Goal: Information Seeking & Learning: Compare options

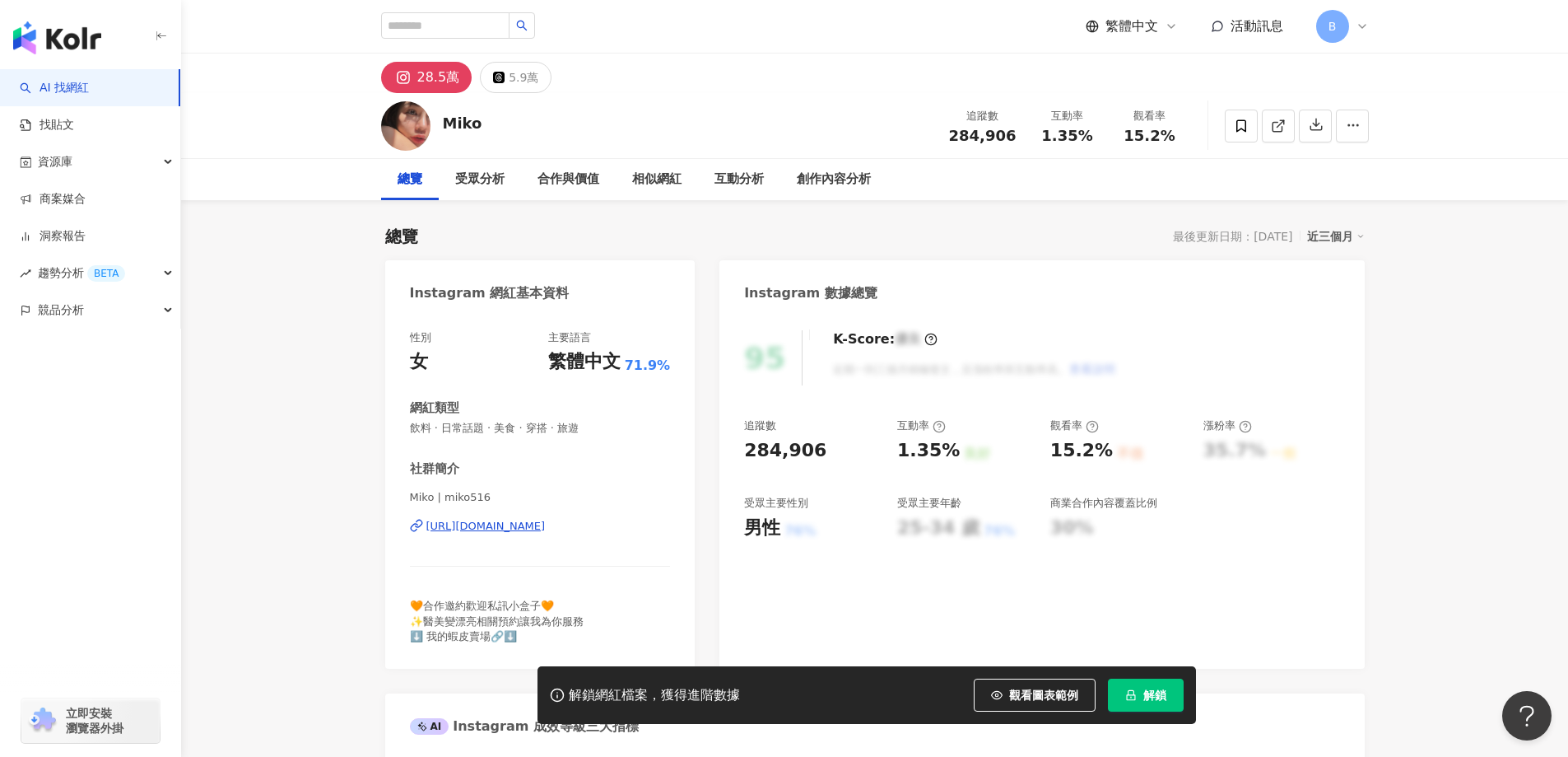
click at [1282, 128] on icon at bounding box center [1277, 126] width 9 height 9
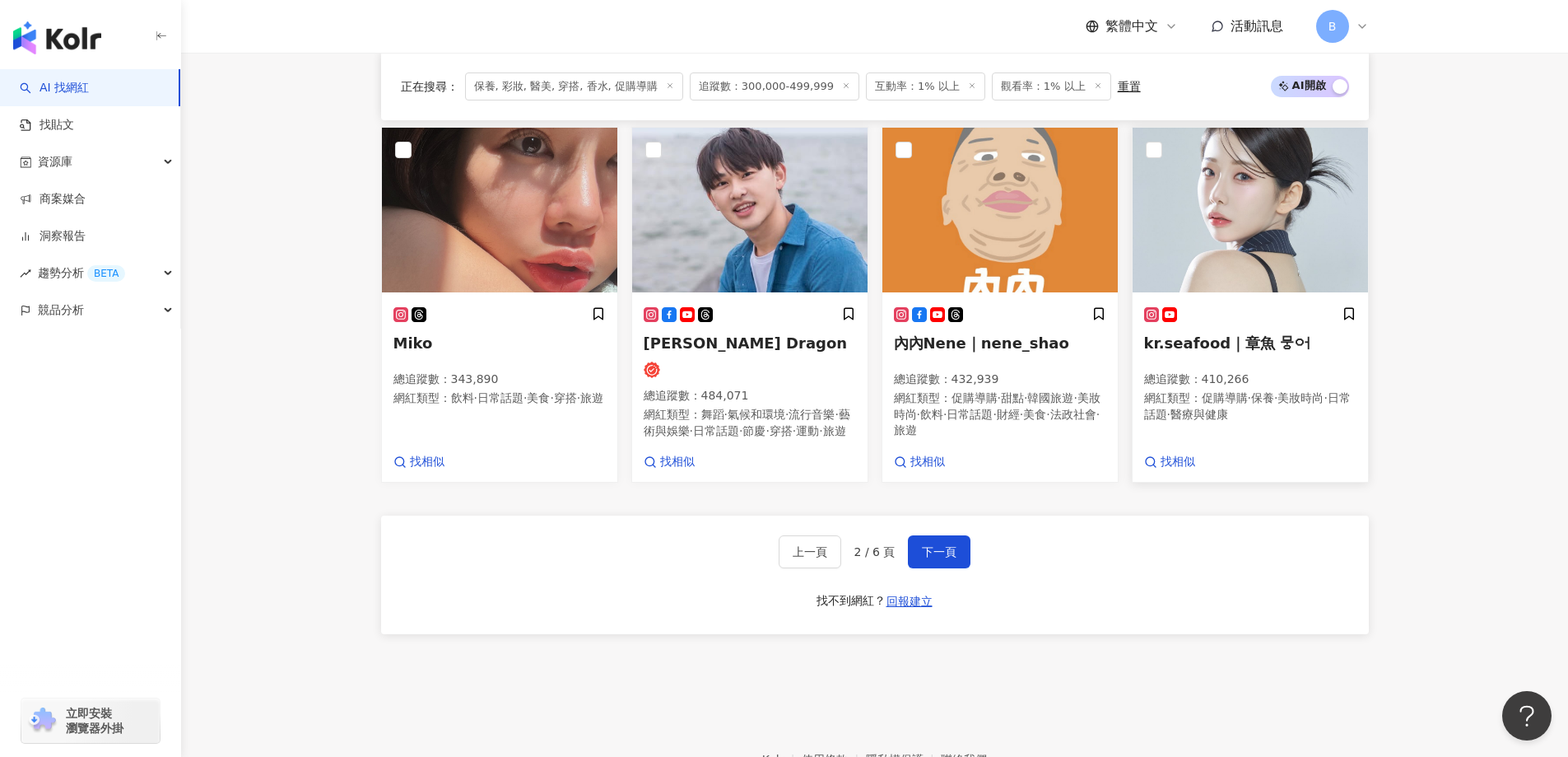
scroll to position [1346, 0]
click at [1214, 174] on img at bounding box center [1250, 211] width 235 height 165
click at [994, 169] on img at bounding box center [999, 211] width 235 height 165
click at [1240, 182] on img at bounding box center [1250, 211] width 235 height 165
click at [933, 551] on span "下一頁" at bounding box center [939, 551] width 35 height 13
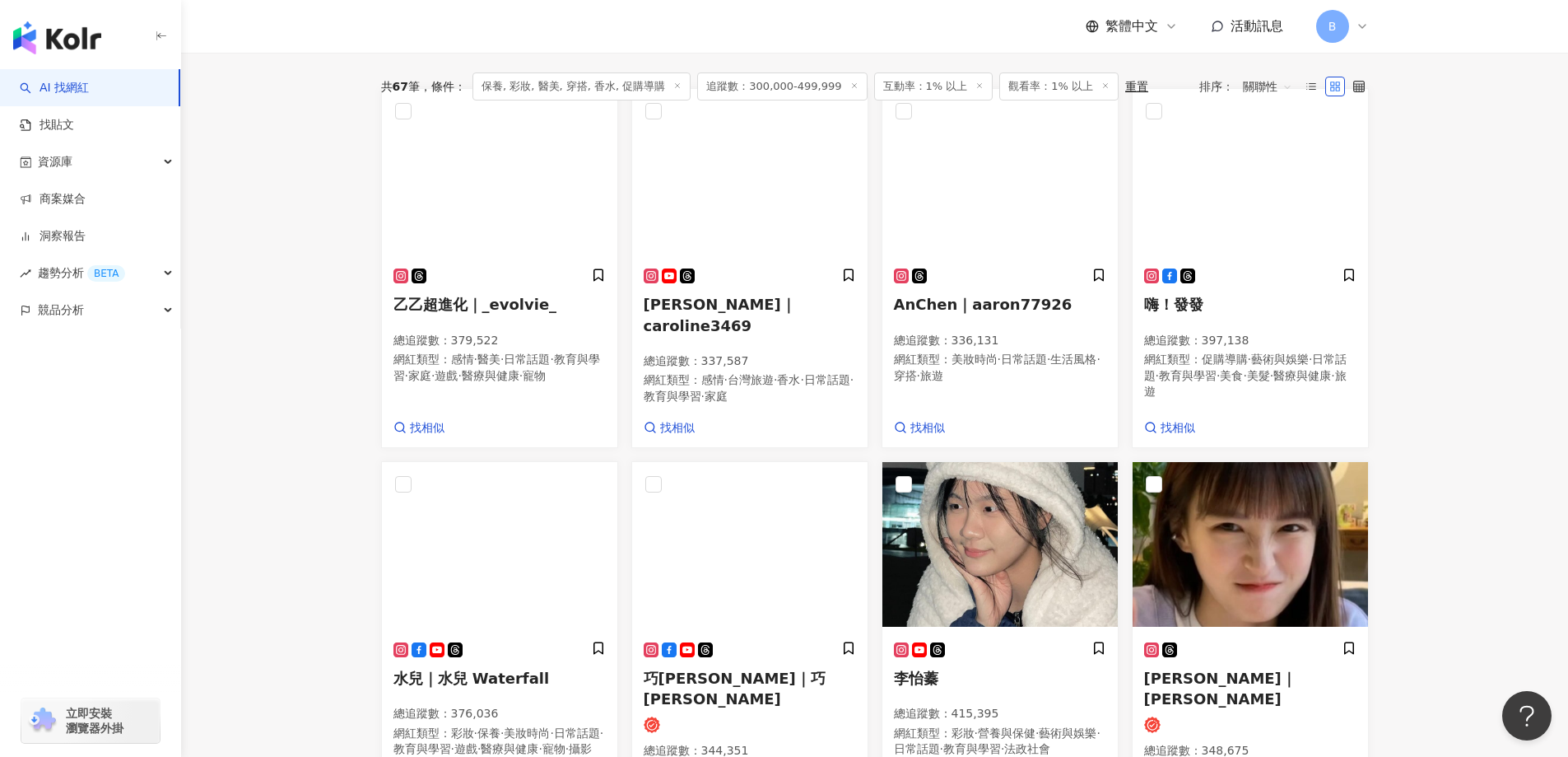
scroll to position [437, 0]
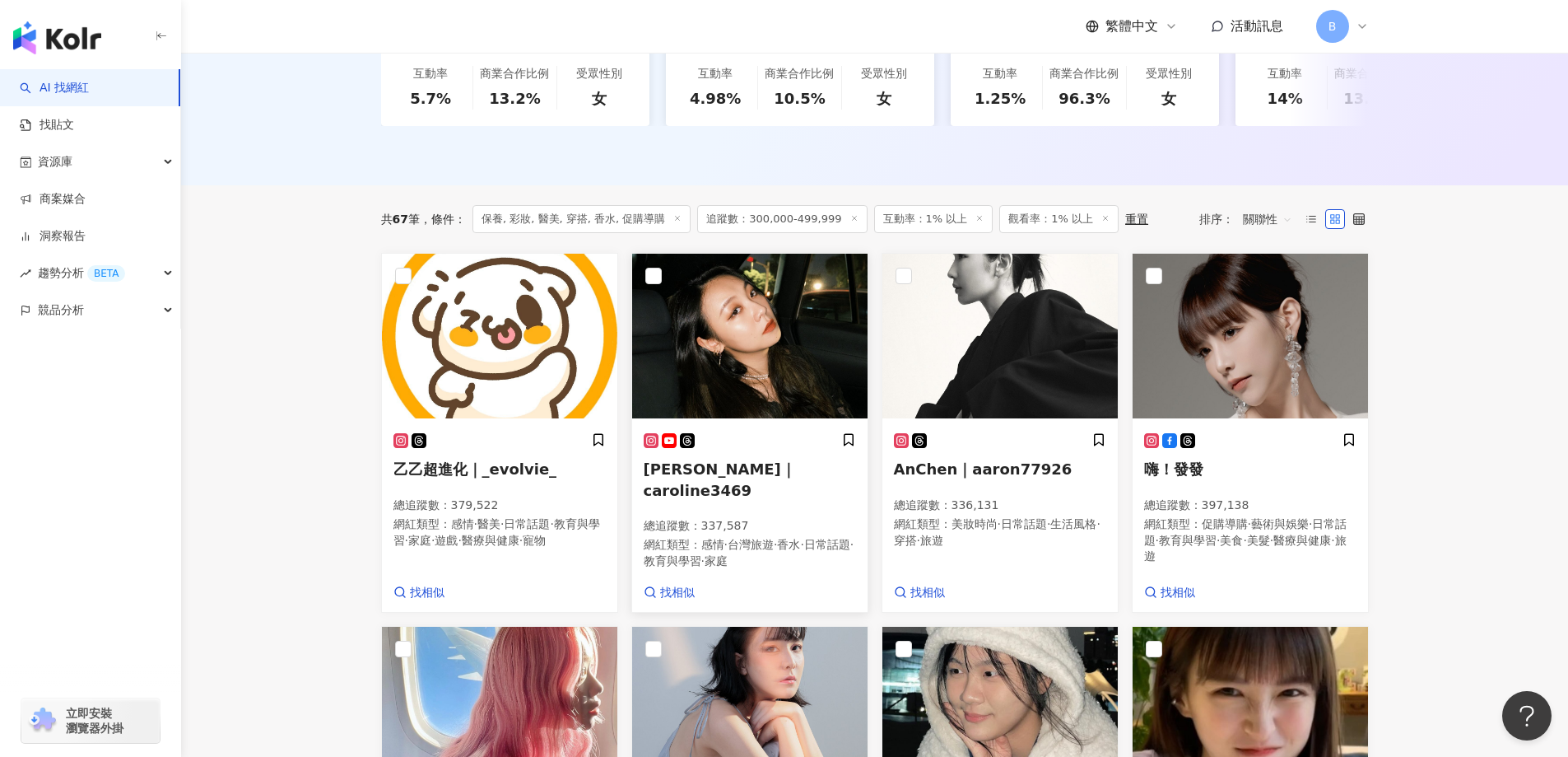
click at [780, 387] on img at bounding box center [749, 336] width 235 height 165
click at [984, 340] on img at bounding box center [999, 336] width 235 height 165
click at [1148, 354] on img at bounding box center [1250, 336] width 235 height 165
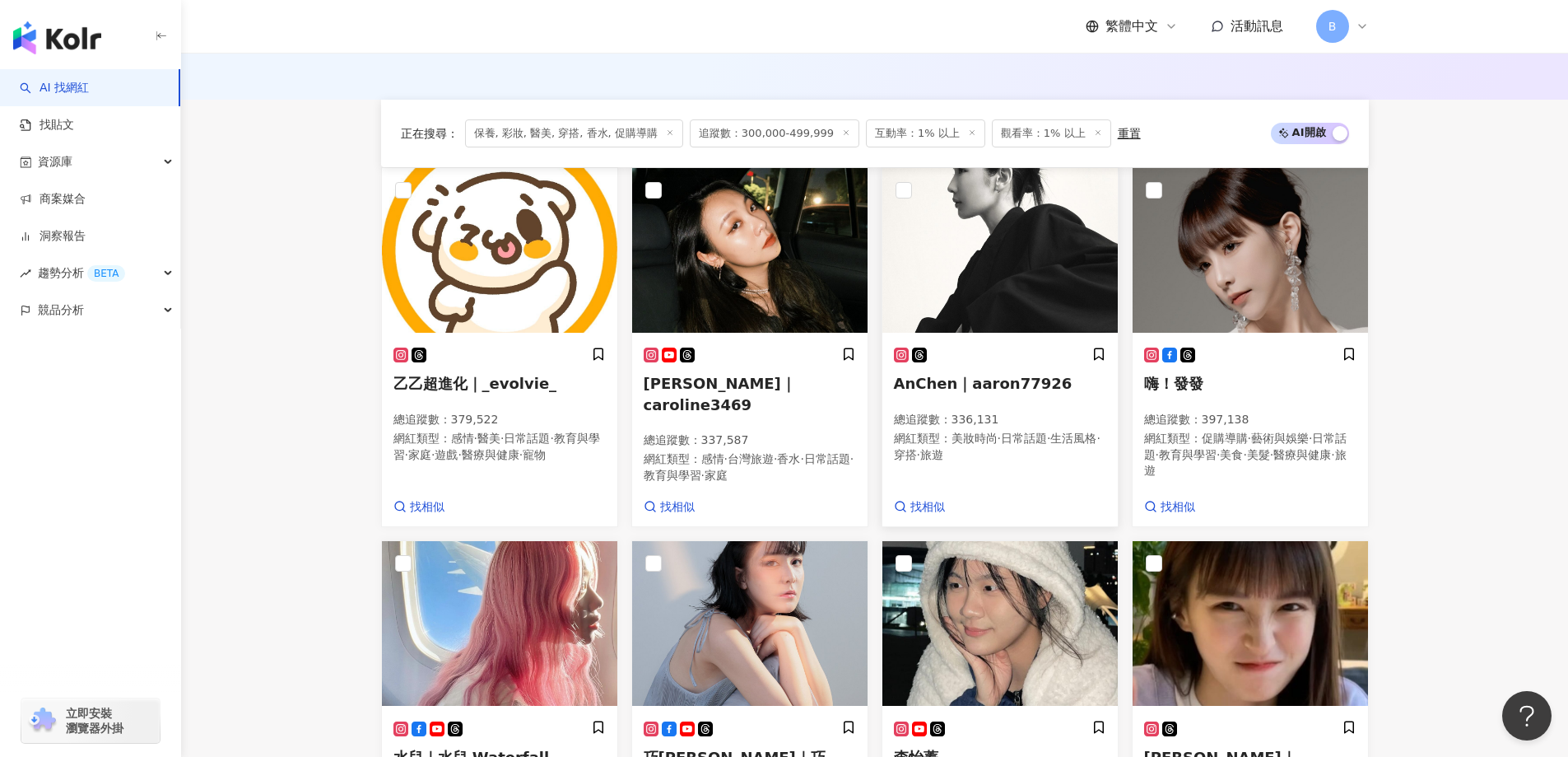
scroll to position [684, 0]
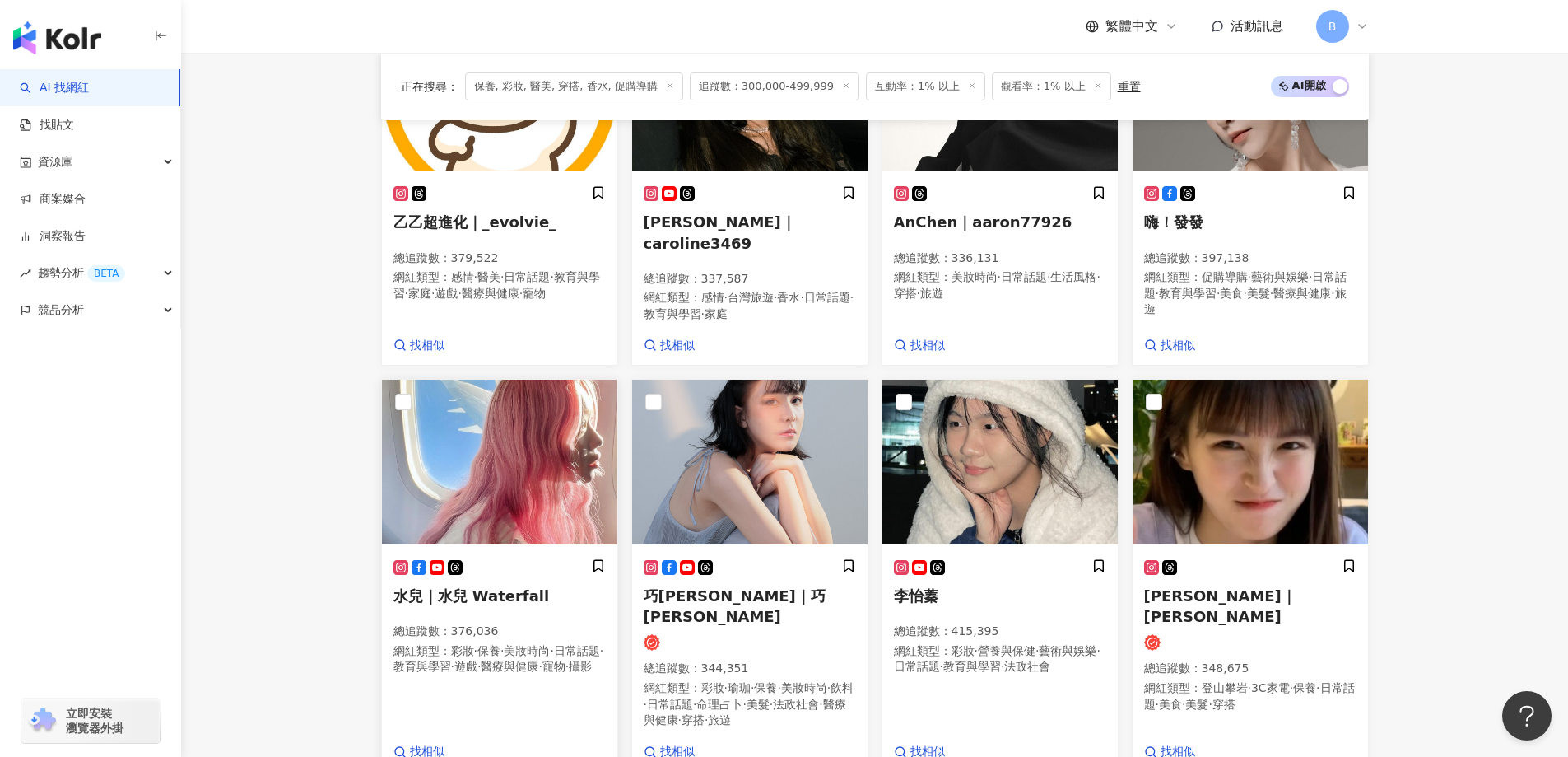
click at [535, 470] on img at bounding box center [499, 462] width 235 height 165
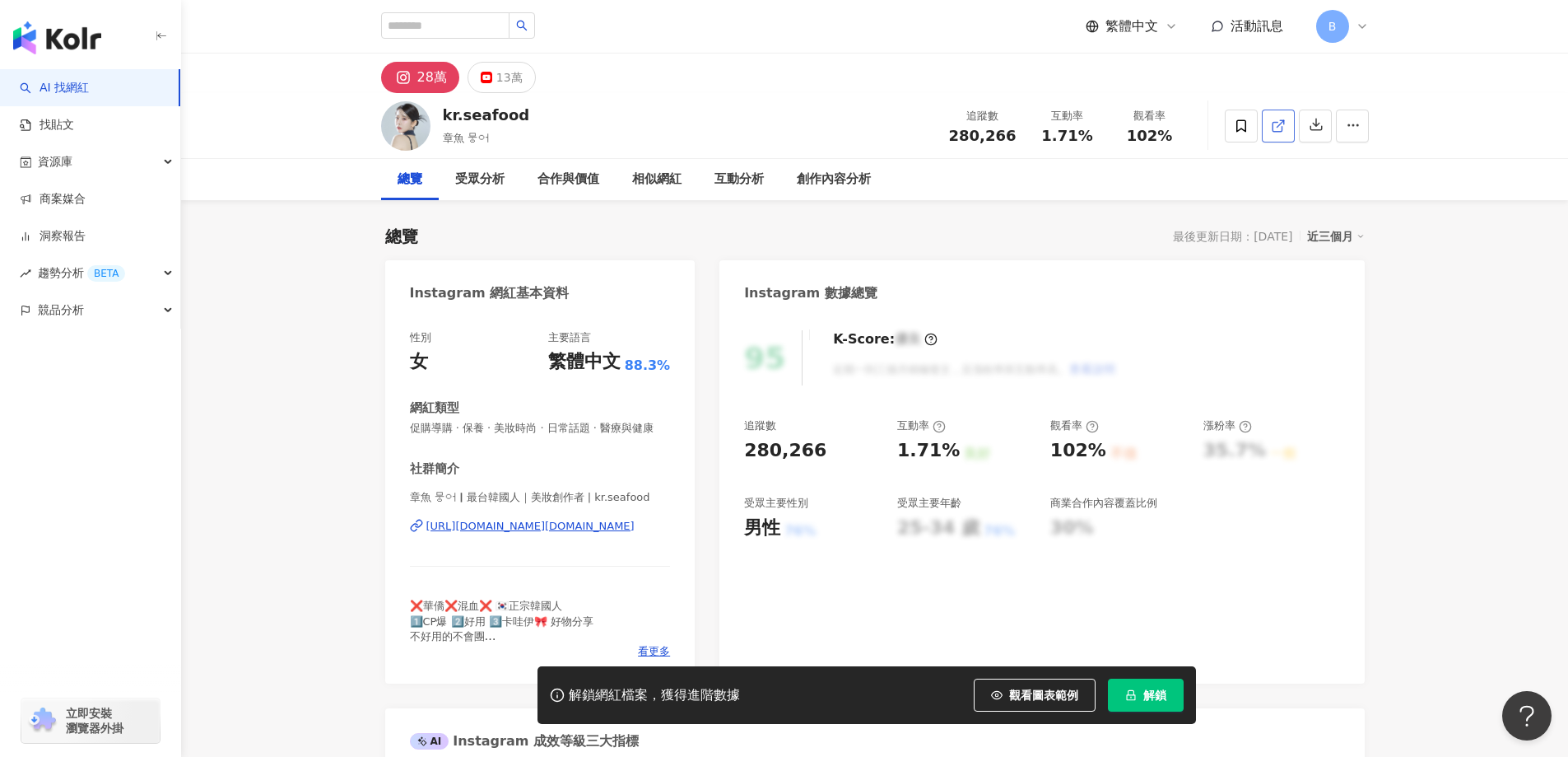
click at [1282, 124] on icon at bounding box center [1278, 126] width 15 height 15
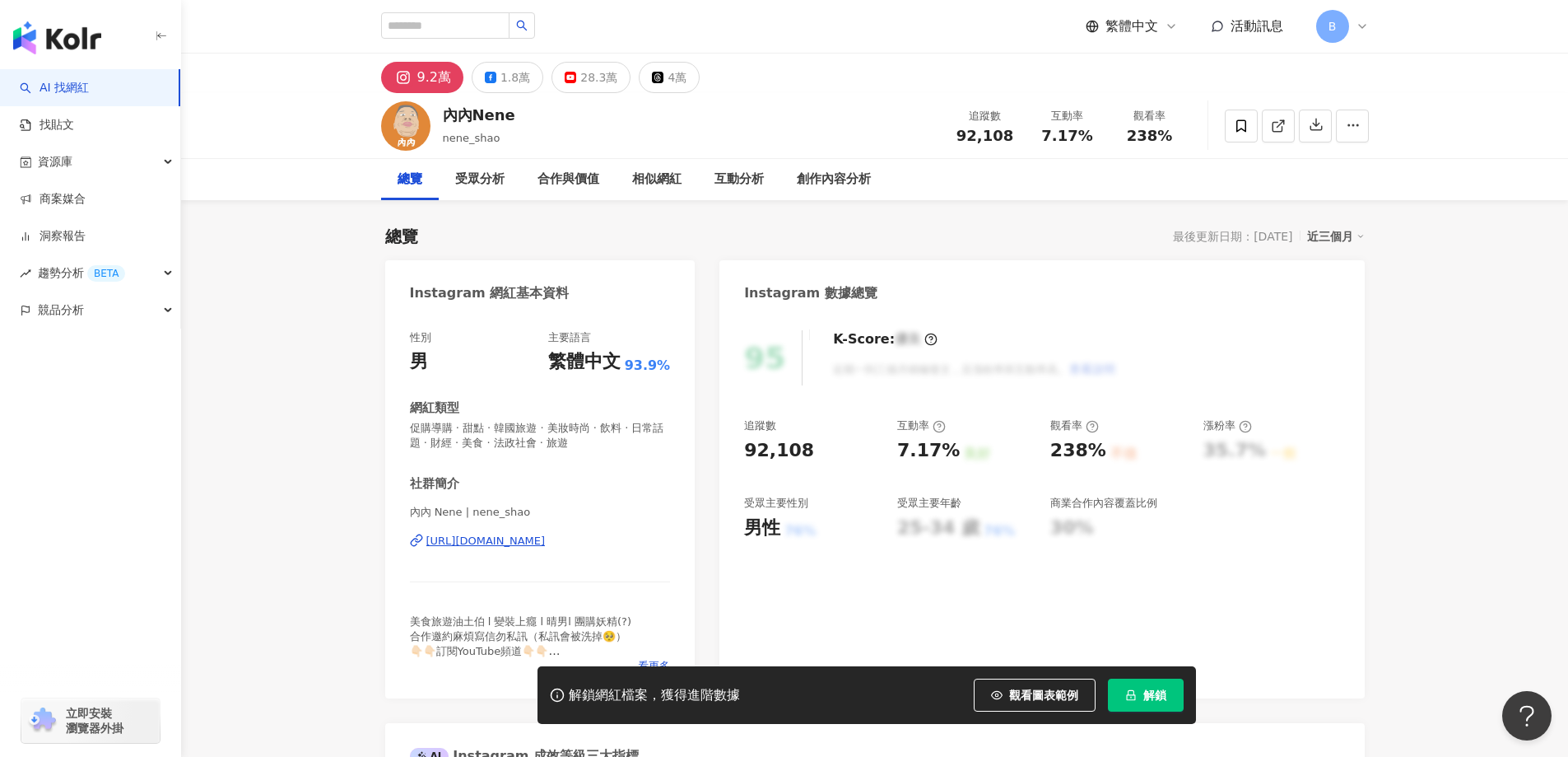
drag, startPoint x: 1439, startPoint y: 337, endPoint x: 1259, endPoint y: 130, distance: 274.3
click at [1286, 123] on link at bounding box center [1278, 126] width 33 height 33
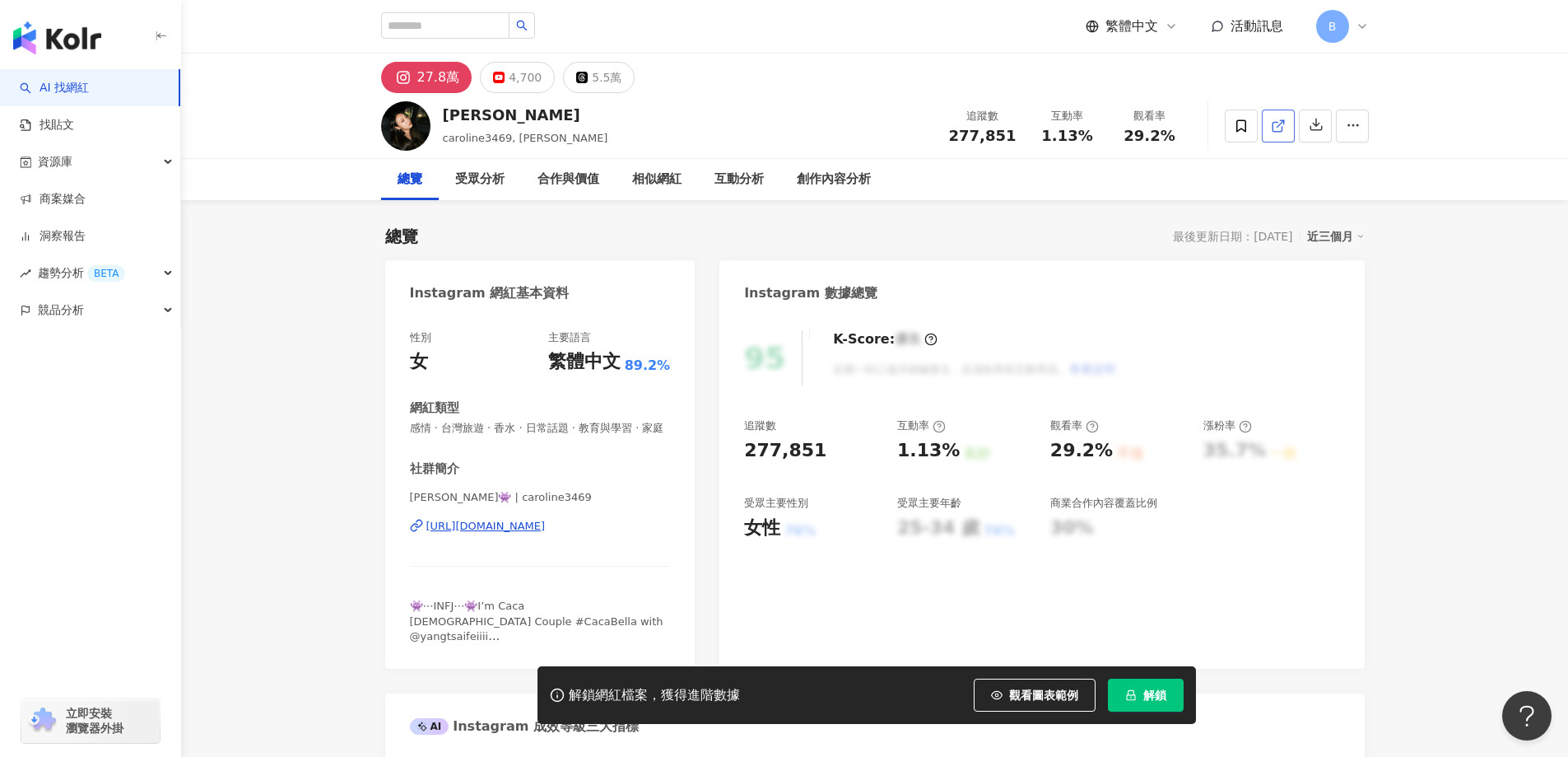
click at [1276, 134] on span at bounding box center [1278, 125] width 15 height 17
click at [583, 426] on span "感情 · 台灣旅遊 · 香水 · 日常話題 · 教育與學習 · 家庭" at bounding box center [541, 428] width 261 height 15
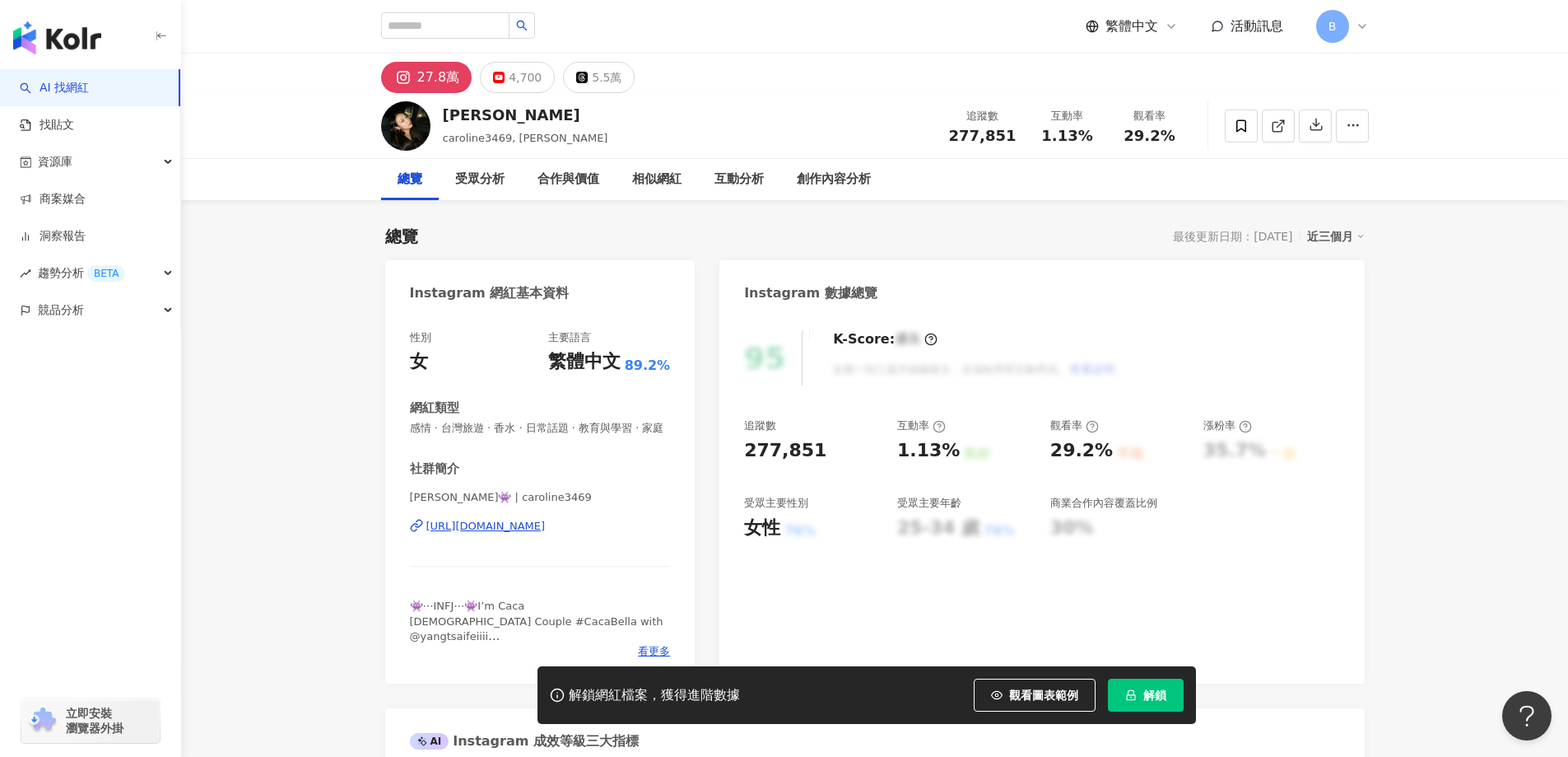
click at [583, 426] on span "感情 · 台灣旅遊 · 香水 · 日常話題 · 教育與學習 · 家庭" at bounding box center [541, 428] width 261 height 15
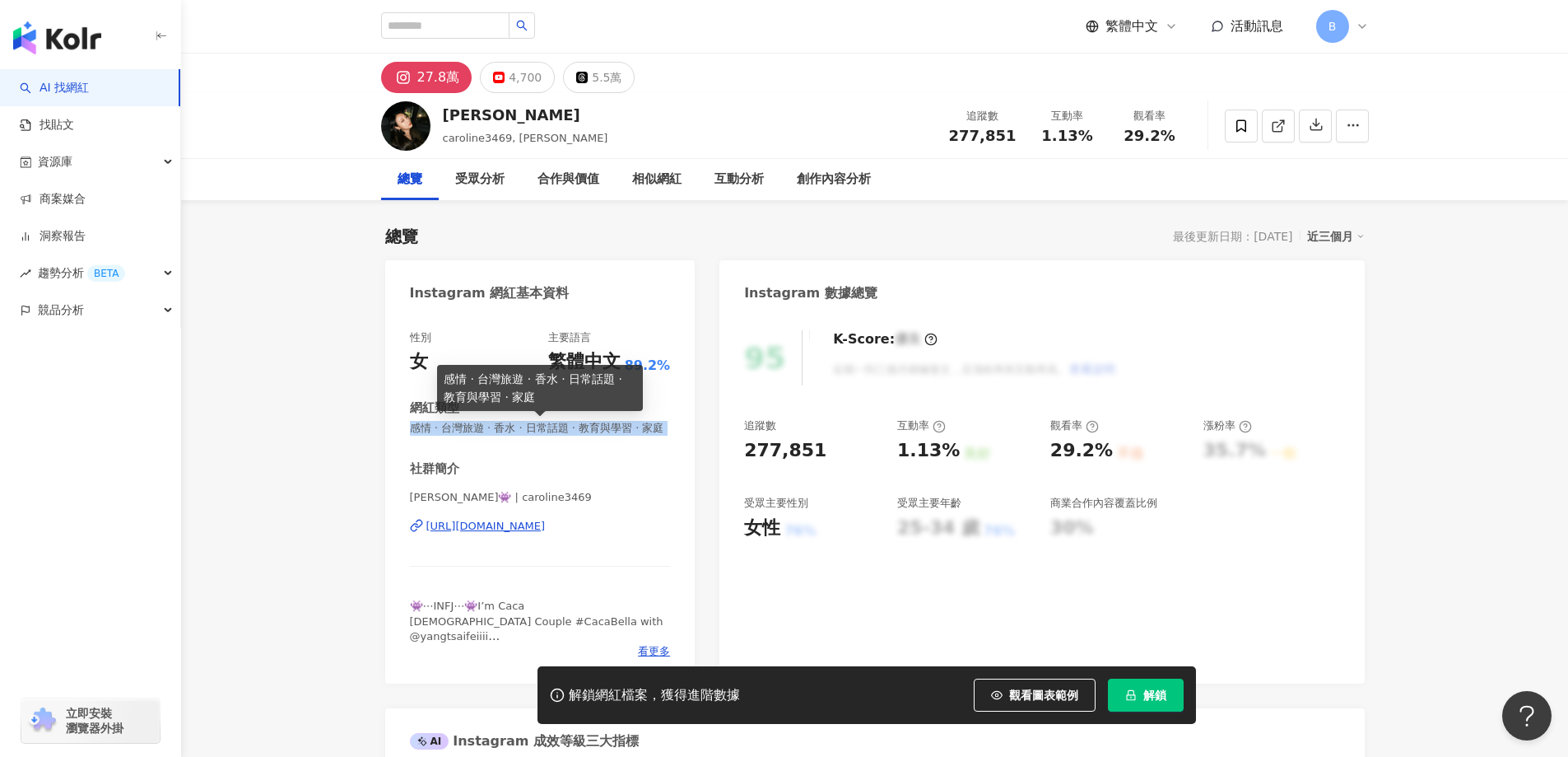
copy span "感情 · 台灣旅遊 · 香水 · 日常話題 · 教育與學習 · 家庭"
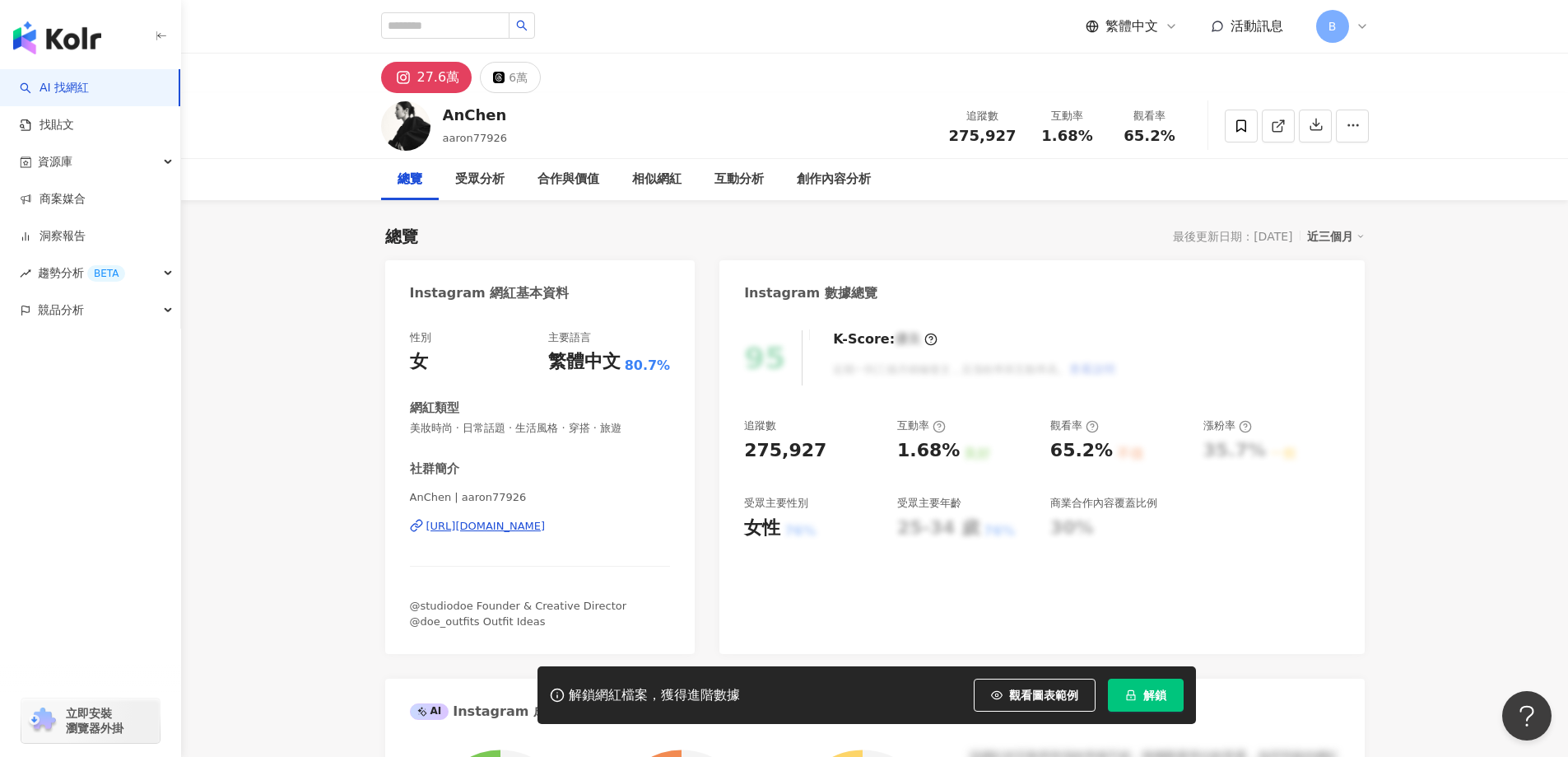
click at [1282, 121] on line at bounding box center [1280, 124] width 7 height 7
click at [591, 429] on span "美妝時尚 · 日常話題 · 生活風格 · 穿搭 · 旅遊" at bounding box center [541, 428] width 261 height 15
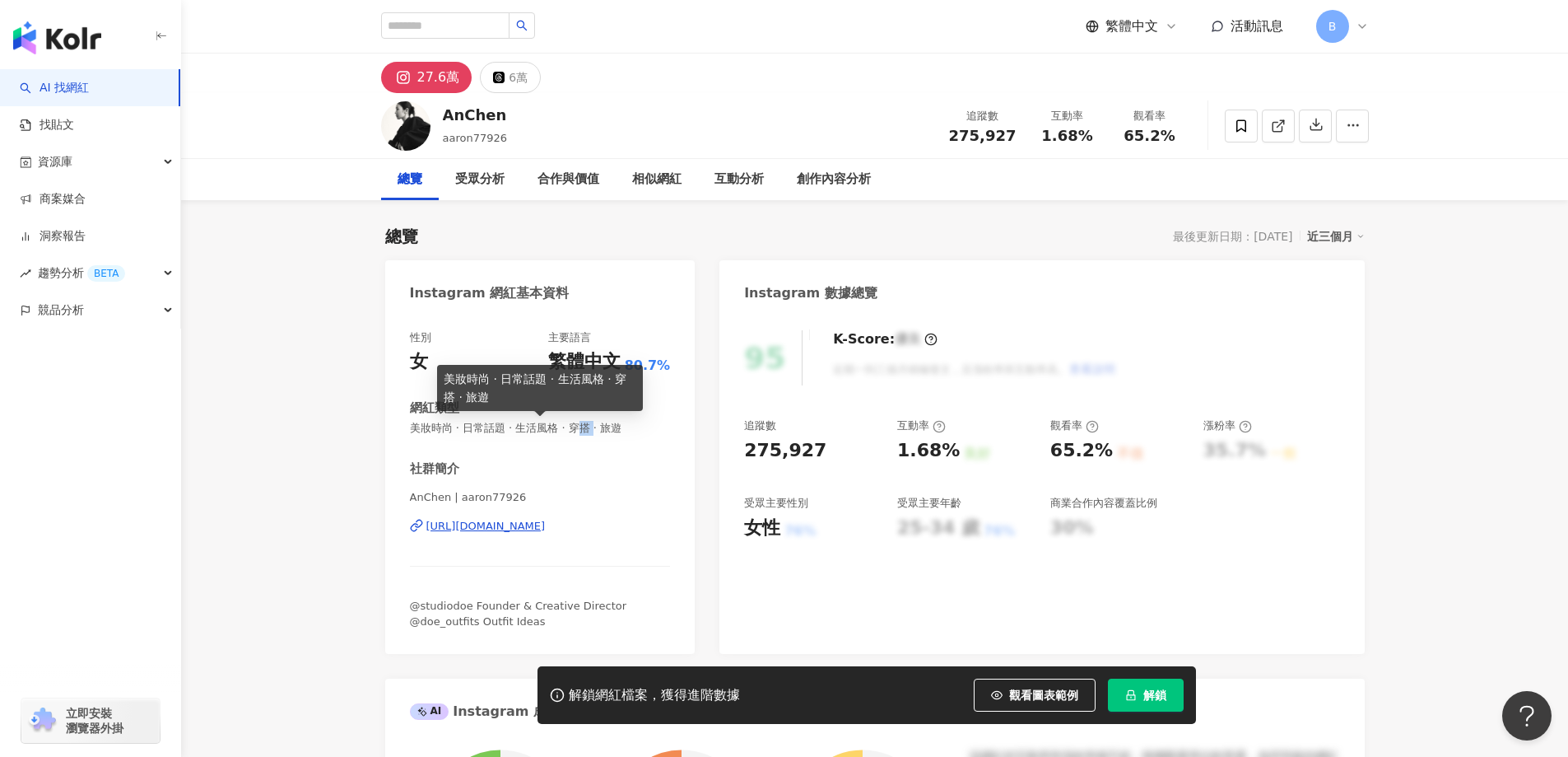
click at [591, 429] on span "美妝時尚 · 日常話題 · 生活風格 · 穿搭 · 旅遊" at bounding box center [541, 428] width 261 height 15
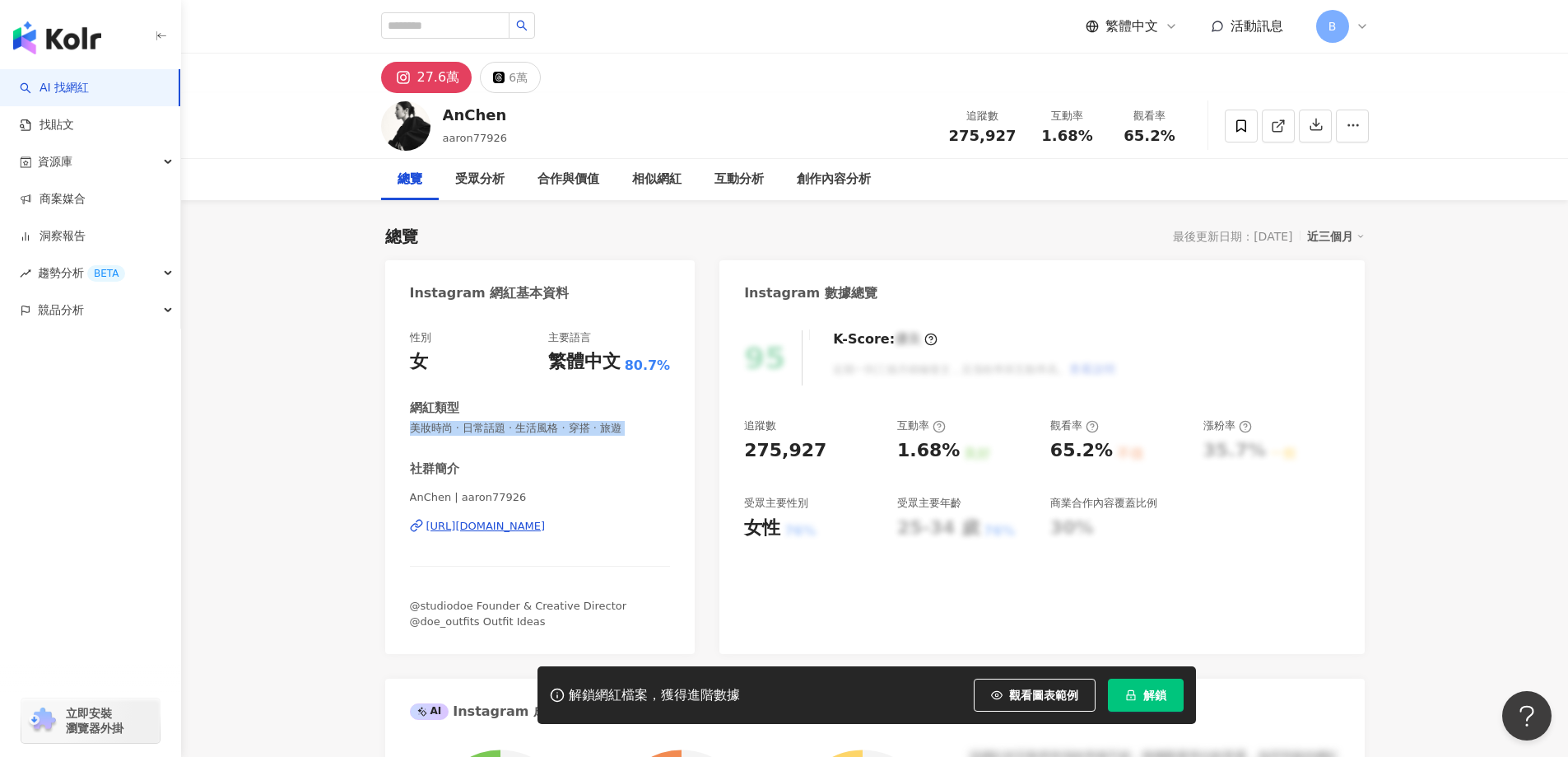
copy span "美妝時尚 · 日常話題 · 生活風格 · 穿搭 · 旅遊"
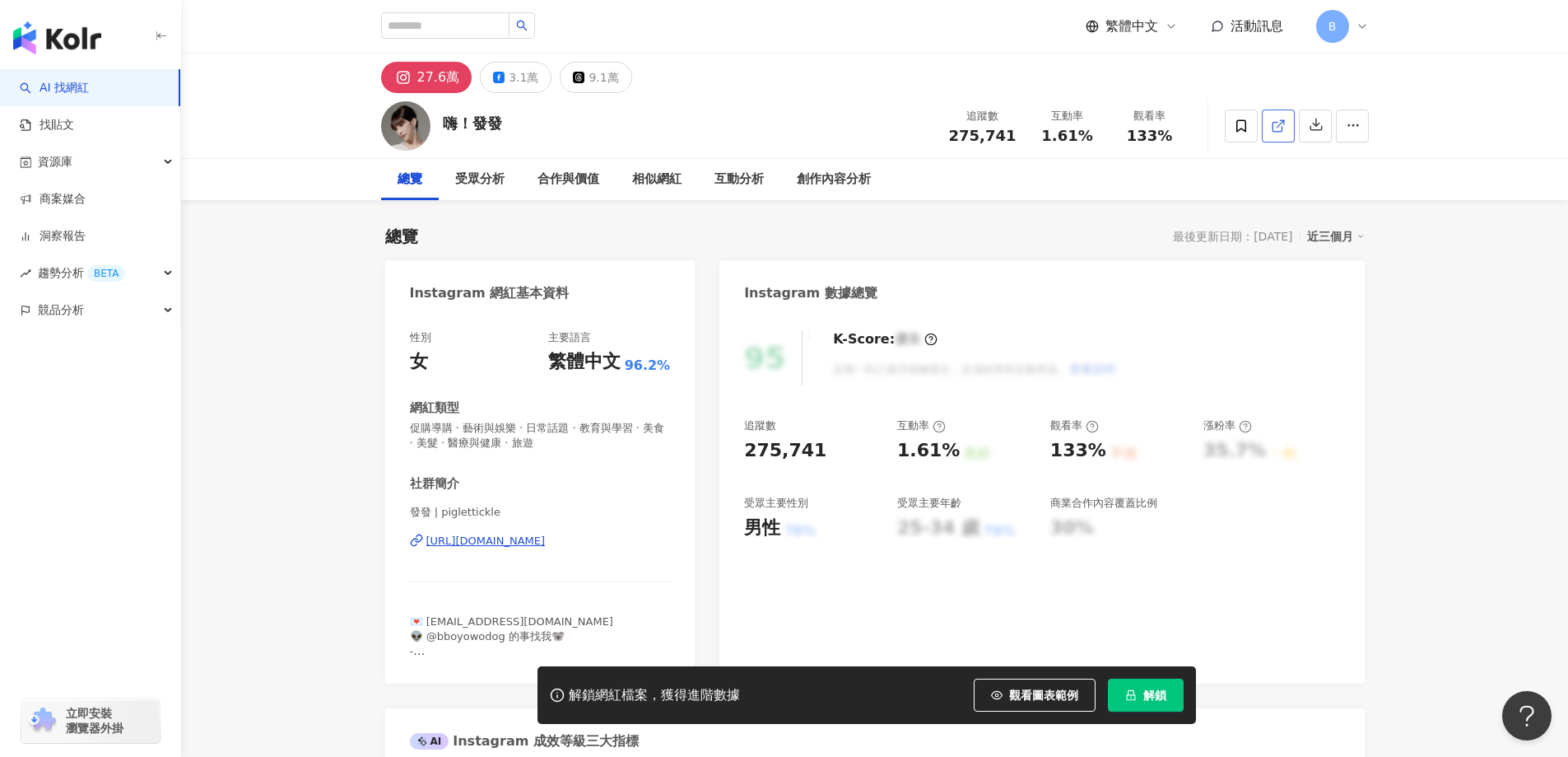
click at [1278, 126] on line at bounding box center [1280, 124] width 7 height 7
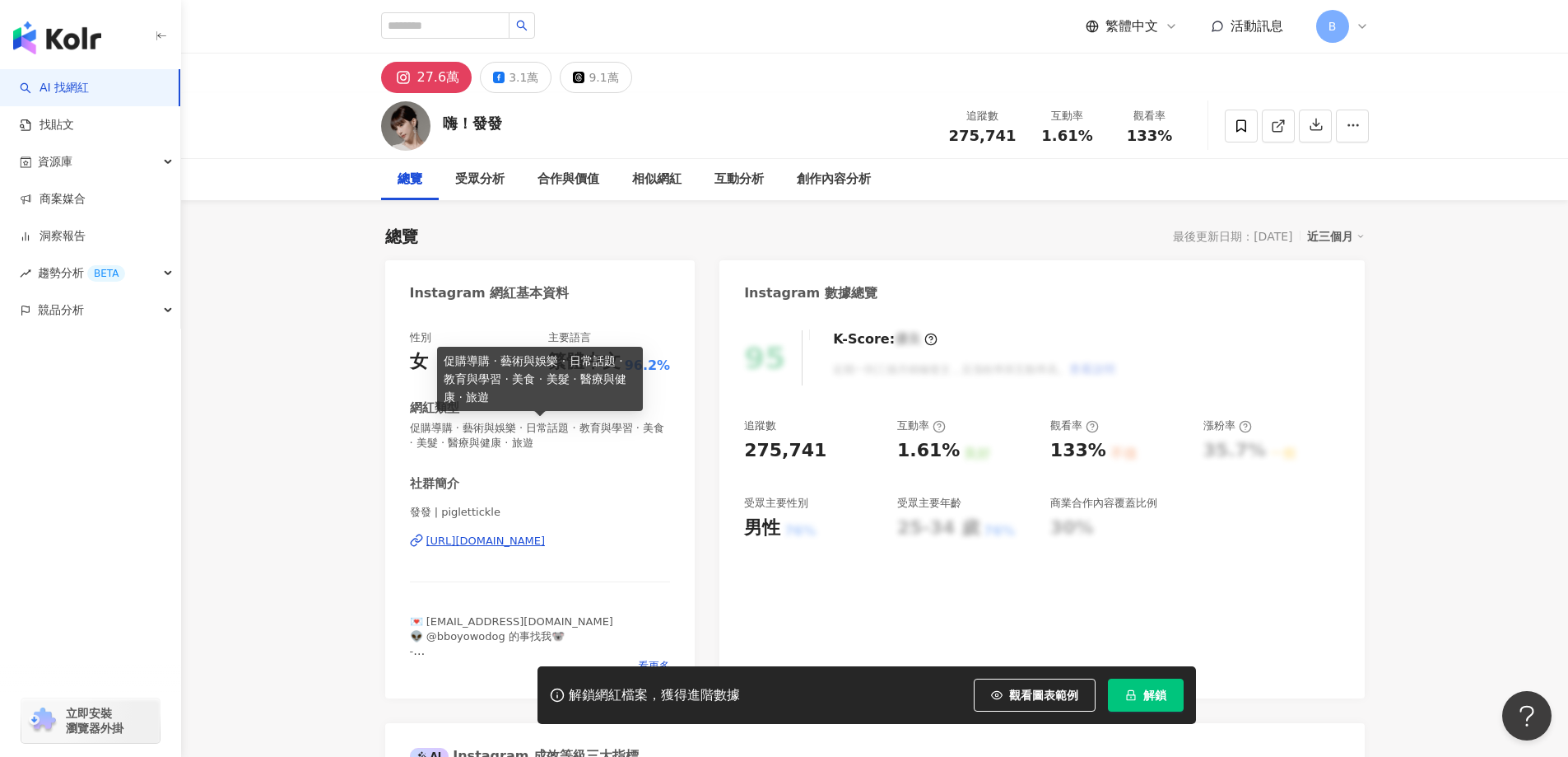
click at [571, 428] on span "促購導購 · 藝術與娛樂 · 日常話題 · 教育與學習 · 美食 · 美髮 · 醫療與健康 · 旅遊" at bounding box center [541, 436] width 261 height 30
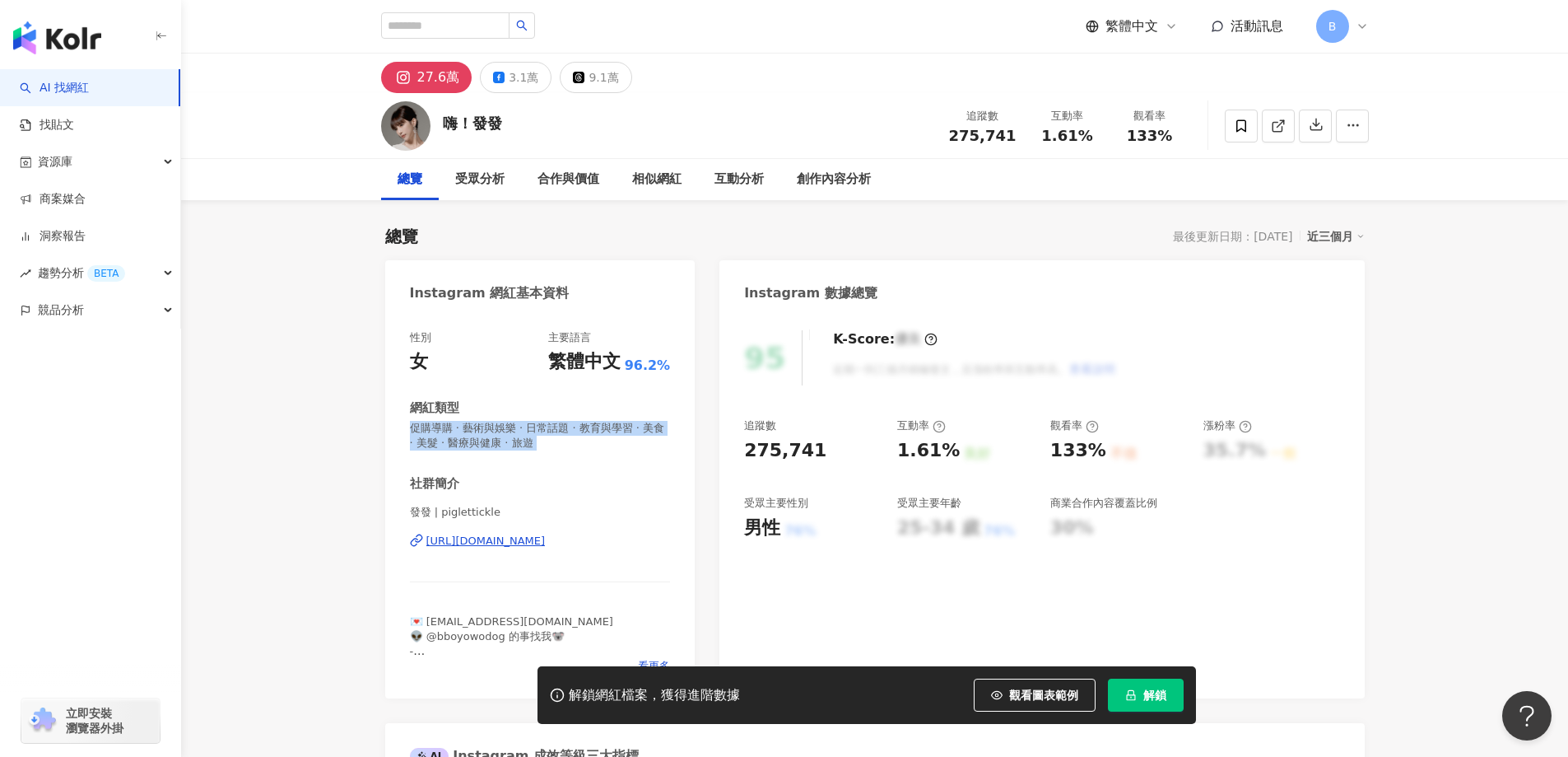
copy span "促購導購 · 藝術與娛樂 · 日常話題 · 教育與學習 · 美食 · 美髮 · 醫療與健康 · 旅遊"
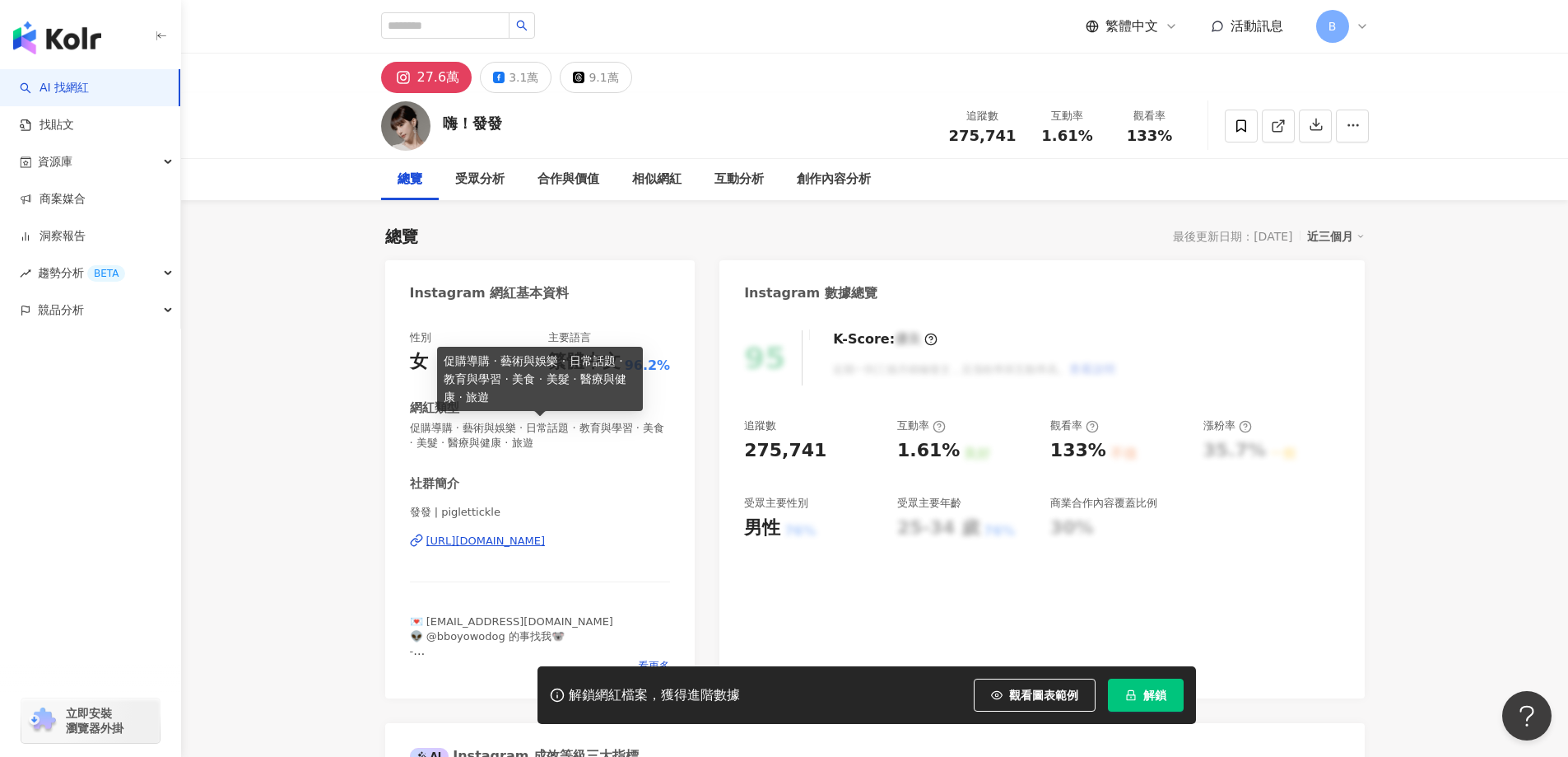
click at [529, 425] on span "促購導購 · 藝術與娛樂 · 日常話題 · 教育與學習 · 美食 · 美髮 · 醫療與健康 · 旅遊" at bounding box center [541, 436] width 261 height 30
copy span "促購導購 · 藝術與娛樂 · 日常話題 · 教育與學習 · 美食 · 美髮 · 醫療與健康 · 旅遊"
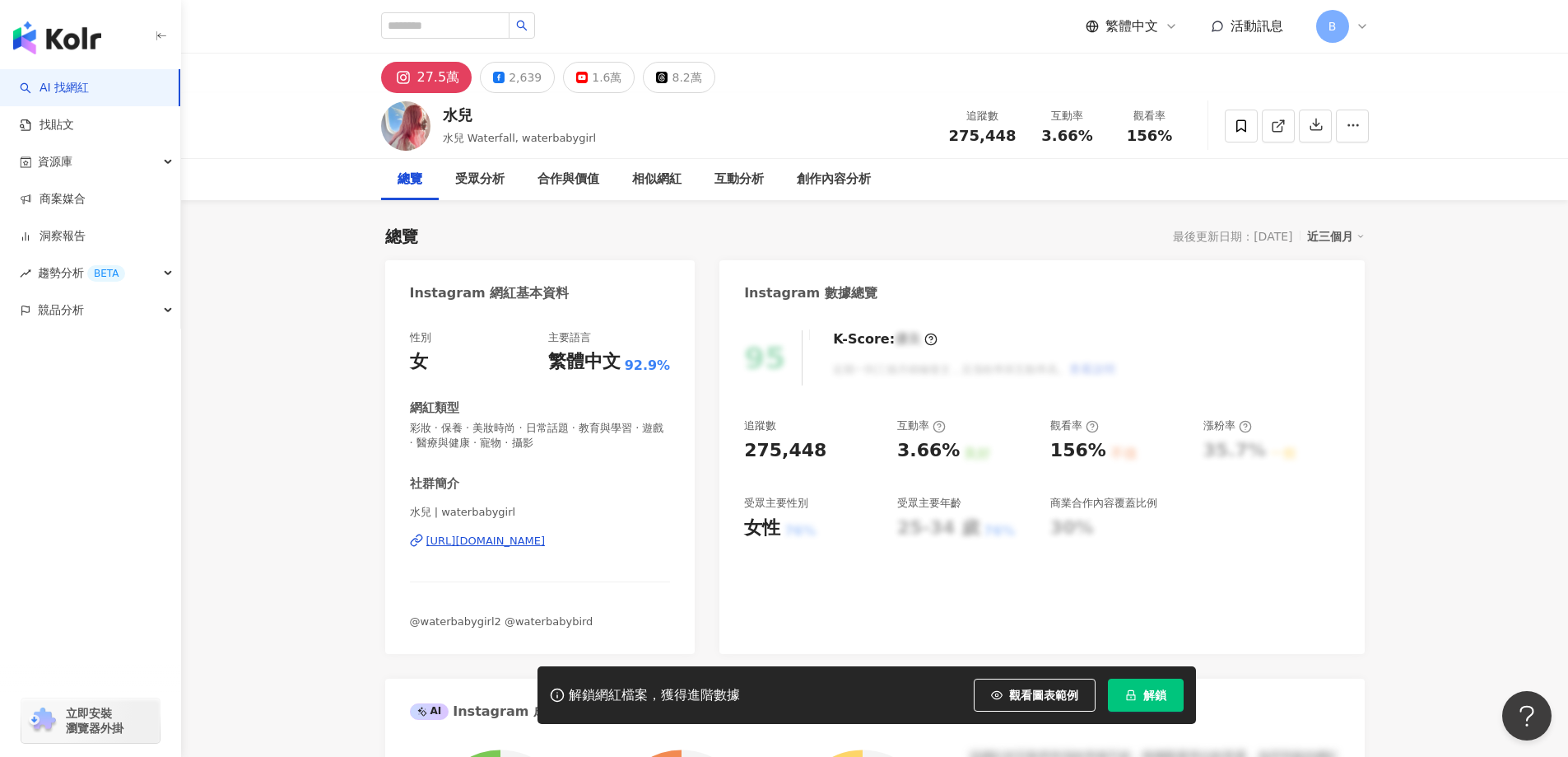
drag, startPoint x: 1495, startPoint y: 319, endPoint x: 1456, endPoint y: 259, distance: 71.6
click at [1282, 121] on icon at bounding box center [1278, 126] width 15 height 15
click at [516, 428] on span "彩妝 · 保養 · 美妝時尚 · 日常話題 · 教育與學習 · 遊戲 · 醫療與健康 · 寵物 · 攝影" at bounding box center [541, 436] width 261 height 30
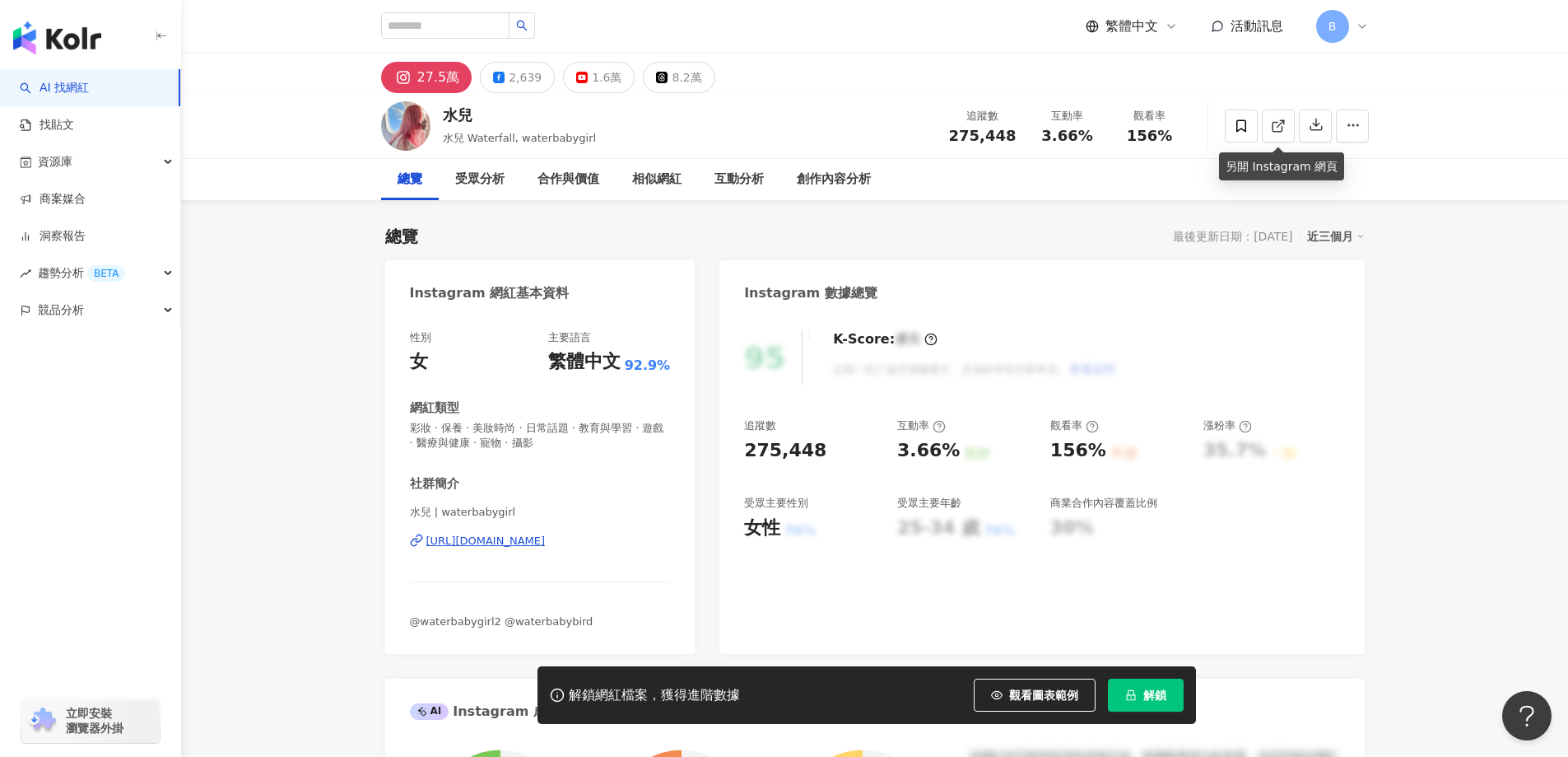
click at [516, 428] on span "彩妝 · 保養 · 美妝時尚 · 日常話題 · 教育與學習 · 遊戲 · 醫療與健康 · 寵物 · 攝影" at bounding box center [541, 436] width 261 height 30
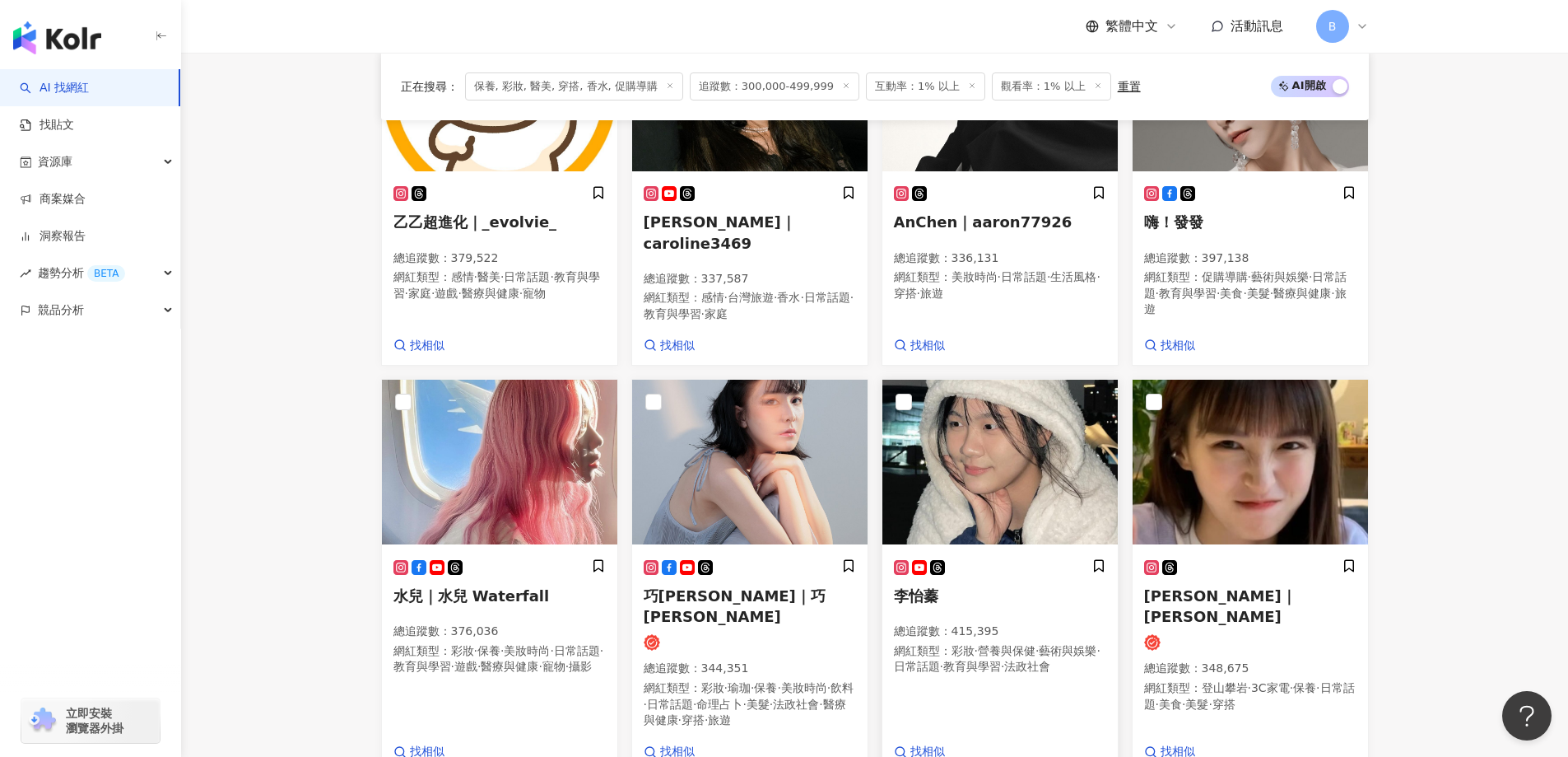
scroll to position [684, 0]
click at [768, 436] on img at bounding box center [749, 462] width 235 height 165
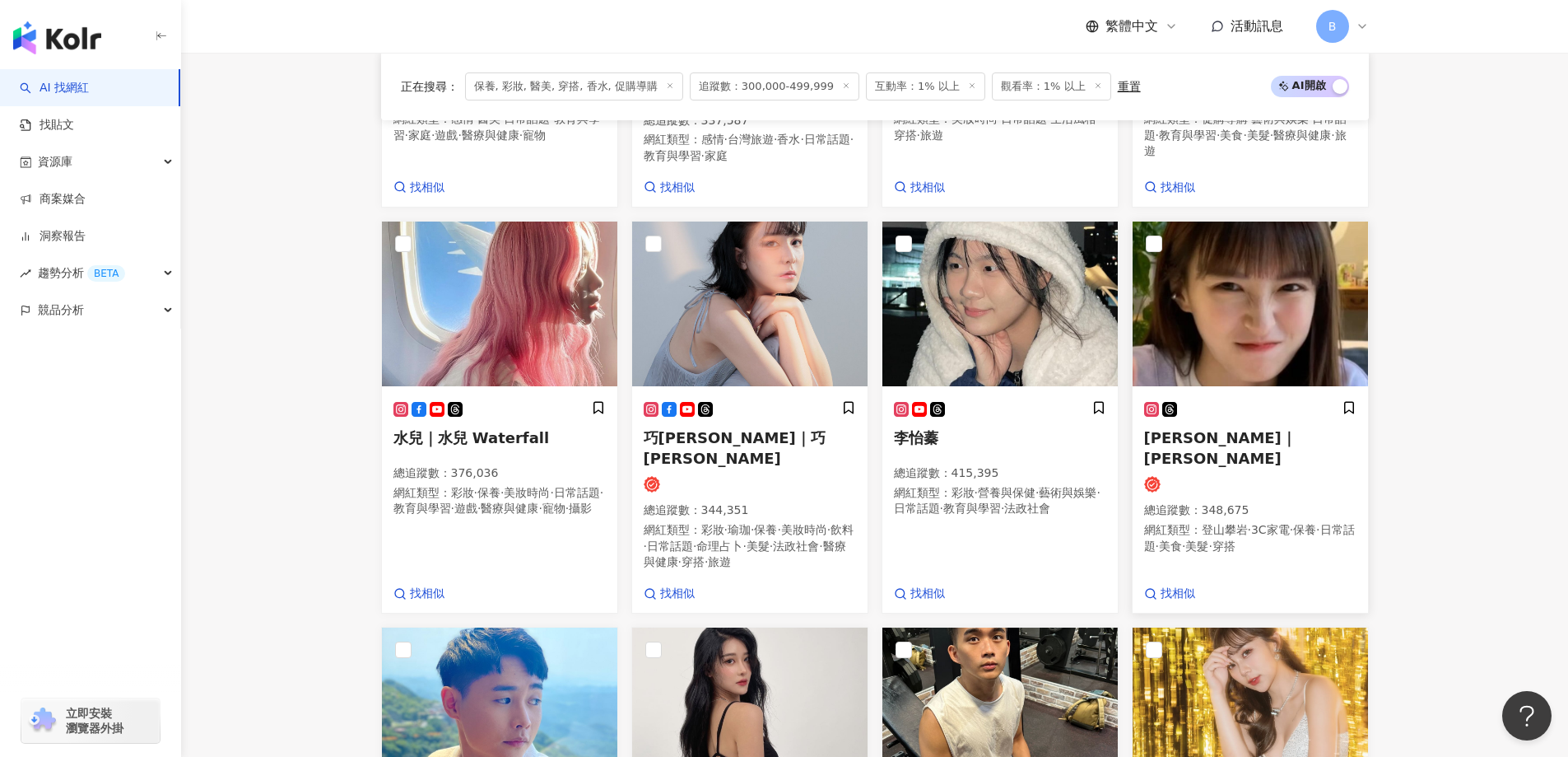
scroll to position [848, 0]
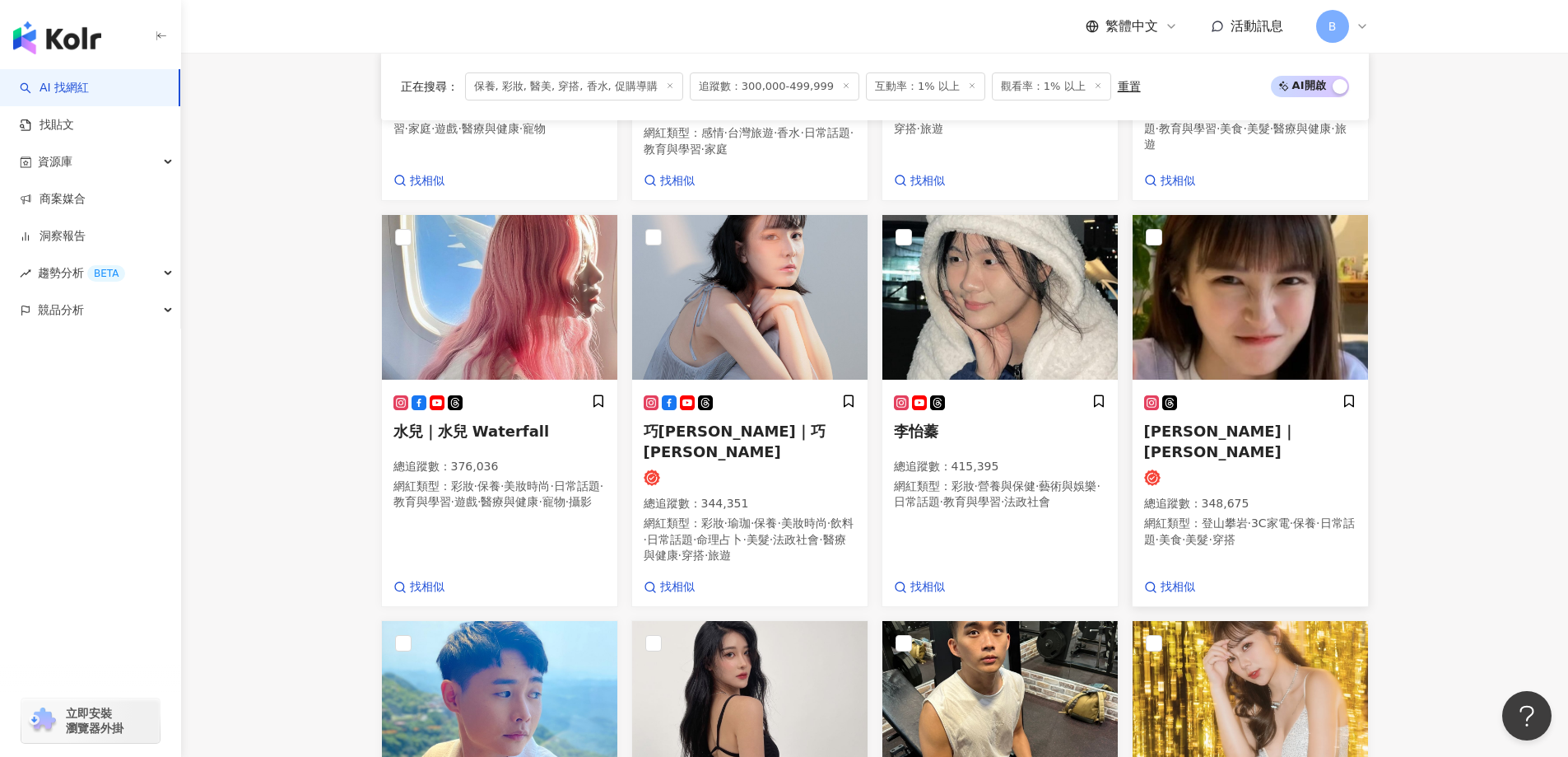
click at [1253, 275] on img at bounding box center [1250, 297] width 235 height 165
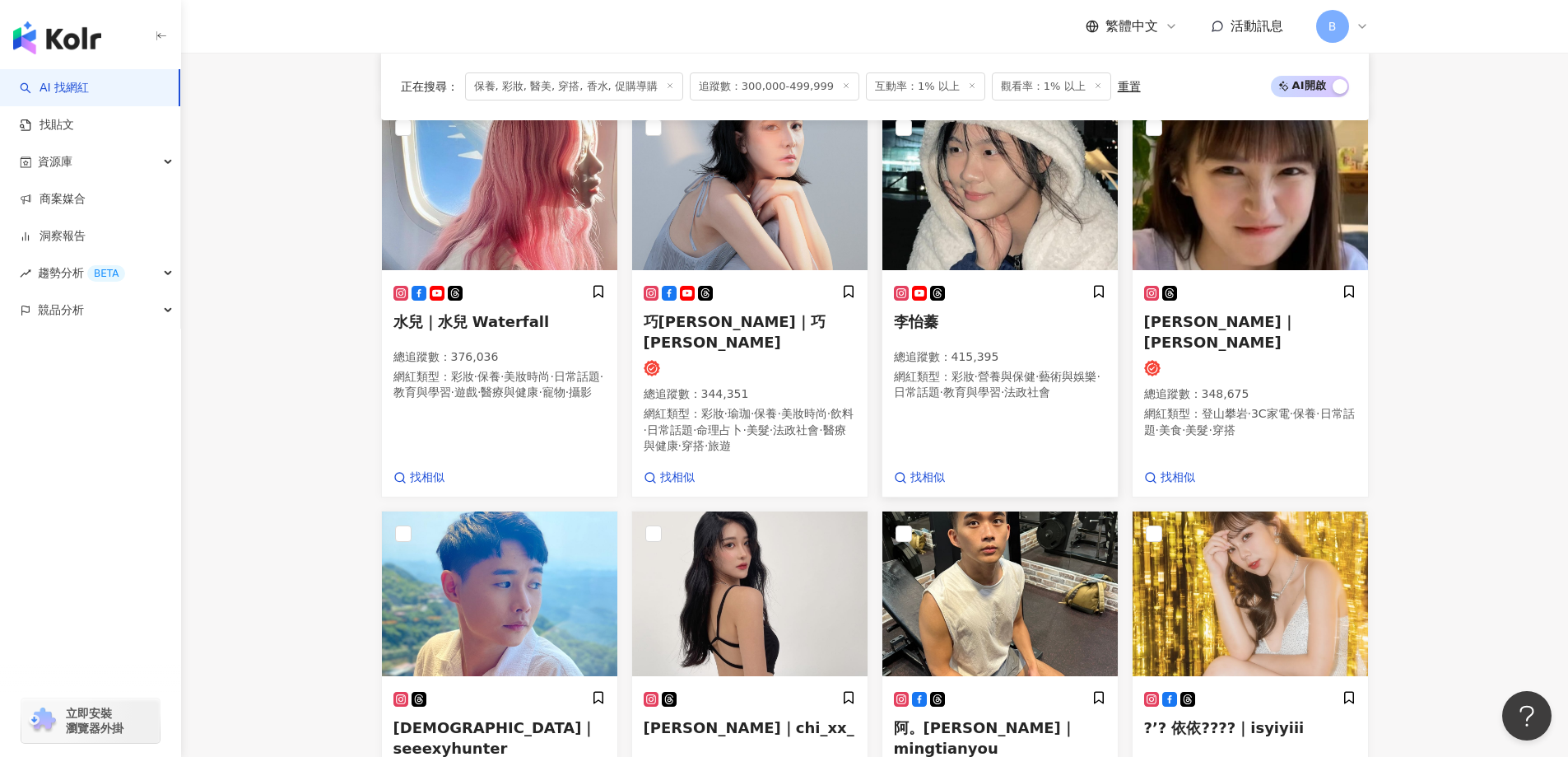
scroll to position [1095, 0]
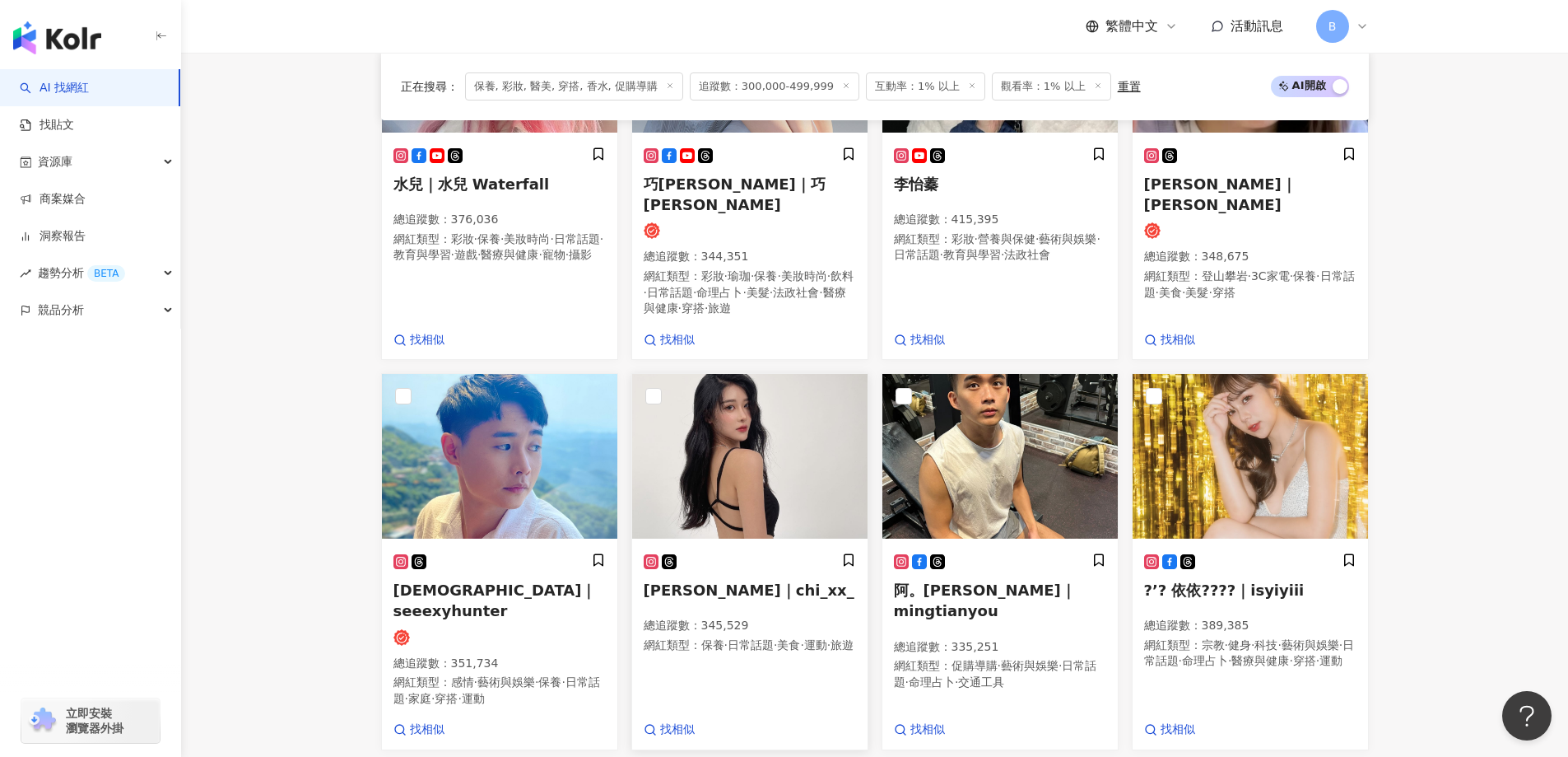
click at [742, 458] on img at bounding box center [749, 457] width 235 height 165
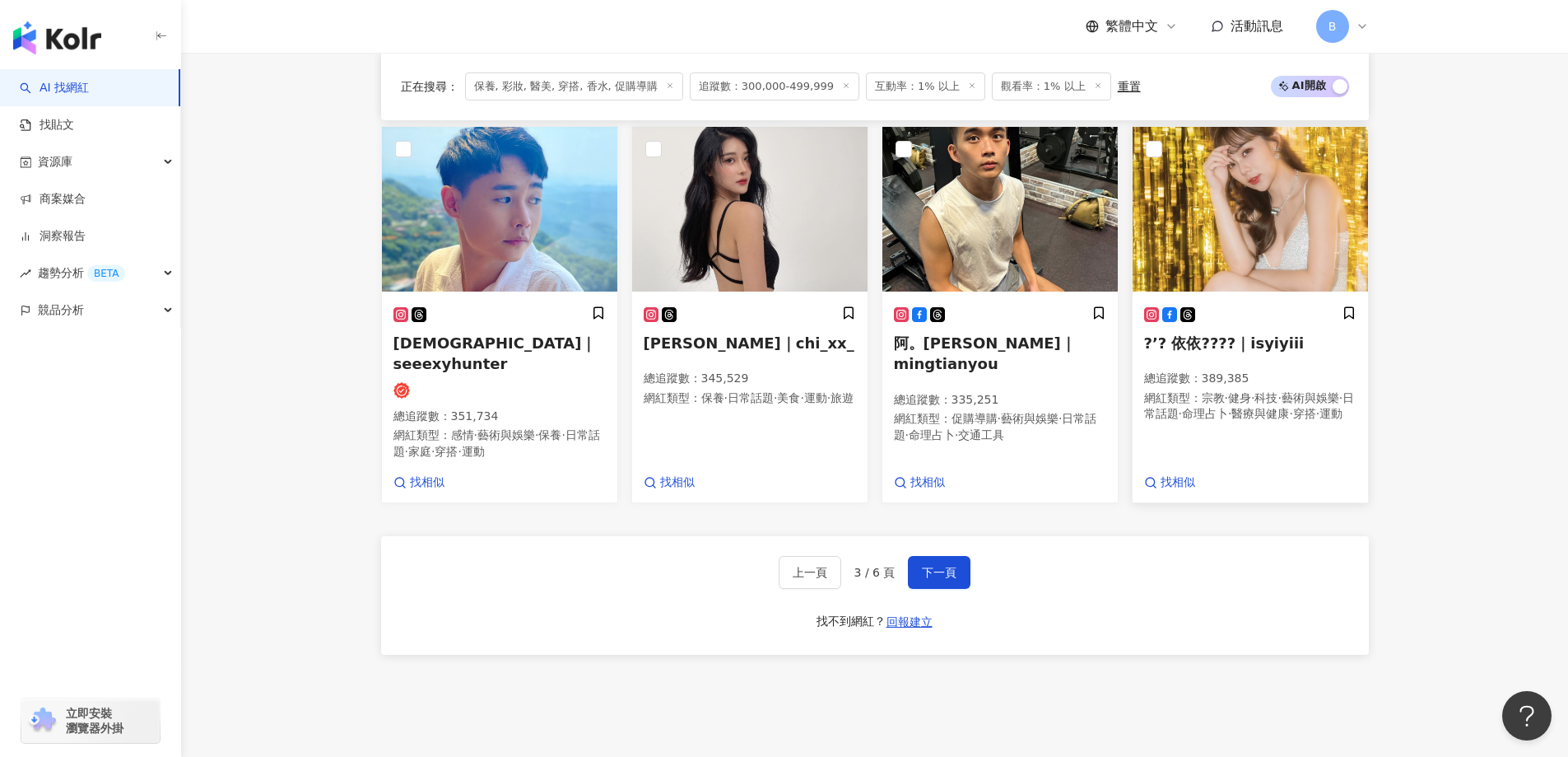
click at [1239, 215] on img at bounding box center [1250, 210] width 235 height 165
click at [946, 565] on span "下一頁" at bounding box center [939, 572] width 35 height 13
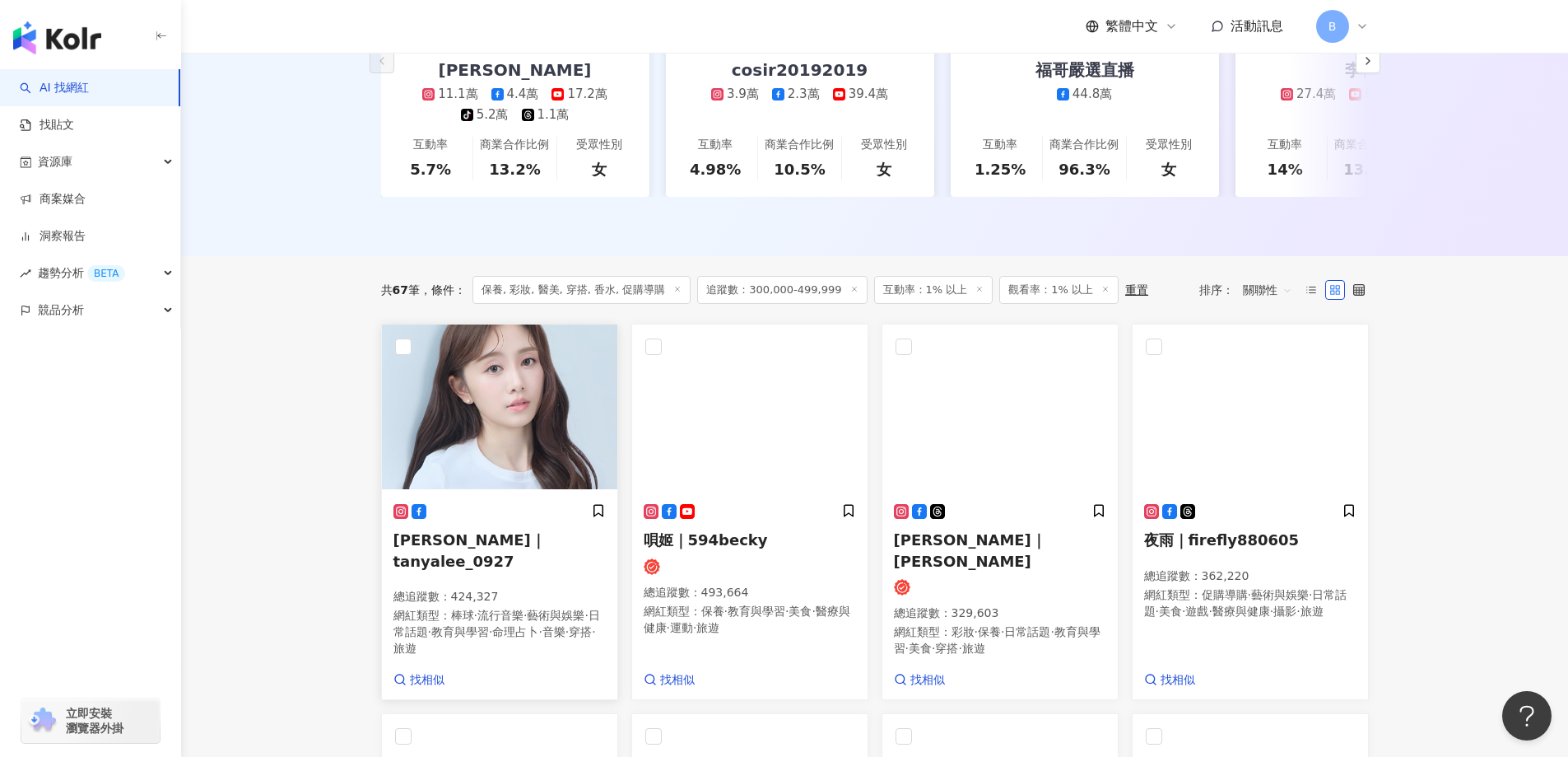
scroll to position [416, 0]
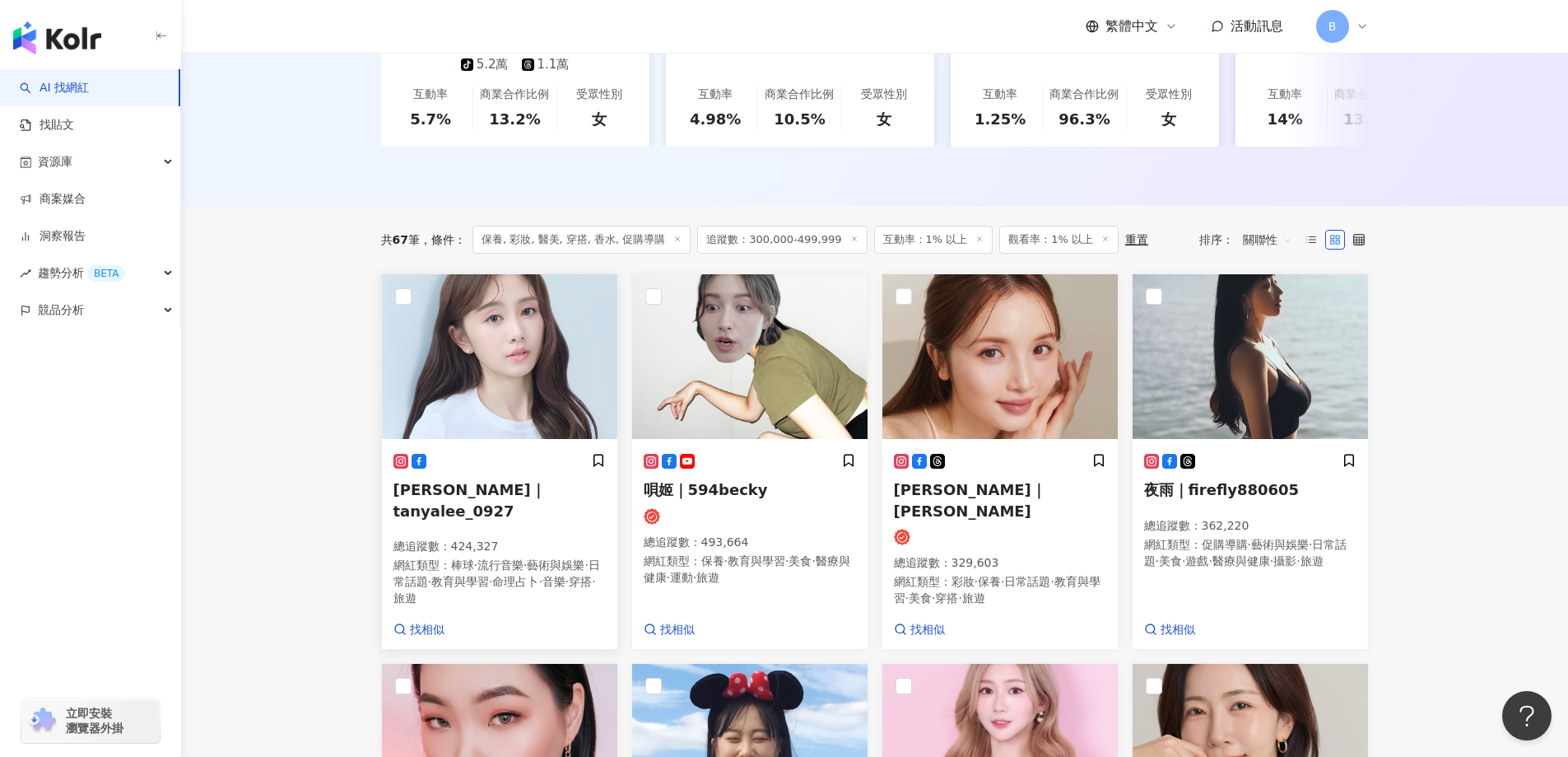
click at [492, 342] on img at bounding box center [499, 357] width 235 height 165
click at [761, 362] on img at bounding box center [749, 357] width 235 height 165
click at [1269, 346] on img at bounding box center [1250, 357] width 235 height 165
click at [1211, 305] on img at bounding box center [1250, 357] width 235 height 165
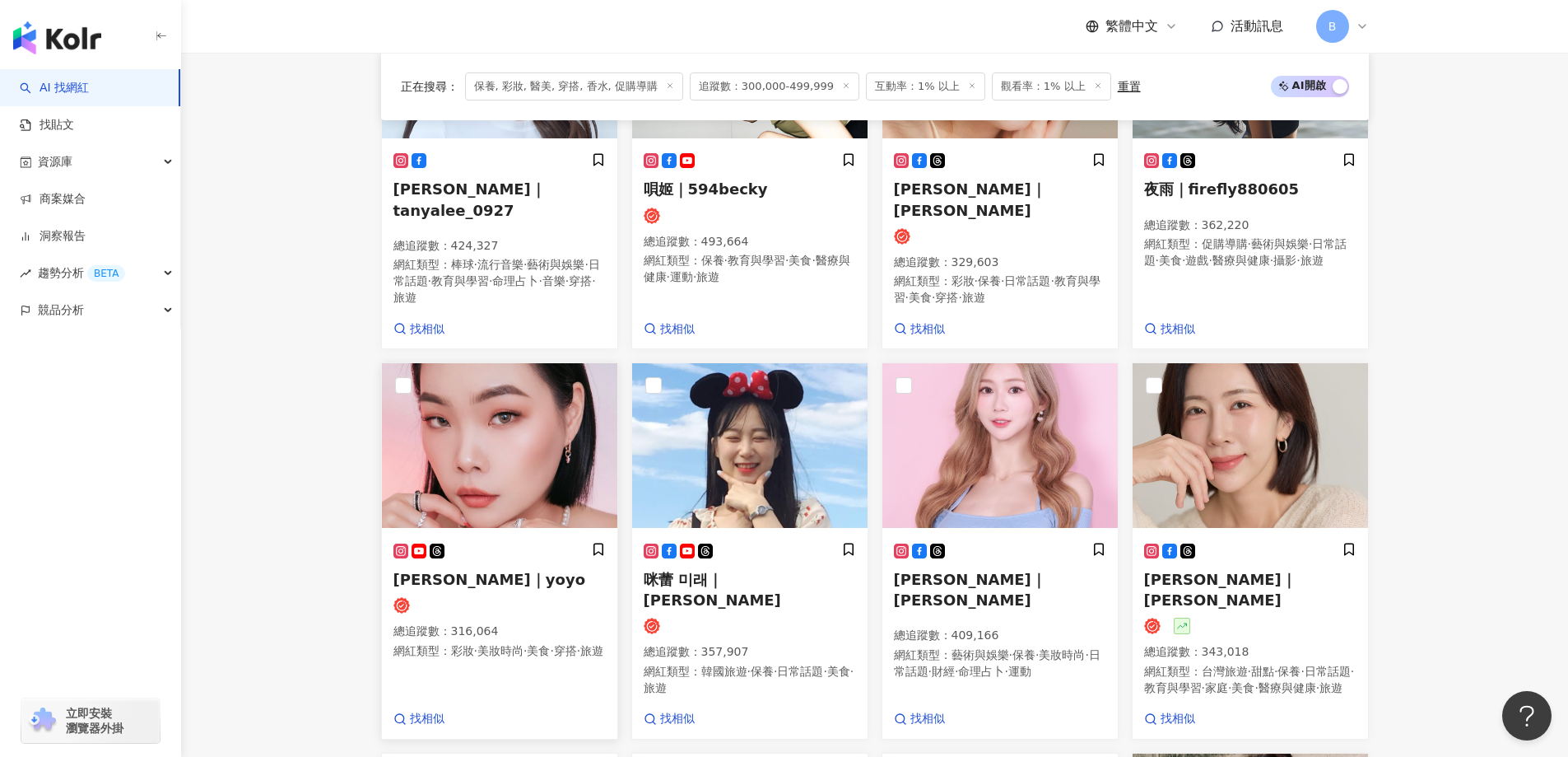
scroll to position [745, 0]
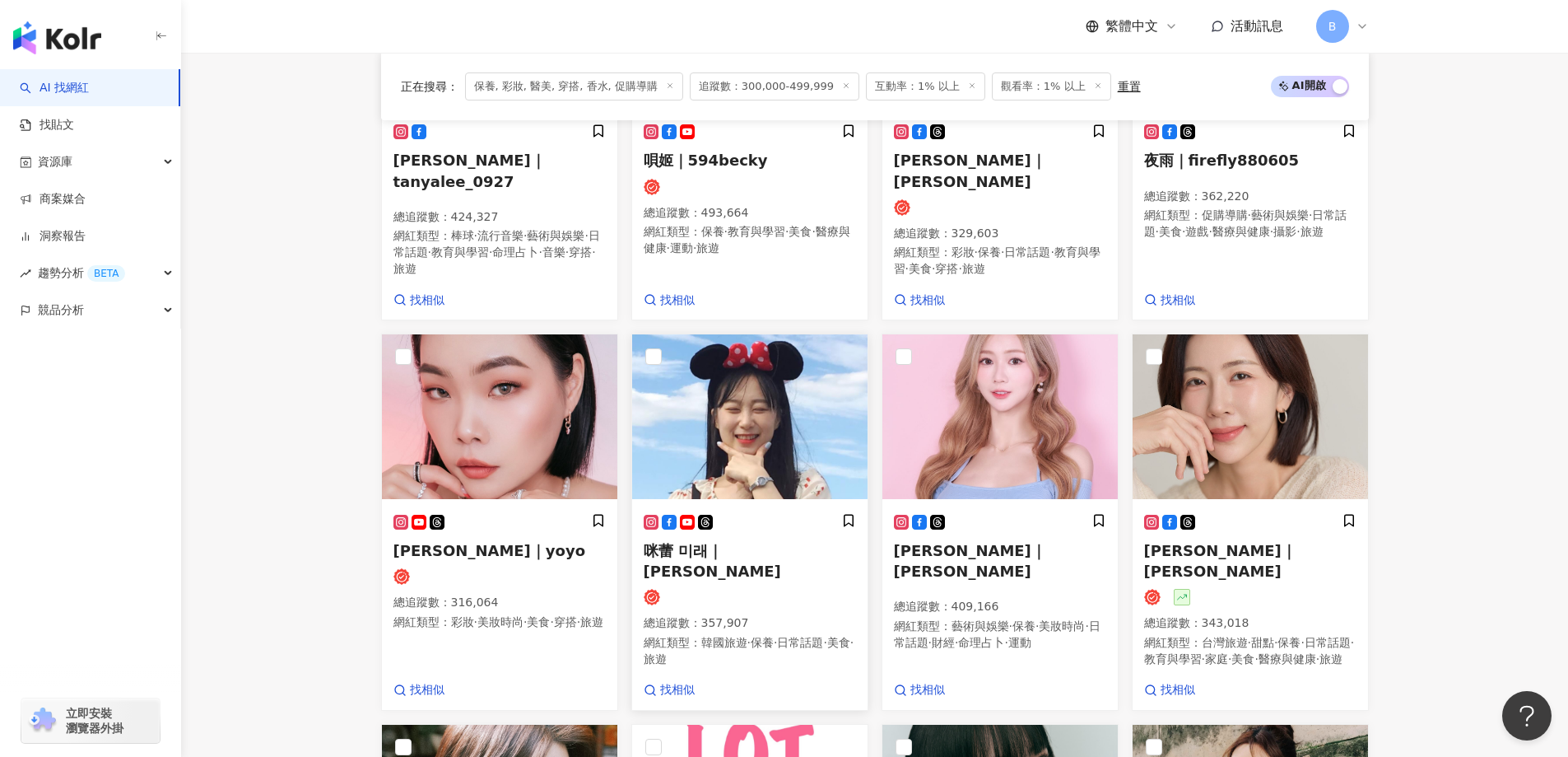
click at [750, 422] on img at bounding box center [749, 417] width 235 height 165
click at [975, 382] on img at bounding box center [999, 417] width 235 height 165
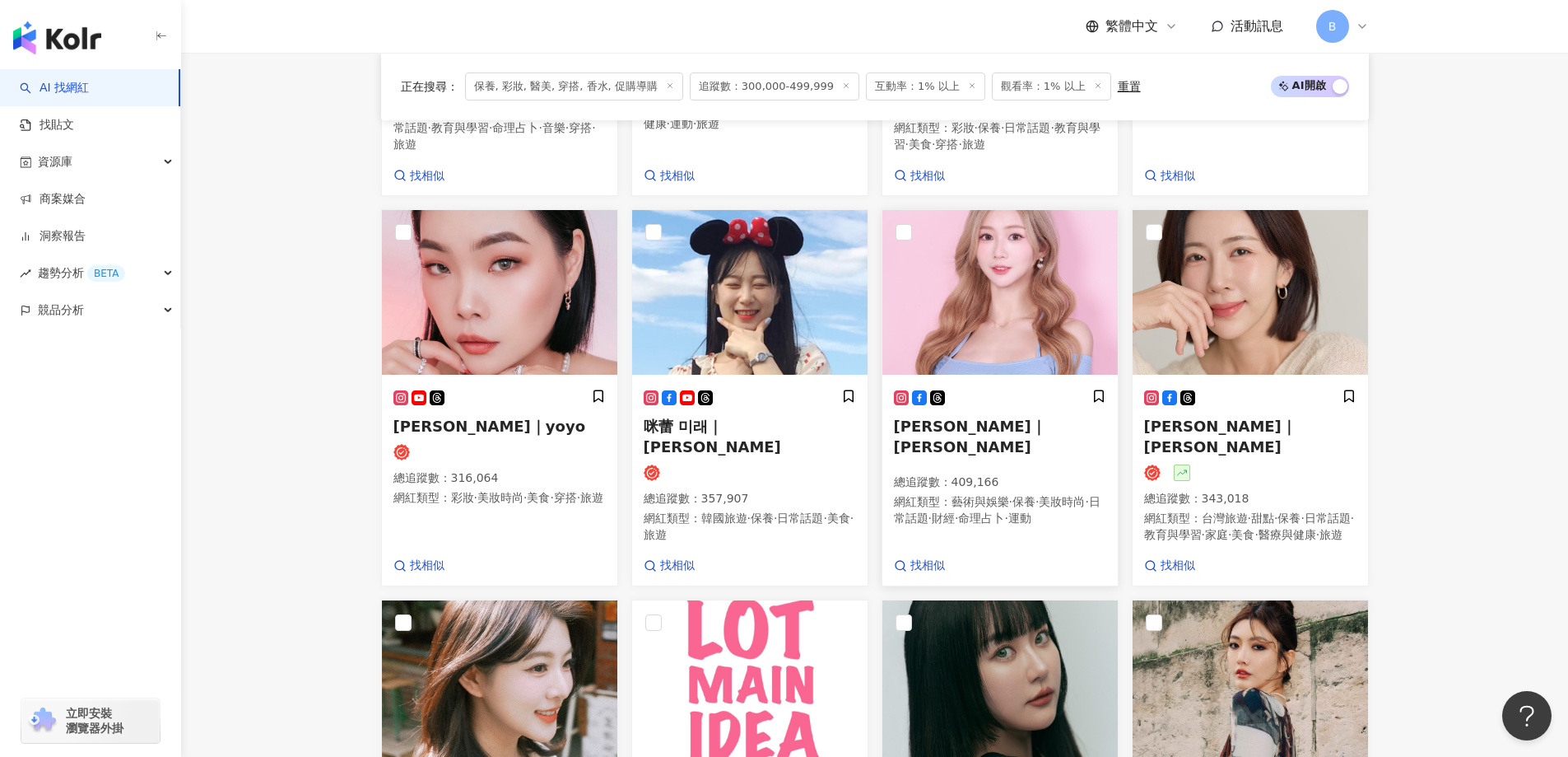
scroll to position [910, 0]
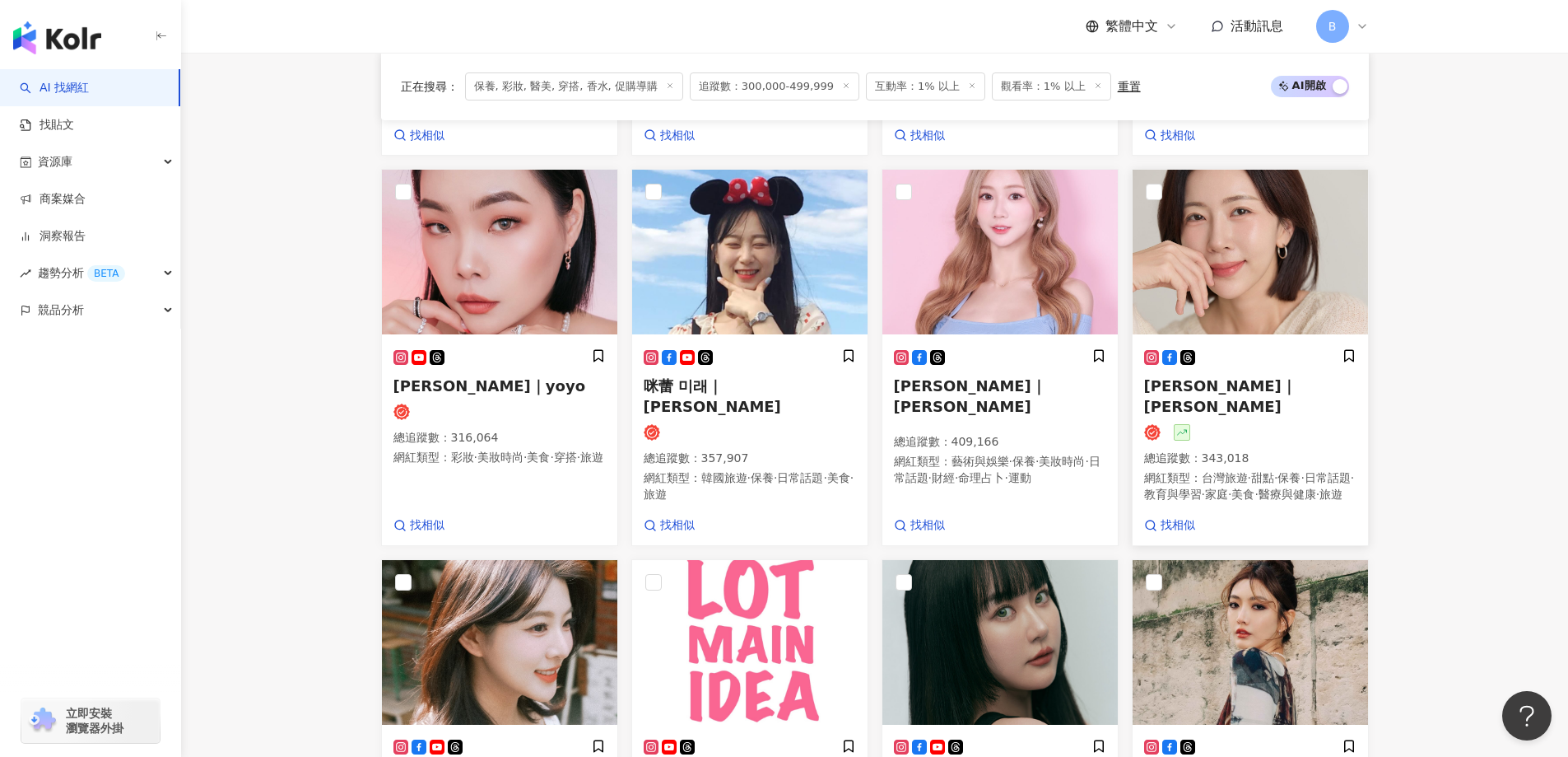
click at [1200, 213] on img at bounding box center [1250, 252] width 235 height 165
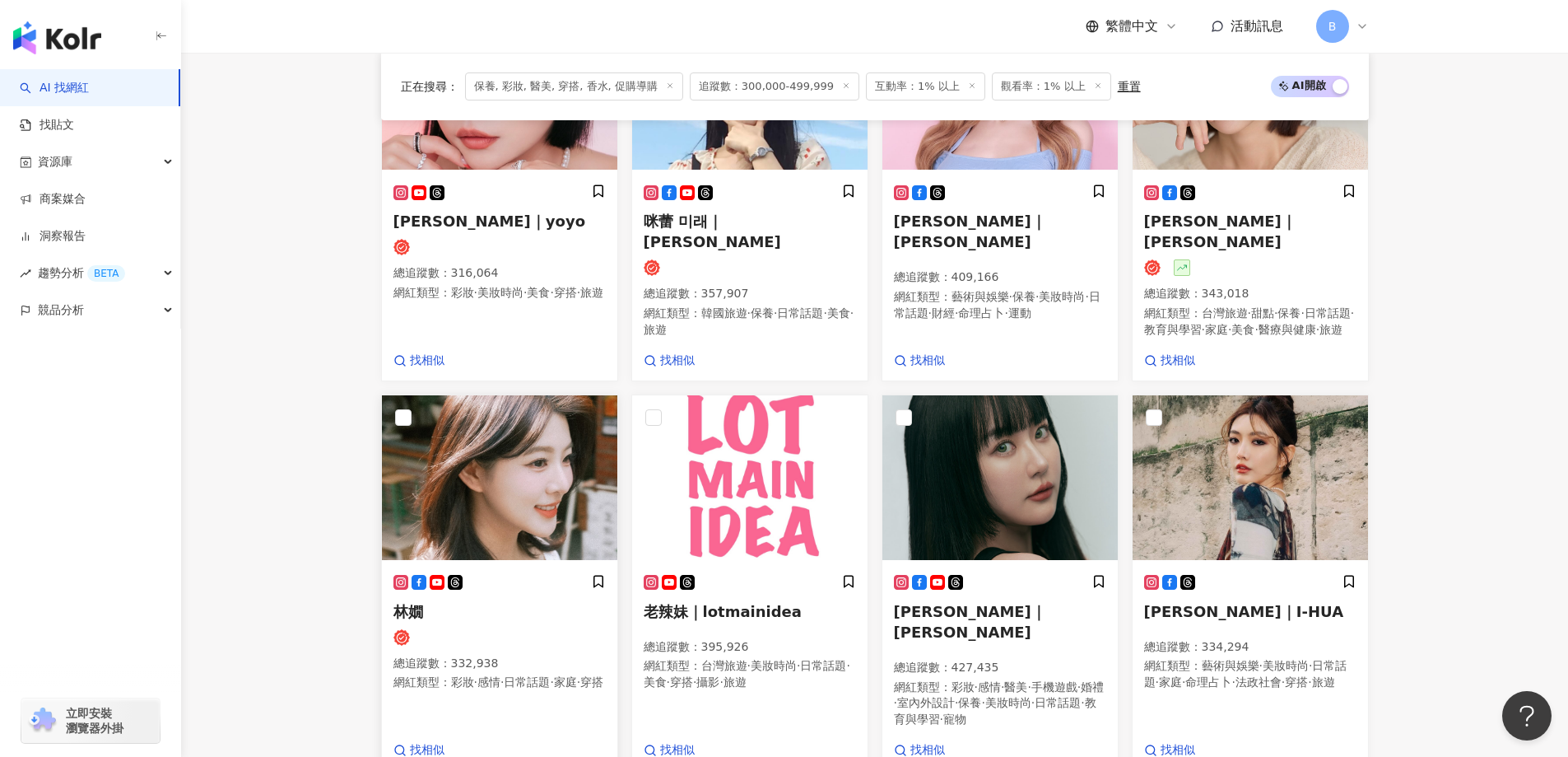
click at [574, 438] on img at bounding box center [499, 478] width 235 height 165
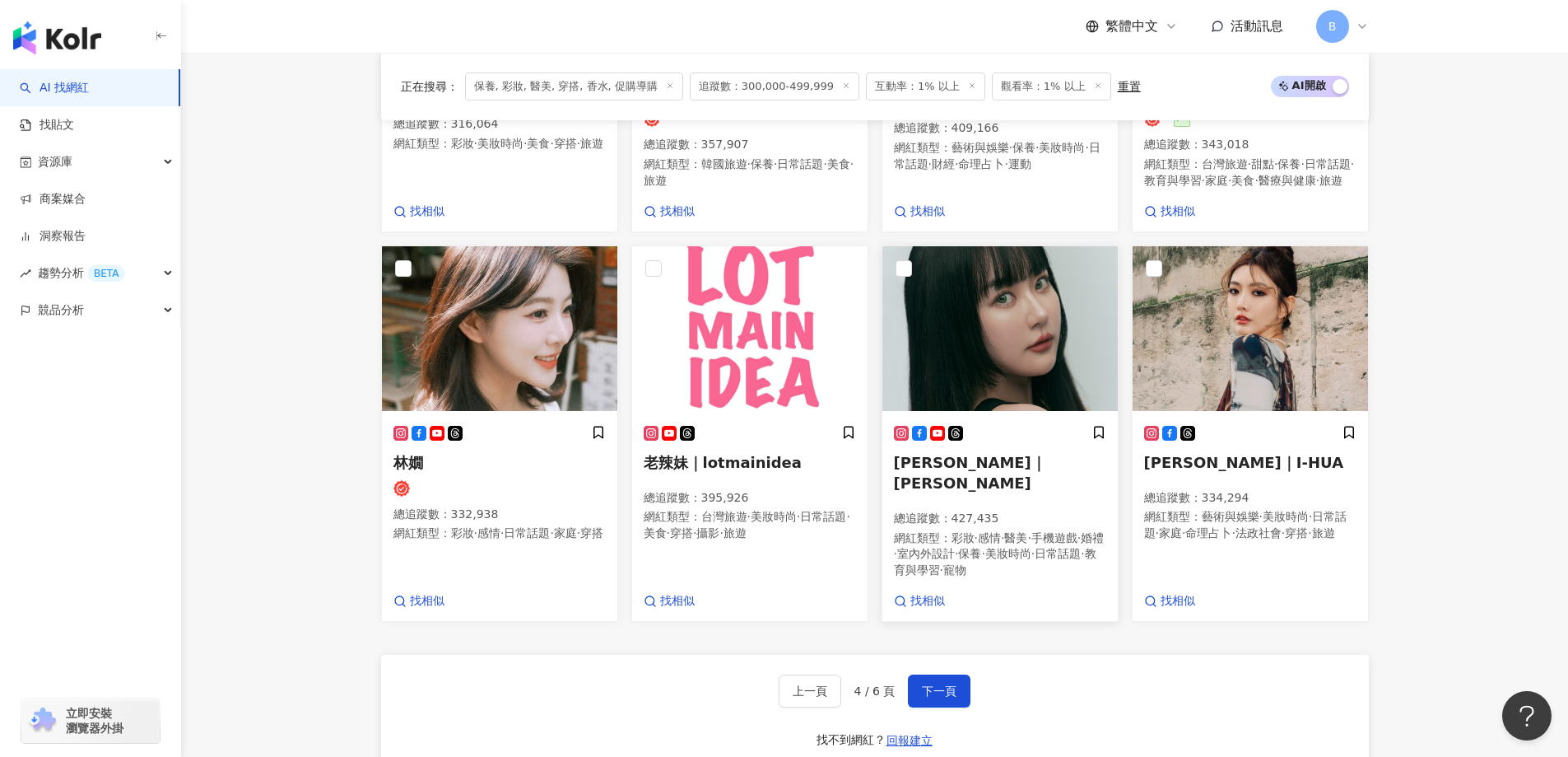
scroll to position [1239, 0]
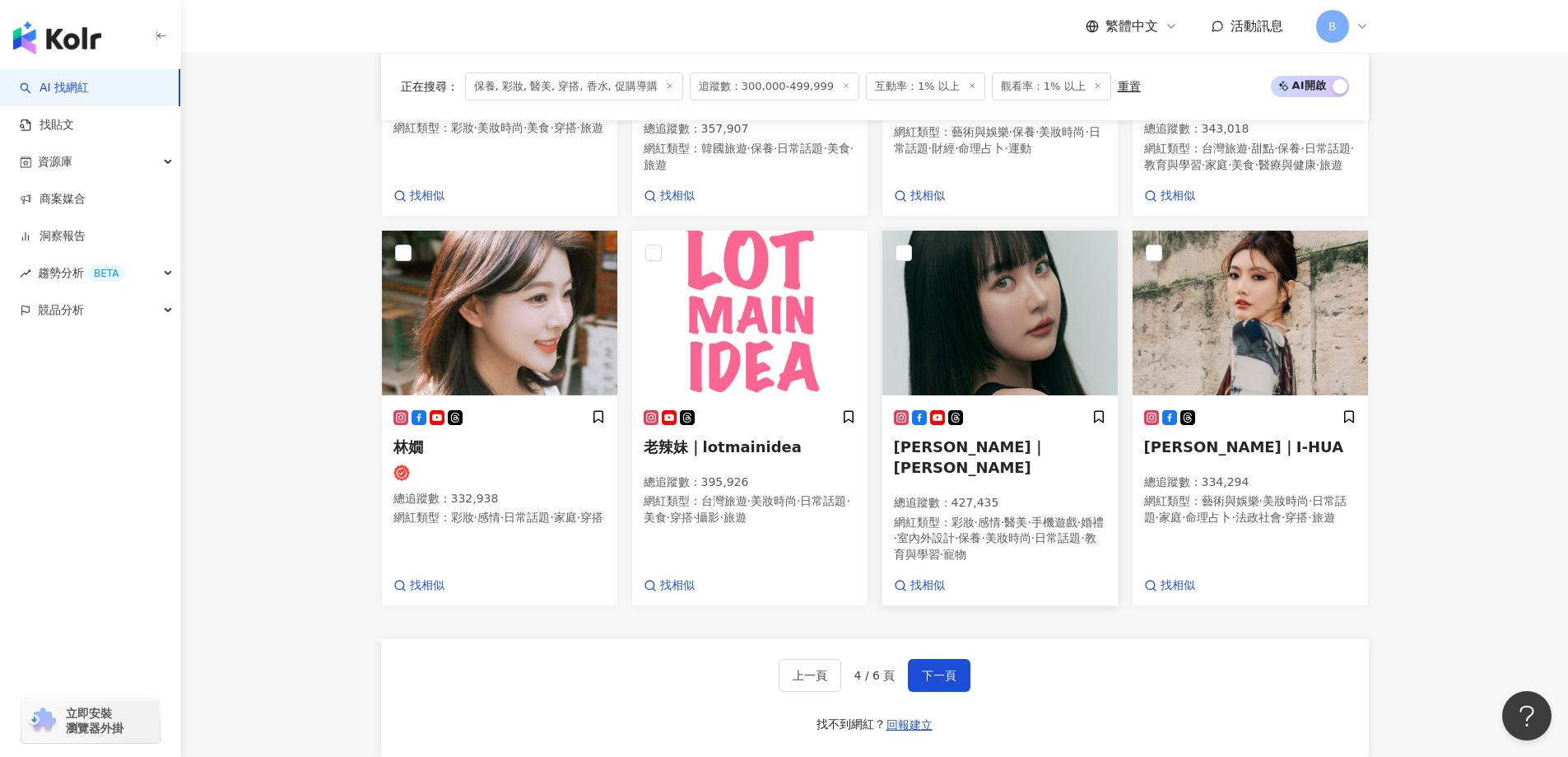
click at [1061, 296] on img at bounding box center [999, 313] width 235 height 165
click at [1065, 276] on img at bounding box center [999, 313] width 235 height 165
click at [1250, 300] on img at bounding box center [1250, 313] width 235 height 165
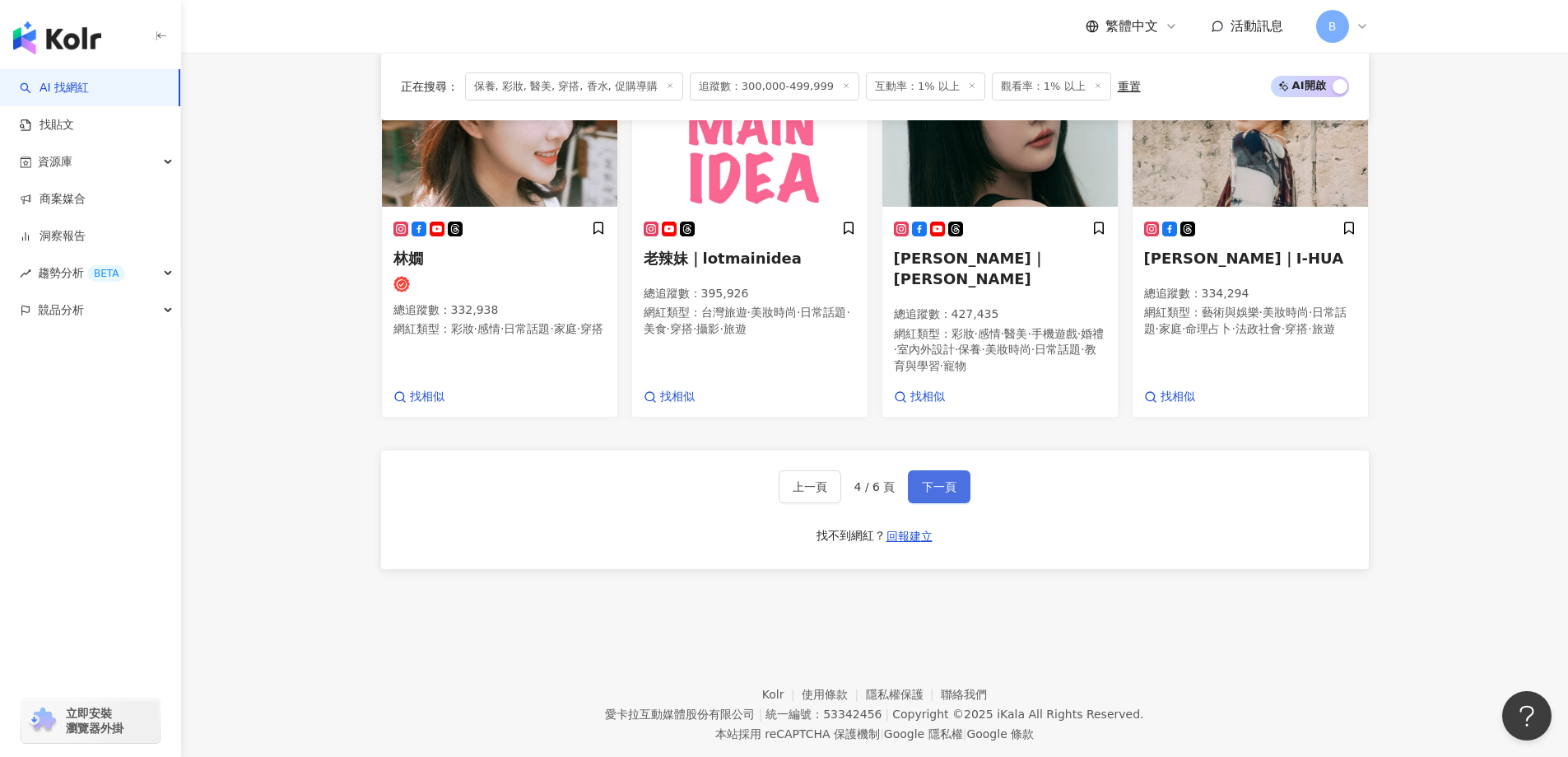
click at [948, 480] on span "下一頁" at bounding box center [939, 487] width 35 height 13
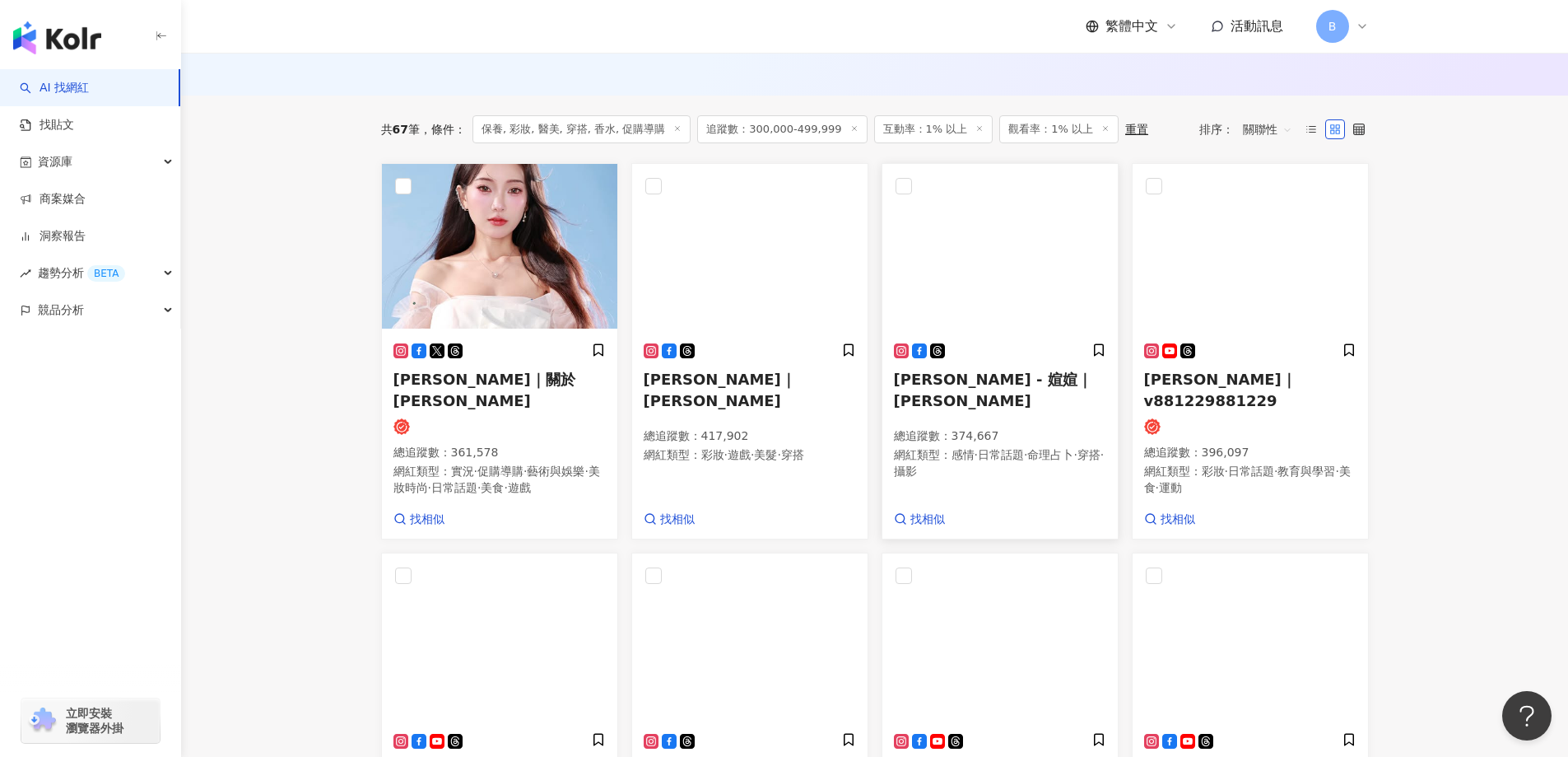
scroll to position [477, 0]
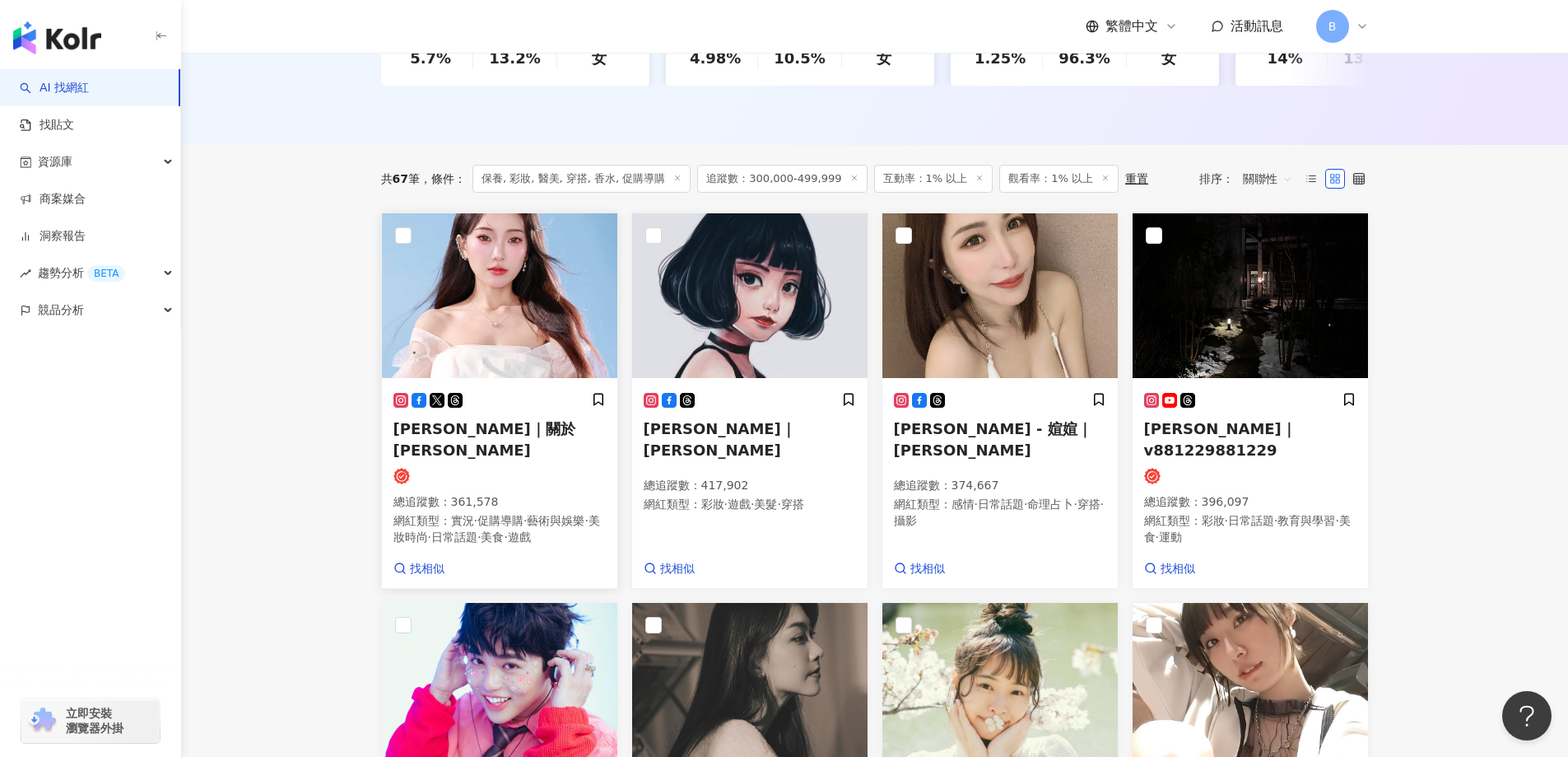
click at [451, 258] on img at bounding box center [499, 296] width 235 height 165
click at [805, 279] on img at bounding box center [749, 296] width 235 height 165
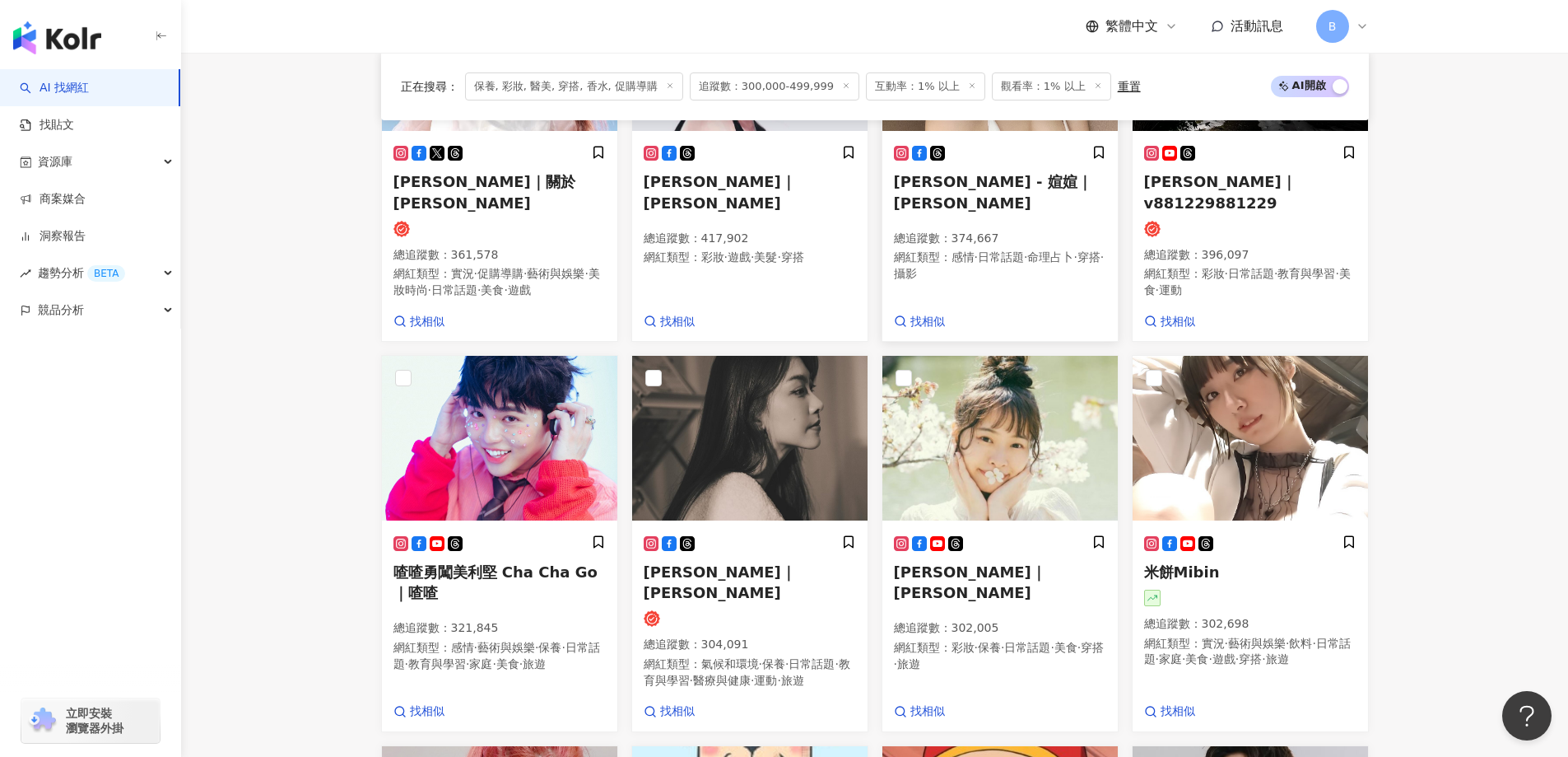
scroll to position [807, 0]
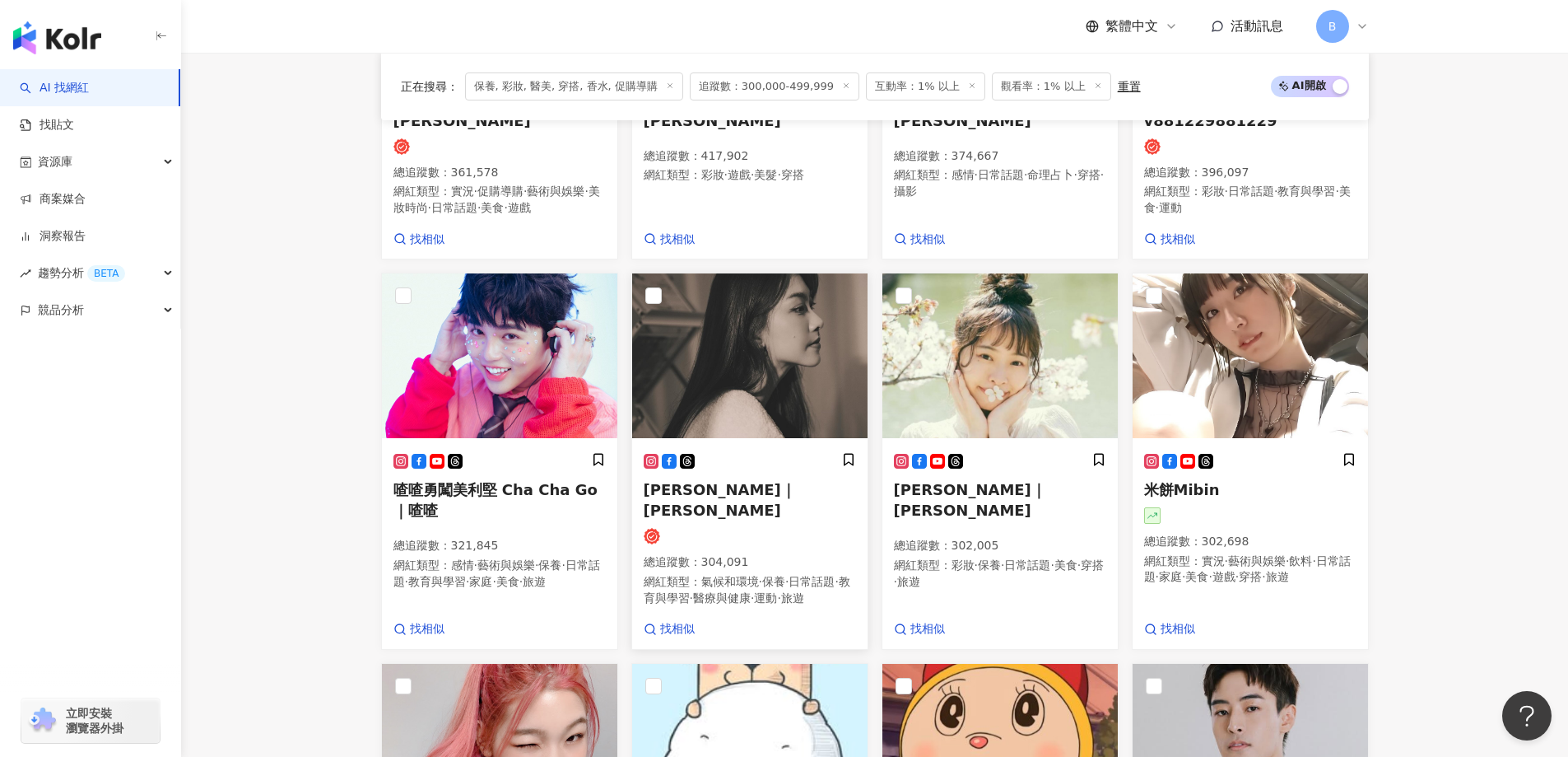
click at [821, 331] on img at bounding box center [749, 356] width 235 height 165
click at [1027, 357] on img at bounding box center [999, 356] width 235 height 165
click at [1211, 338] on img at bounding box center [1250, 356] width 235 height 165
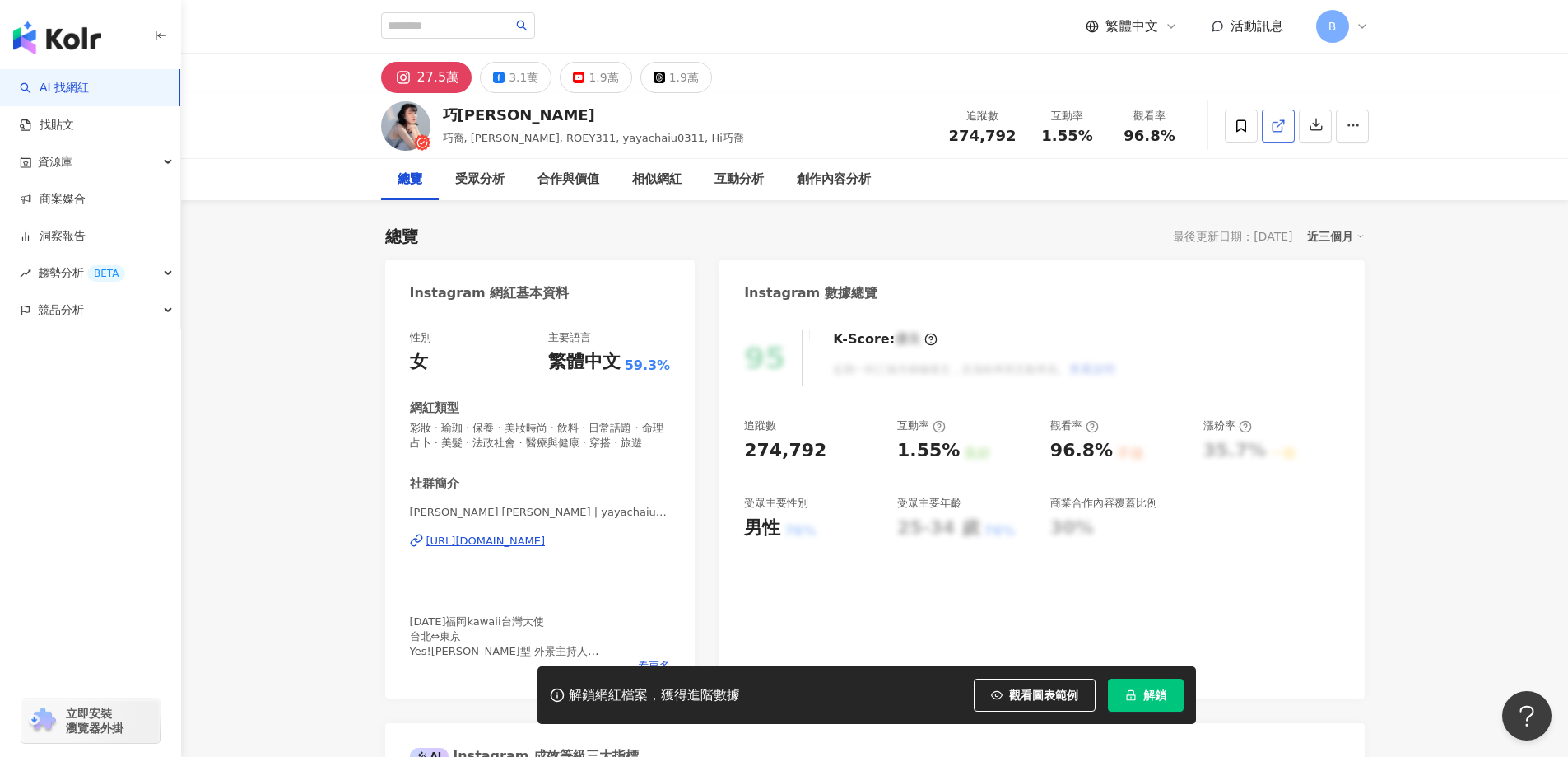
click at [1273, 125] on icon at bounding box center [1278, 126] width 15 height 15
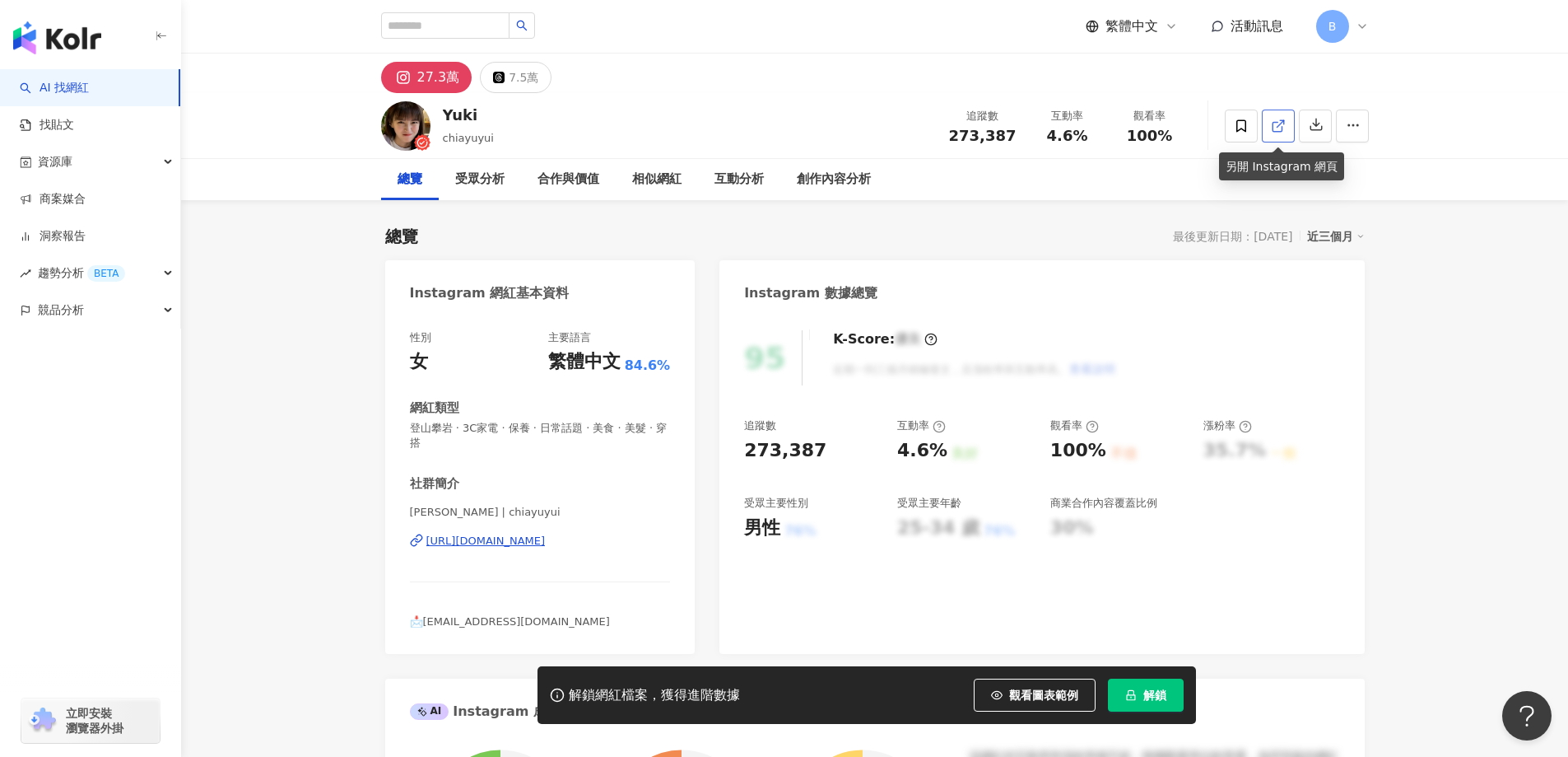
click at [1276, 121] on icon at bounding box center [1278, 126] width 15 height 15
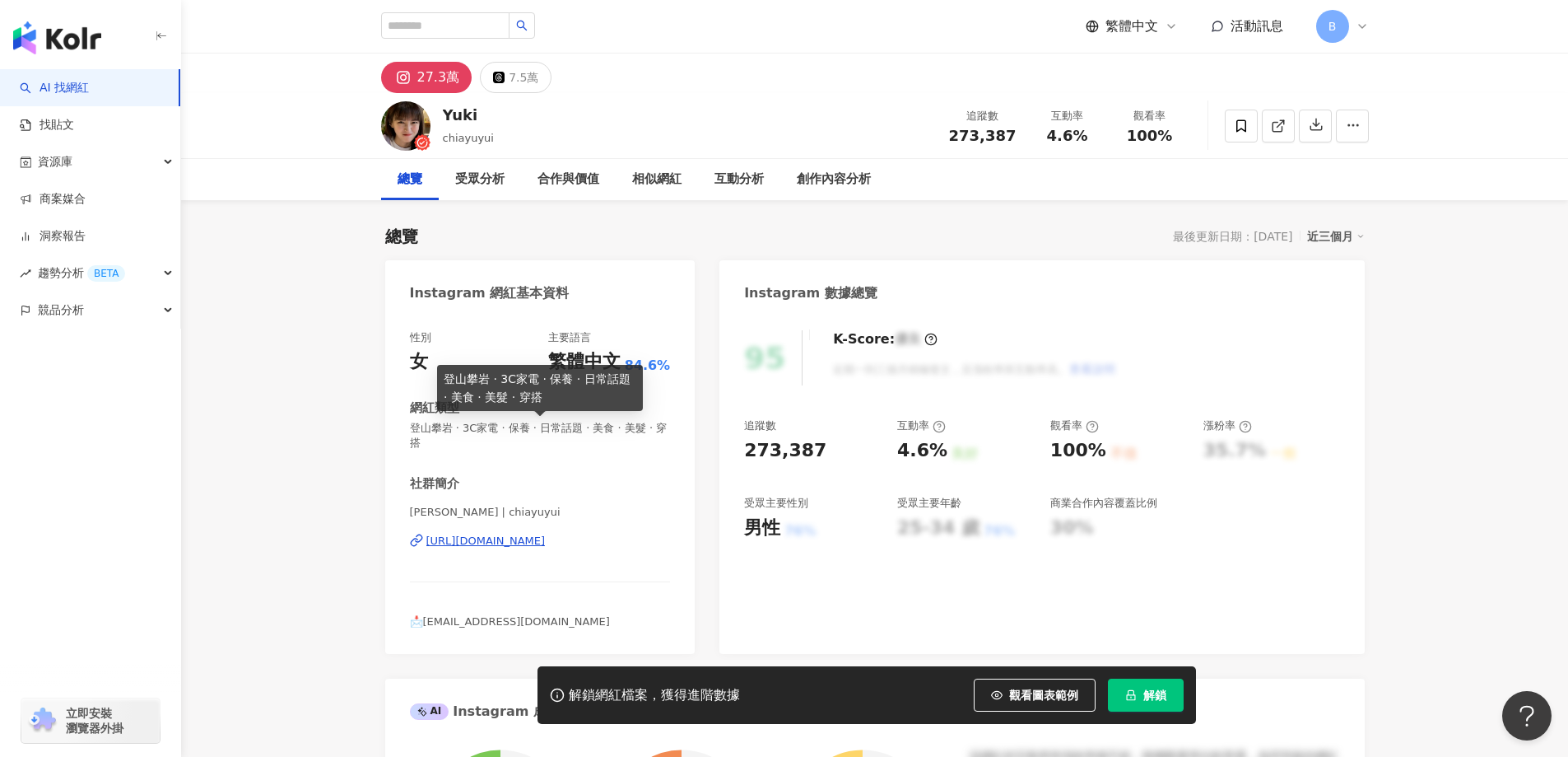
click at [528, 430] on span "登山攀岩 · 3C家電 · 保養 · 日常話題 · 美食 · 美髮 · 穿搭" at bounding box center [541, 436] width 261 height 30
copy span "登山攀岩 · 3C家電 · 保養 · 日常話題 · 美食 · 美髮 · 穿搭"
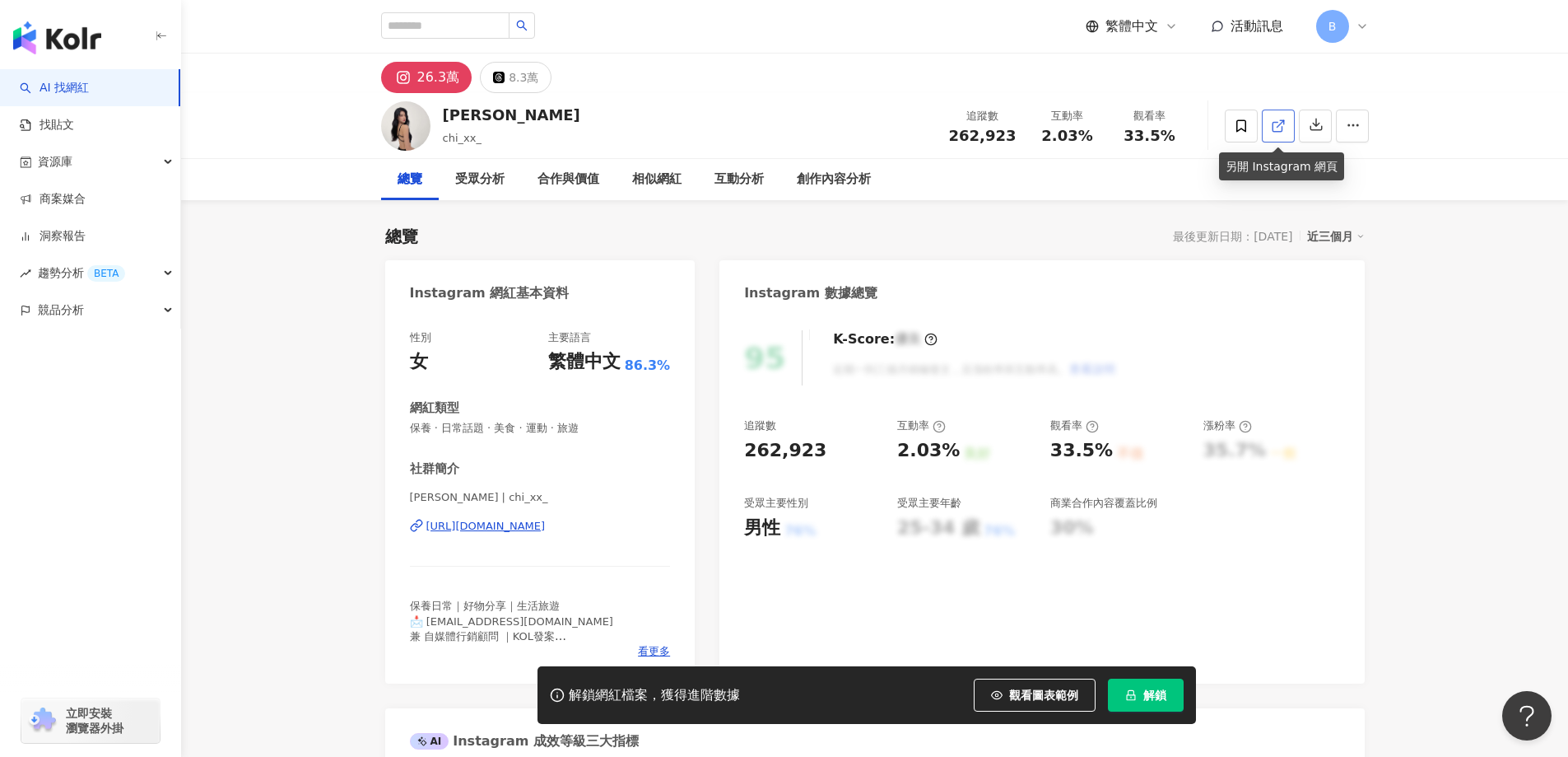
click at [1282, 132] on icon at bounding box center [1278, 126] width 15 height 15
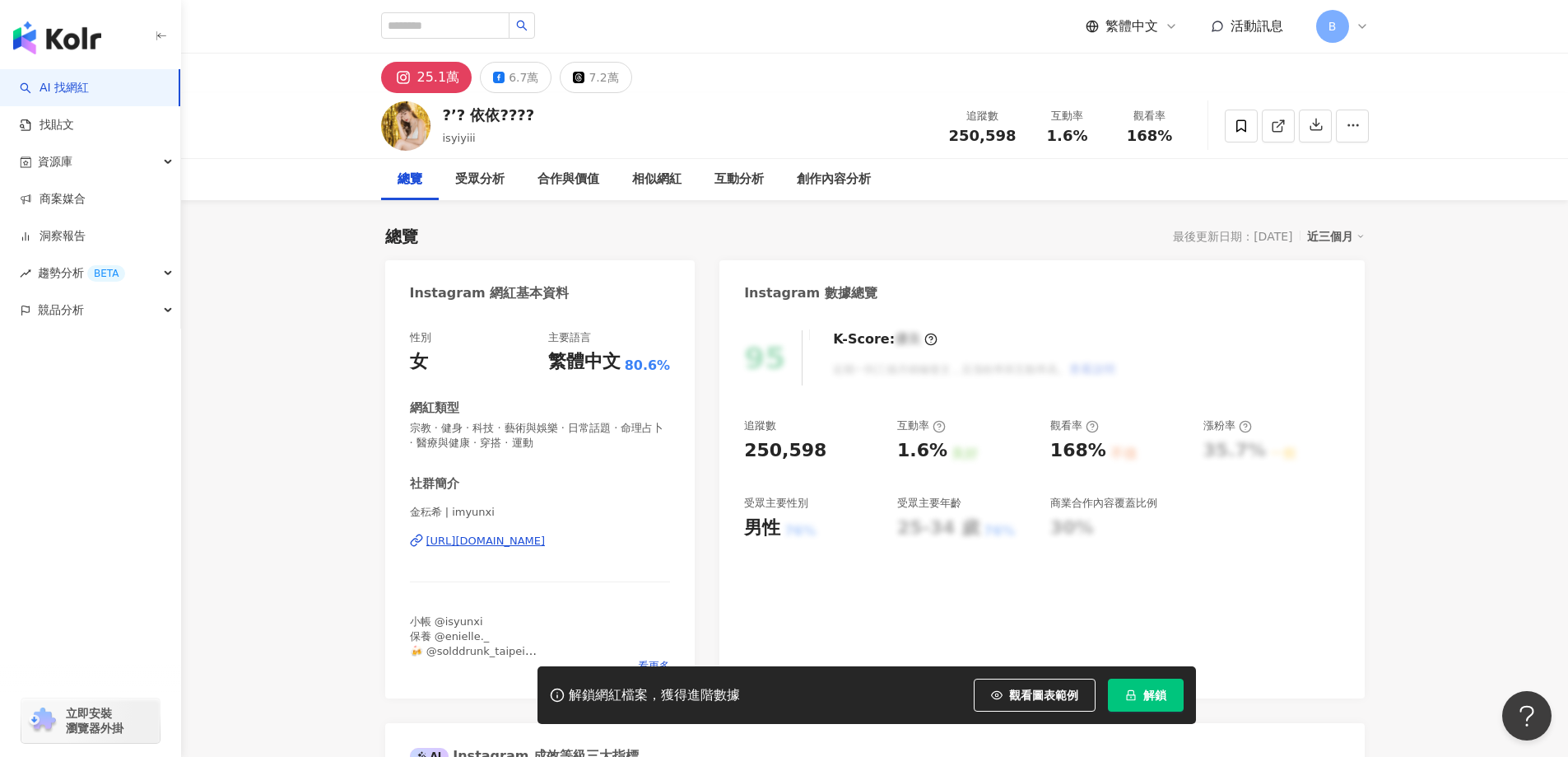
click at [1284, 132] on icon at bounding box center [1278, 126] width 15 height 15
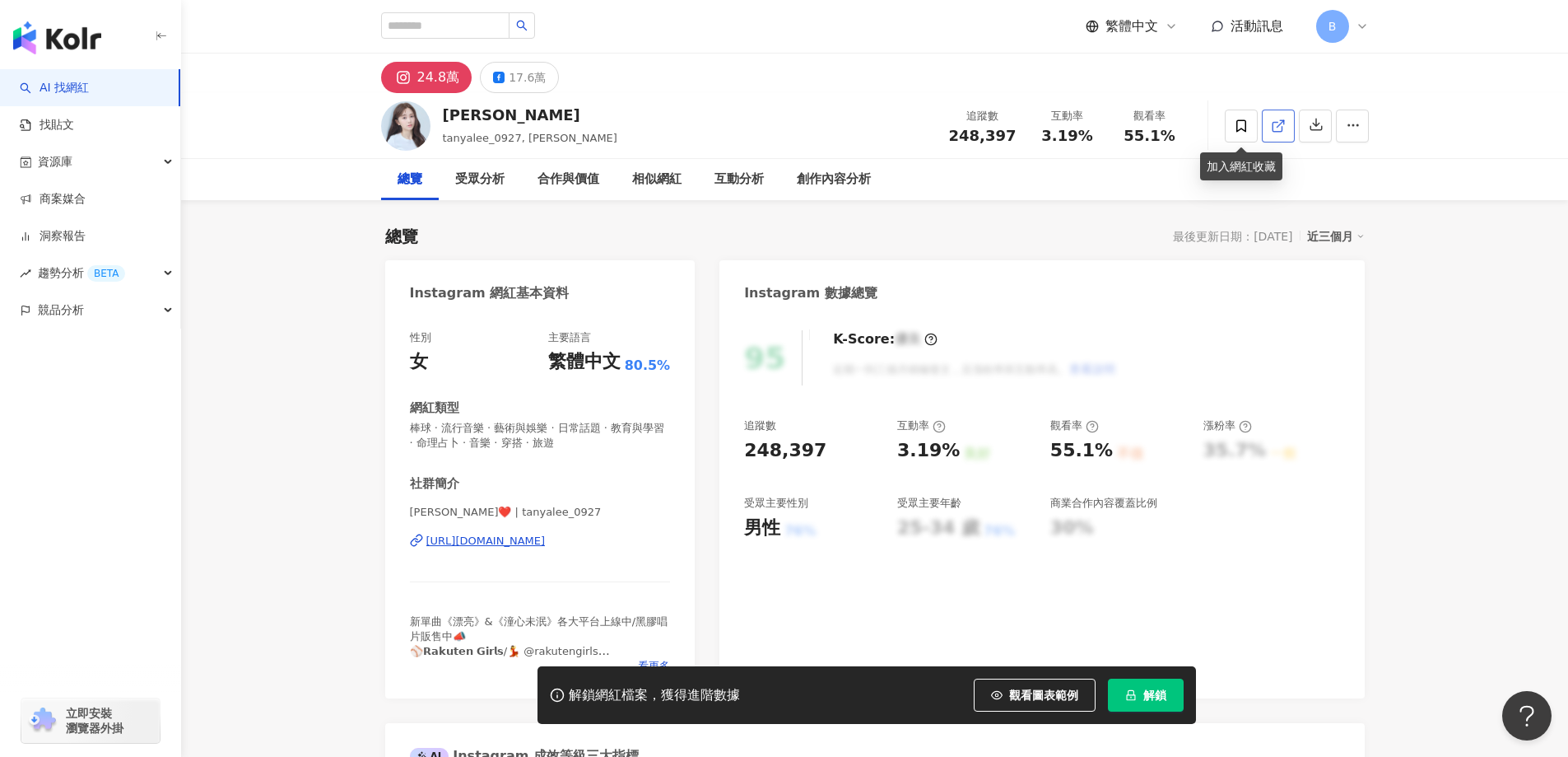
click at [1278, 125] on icon at bounding box center [1278, 126] width 15 height 15
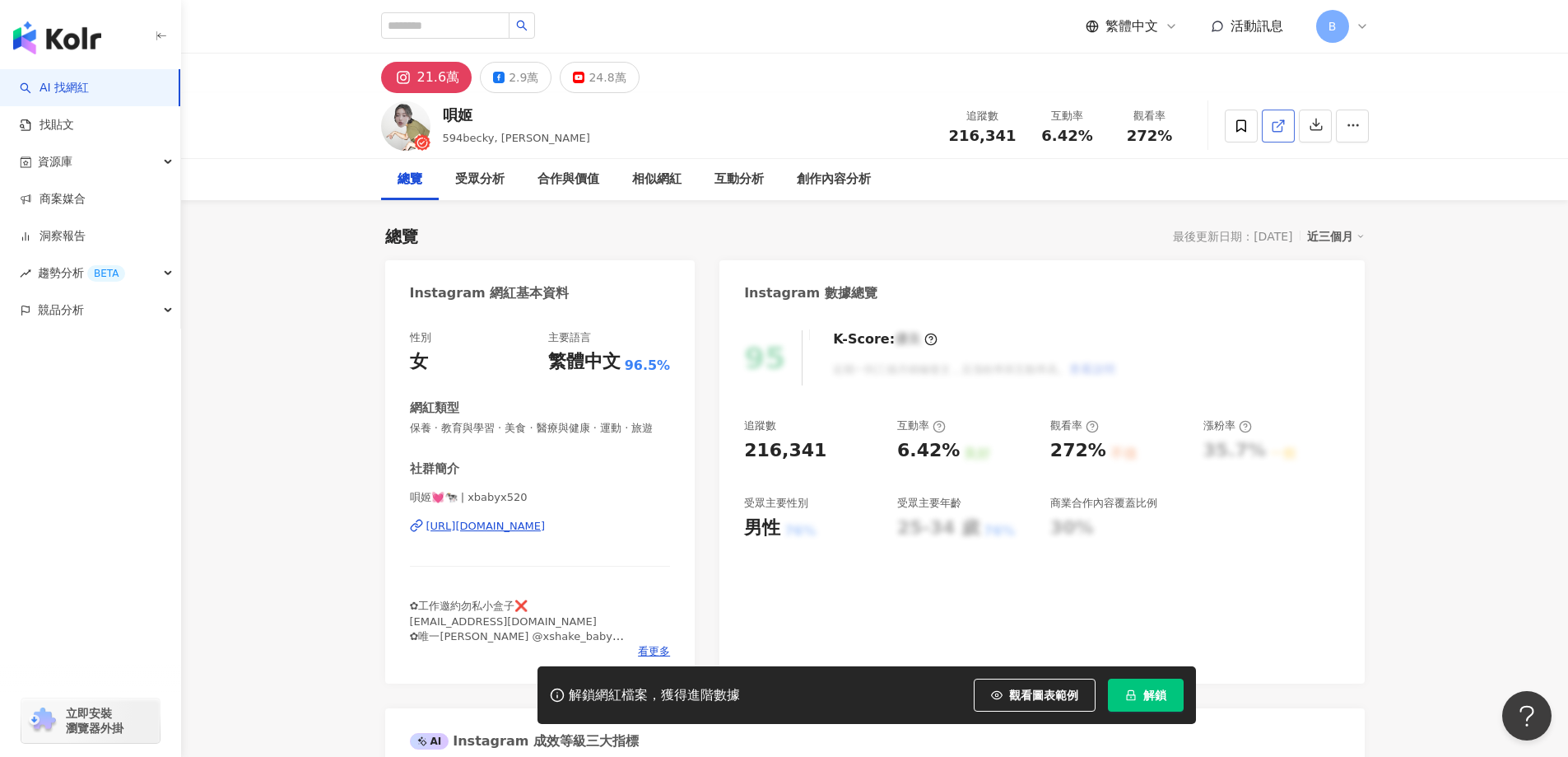
click at [1282, 124] on icon at bounding box center [1278, 126] width 15 height 15
click at [518, 426] on span "保養 · 教育與學習 · 美食 · 醫療與健康 · 運動 · 旅遊" at bounding box center [541, 428] width 261 height 15
click at [527, 426] on span "保養 · 教育與學習 · 美食 · 醫療與健康 · 運動 · 旅遊" at bounding box center [541, 428] width 261 height 15
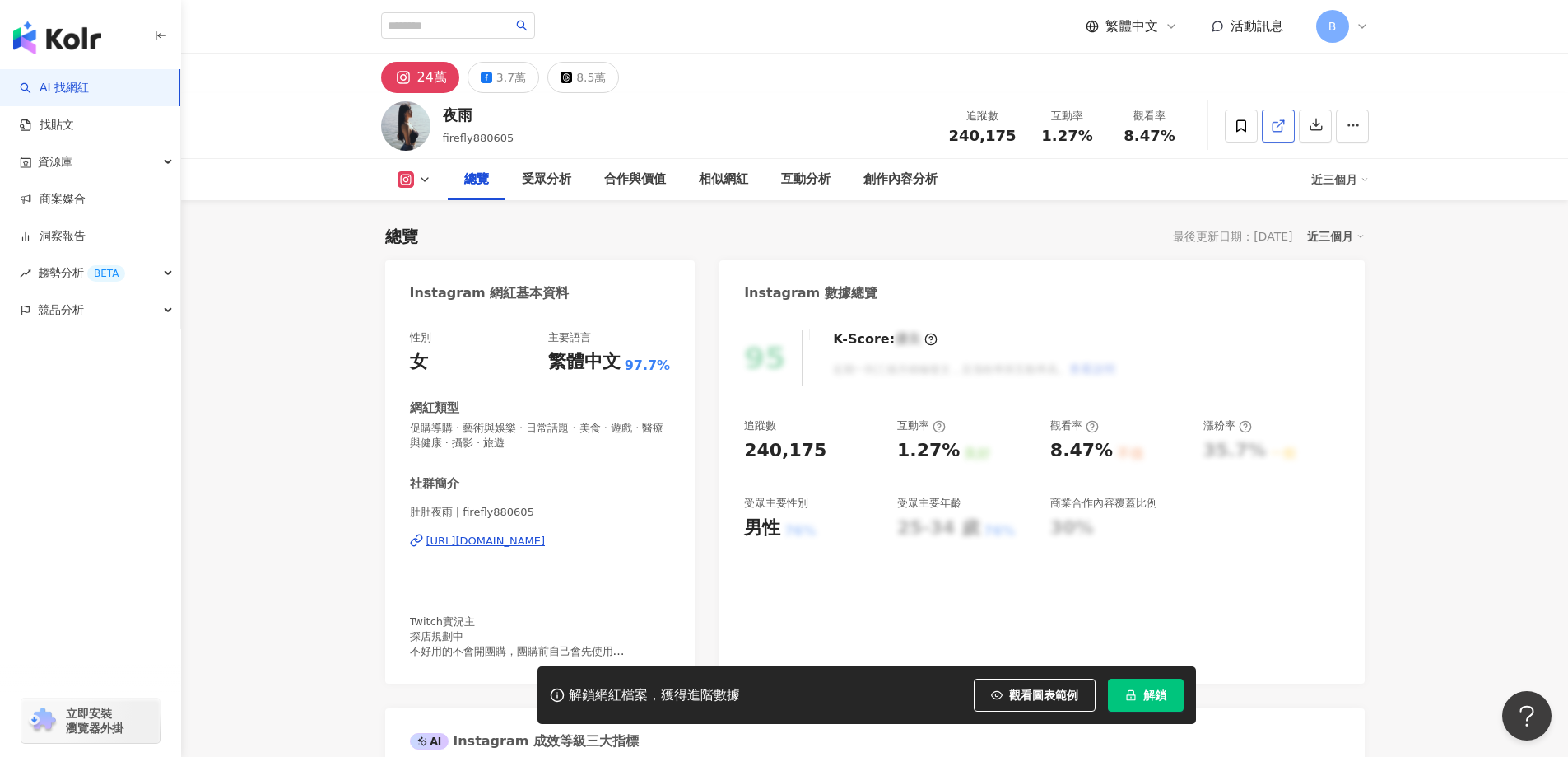
click at [1277, 131] on icon at bounding box center [1277, 126] width 9 height 9
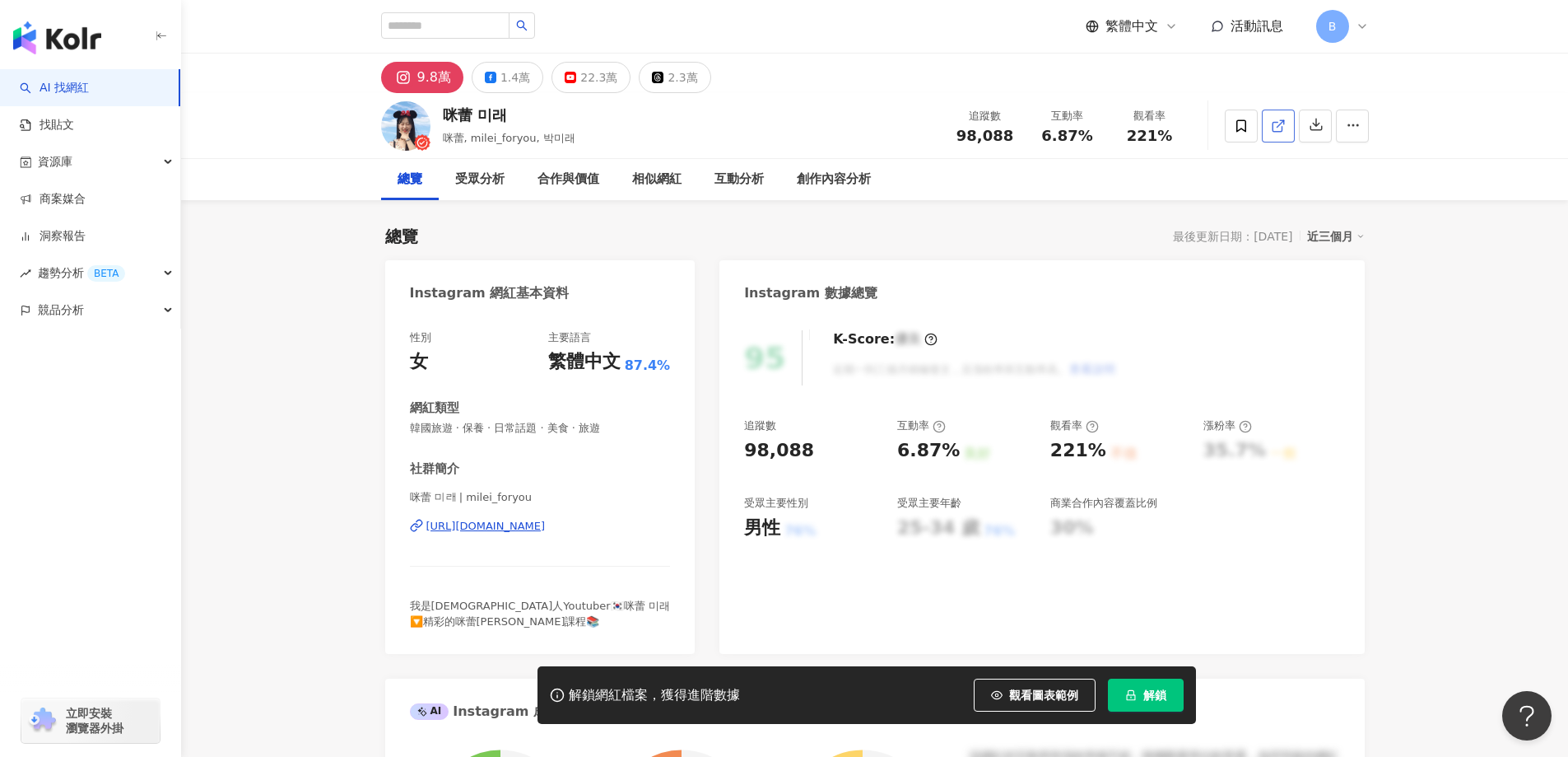
click at [1278, 126] on line at bounding box center [1280, 124] width 7 height 7
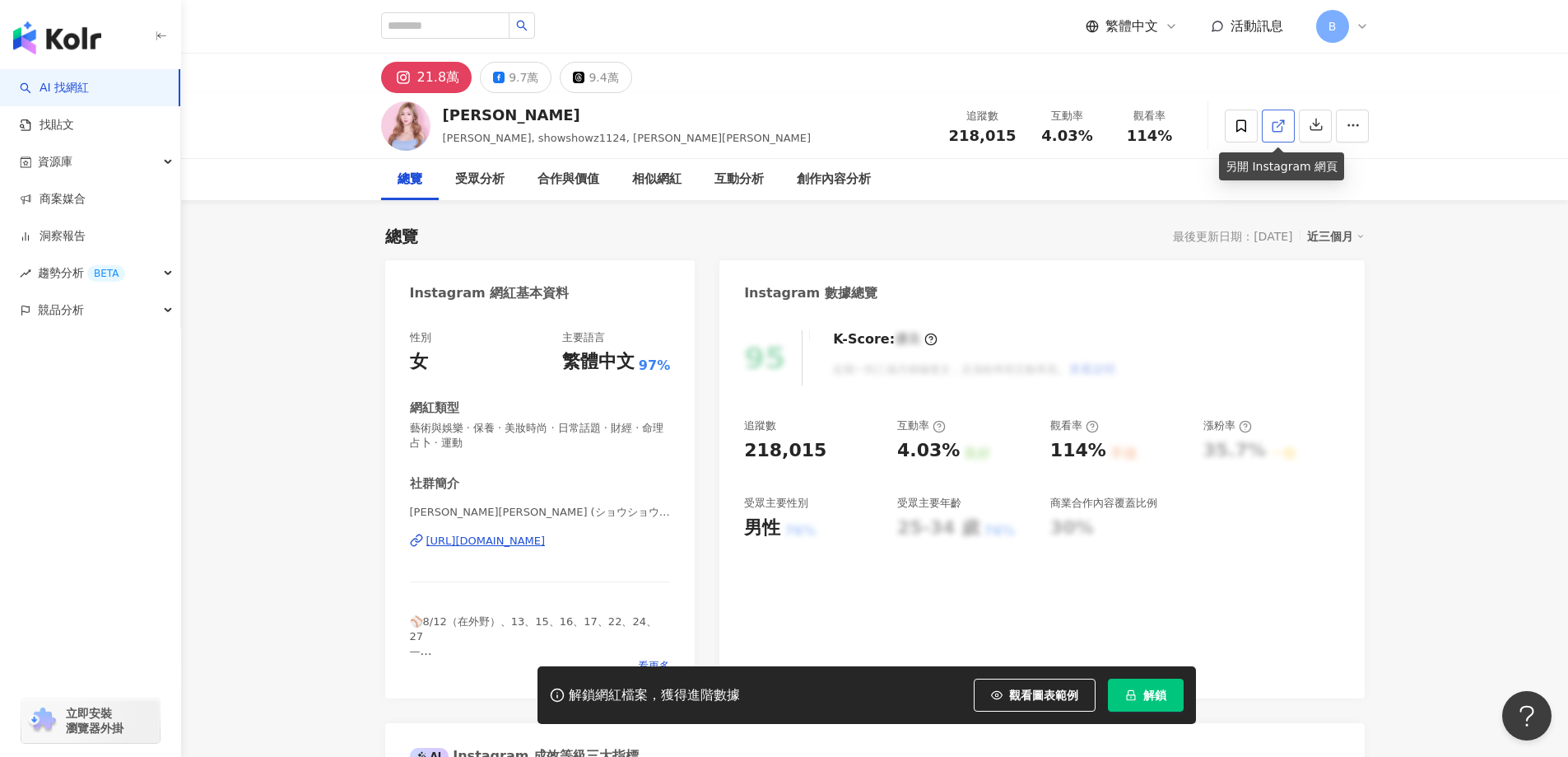
click at [1278, 126] on line at bounding box center [1280, 124] width 7 height 7
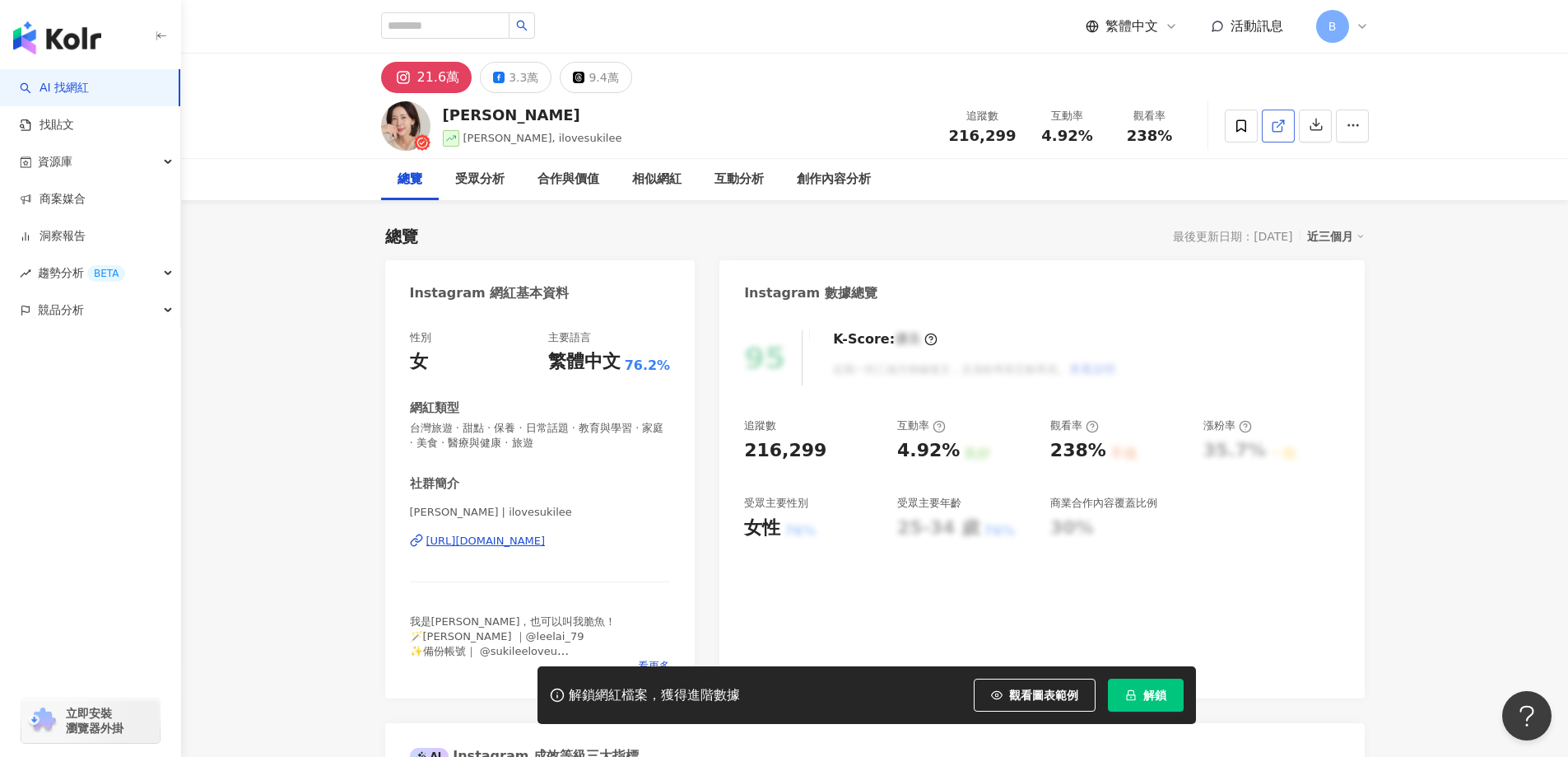
click at [1274, 120] on icon at bounding box center [1278, 126] width 15 height 15
click at [563, 427] on span "台灣旅遊 · 甜點 · 保養 · 日常話題 · 教育與學習 · 家庭 · 美食 · 醫療與健康 · 旅遊" at bounding box center [541, 436] width 261 height 30
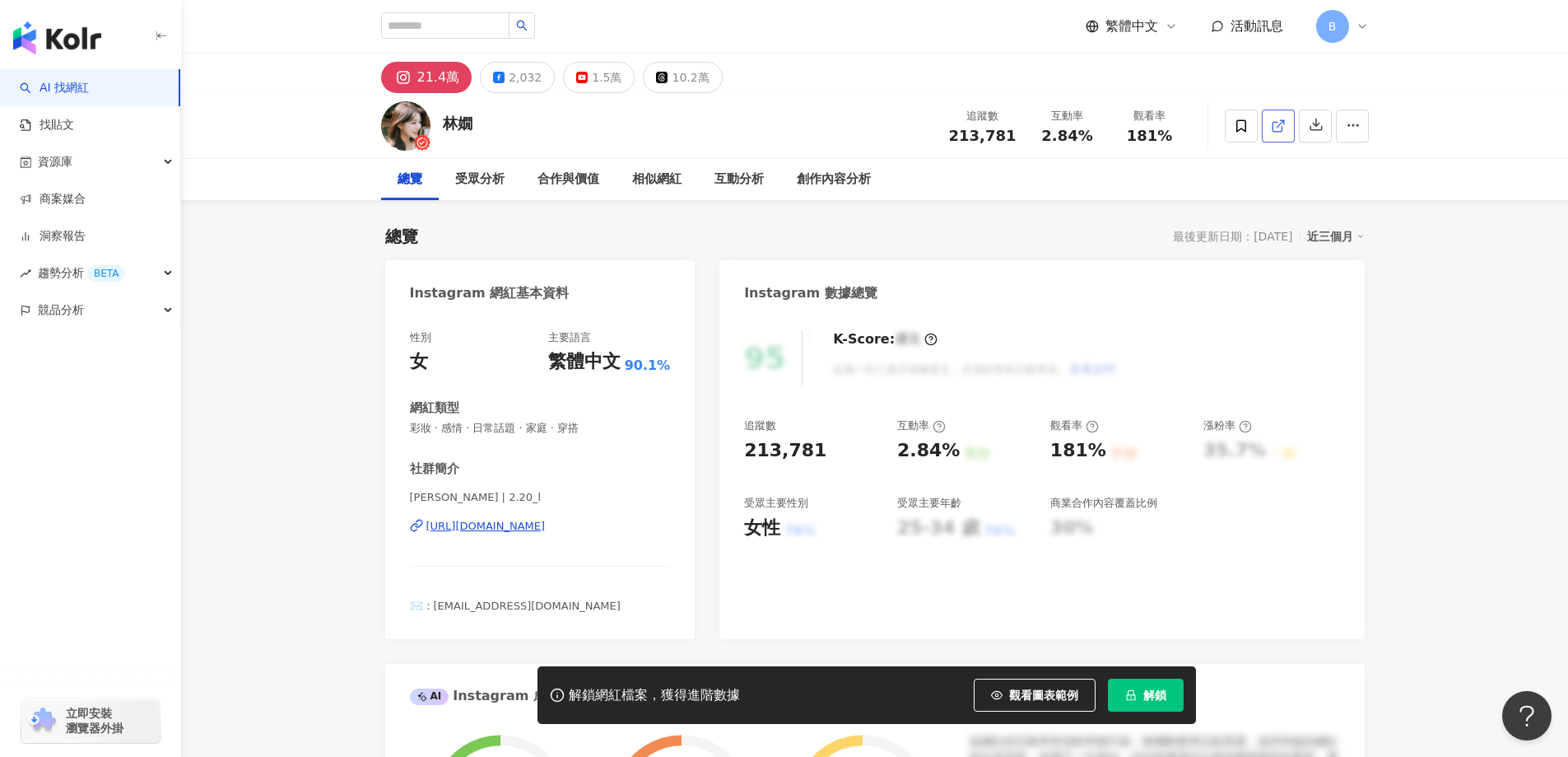
click at [1280, 123] on line at bounding box center [1280, 124] width 7 height 7
click at [548, 428] on span "彩妝 · 感情 · 日常話題 · 家庭 · 穿搭" at bounding box center [541, 428] width 261 height 15
click at [531, 430] on span "彩妝 · 感情 · 日常話題 · 家庭 · 穿搭" at bounding box center [541, 428] width 261 height 15
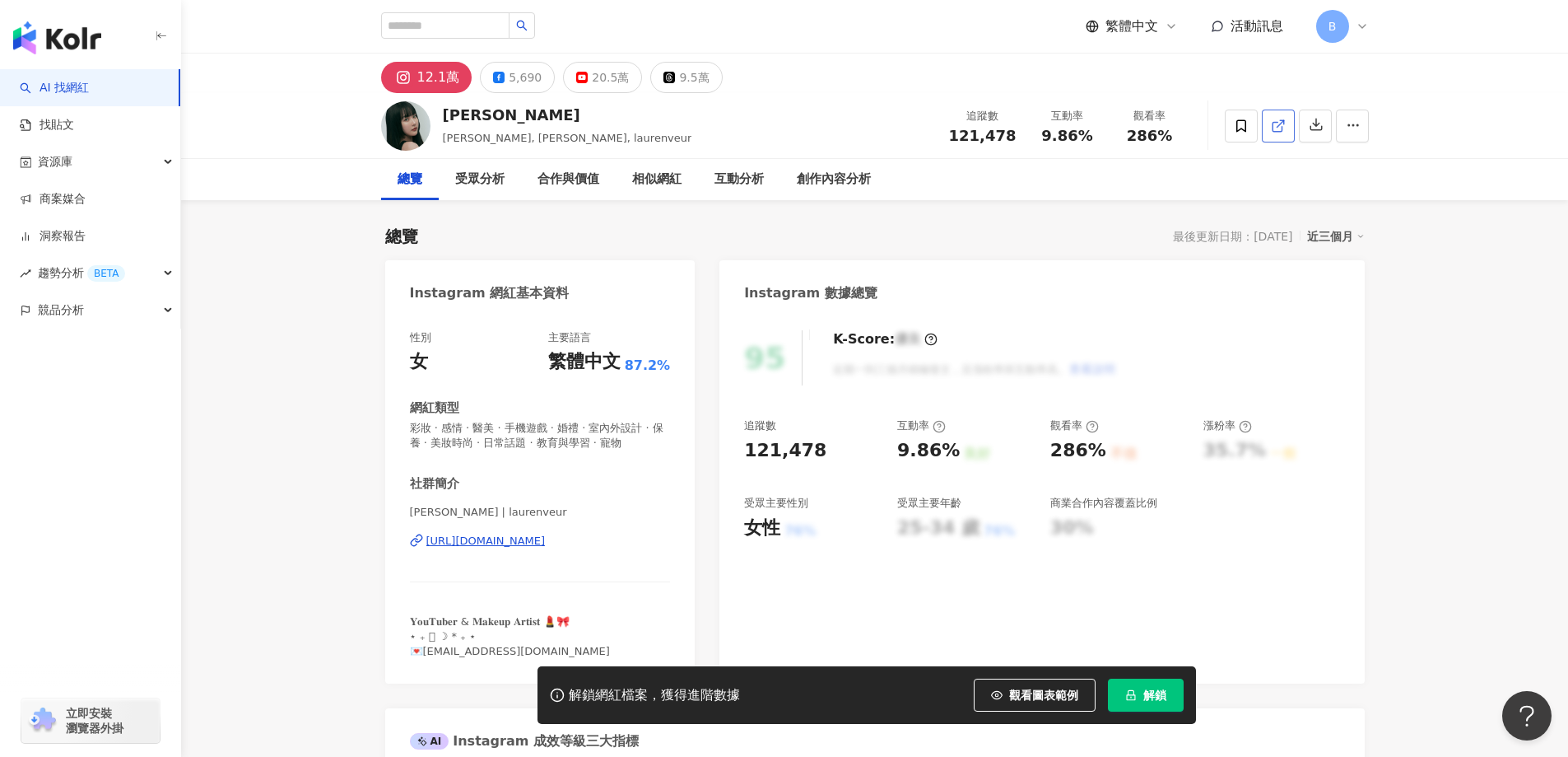
click at [1276, 127] on icon at bounding box center [1278, 126] width 15 height 15
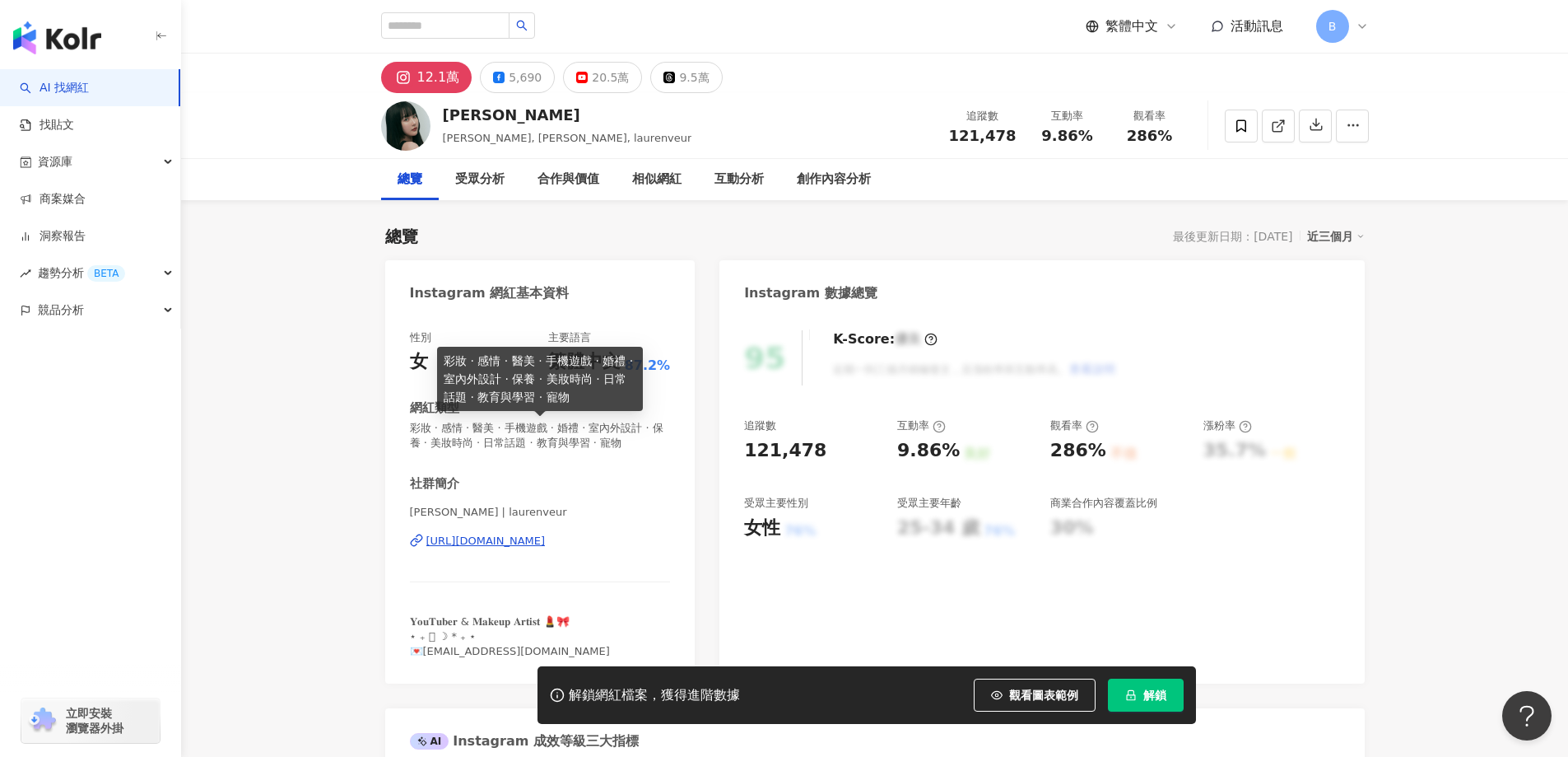
click at [548, 430] on span "彩妝 · 感情 · 醫美 · 手機遊戲 · 婚禮 · 室內外設計 · 保養 · 美妝時尚 · 日常話題 · 教育與學習 · 寵物" at bounding box center [541, 436] width 261 height 30
copy span "彩妝 · 感情 · 醫美 · 手機遊戲 · 婚禮 · 室內外設計 · 保養 · 美妝時尚 · 日常話題 · 教育與學習 · 寵物"
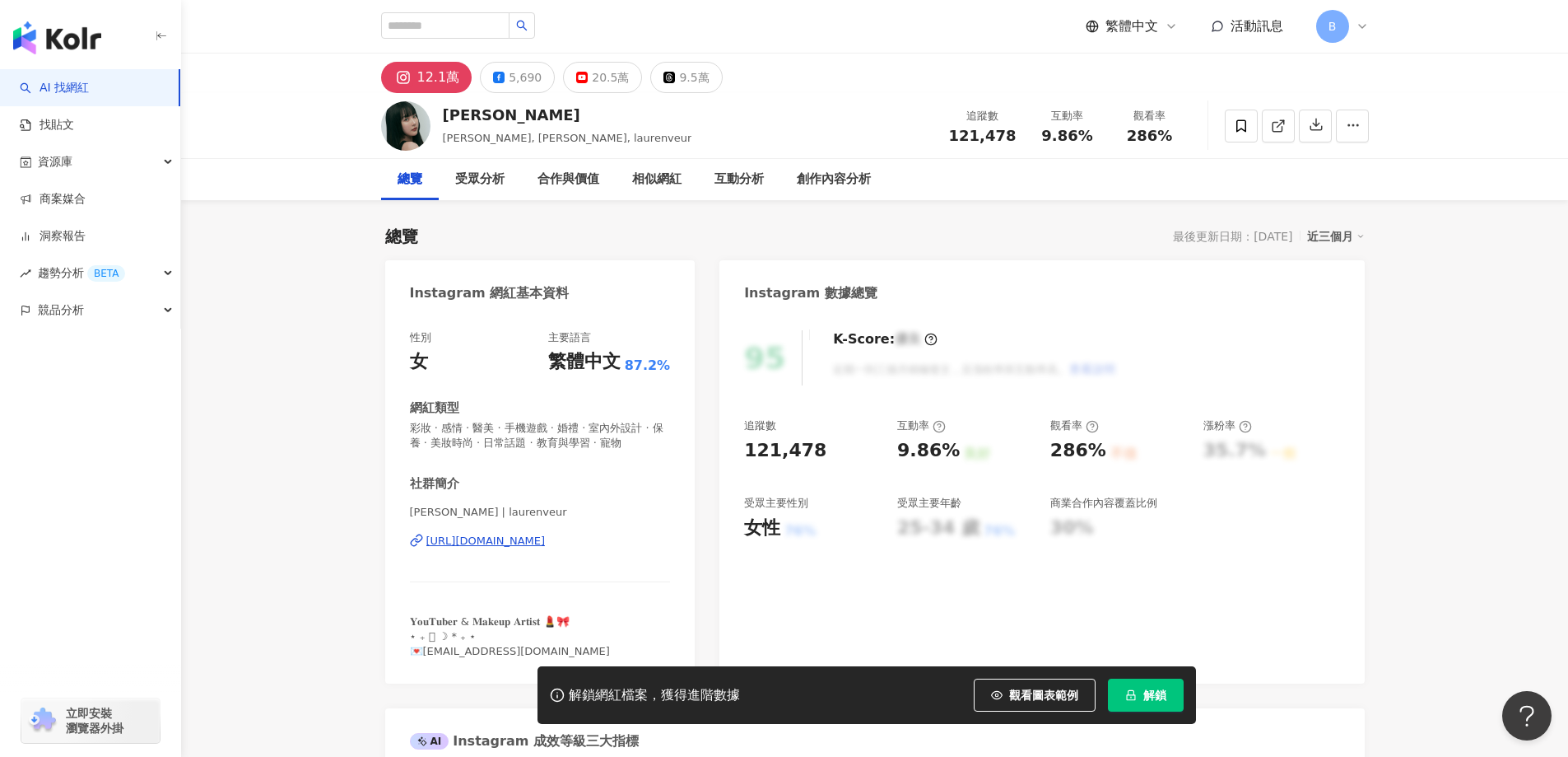
drag, startPoint x: 1533, startPoint y: 395, endPoint x: 1259, endPoint y: 161, distance: 360.3
click at [1273, 122] on icon at bounding box center [1277, 126] width 9 height 9
click at [1277, 130] on icon at bounding box center [1278, 126] width 15 height 15
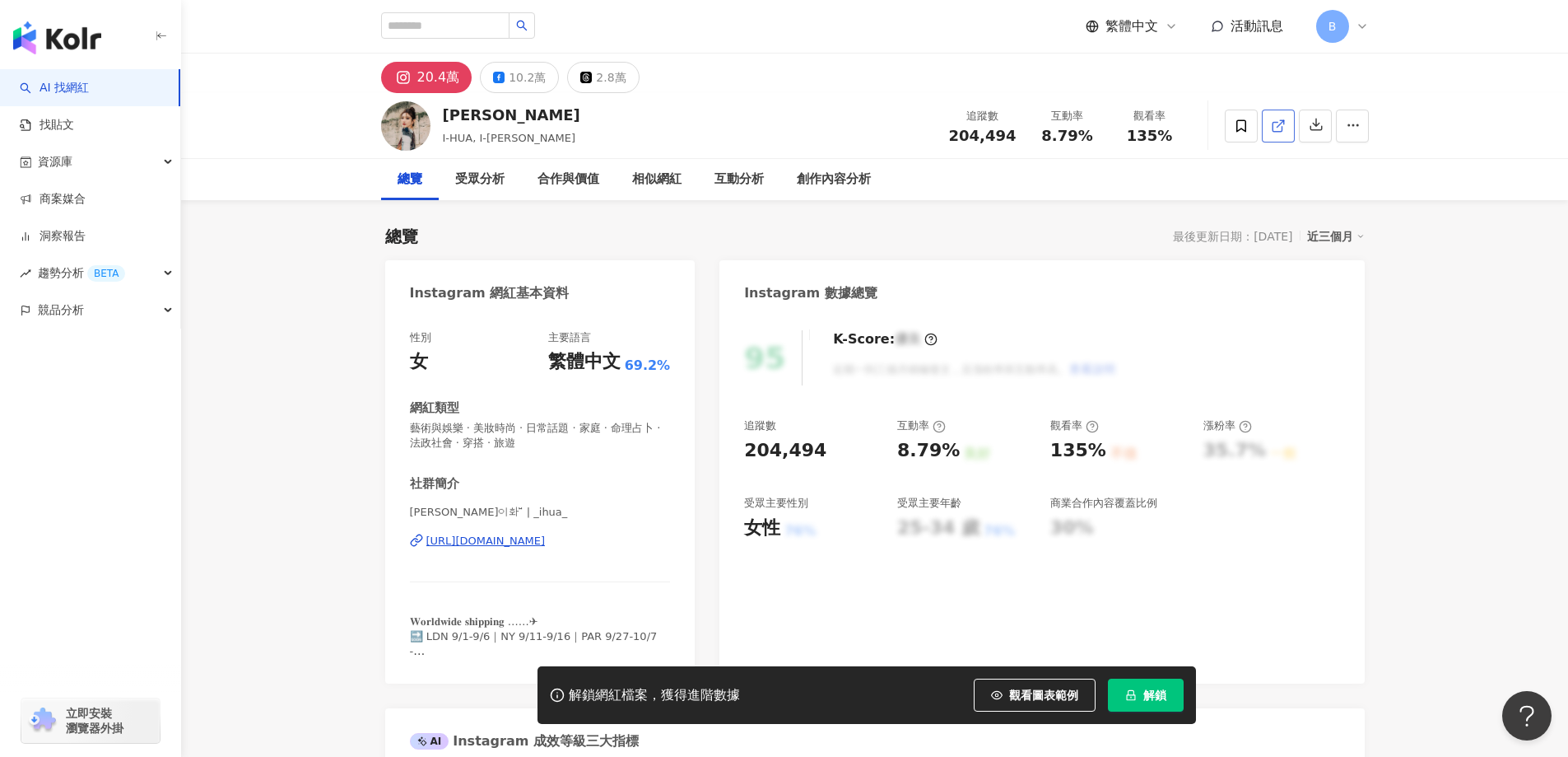
click at [1285, 123] on icon at bounding box center [1278, 126] width 15 height 15
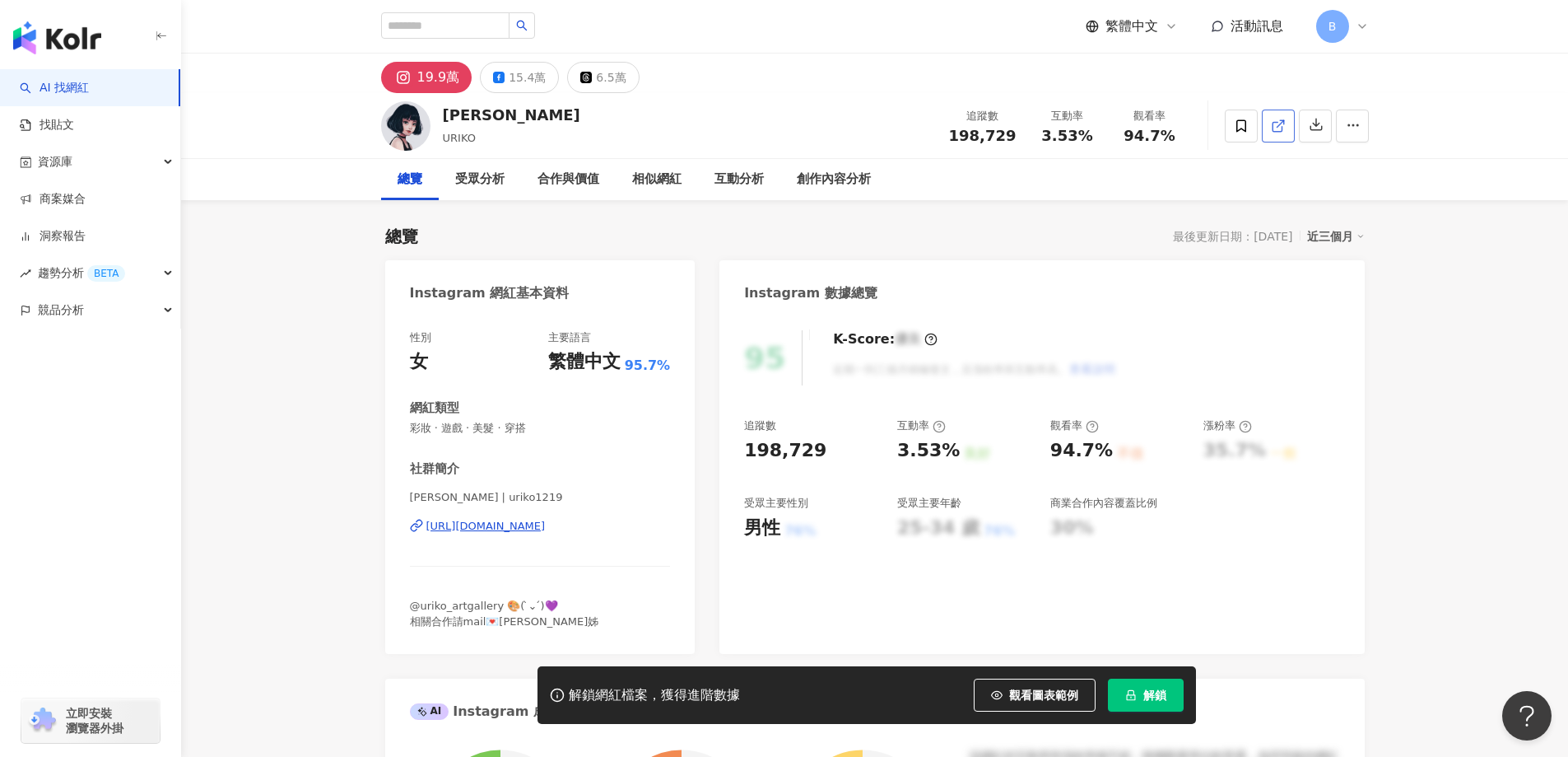
click at [1282, 125] on icon at bounding box center [1278, 126] width 15 height 15
click at [496, 428] on span "彩妝 · 遊戲 · 美髮 · 穿搭" at bounding box center [541, 428] width 261 height 15
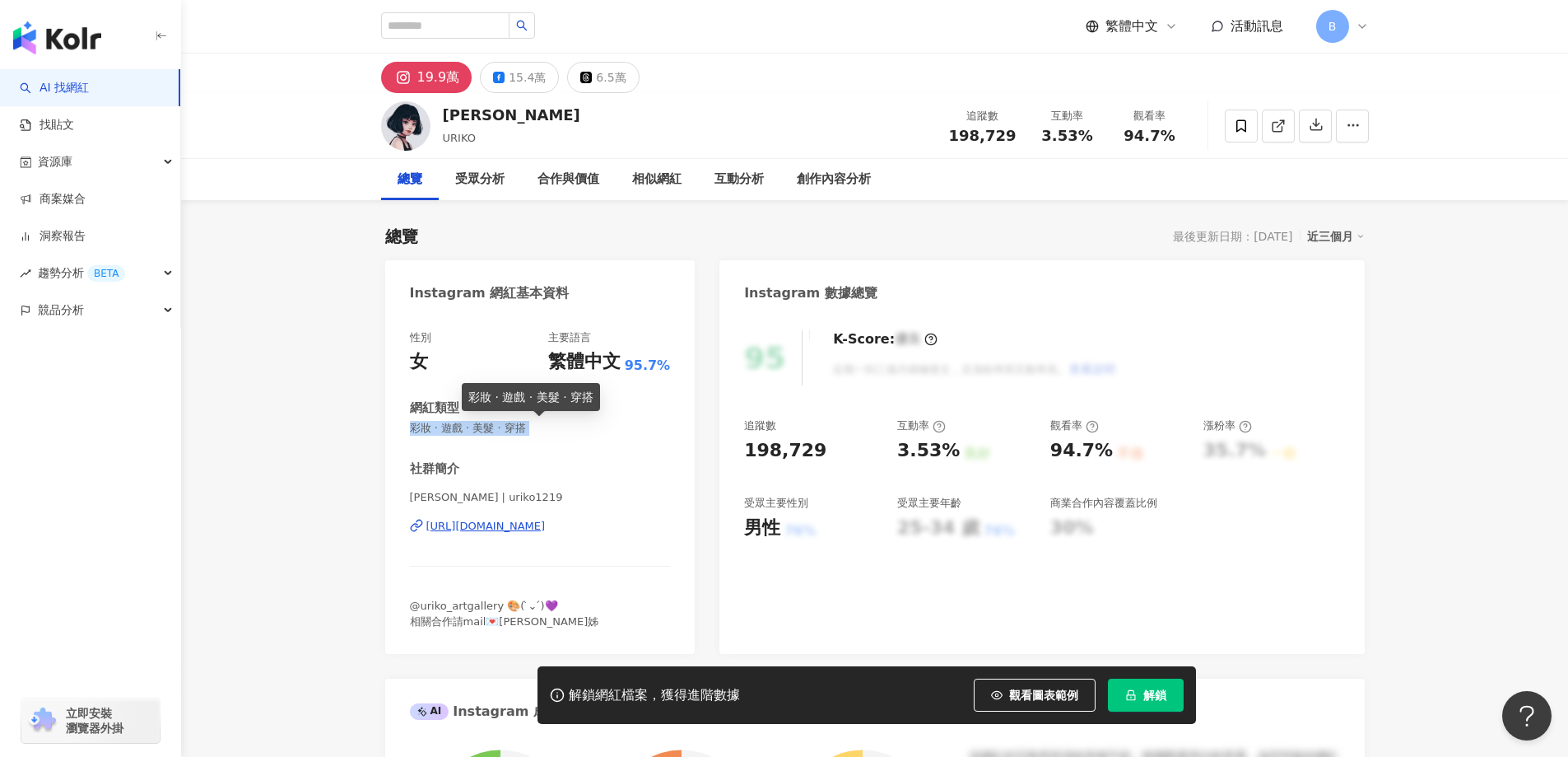
copy span "彩妝 · 遊戲 · 美髮 · 穿搭"
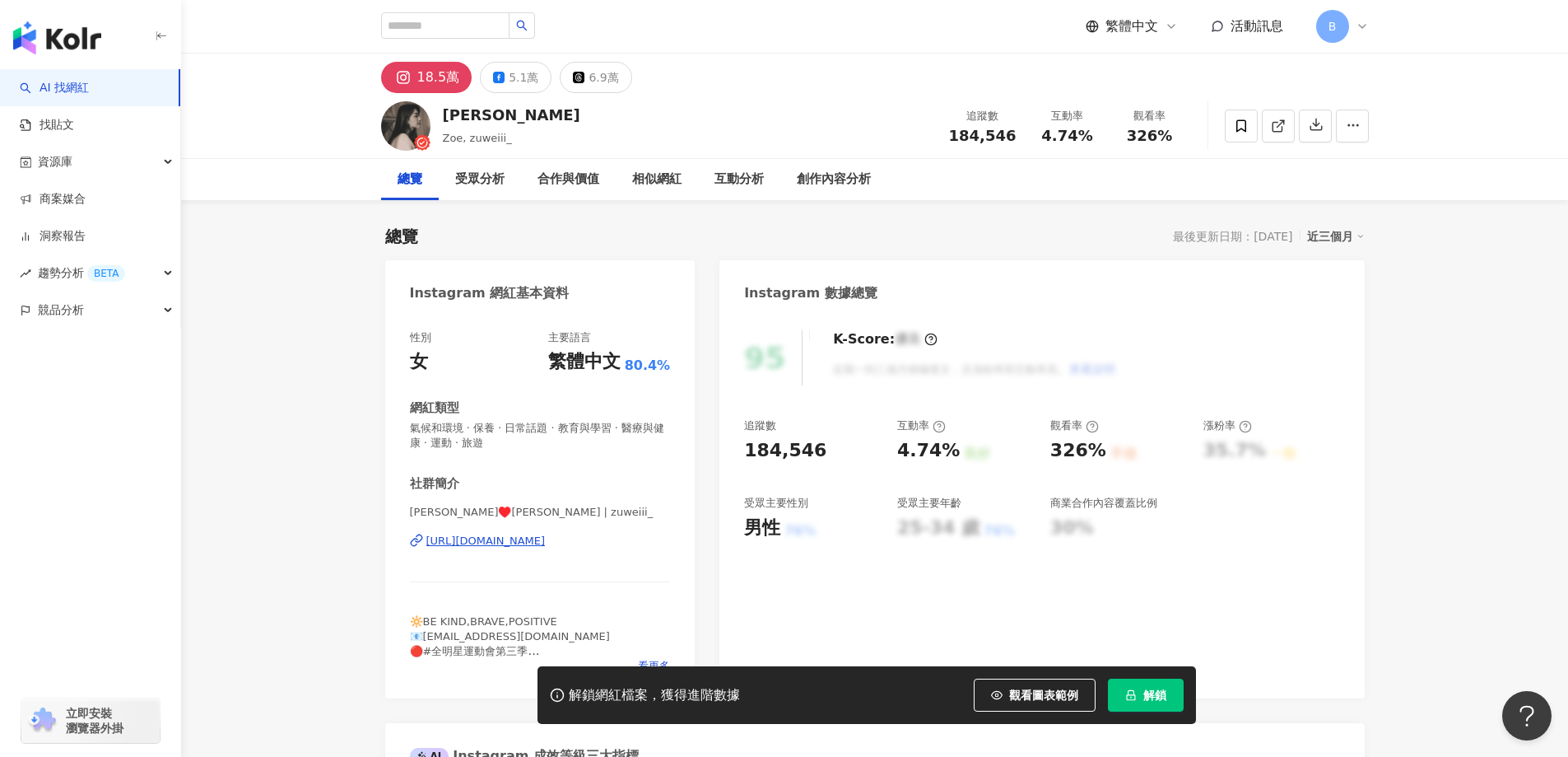
drag, startPoint x: 1430, startPoint y: 329, endPoint x: 1449, endPoint y: 336, distance: 20.2
click at [1276, 120] on icon at bounding box center [1278, 126] width 15 height 15
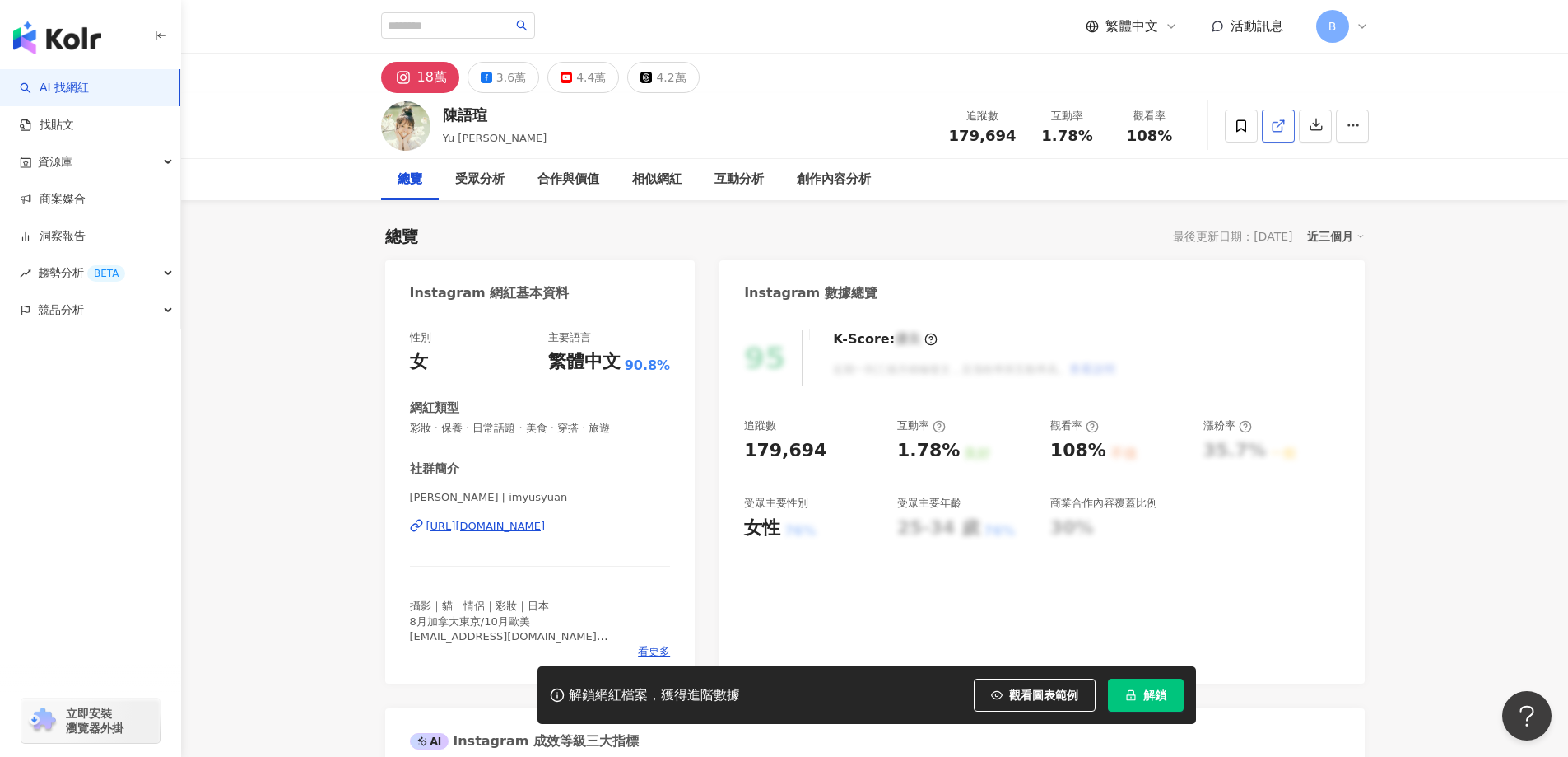
click at [1282, 124] on icon at bounding box center [1278, 126] width 15 height 15
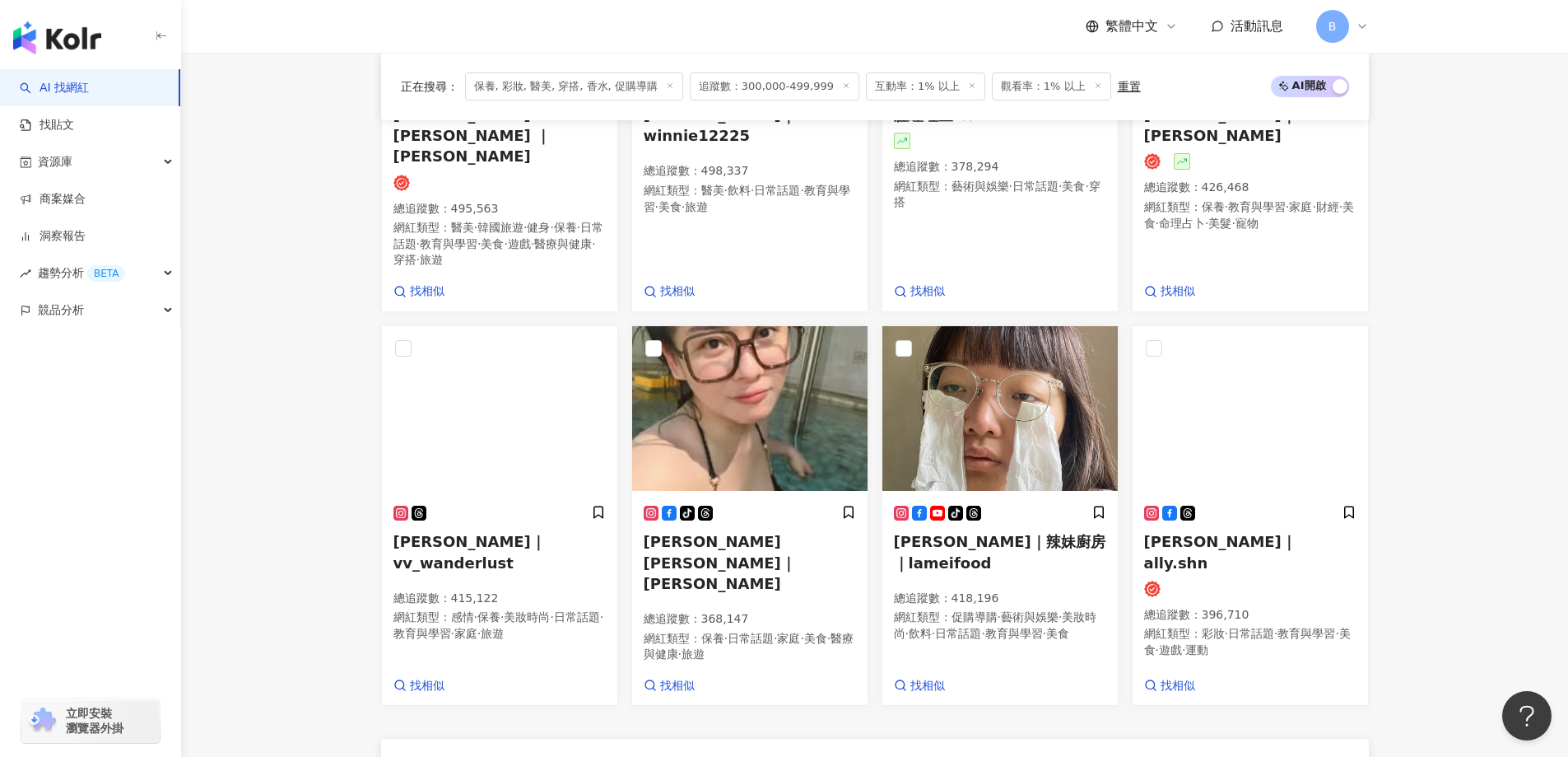
scroll to position [1428, 0]
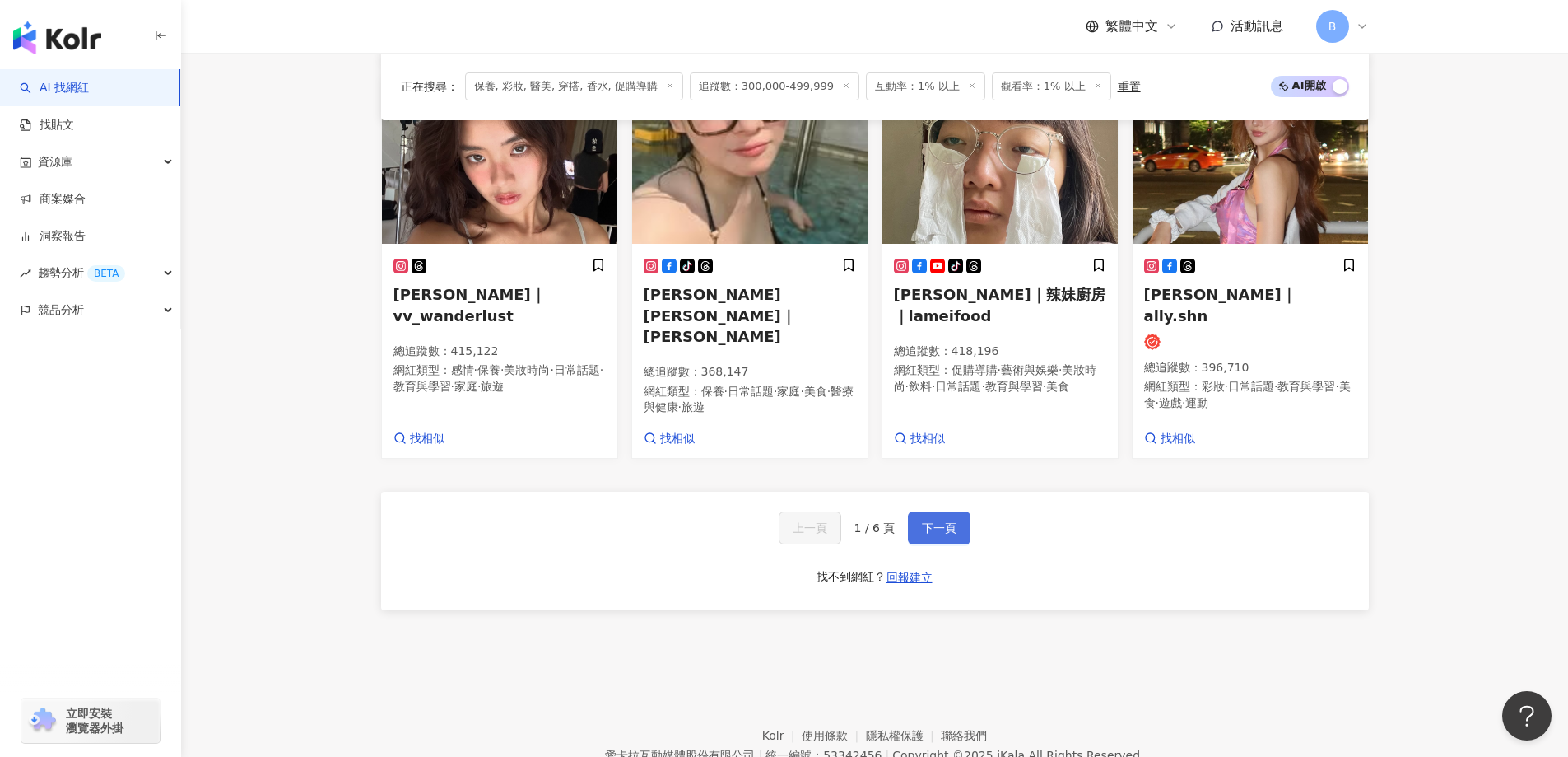
click at [932, 521] on span "下一頁" at bounding box center [939, 528] width 35 height 13
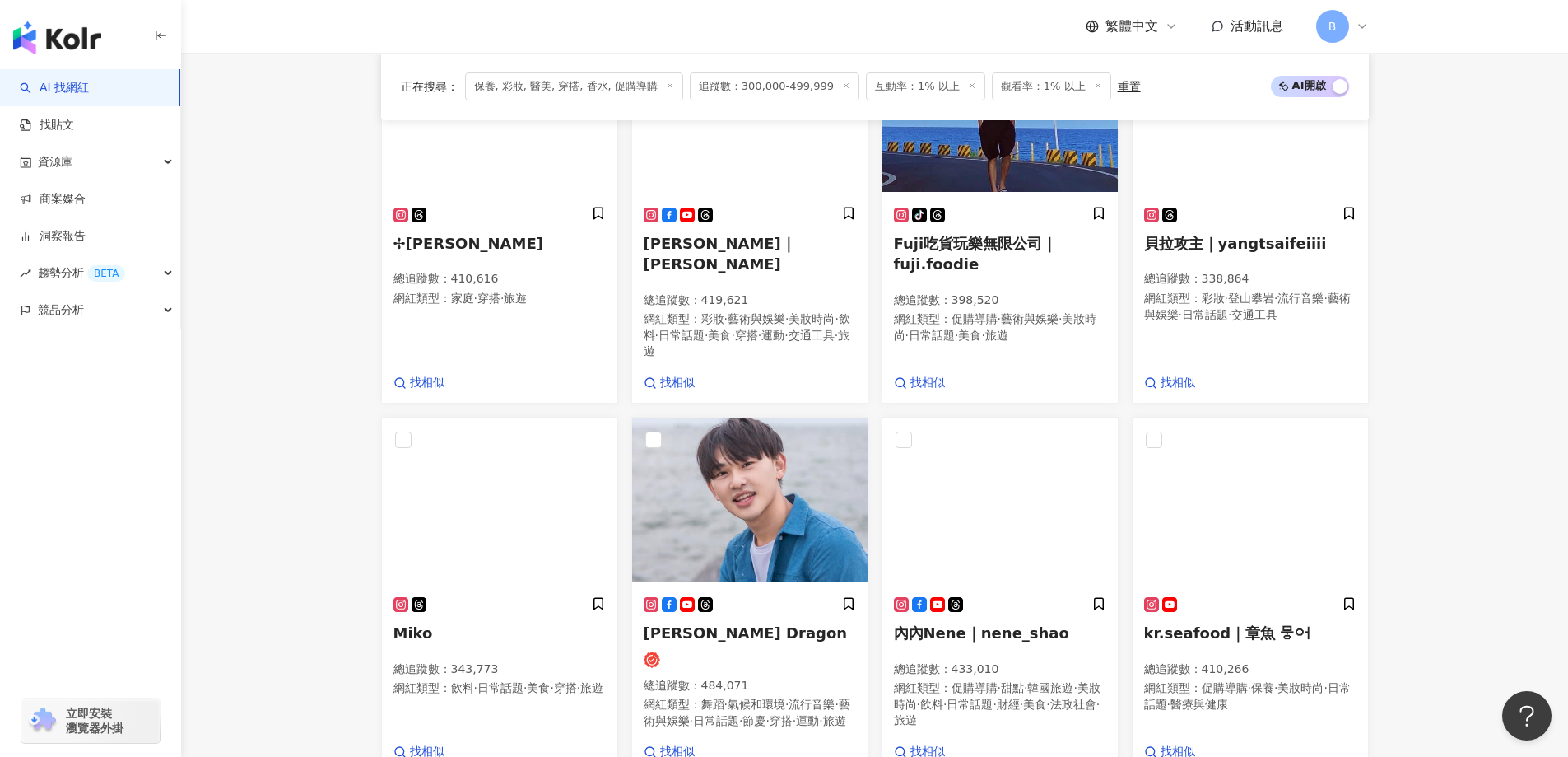
scroll to position [1205, 0]
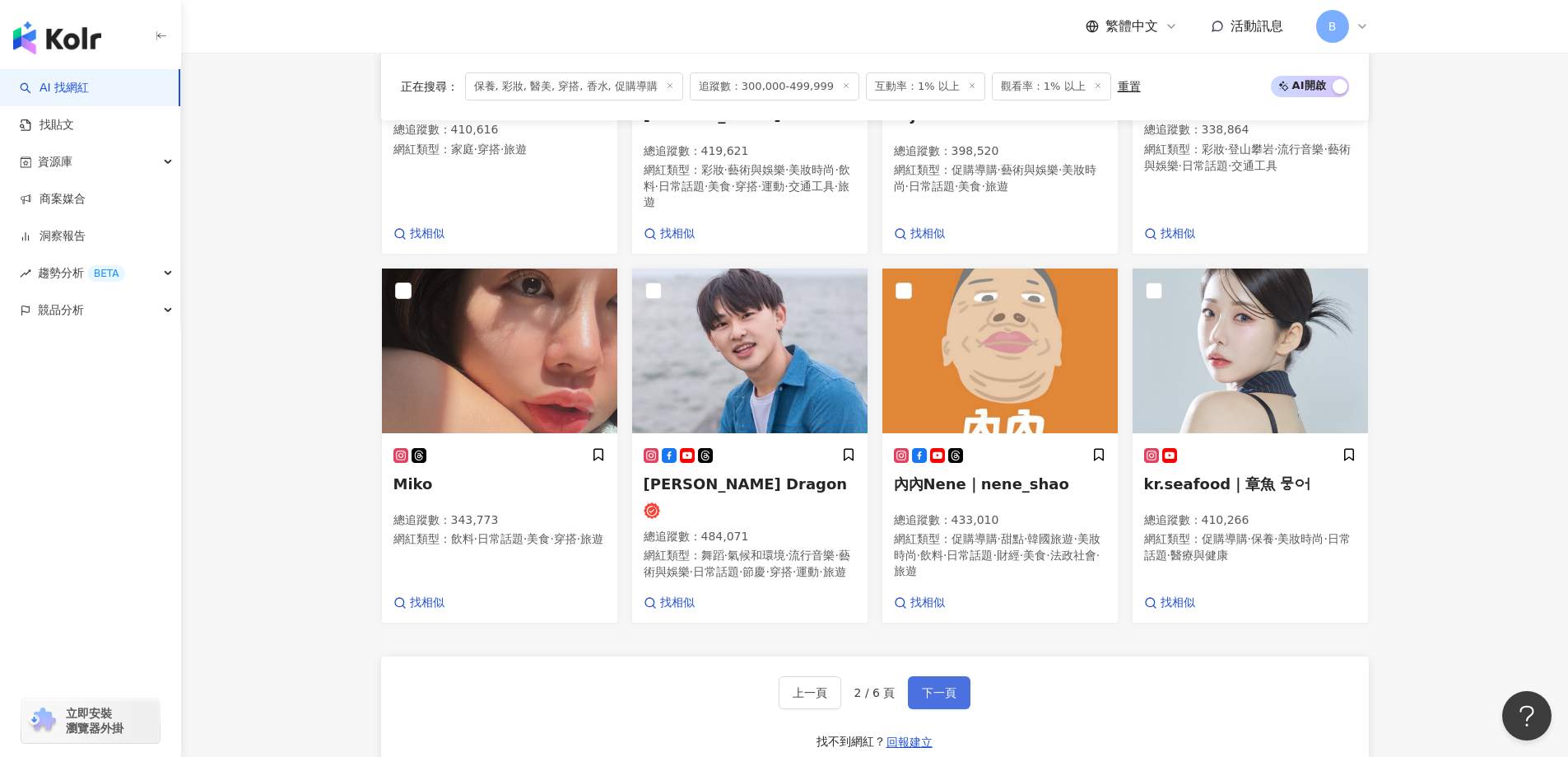
click at [940, 706] on button "下一頁" at bounding box center [939, 693] width 63 height 33
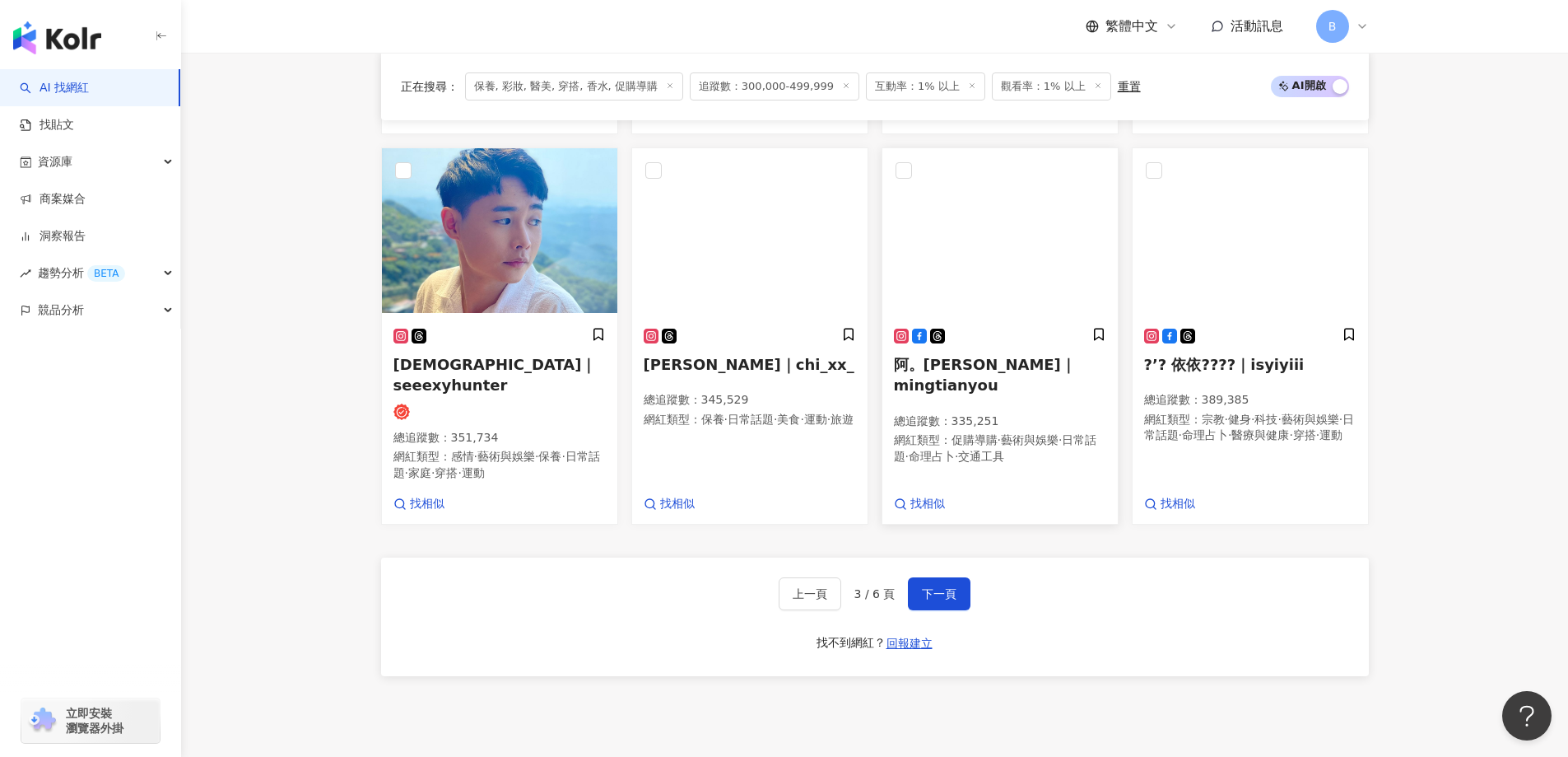
scroll to position [1201, 0]
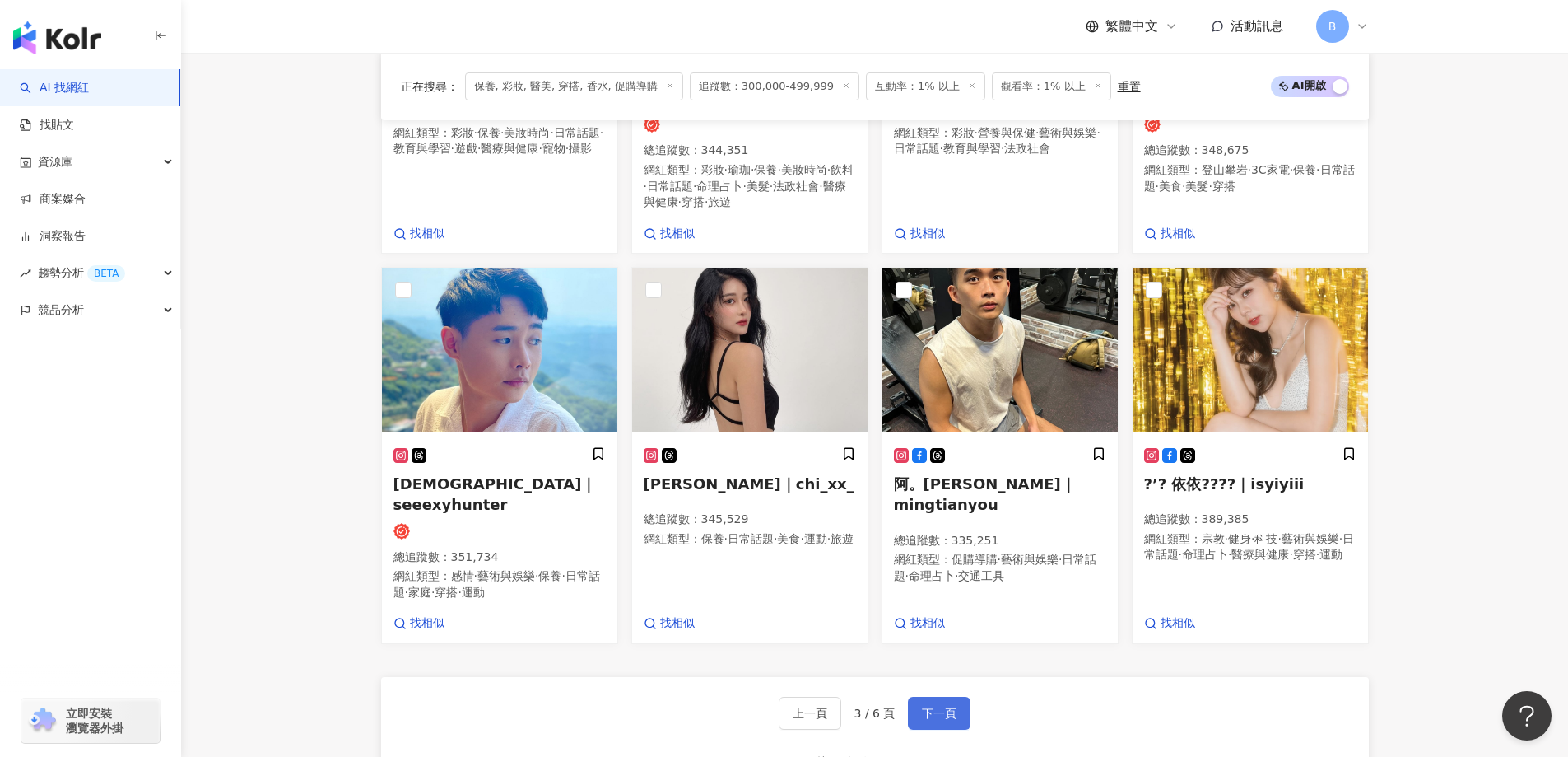
click at [949, 707] on span "下一頁" at bounding box center [939, 713] width 35 height 13
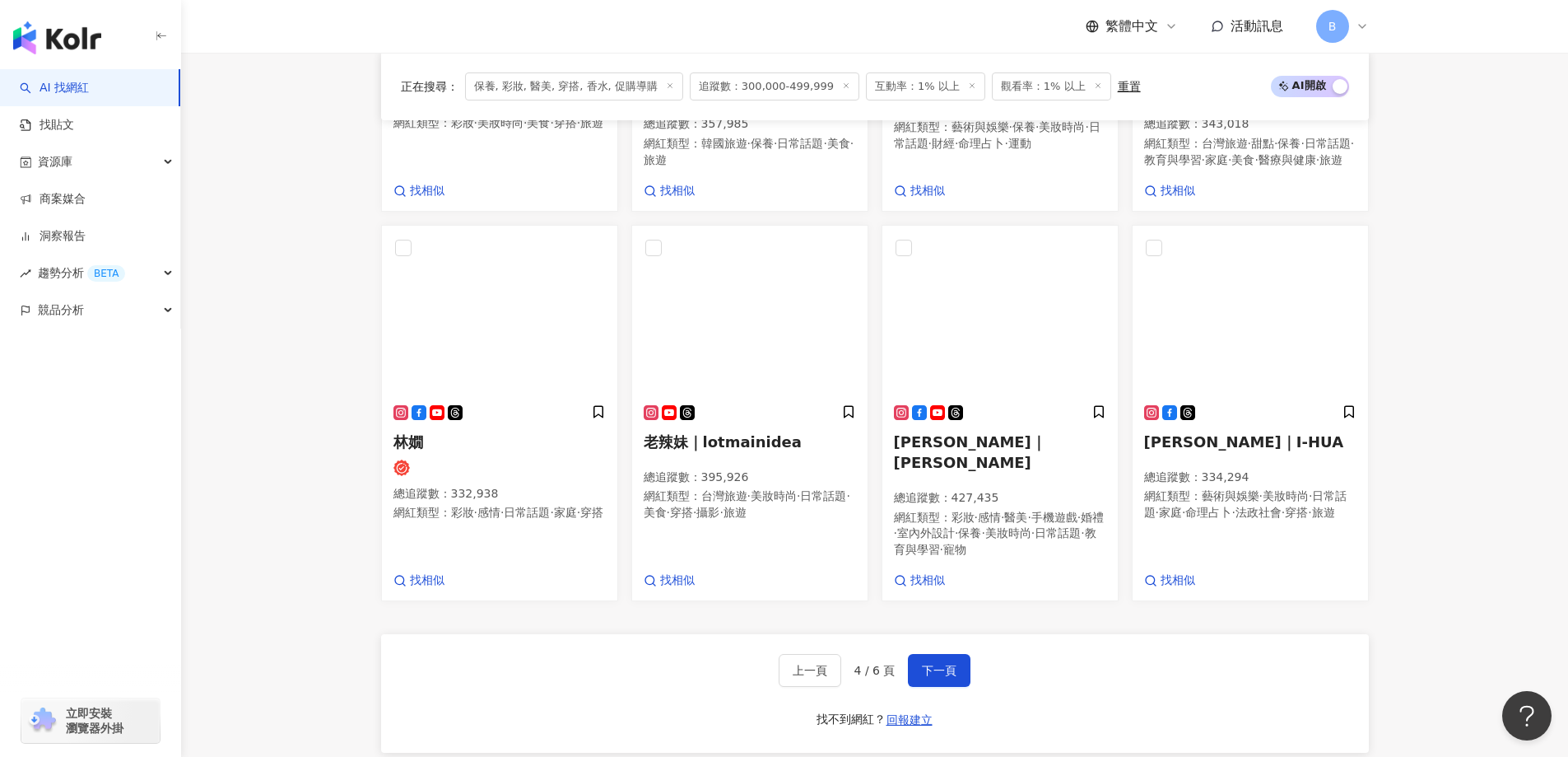
scroll to position [1263, 0]
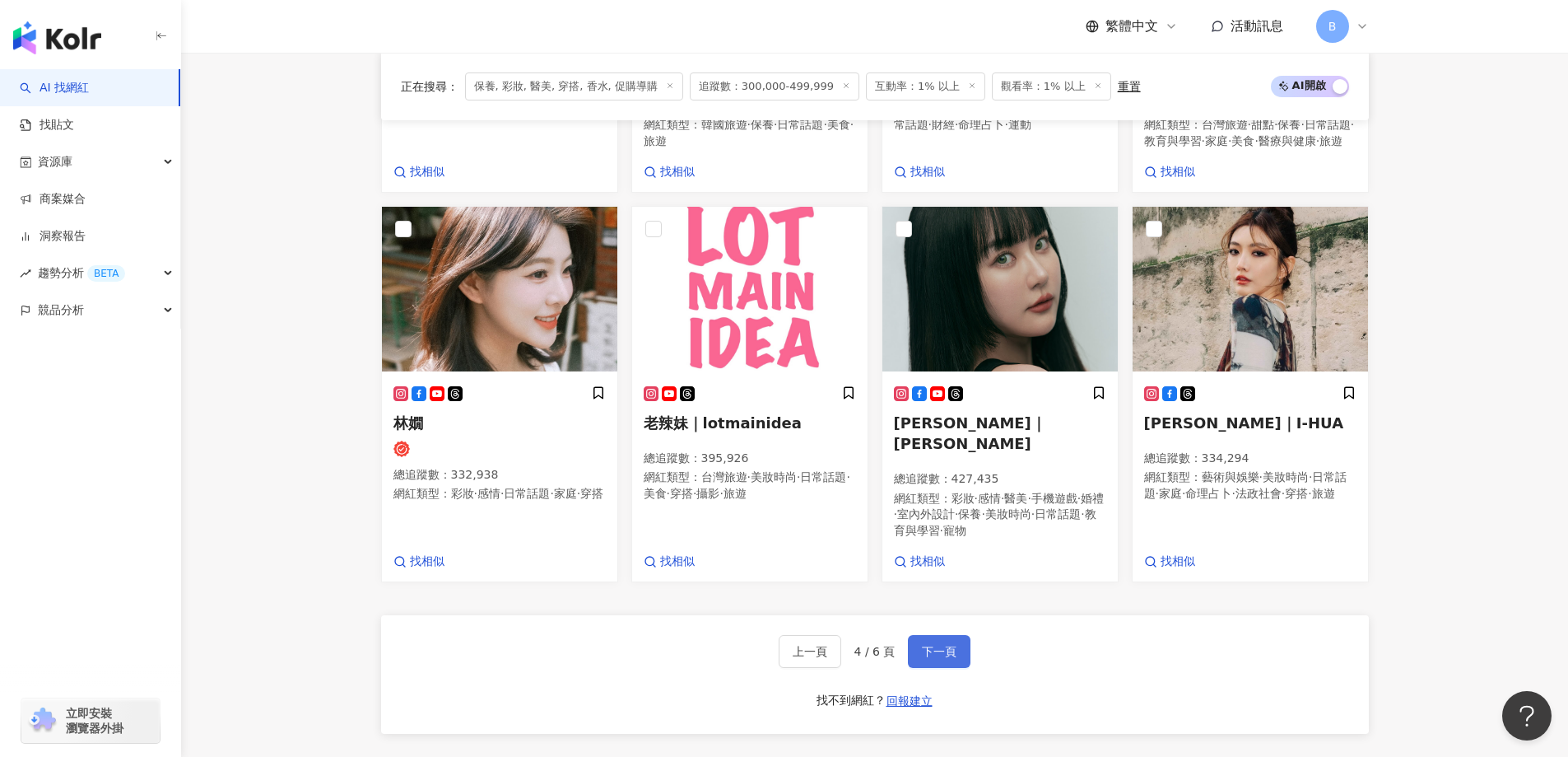
click at [946, 645] on span "下一頁" at bounding box center [939, 651] width 35 height 13
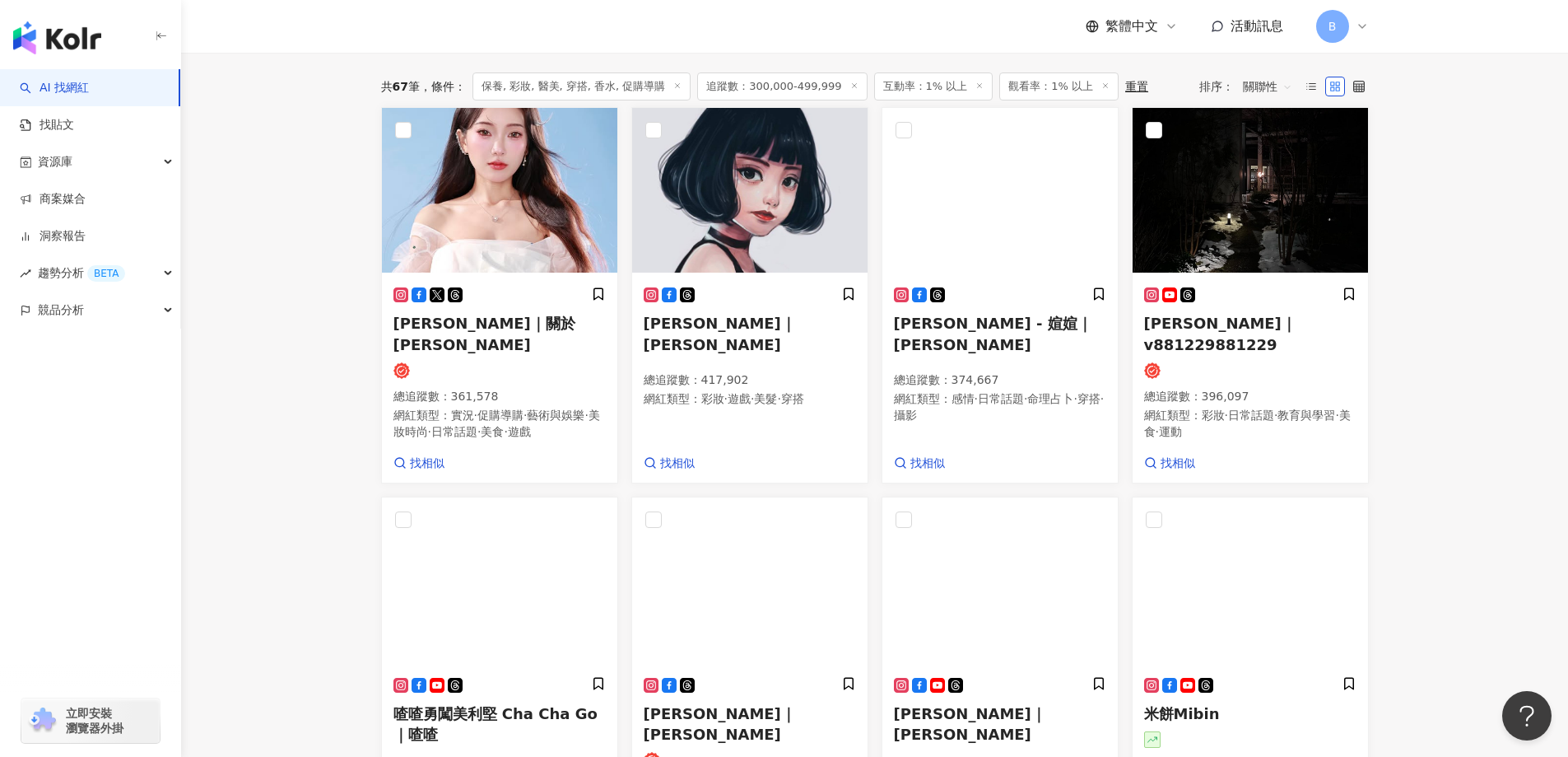
scroll to position [724, 0]
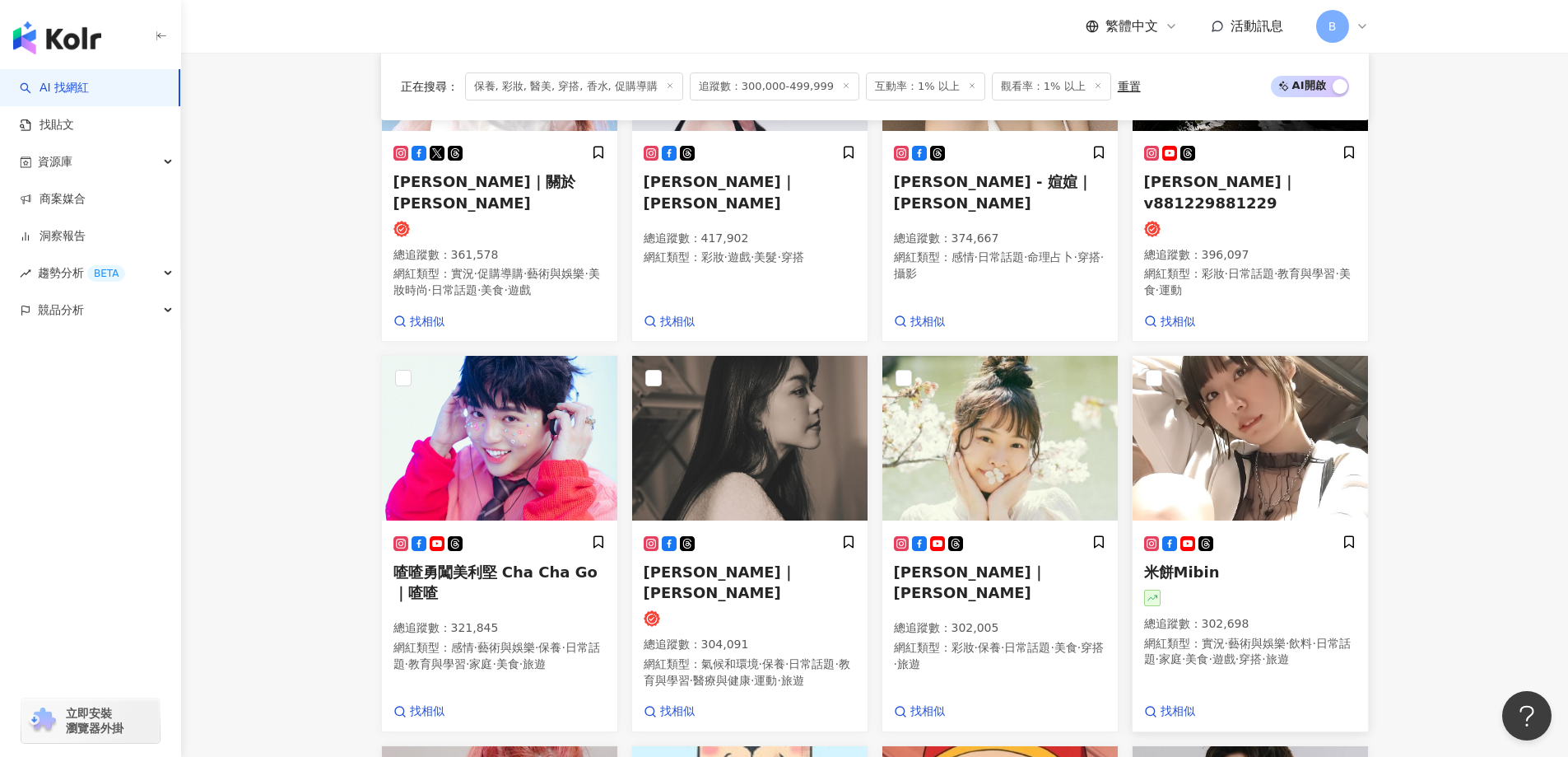
click at [1316, 422] on img at bounding box center [1250, 438] width 235 height 165
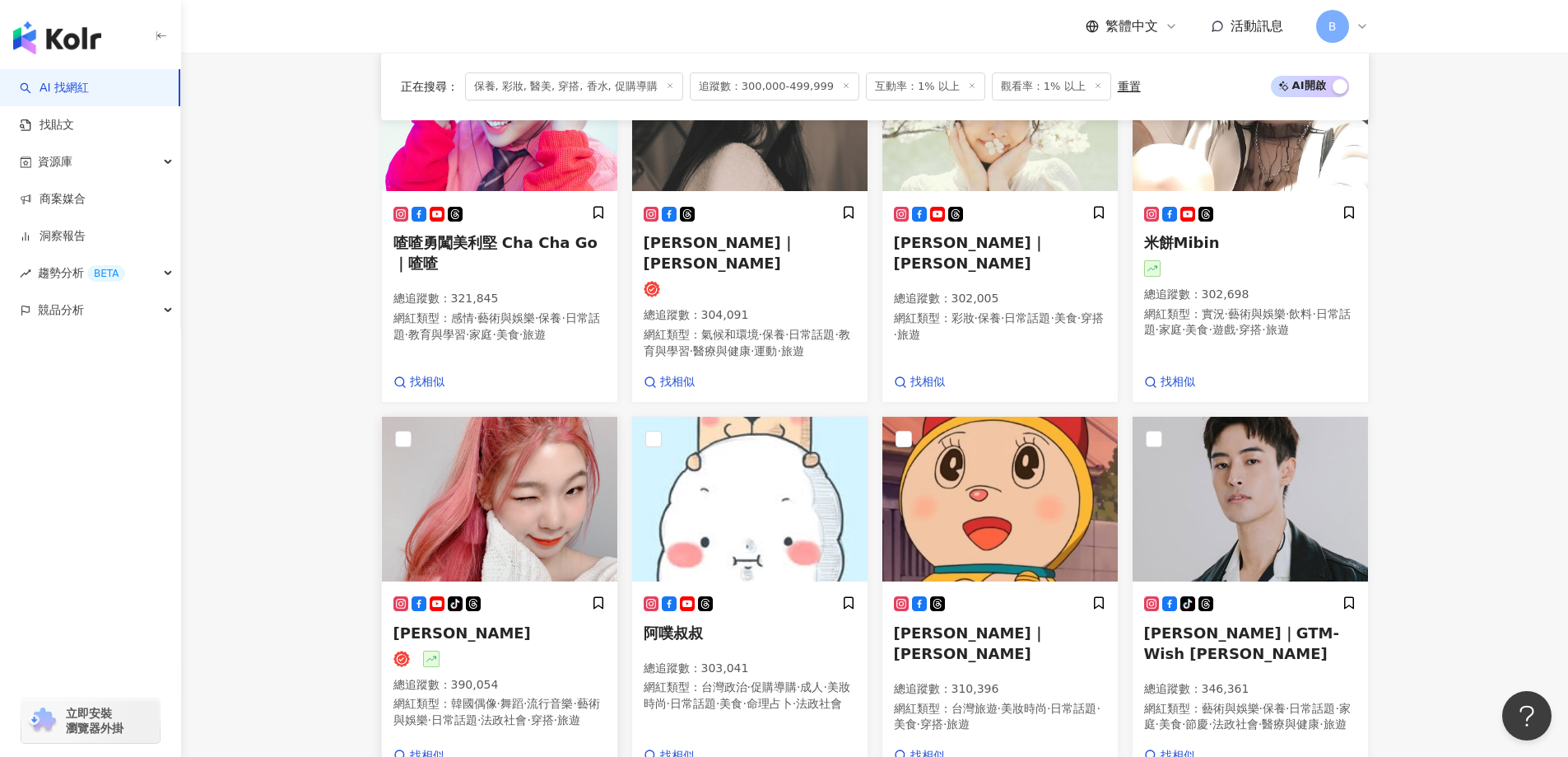
click at [523, 539] on img at bounding box center [499, 499] width 235 height 165
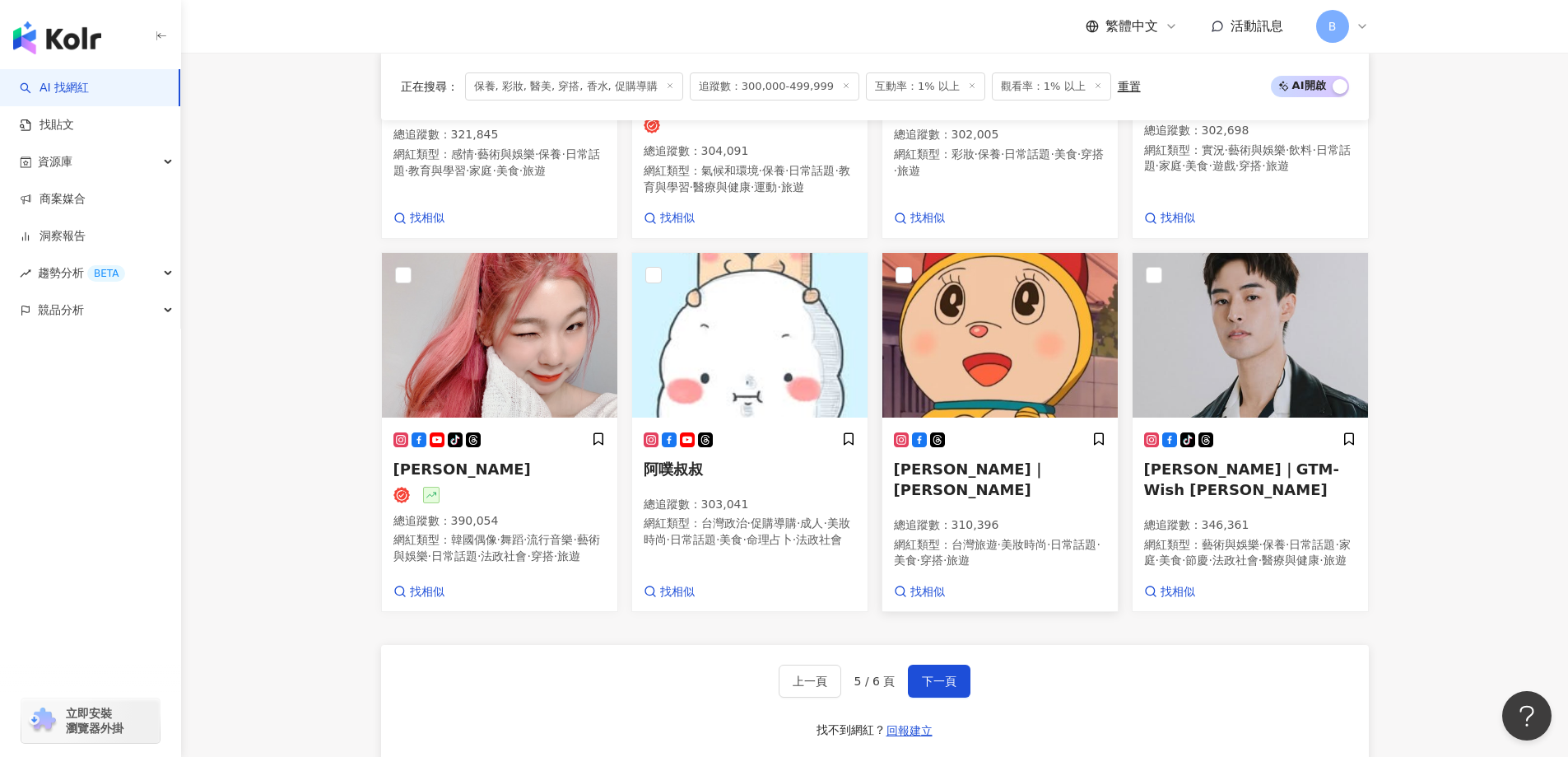
scroll to position [1218, 0]
click at [1008, 343] on img at bounding box center [999, 334] width 235 height 165
click at [931, 686] on button "下一頁" at bounding box center [939, 680] width 63 height 33
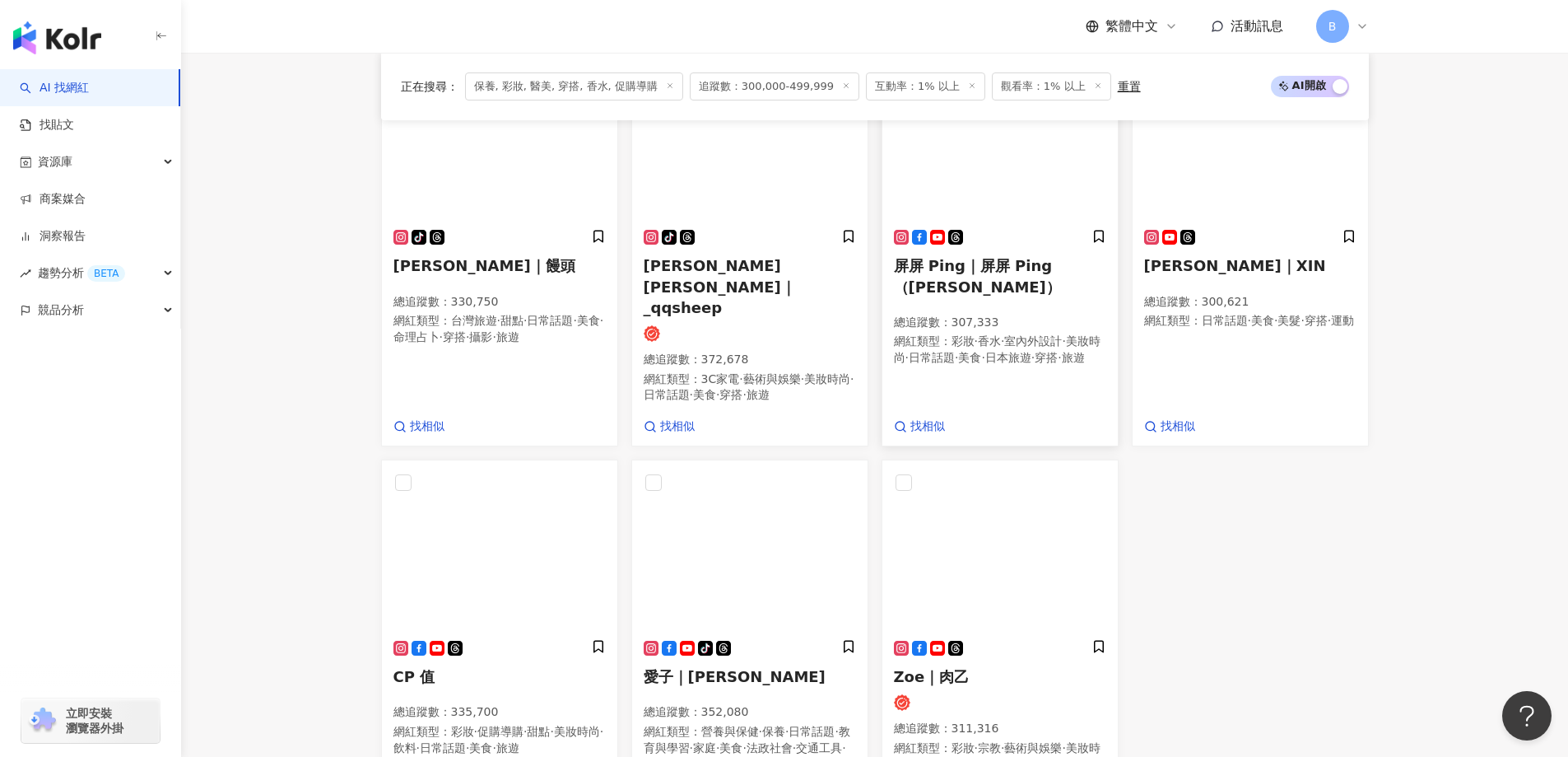
scroll to position [393, 0]
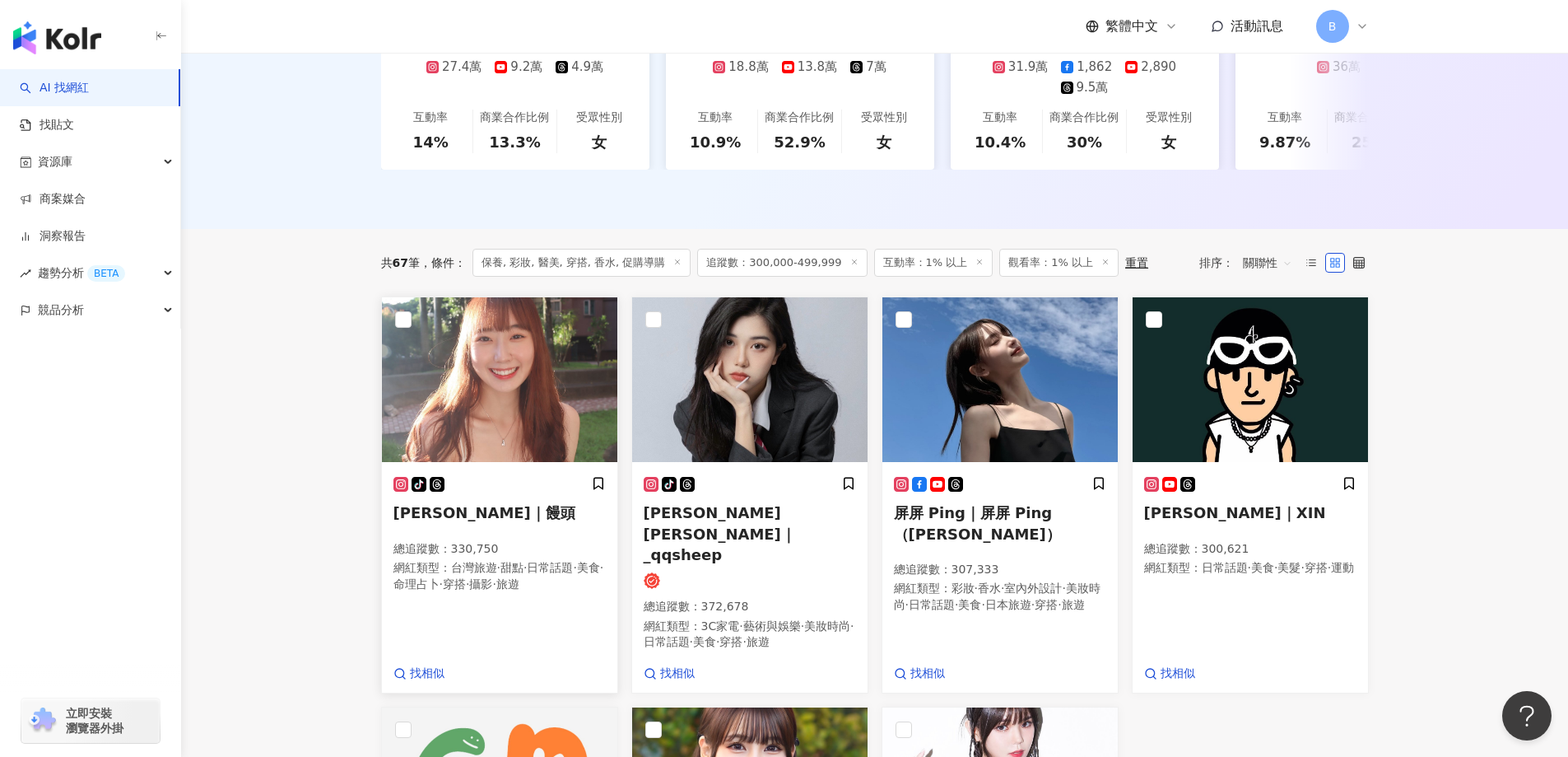
click at [495, 400] on img at bounding box center [499, 380] width 235 height 165
click at [734, 399] on img at bounding box center [749, 380] width 235 height 165
click at [993, 398] on img at bounding box center [999, 380] width 235 height 165
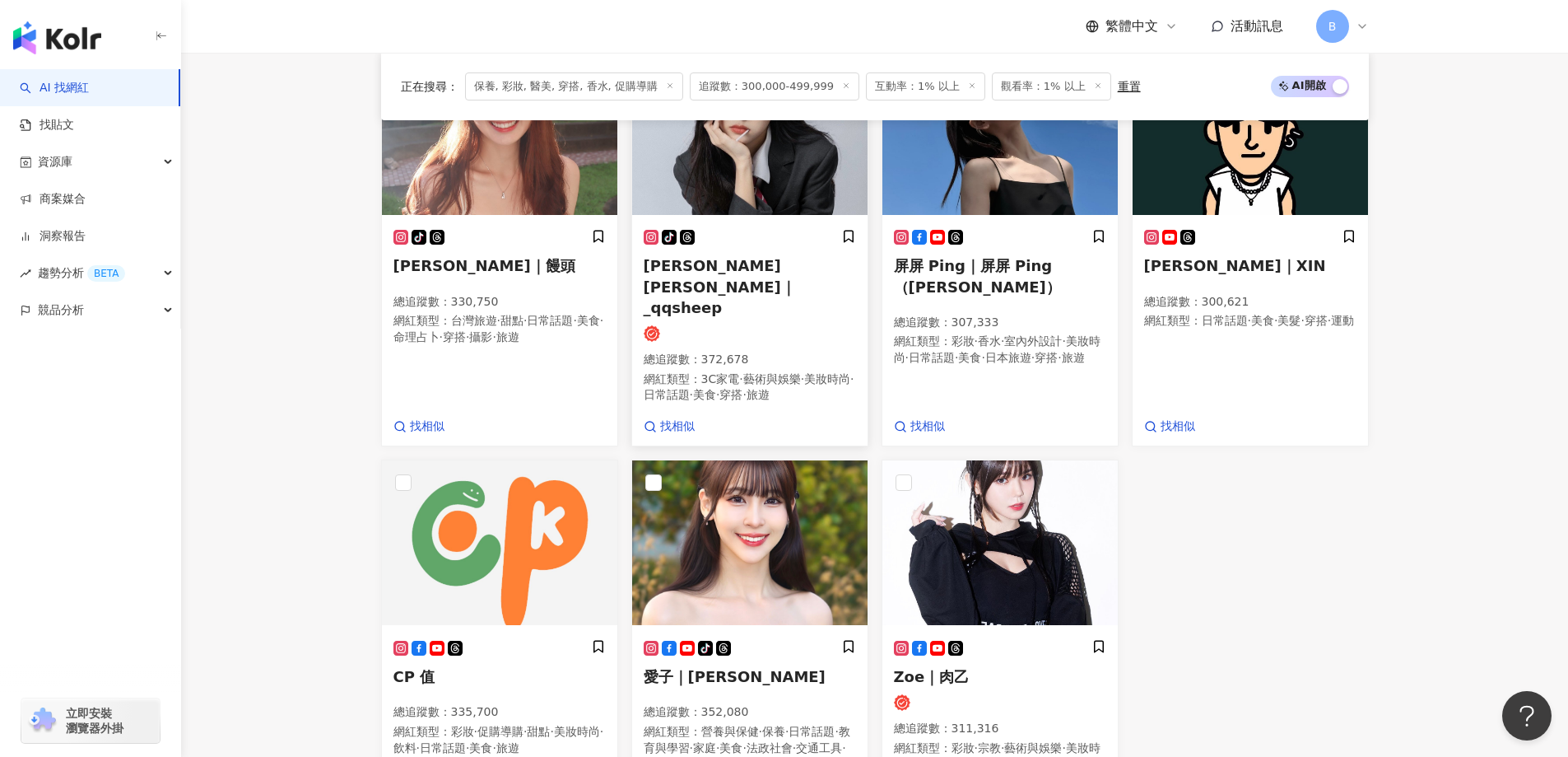
scroll to position [805, 0]
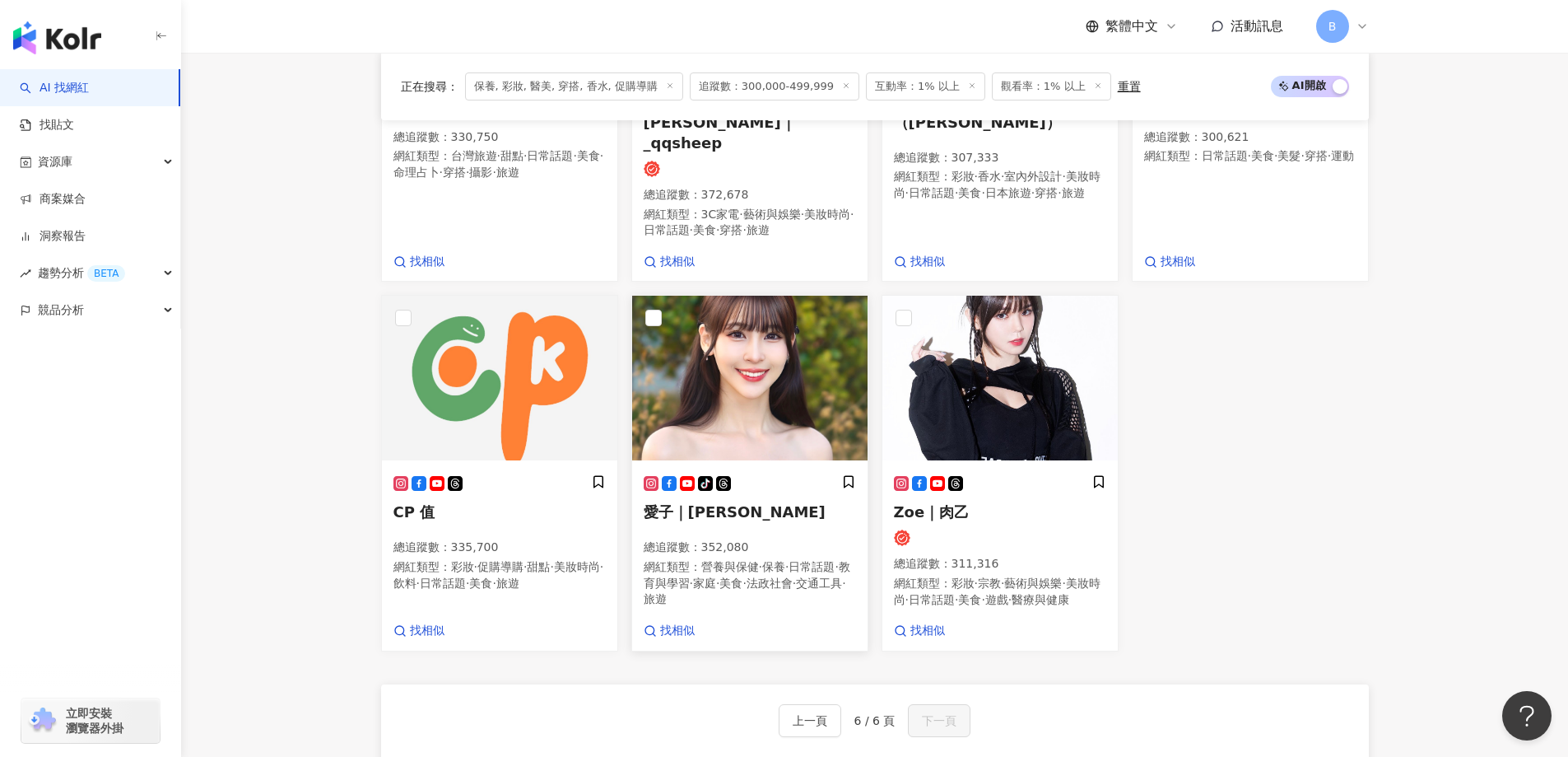
click at [753, 339] on img at bounding box center [749, 378] width 235 height 165
click at [980, 337] on img at bounding box center [999, 378] width 235 height 165
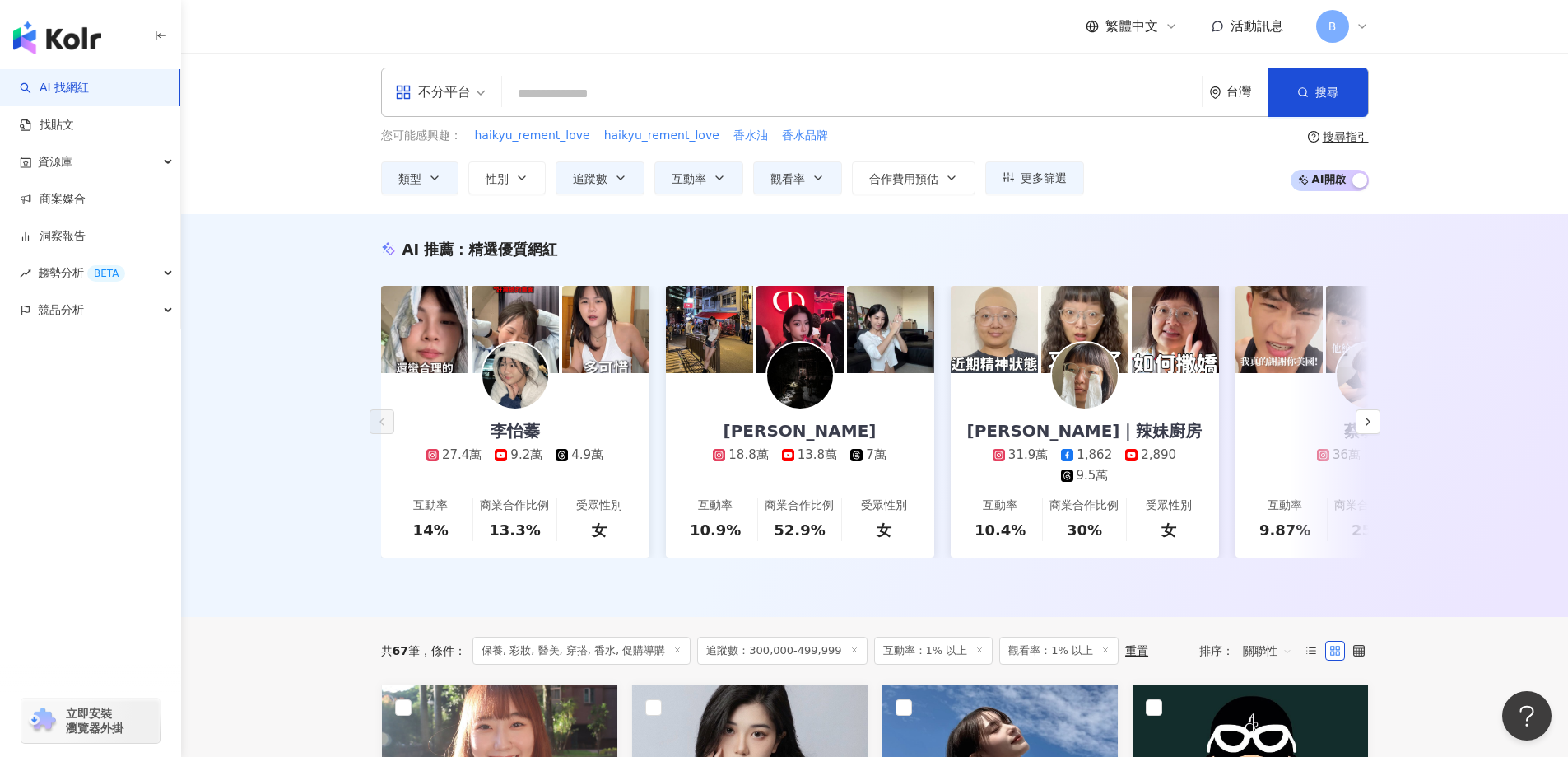
scroll to position [0, 0]
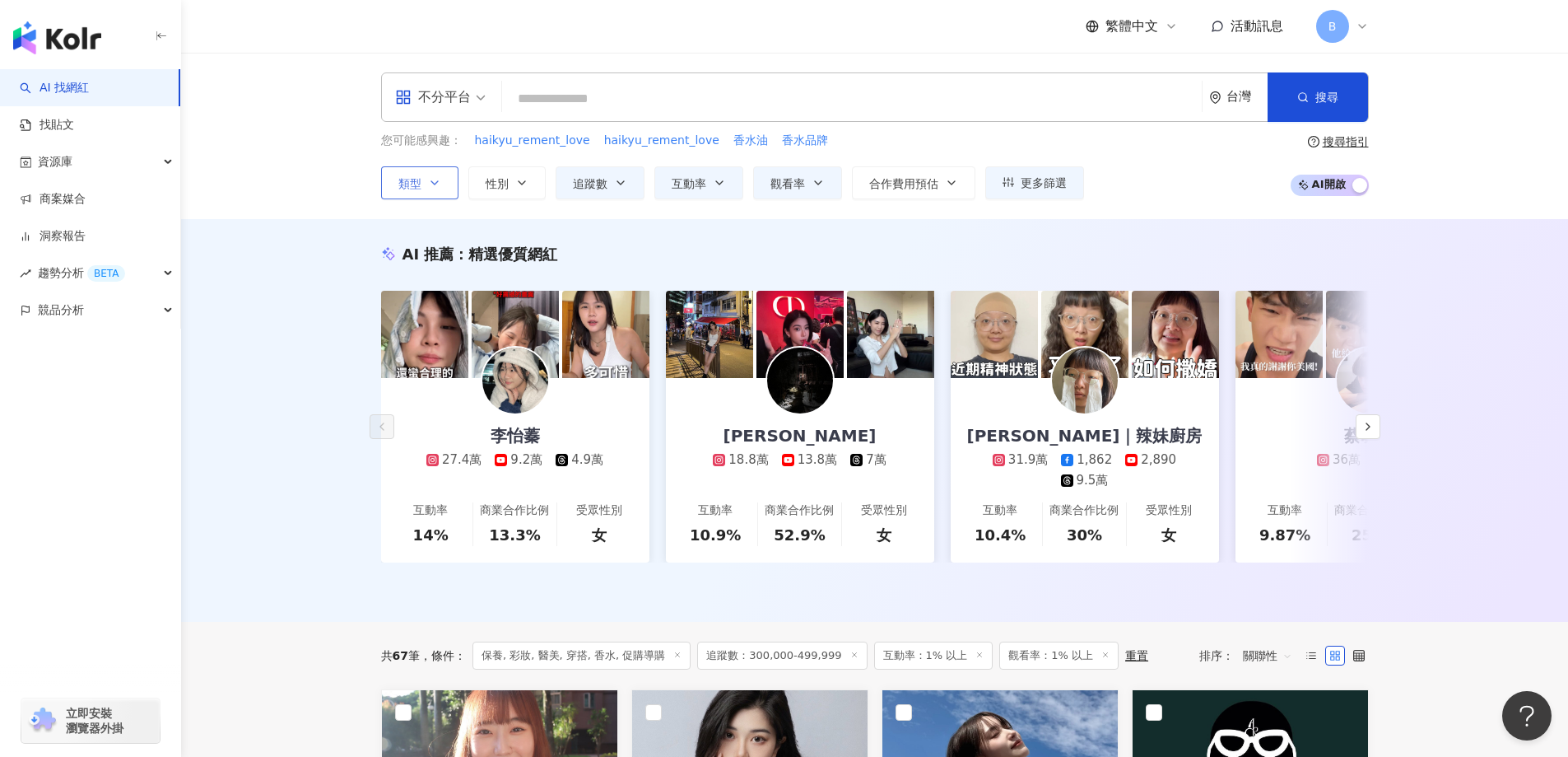
click at [431, 173] on button "類型" at bounding box center [420, 182] width 78 height 33
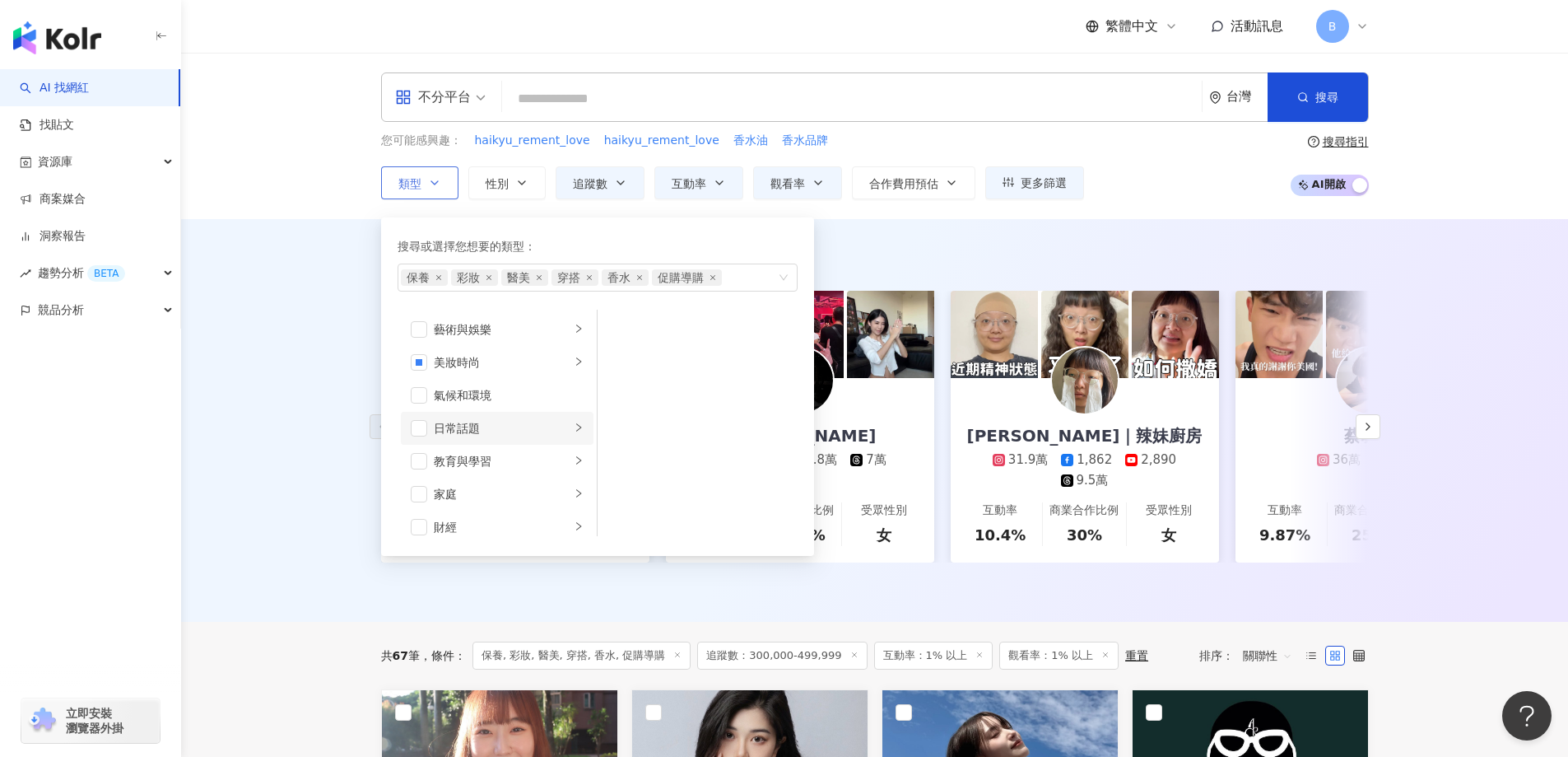
click at [465, 424] on div "日常話題" at bounding box center [503, 428] width 137 height 18
click at [622, 328] on span "button" at bounding box center [619, 329] width 17 height 17
click at [618, 366] on span "button" at bounding box center [619, 374] width 17 height 17
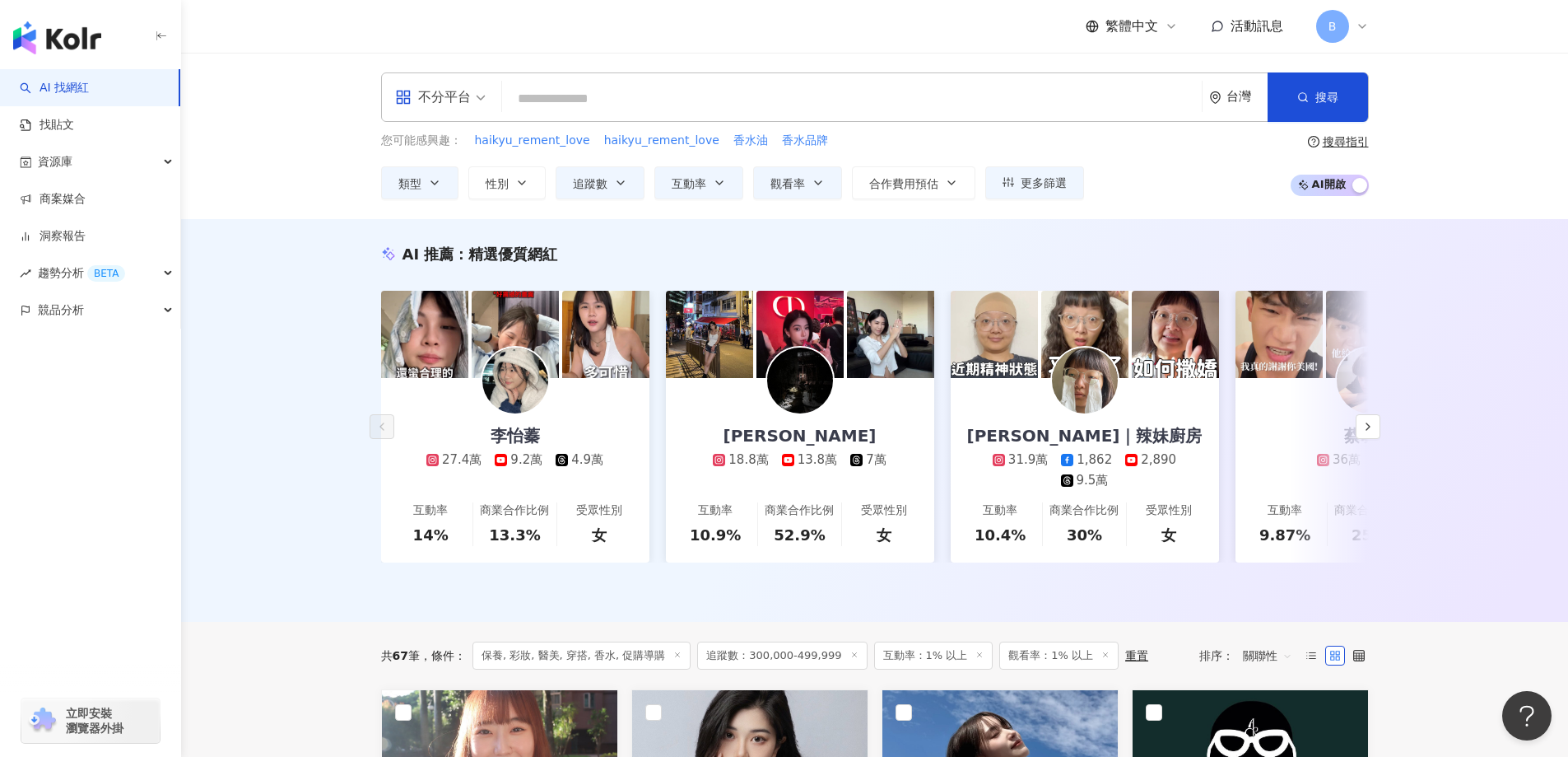
click at [246, 367] on div "AI 推薦 ： 精選優質網紅 李怡蓁 27.4萬 9.2萬 4.9萬 互動率 14% 商業合作比例 13.3% 受眾性別 女 吳善文 18.8萬 13.8萬 …" at bounding box center [874, 420] width 1387 height 403
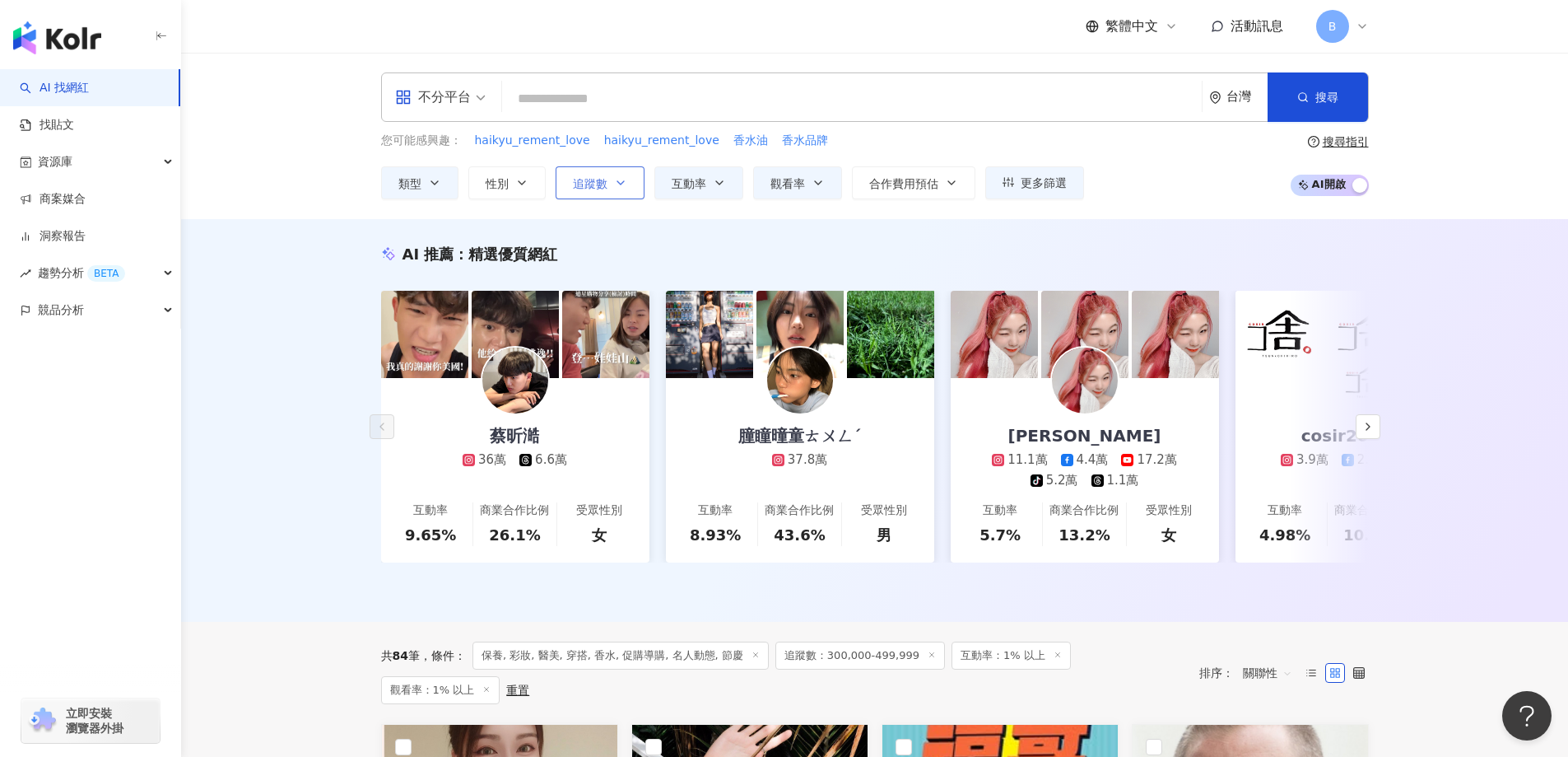
click at [615, 177] on icon "button" at bounding box center [621, 182] width 13 height 13
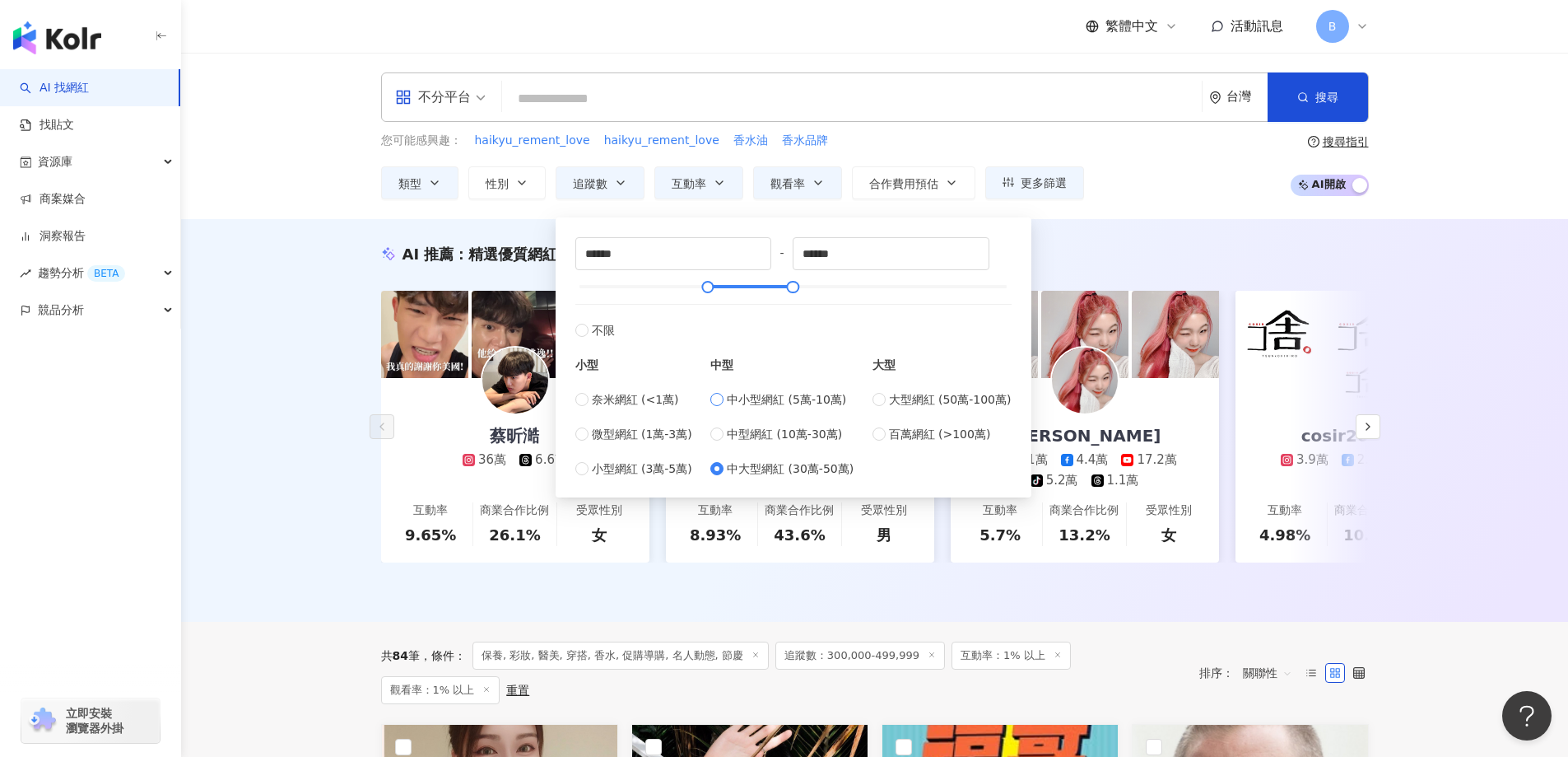
click at [766, 397] on span "中小型網紅 (5萬-10萬)" at bounding box center [786, 400] width 120 height 18
type input "*****"
click at [295, 358] on div "AI 推薦 ： 精選優質網紅 蔡昕澔 36萬 6.6萬 互動率 9.65% 商業合作比例 26.1% 受眾性別 女 朣瞳曈童ㄊㄨㄥˊ 37.8萬 互動率 8.…" at bounding box center [874, 420] width 1387 height 403
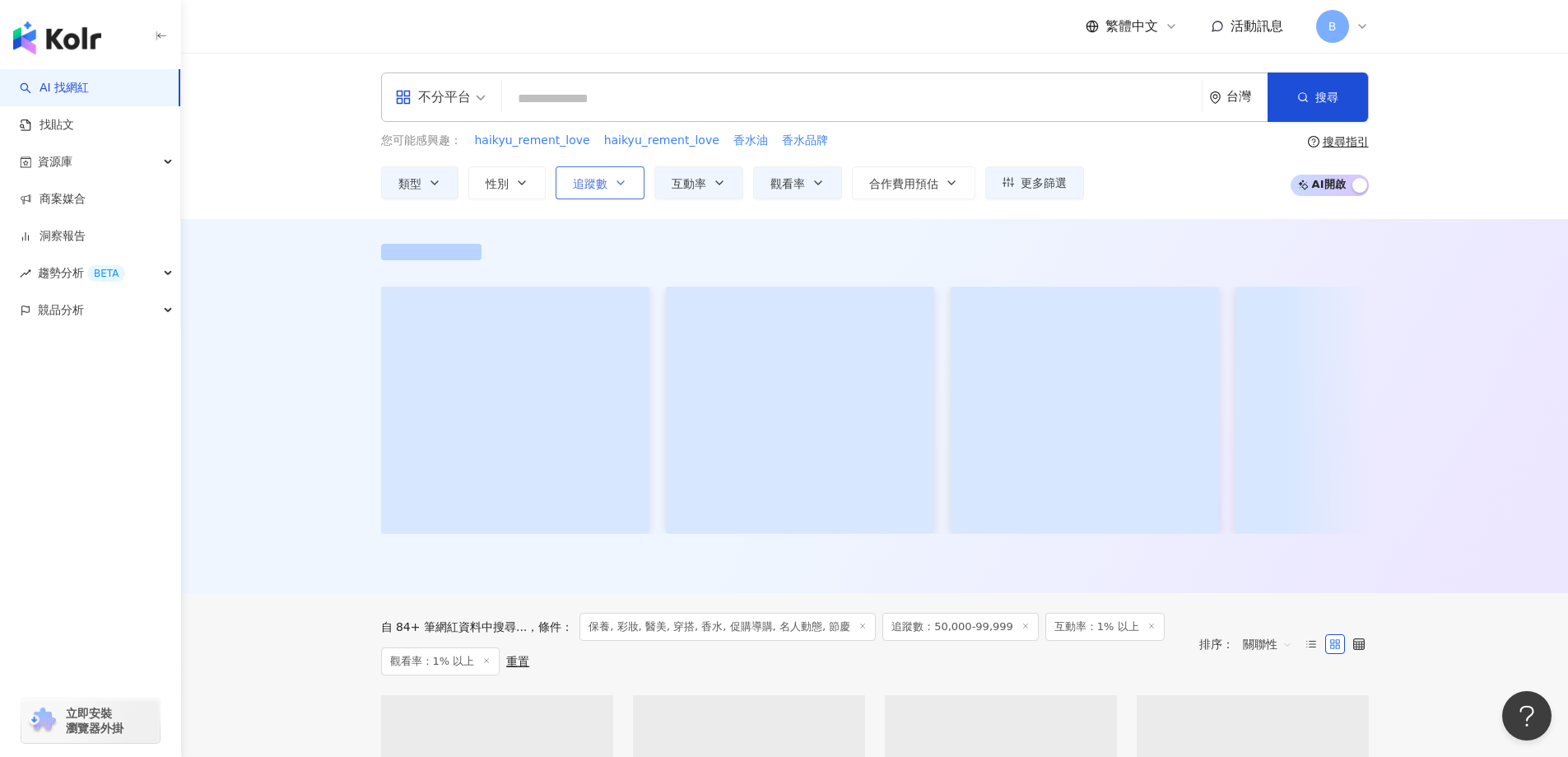
click at [596, 178] on span "追蹤數" at bounding box center [590, 183] width 35 height 13
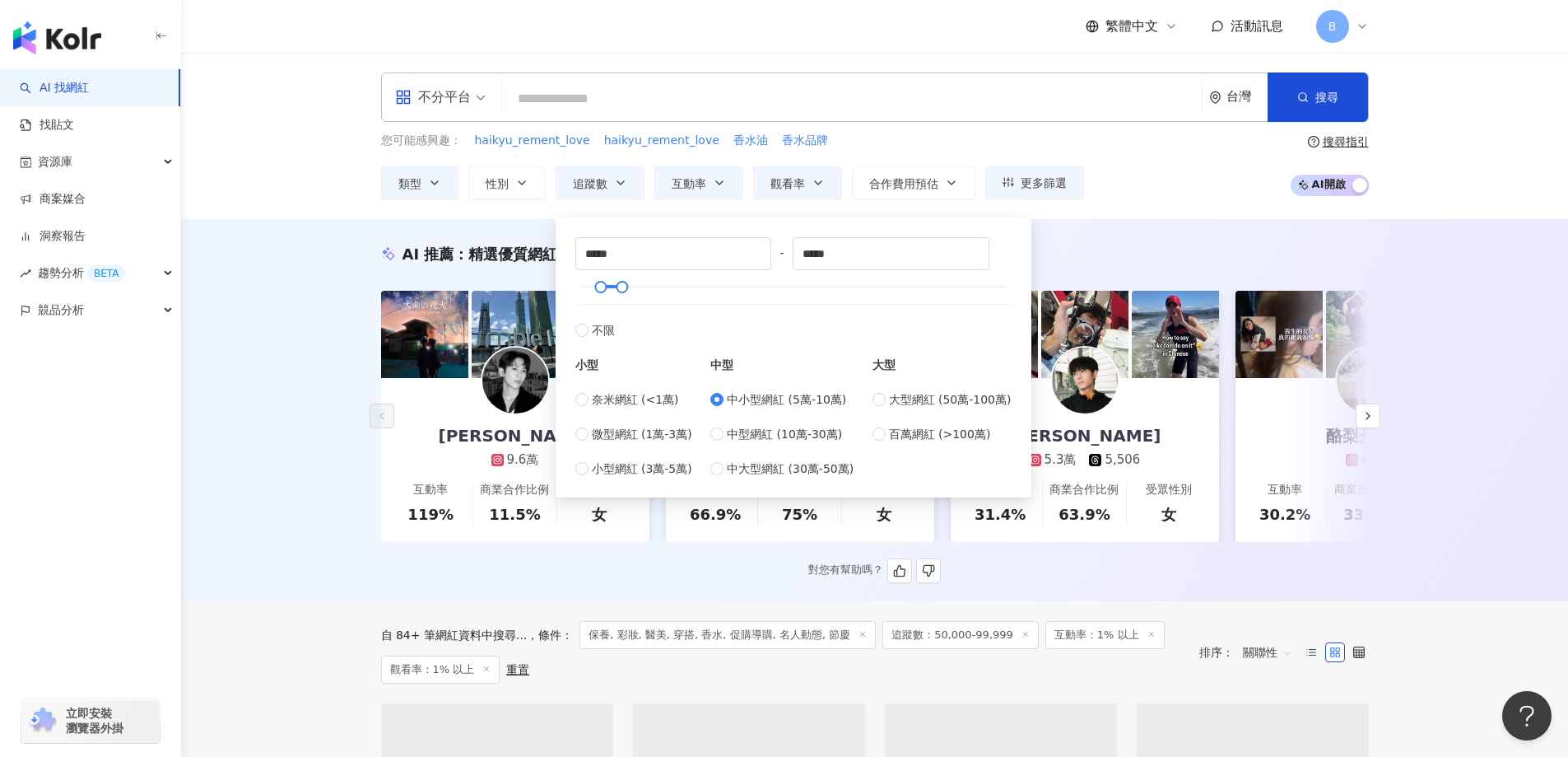
click at [604, 472] on span "小型網紅 (3萬-5萬)" at bounding box center [642, 469] width 101 height 18
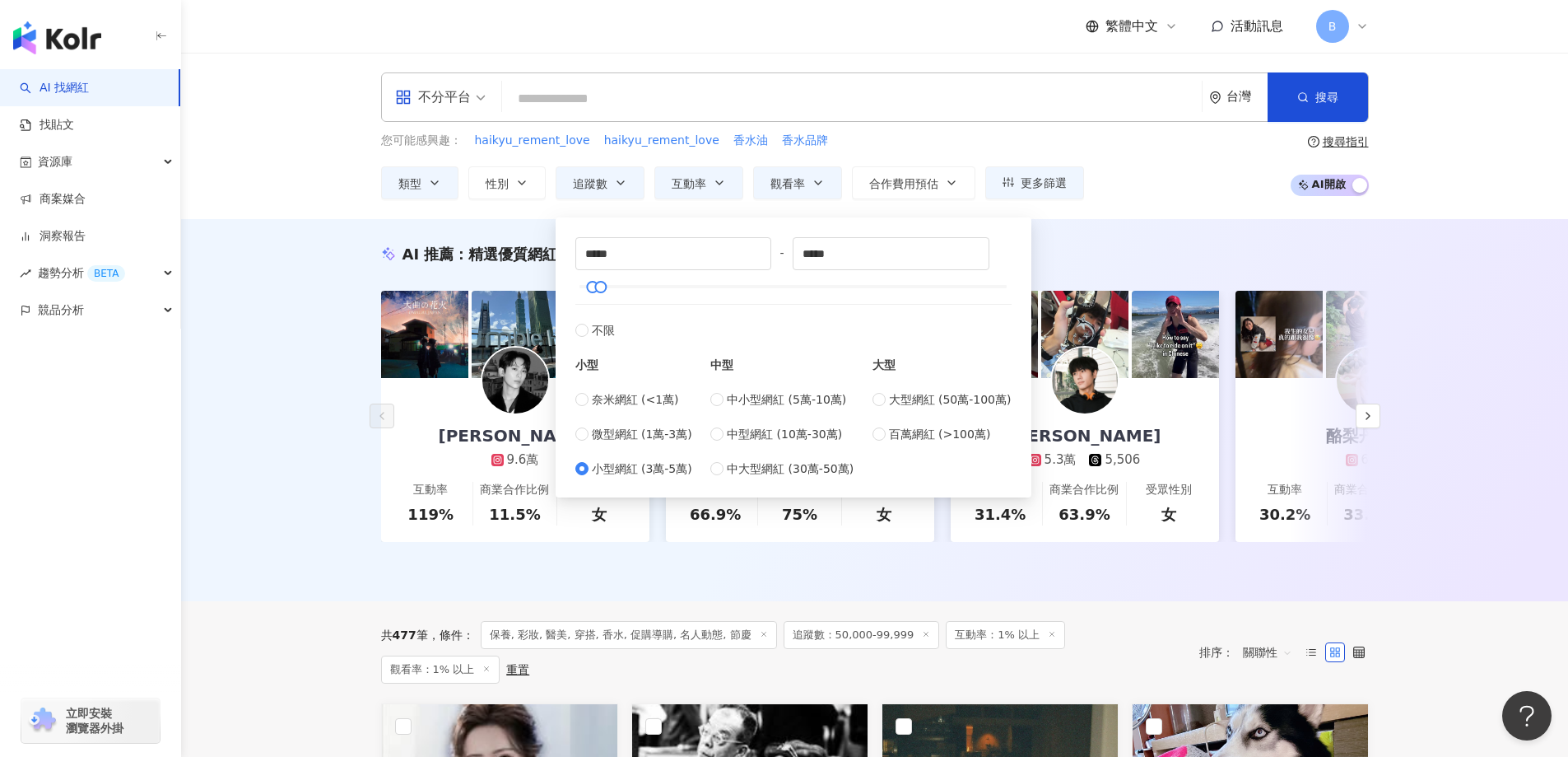
type input "*****"
click at [653, 436] on span "微型網紅 (1萬-3萬)" at bounding box center [642, 434] width 101 height 18
type input "*****"
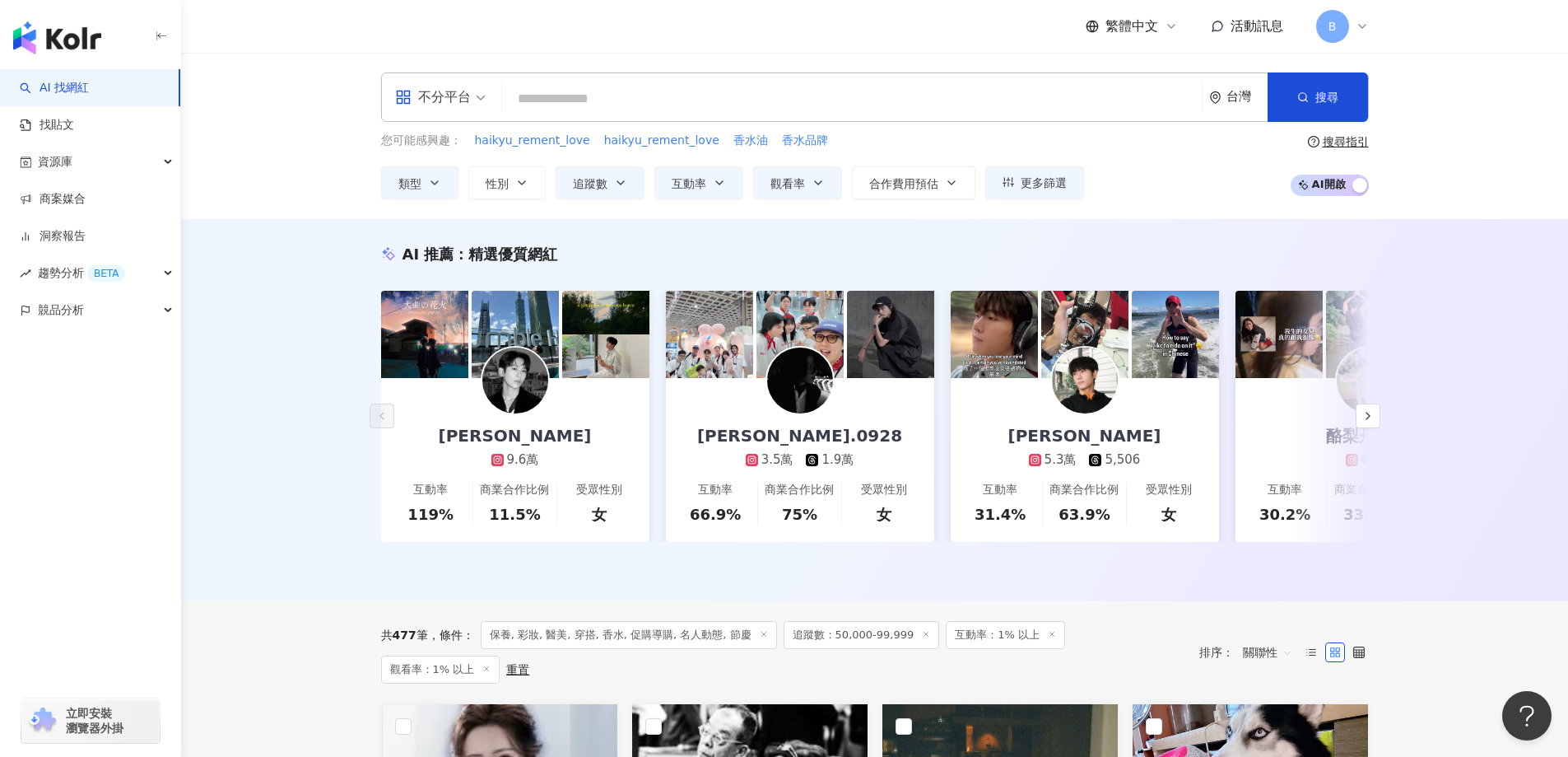
drag, startPoint x: 267, startPoint y: 396, endPoint x: 276, endPoint y: 396, distance: 9.0
click at [269, 396] on div "AI 推薦 ： 精選優質網紅 Leiro Lai 9.6萬 互動率 119% 商業合作比例 11.5% 受眾性別 女 cody.0928 3.5萬 1.9萬 …" at bounding box center [874, 409] width 1387 height 382
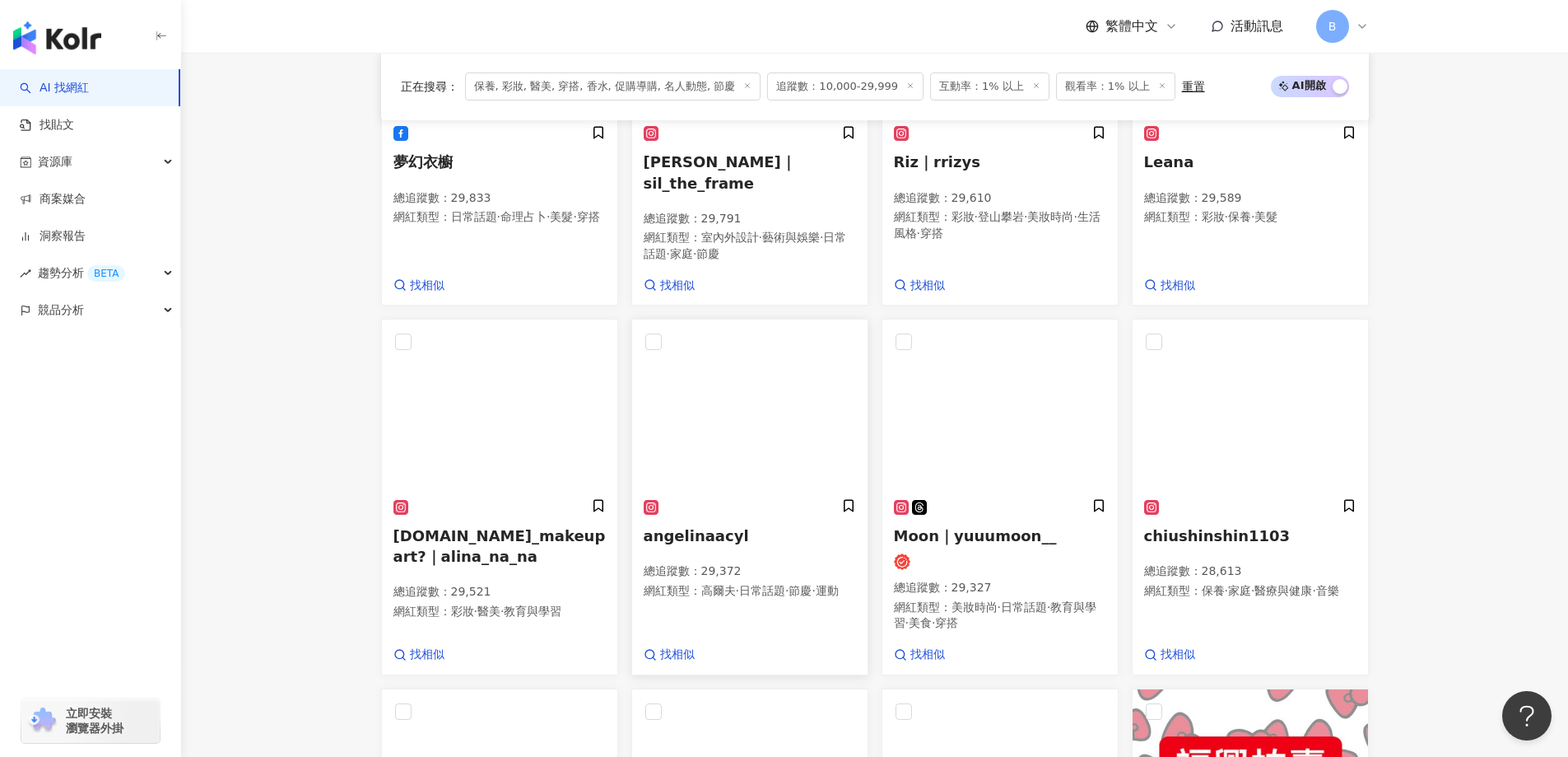
scroll to position [745, 0]
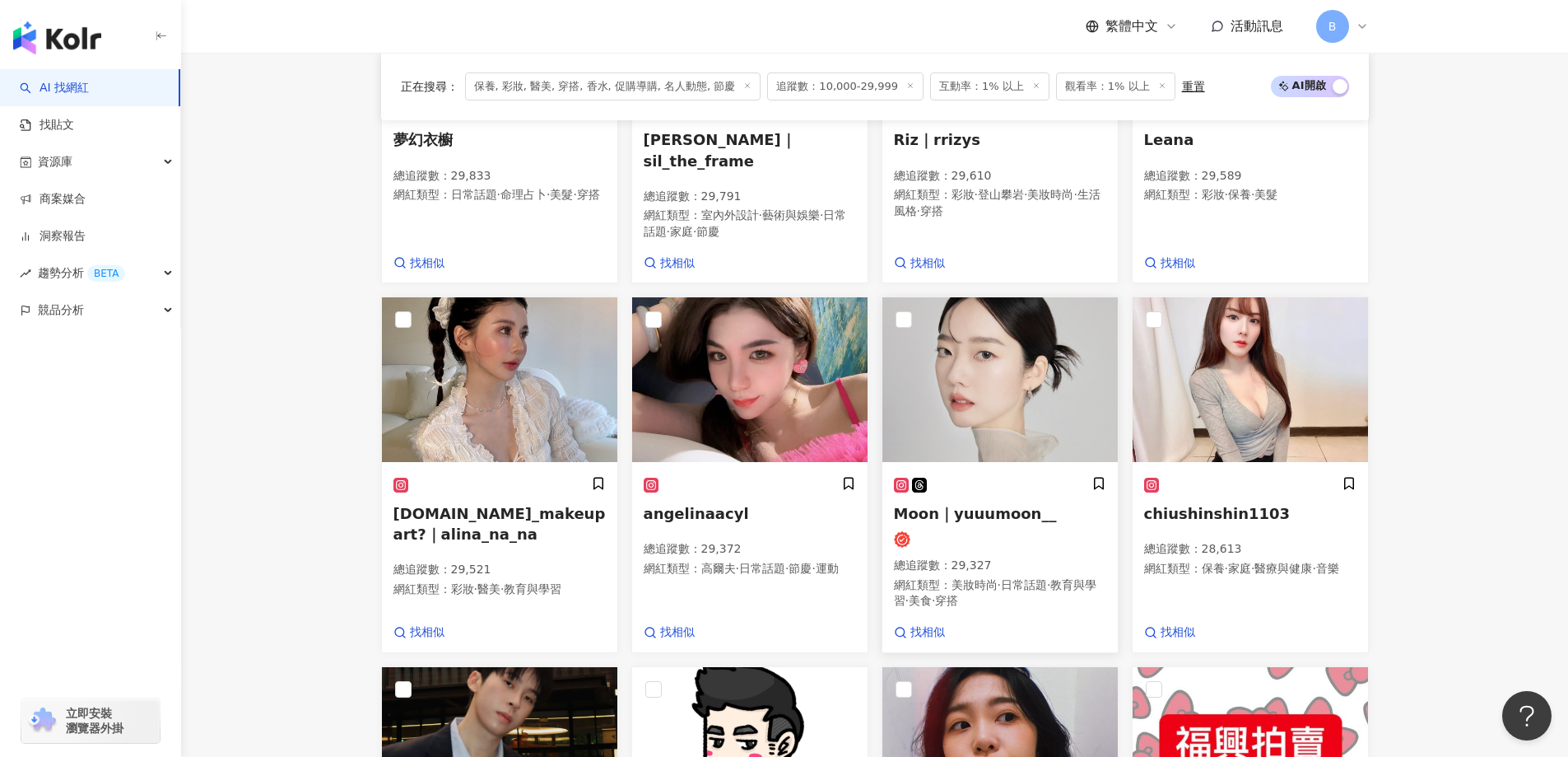
click at [982, 369] on img at bounding box center [999, 380] width 235 height 165
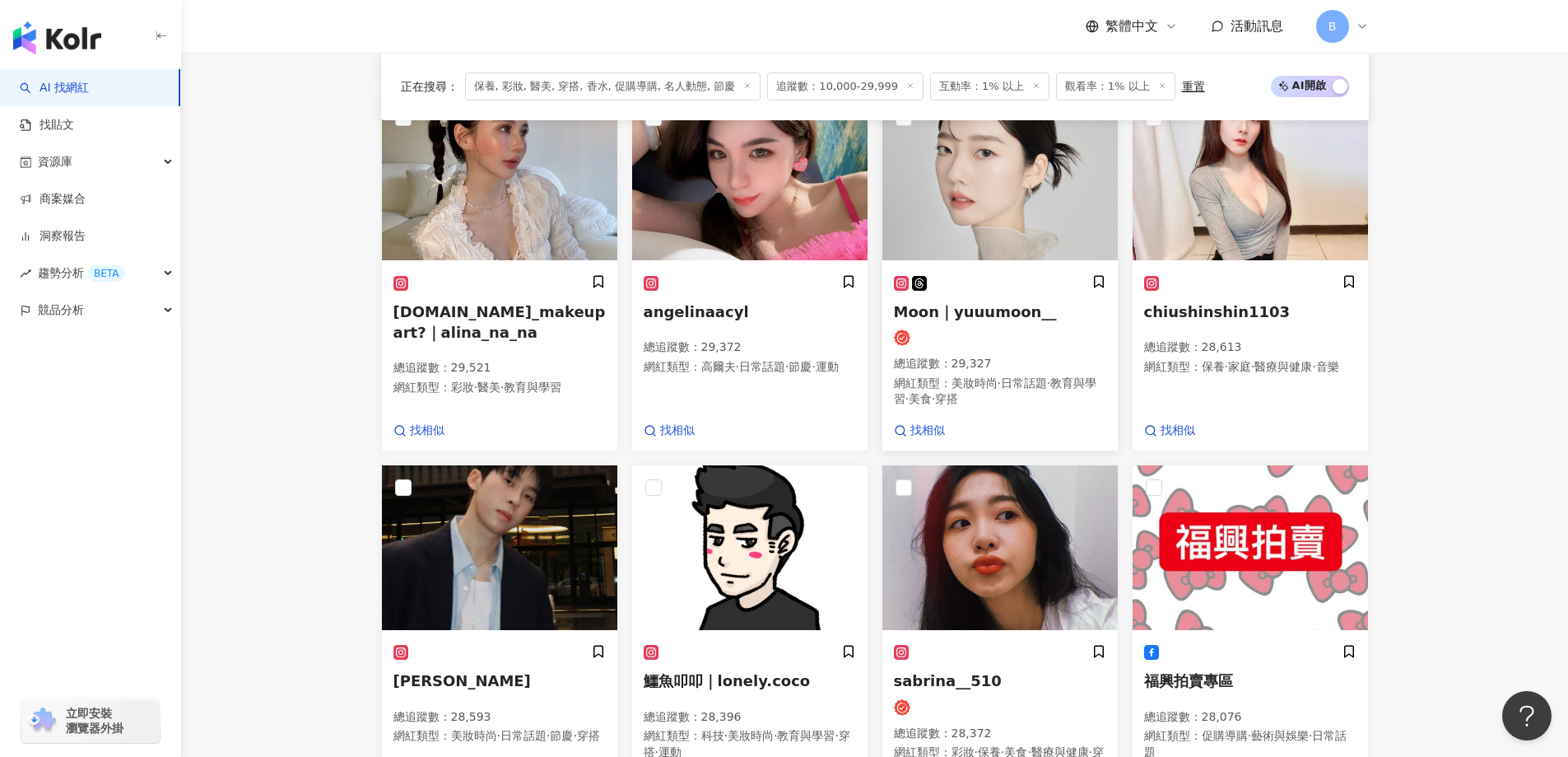
scroll to position [992, 0]
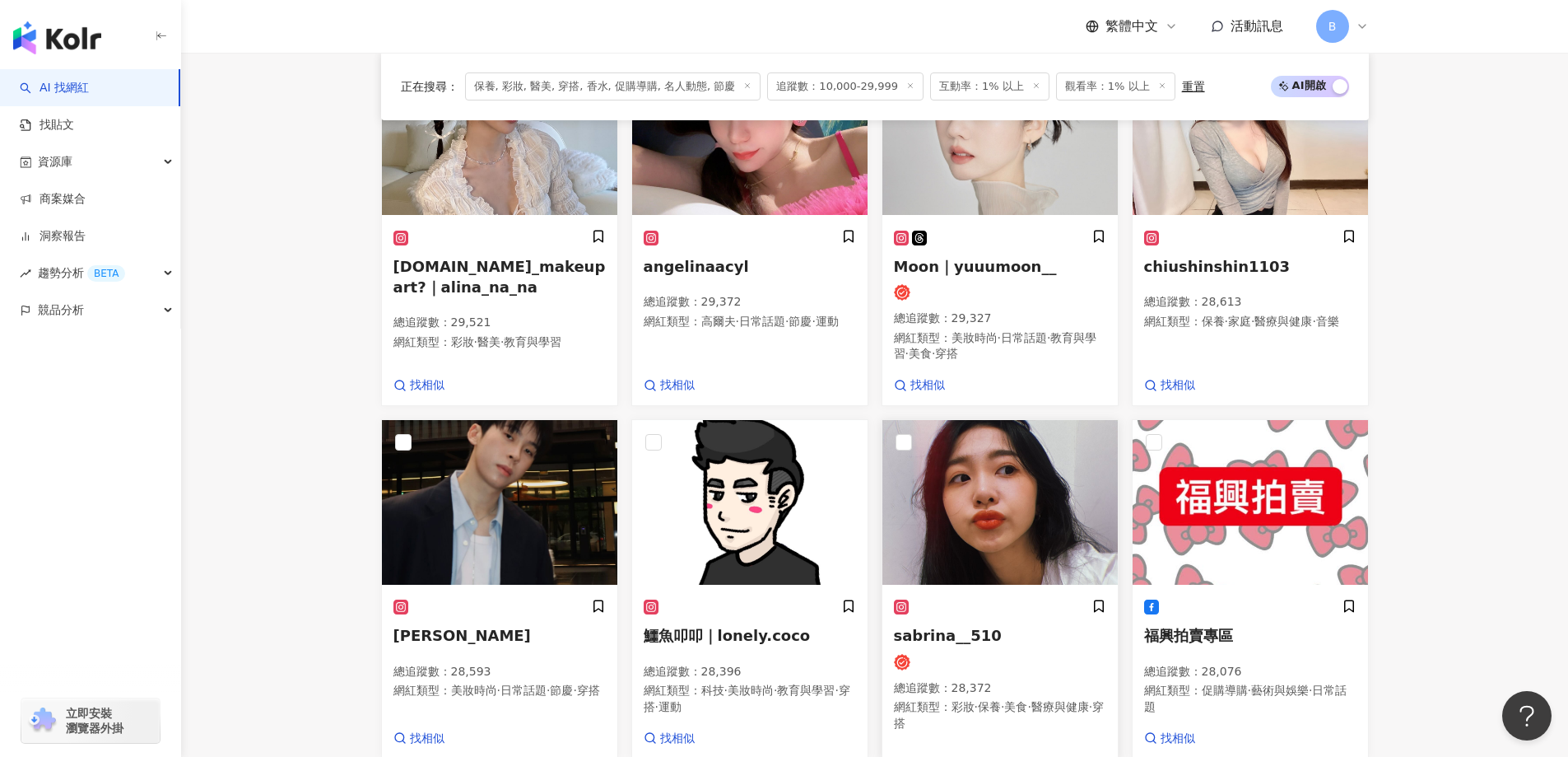
click at [978, 464] on img at bounding box center [999, 503] width 235 height 165
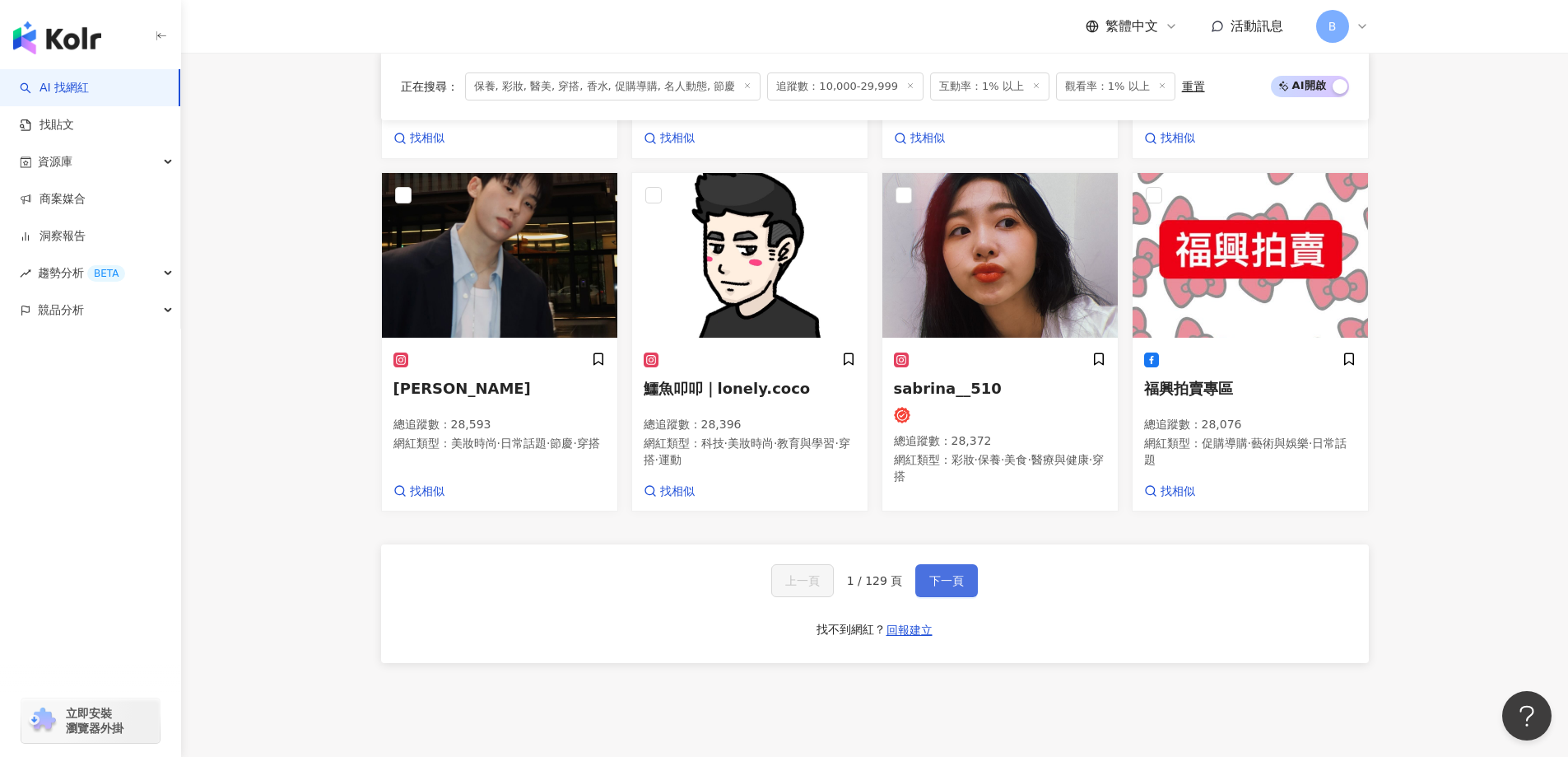
click at [959, 574] on span "下一頁" at bounding box center [947, 580] width 35 height 13
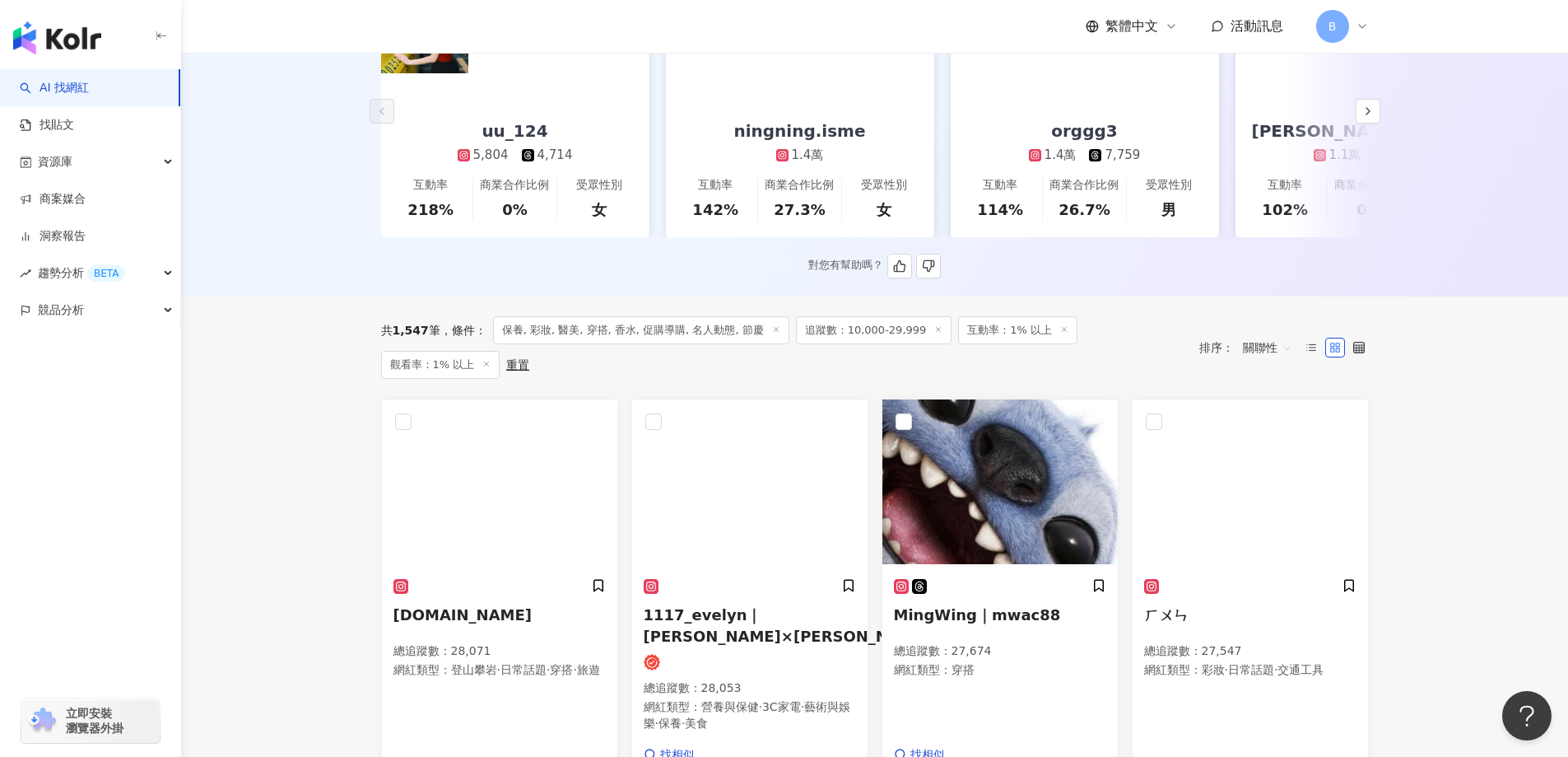
scroll to position [433, 0]
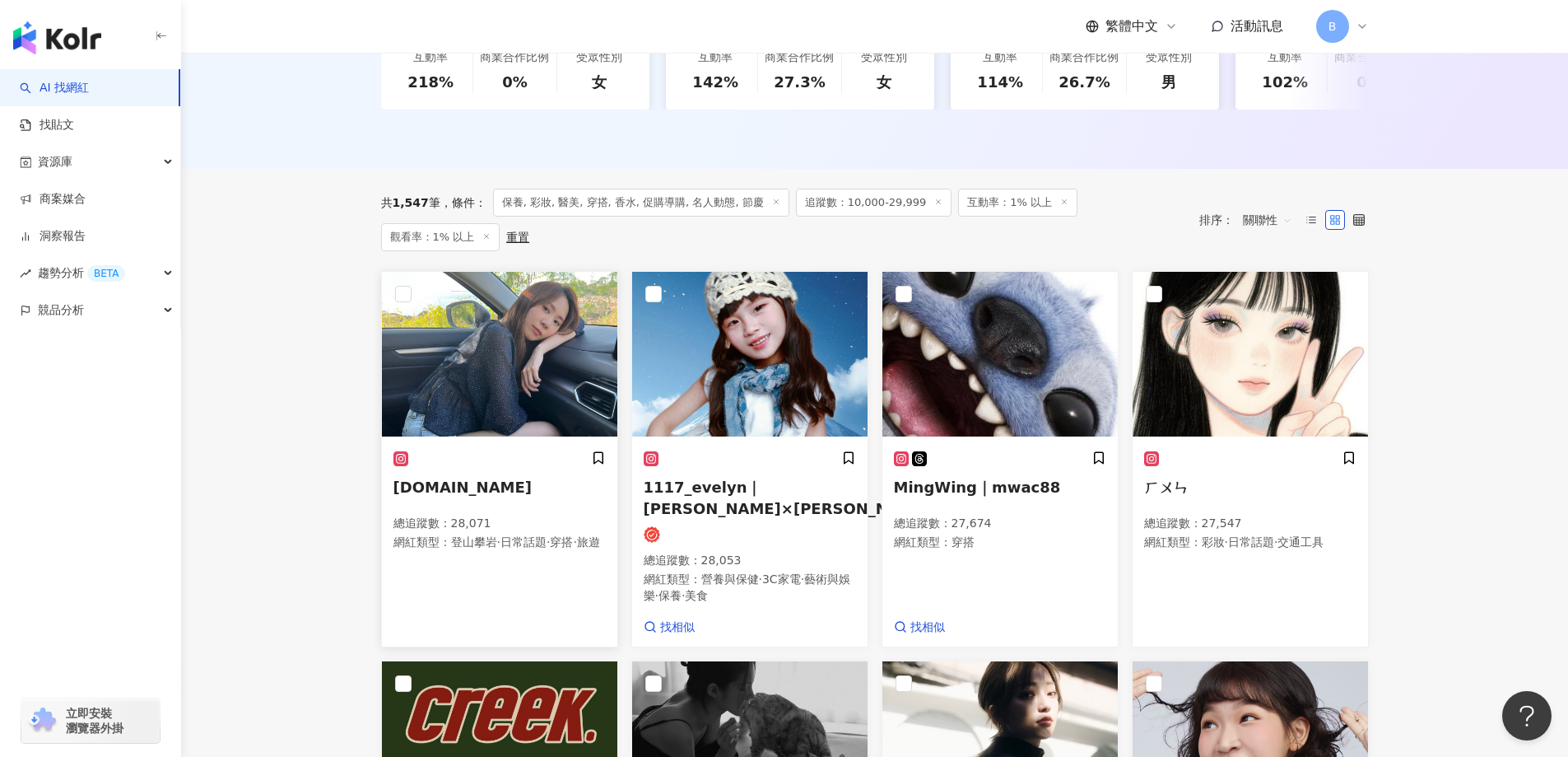
click at [513, 312] on img at bounding box center [499, 354] width 235 height 165
click at [493, 329] on img at bounding box center [499, 354] width 235 height 165
click at [545, 345] on img at bounding box center [499, 354] width 235 height 165
click at [1274, 364] on img at bounding box center [1250, 354] width 235 height 165
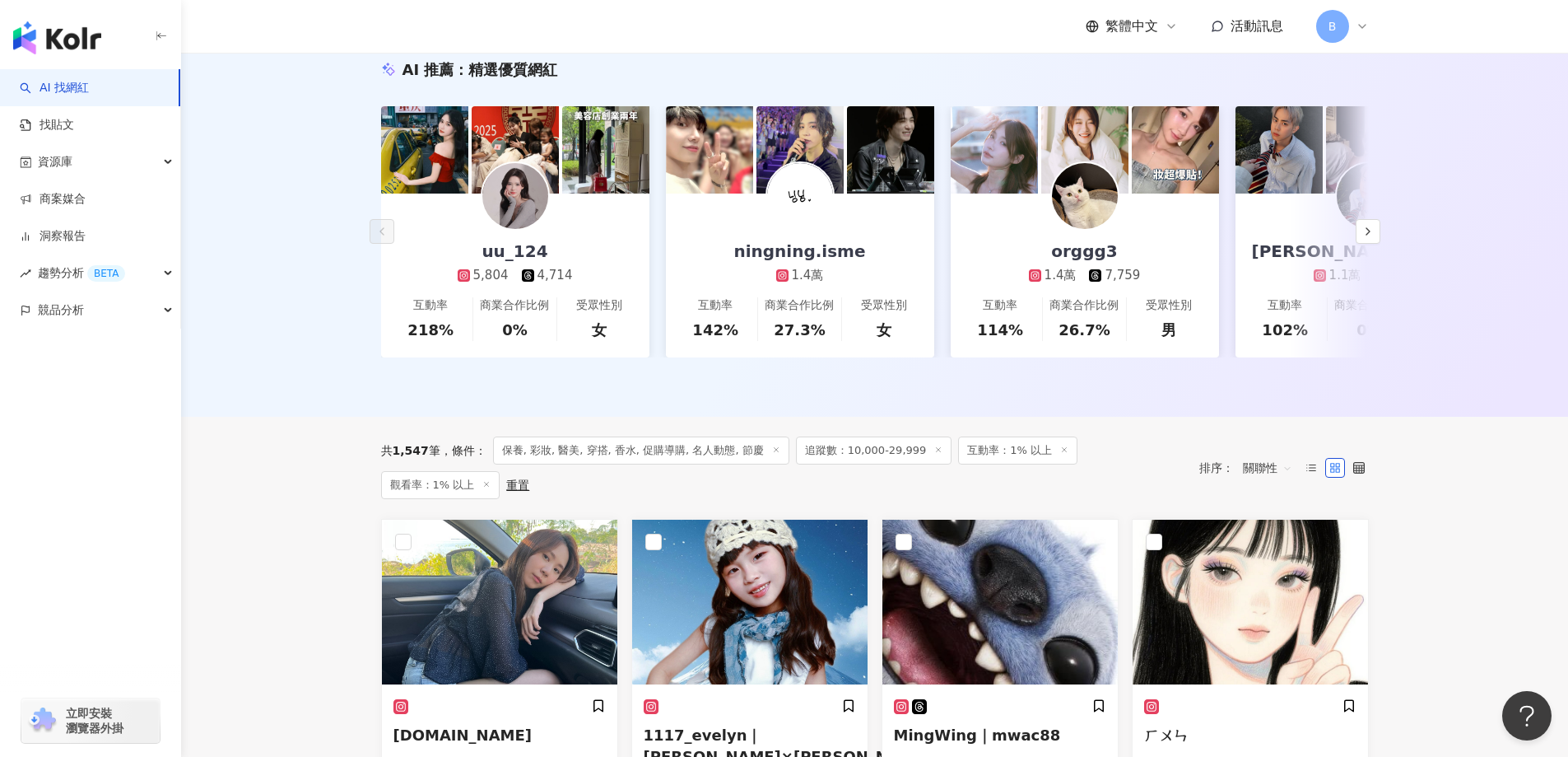
scroll to position [0, 0]
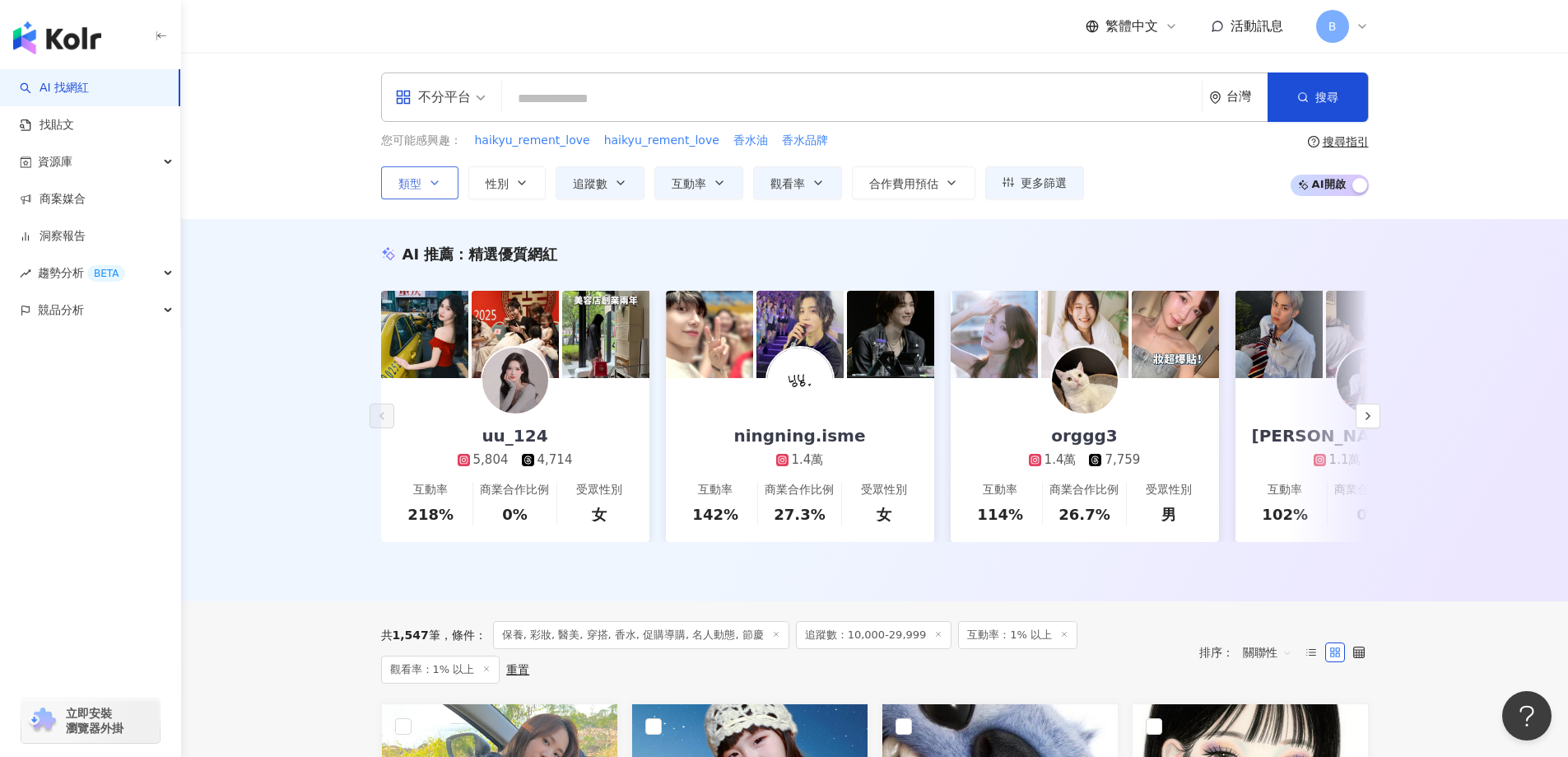
click at [394, 177] on button "類型" at bounding box center [420, 182] width 78 height 33
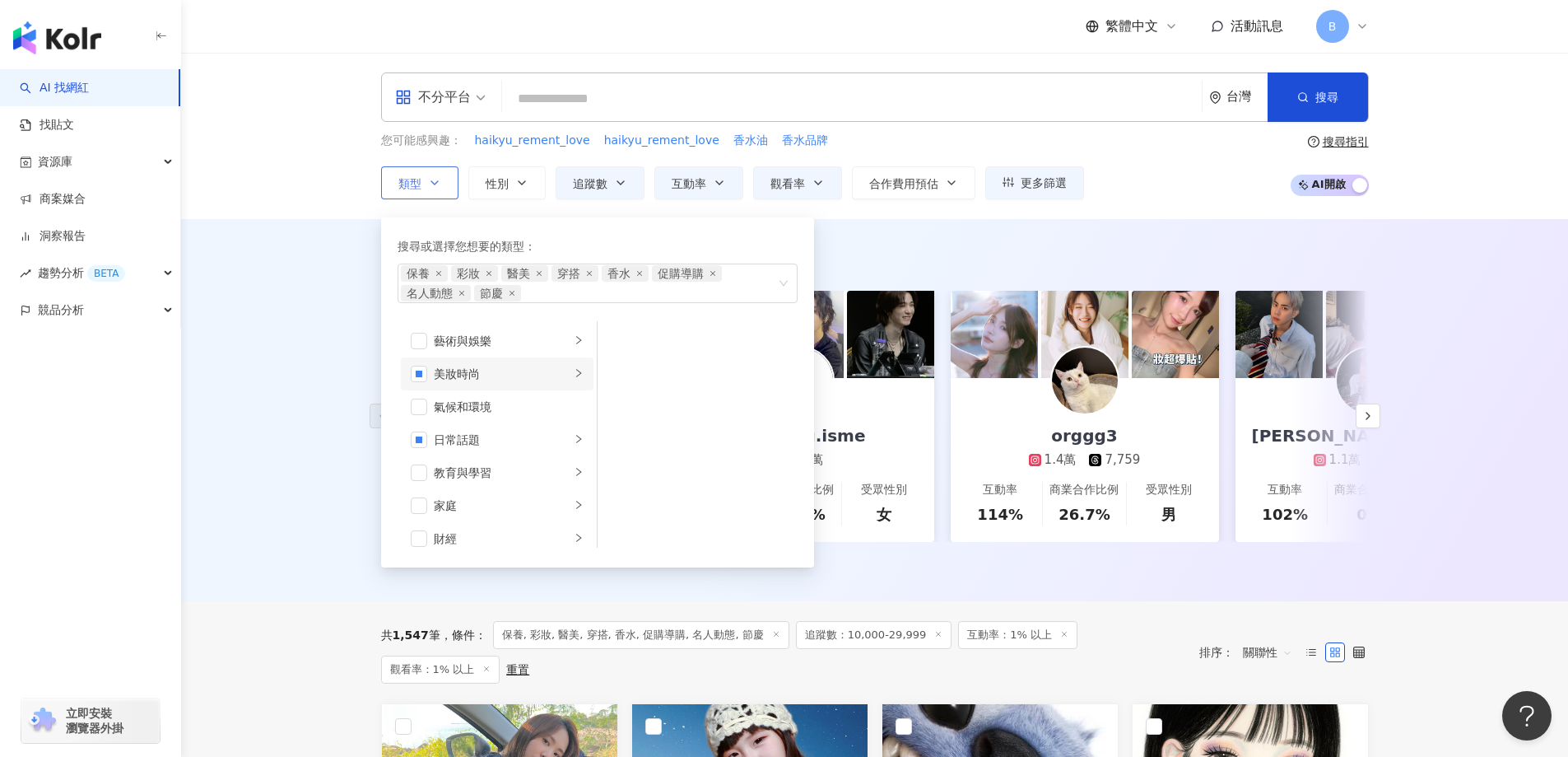
click at [553, 373] on div "美妝時尚" at bounding box center [503, 374] width 137 height 18
click at [616, 475] on span "button" at bounding box center [619, 473] width 17 height 17
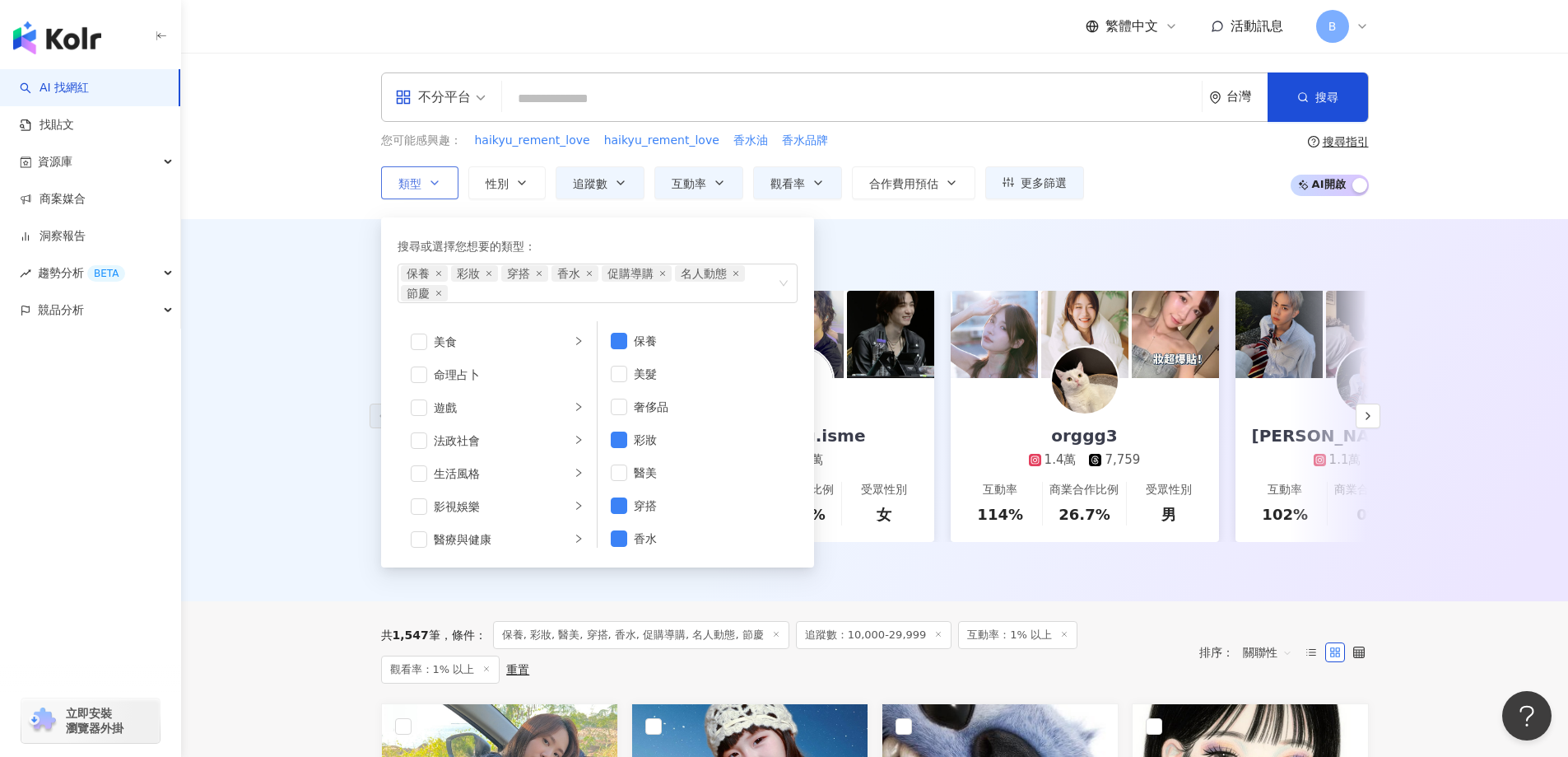
scroll to position [247, 0]
click at [474, 460] on div "生活風格" at bounding box center [503, 457] width 137 height 18
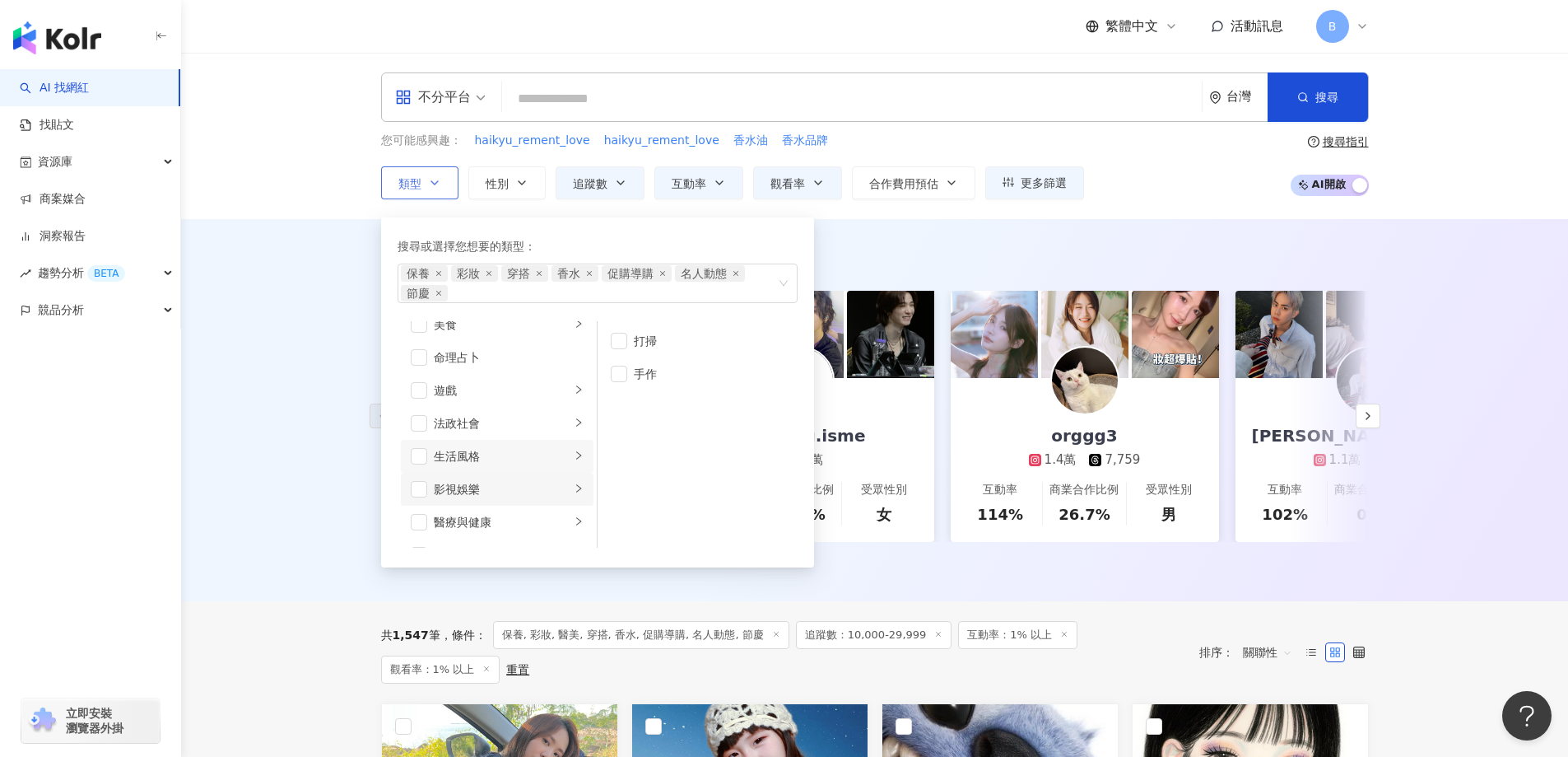
click at [460, 489] on div "影視娛樂" at bounding box center [503, 490] width 137 height 18
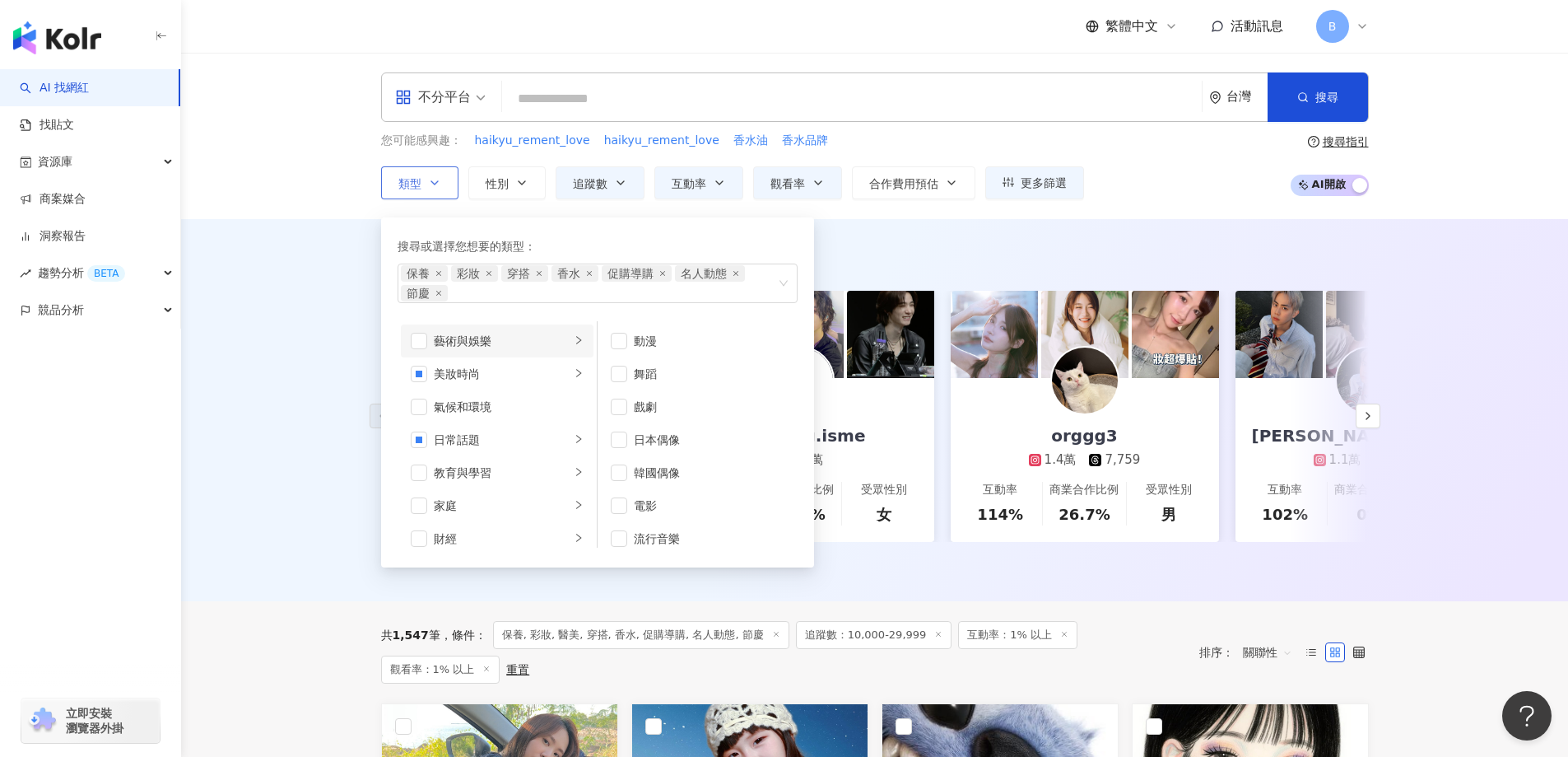
click at [472, 338] on div "藝術與娛樂" at bounding box center [503, 341] width 137 height 18
click at [287, 335] on div "AI 推薦 ： 精選優質網紅 uu_124 5,804 4,714 互動率 218% 商業合作比例 0% 受眾性別 女 ningning.isme 1.4萬 …" at bounding box center [874, 409] width 1387 height 382
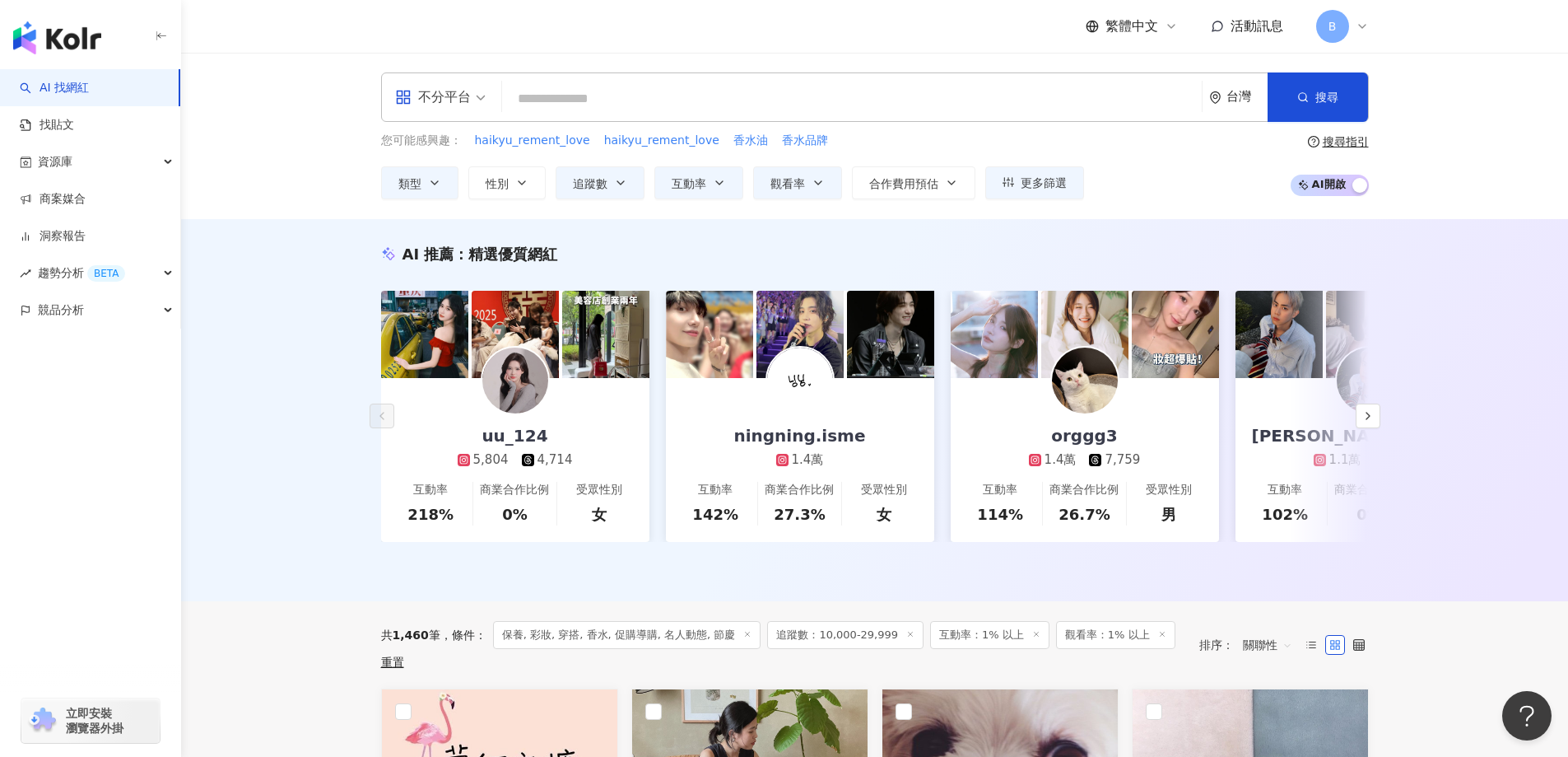
click at [287, 383] on div "AI 推薦 ： 精選優質網紅 uu_124 5,804 4,714 互動率 218% 商業合作比例 0% 受眾性別 女 ningning.isme 1.4萬 …" at bounding box center [874, 409] width 1387 height 382
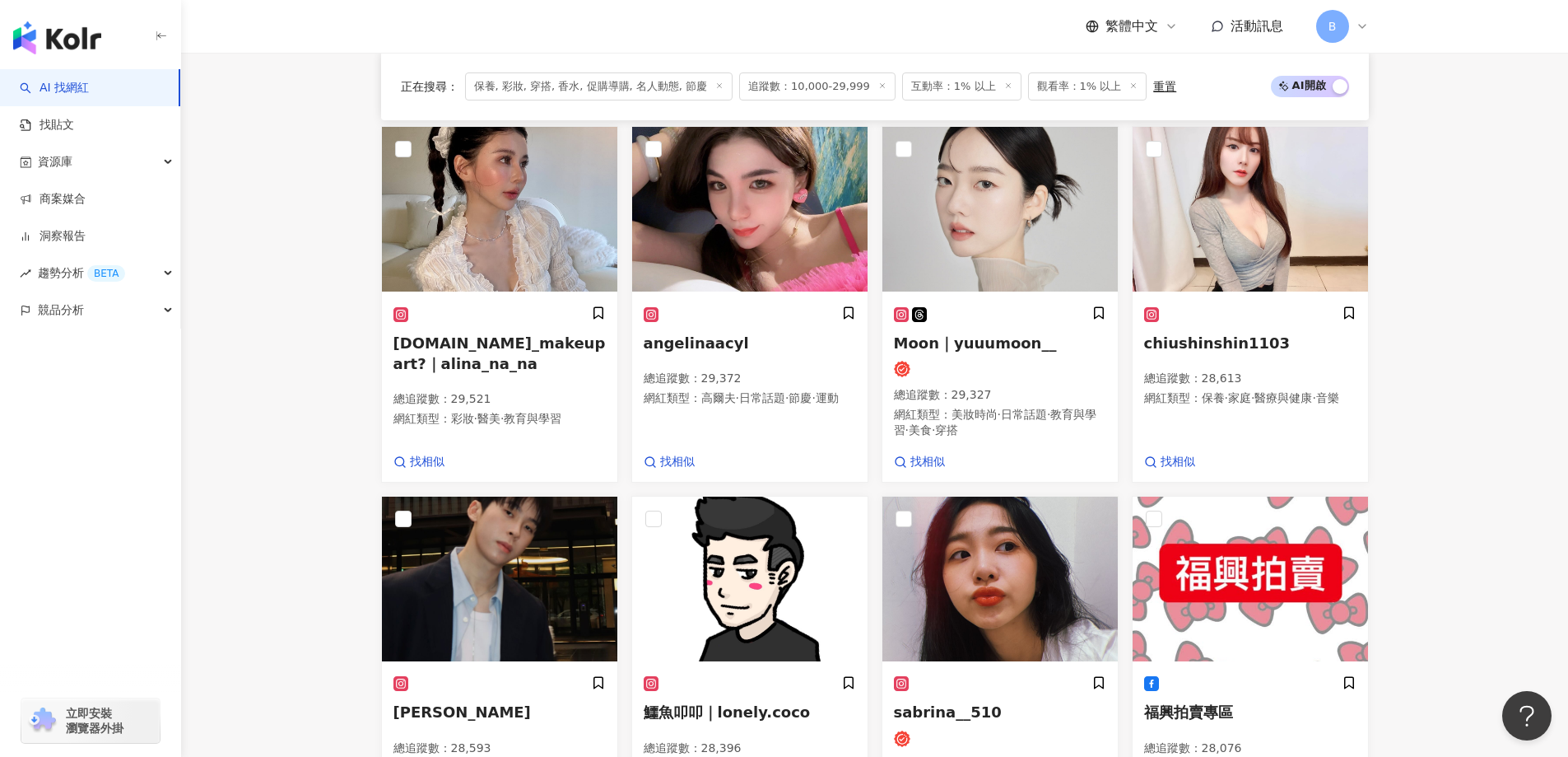
scroll to position [1071, 0]
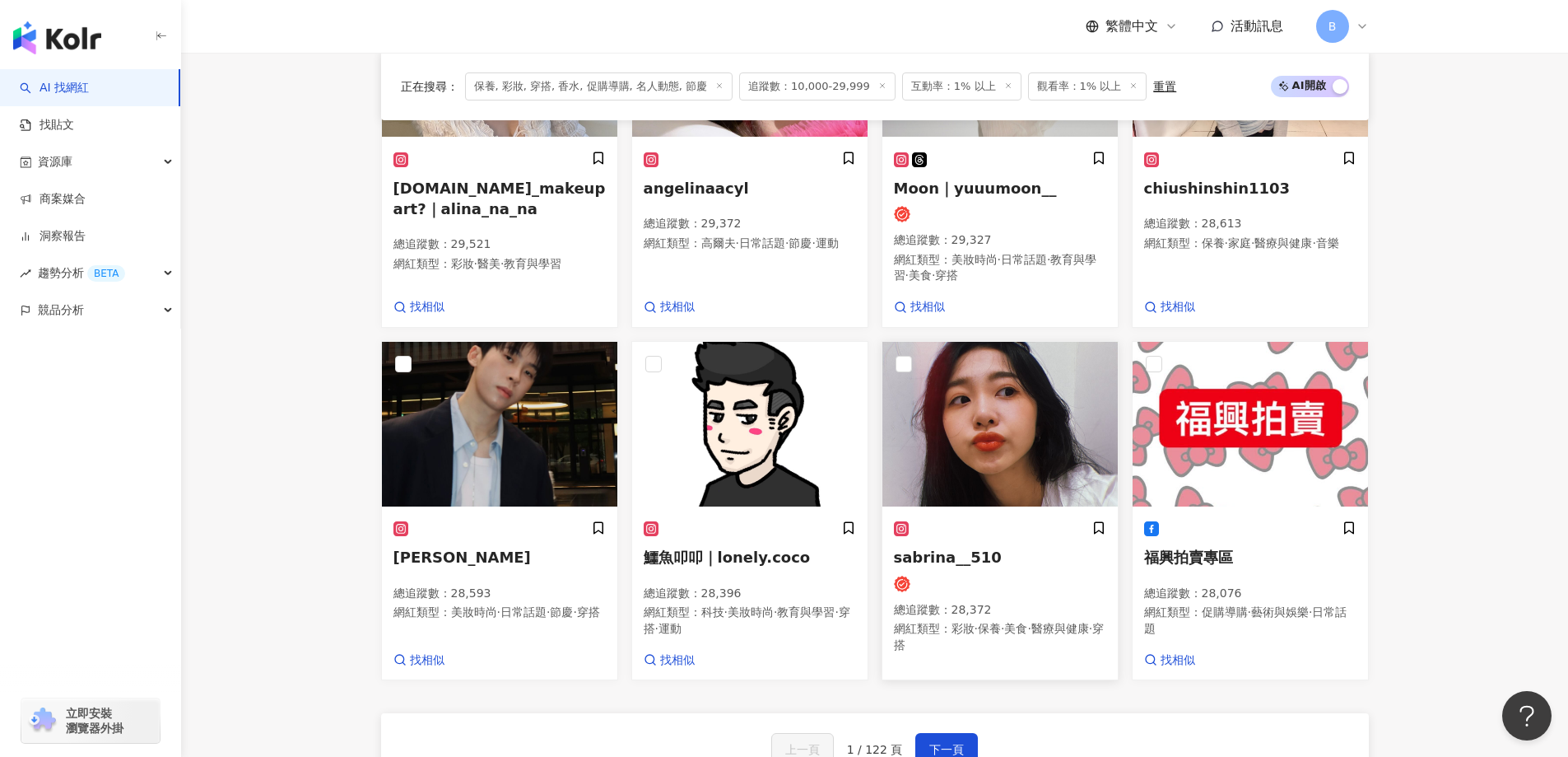
click at [961, 428] on img at bounding box center [999, 424] width 235 height 165
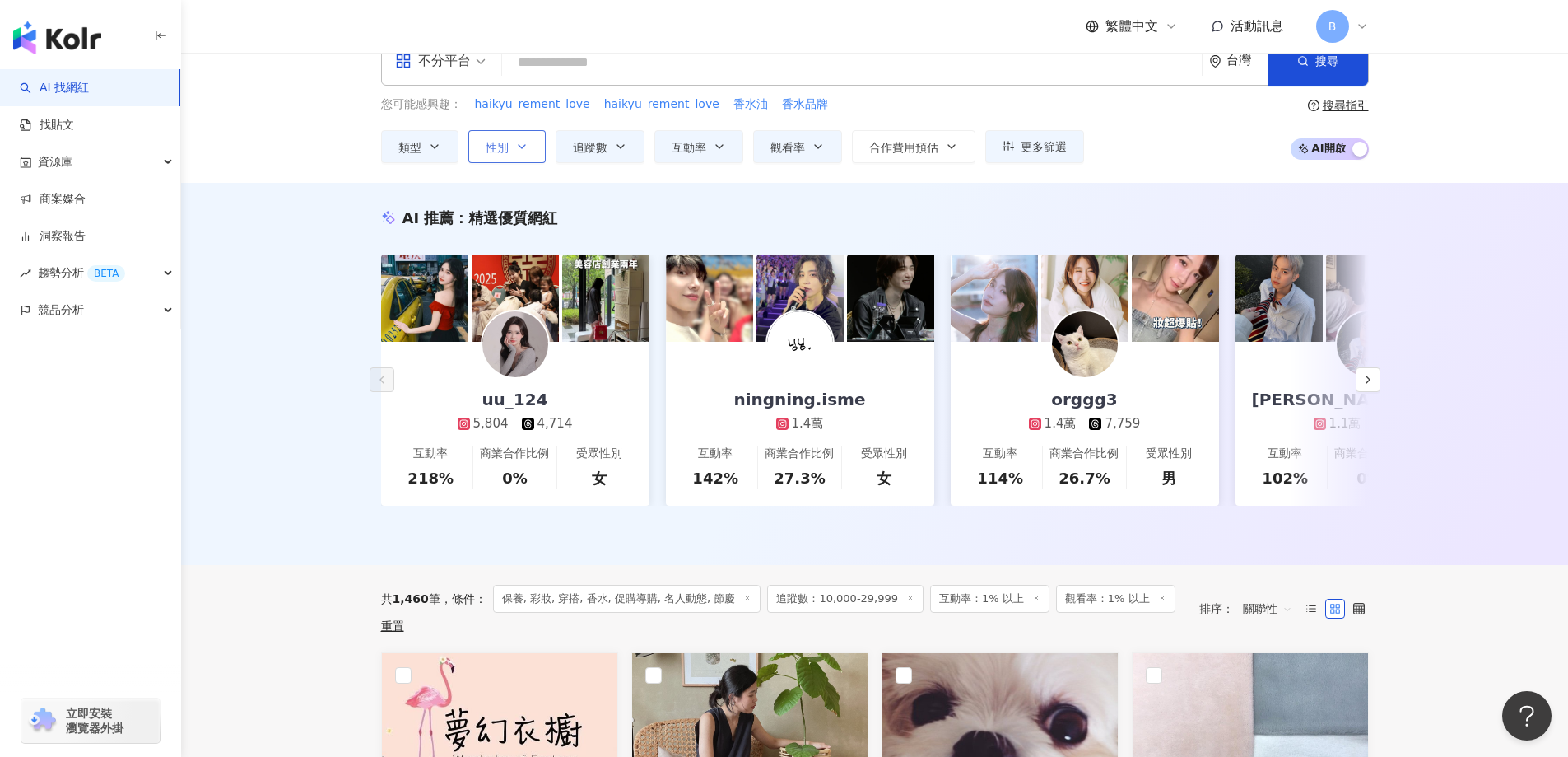
scroll to position [0, 0]
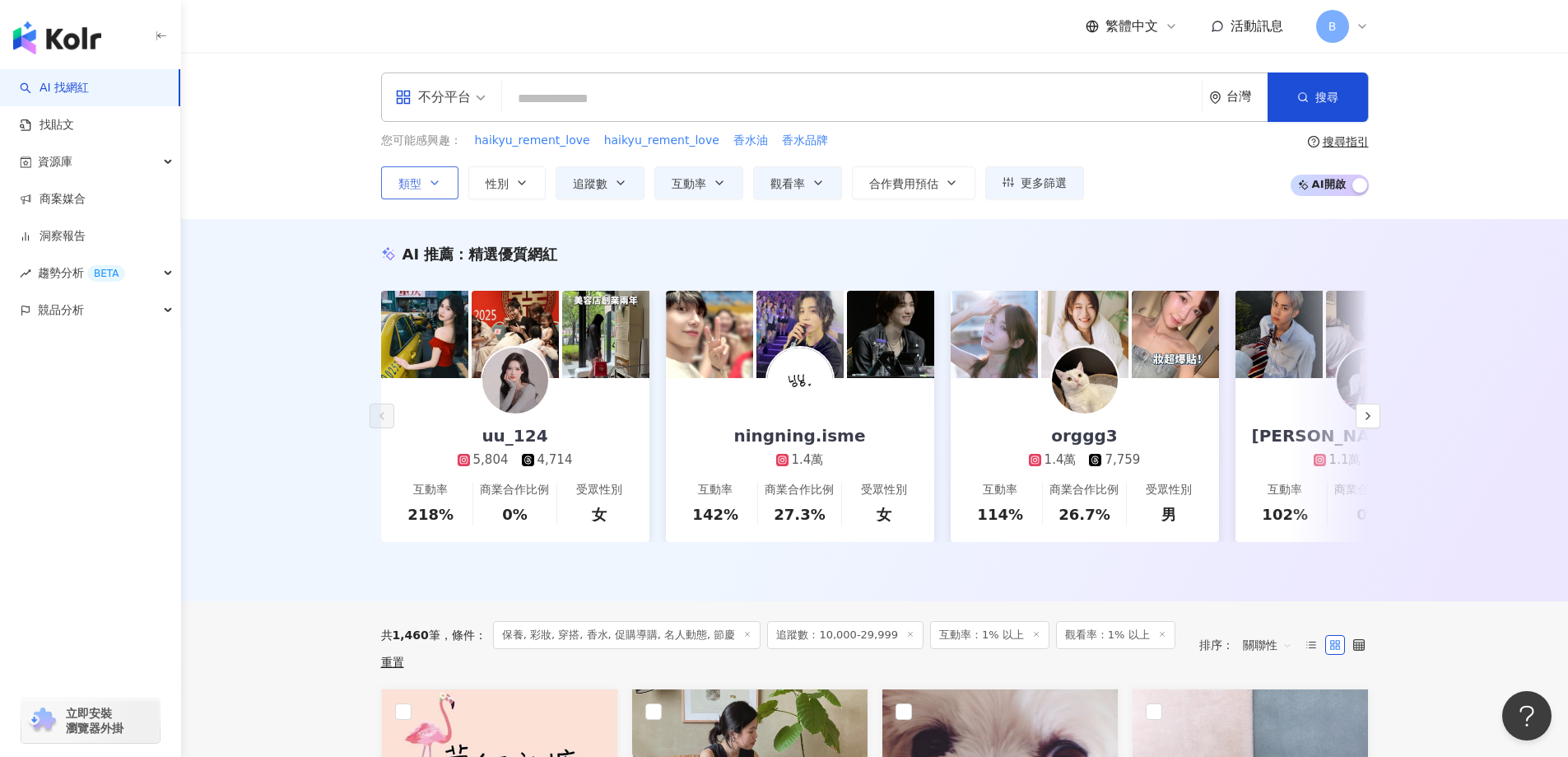
click at [427, 173] on button "類型" at bounding box center [420, 182] width 78 height 33
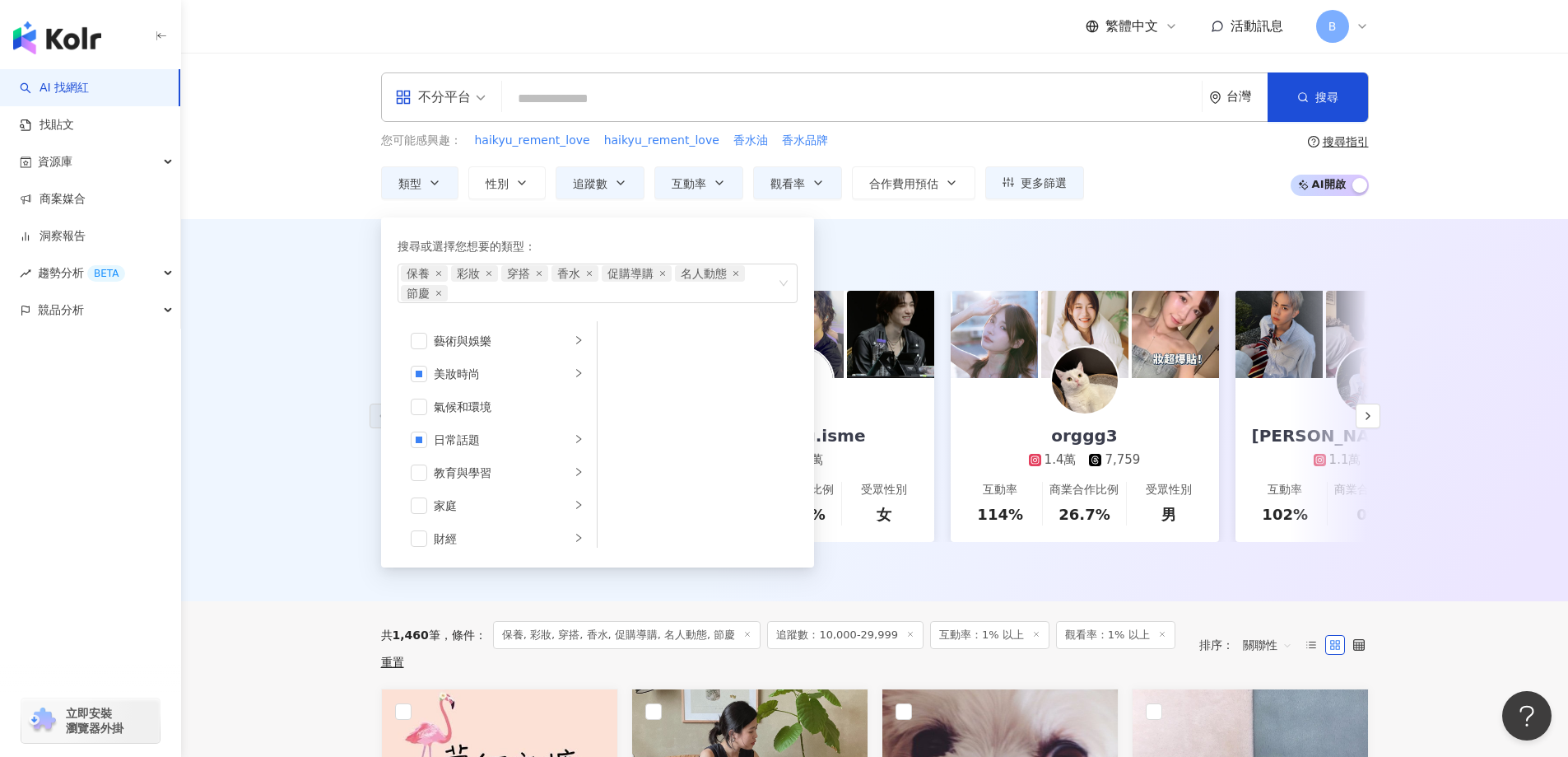
click at [298, 166] on div "不分平台 台灣 搜尋 您可能感興趣： haikyu_rement_love haikyu_rement_love 香水油 香水品牌 類型 搜尋或選擇您想要的類…" at bounding box center [874, 135] width 1387 height 166
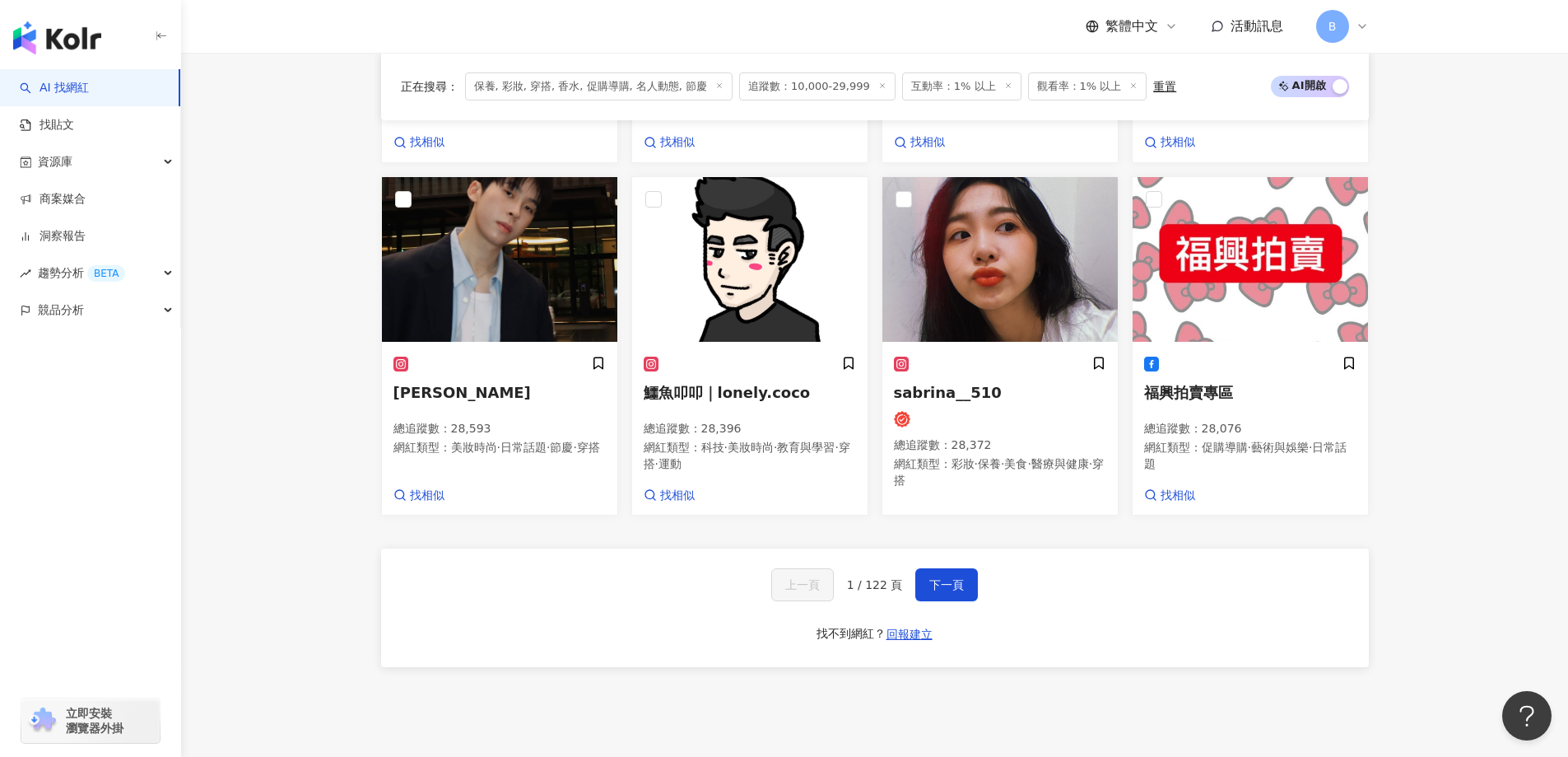
scroll to position [1359, 0]
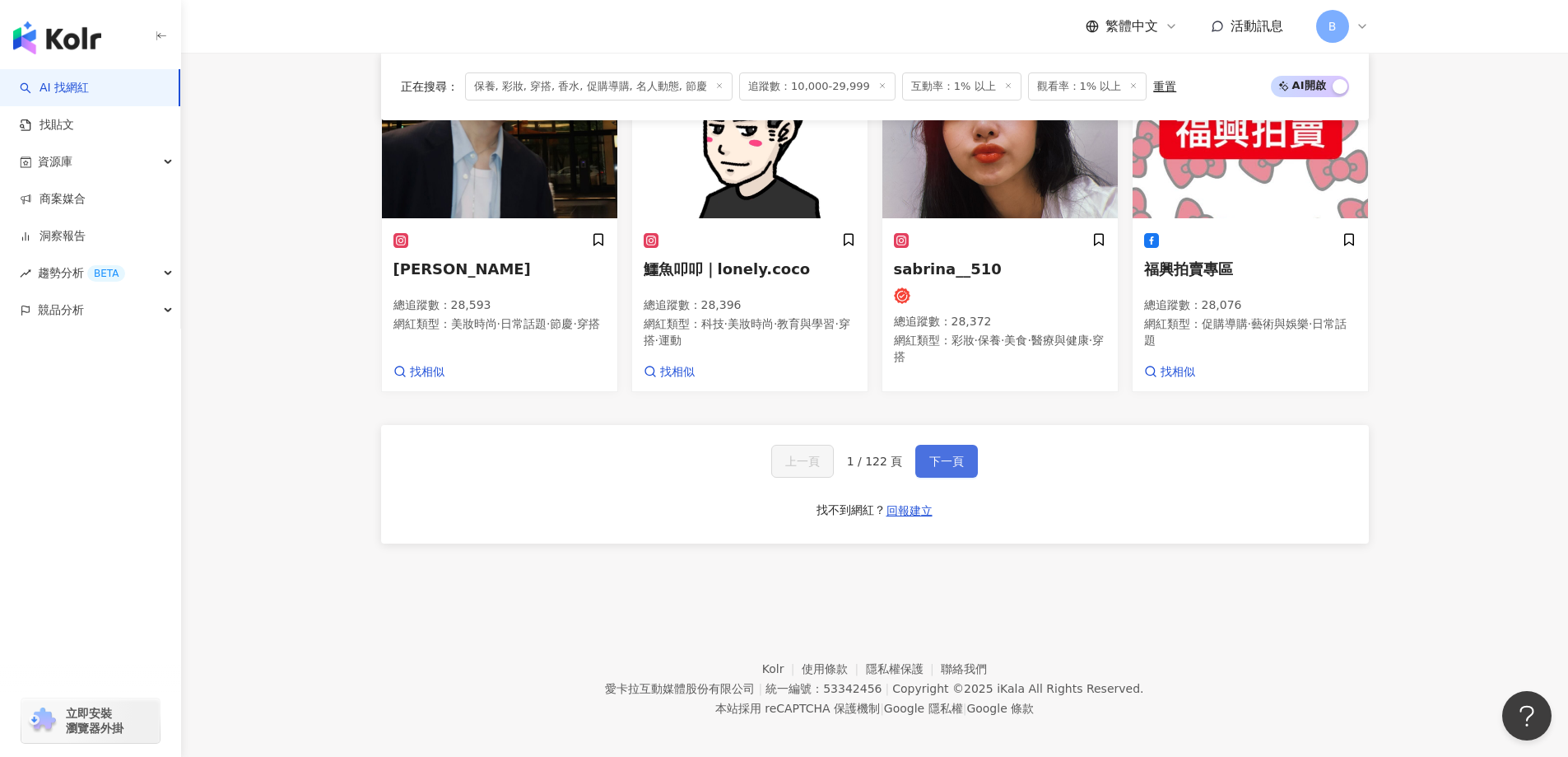
click at [923, 452] on button "下一頁" at bounding box center [947, 461] width 63 height 33
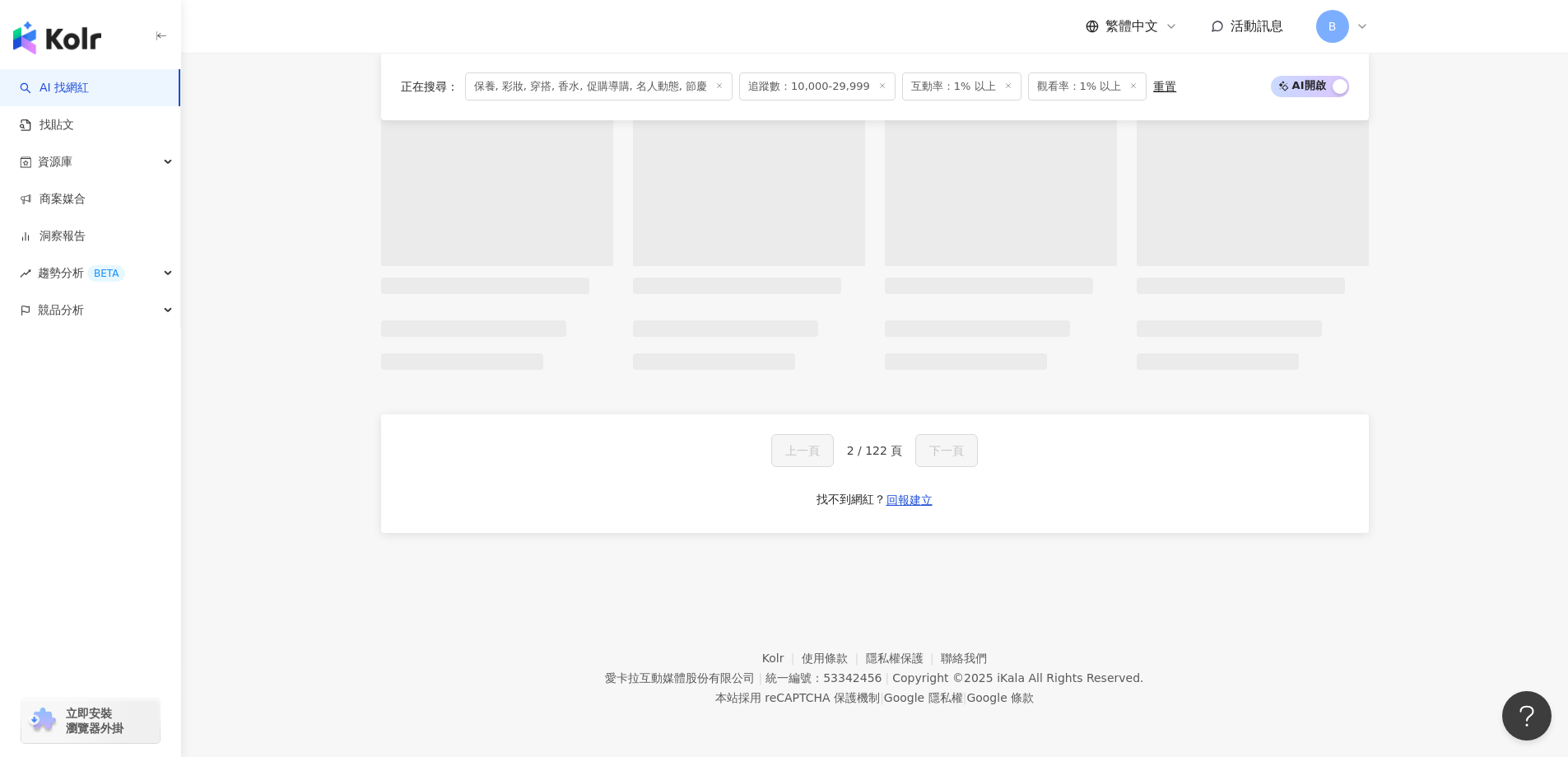
scroll to position [1278, 0]
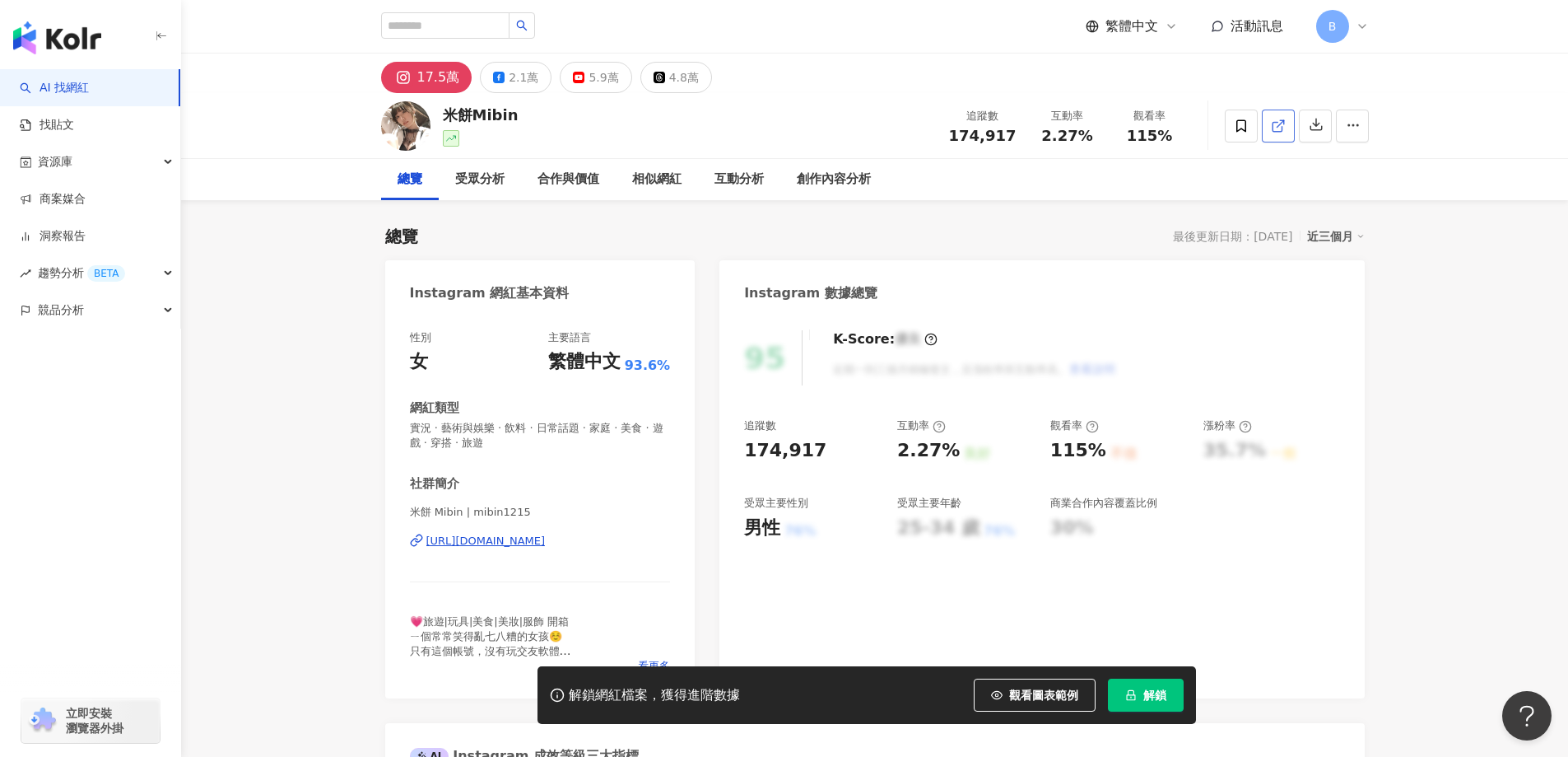
click at [1282, 124] on icon at bounding box center [1278, 126] width 15 height 15
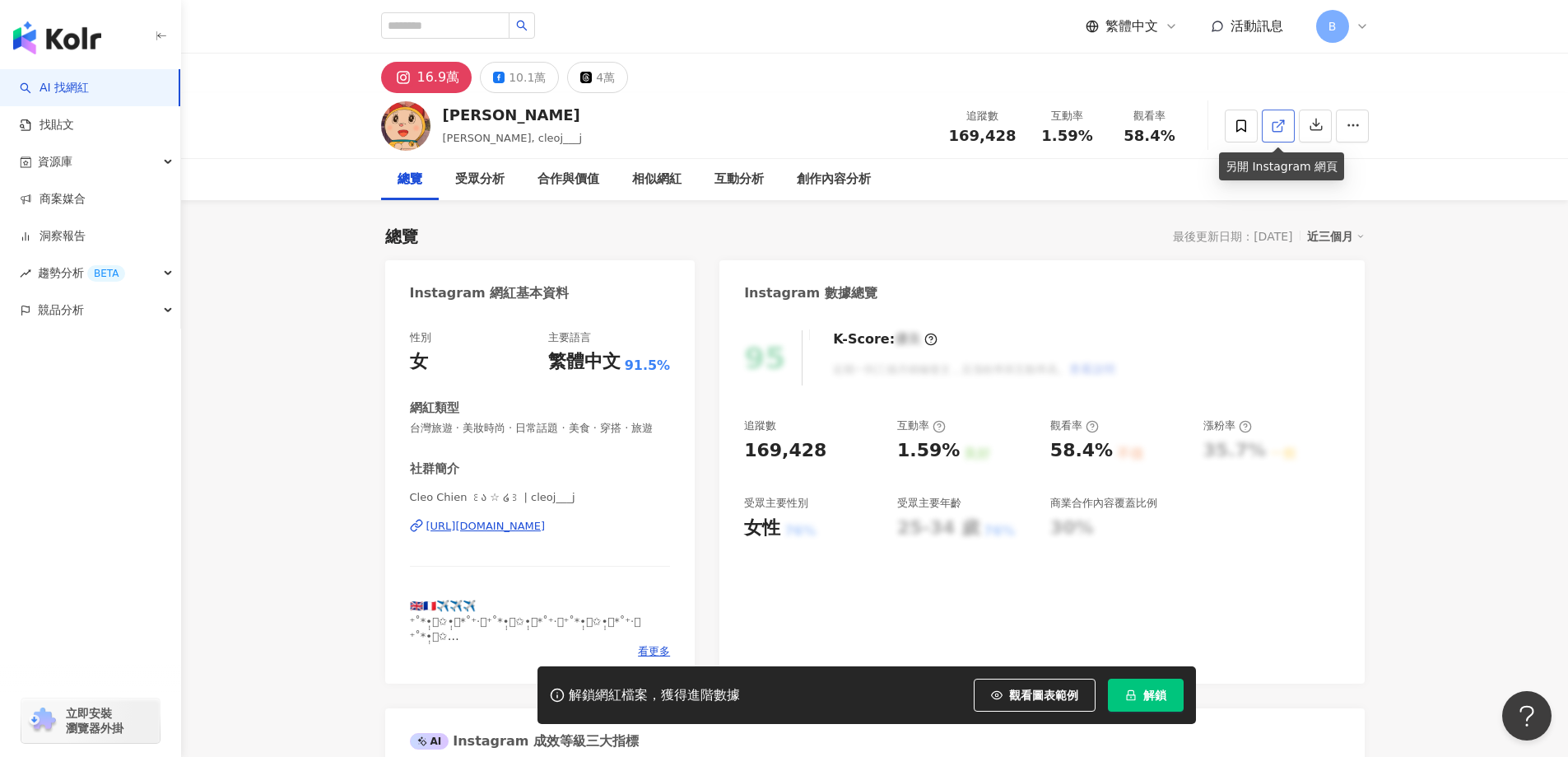
click at [1287, 128] on link at bounding box center [1278, 126] width 33 height 33
click at [560, 425] on span "台灣旅遊 · 美妝時尚 · 日常話題 · 美食 · 穿搭 · 旅遊" at bounding box center [541, 428] width 261 height 15
click at [549, 431] on span "台灣旅遊 · 美妝時尚 · 日常話題 · 美食 · 穿搭 · 旅遊" at bounding box center [541, 428] width 261 height 15
click at [549, 430] on span "台灣旅遊 · 美妝時尚 · 日常話題 · 美食 · 穿搭 · 旅遊" at bounding box center [541, 428] width 261 height 15
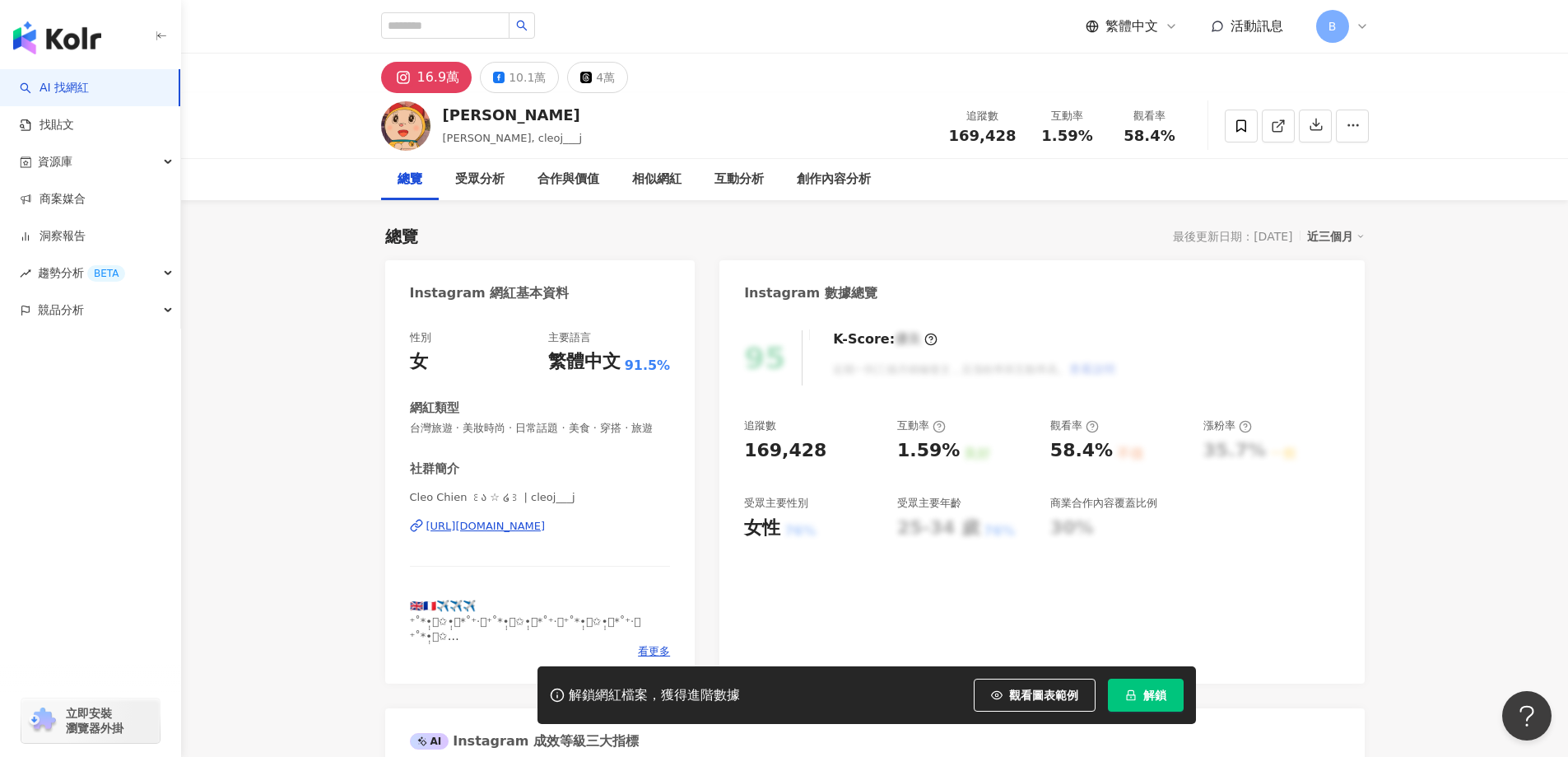
click at [549, 430] on span "台灣旅遊 · 美妝時尚 · 日常話題 · 美食 · 穿搭 · 旅遊" at bounding box center [541, 428] width 261 height 15
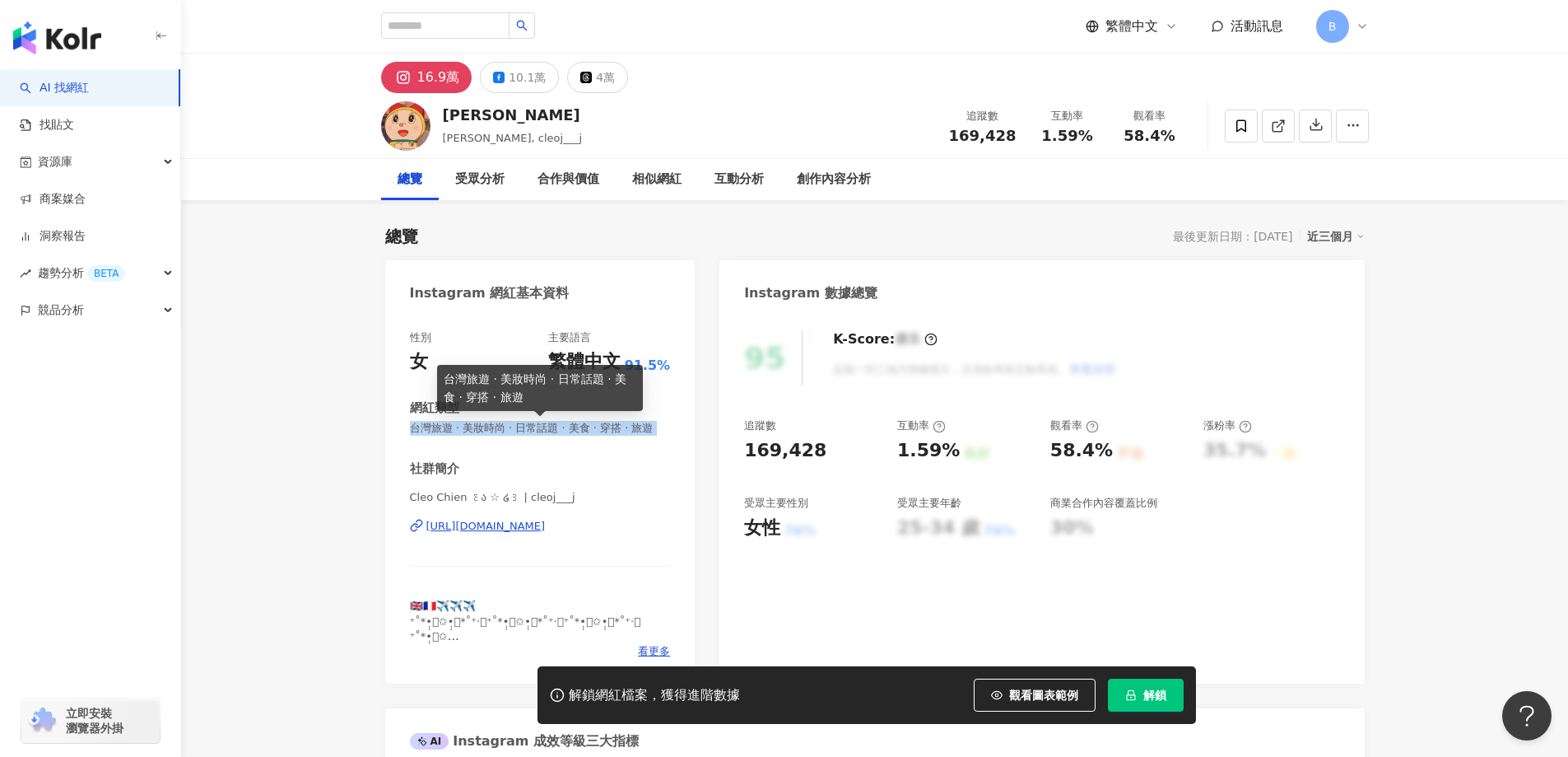
copy span "台灣旅遊 · 美妝時尚 · 日常話題 · 美食 · 穿搭 · 旅遊"
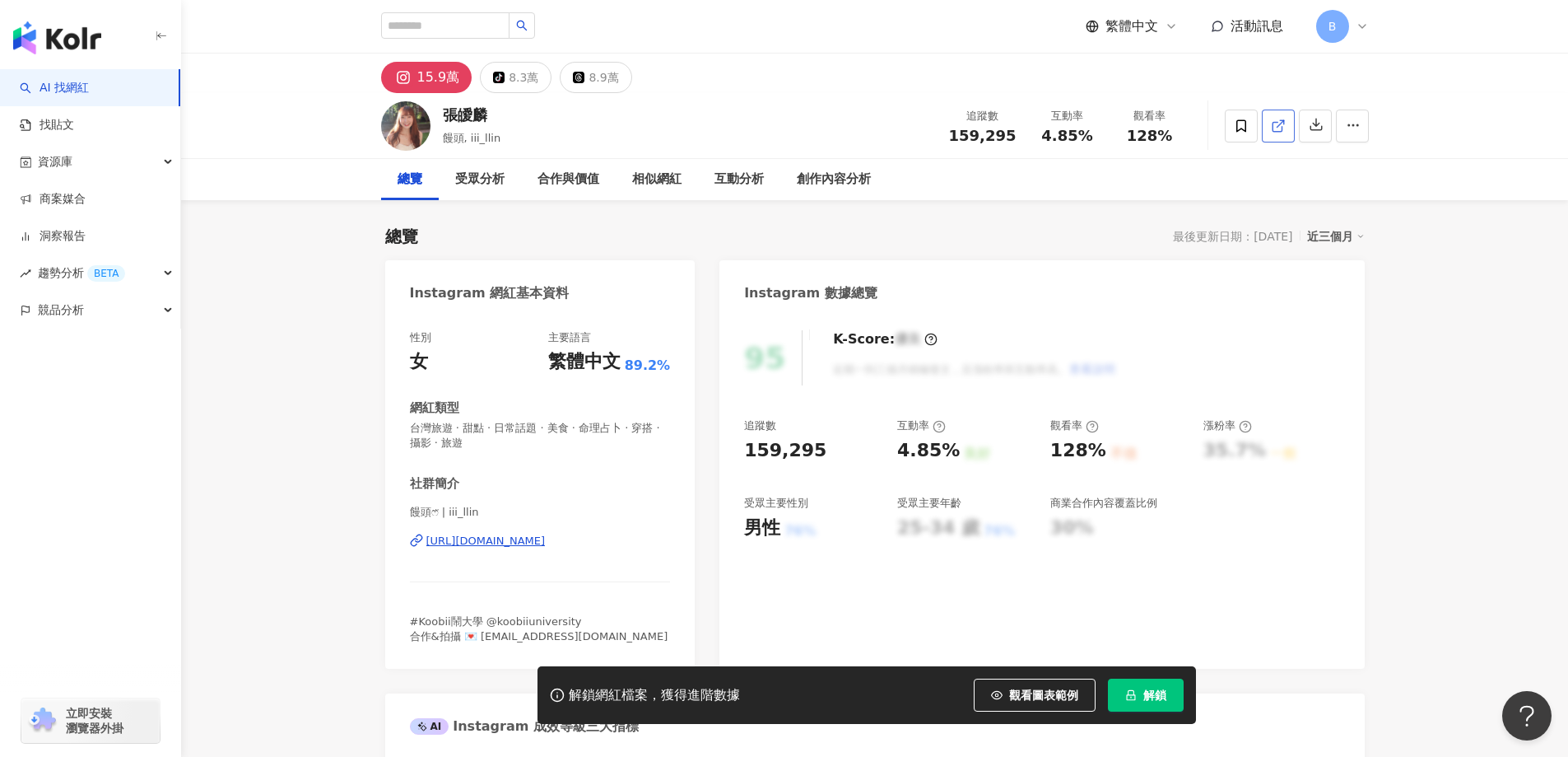
click at [1279, 129] on icon at bounding box center [1278, 126] width 15 height 15
click at [476, 427] on span "台灣旅遊 · 甜點 · 日常話題 · 美食 · 命理占卜 · 穿搭 · 攝影 · 旅遊" at bounding box center [541, 436] width 261 height 30
click at [485, 427] on span "台灣旅遊 · 甜點 · 日常話題 · 美食 · 命理占卜 · 穿搭 · 攝影 · 旅遊" at bounding box center [541, 436] width 261 height 30
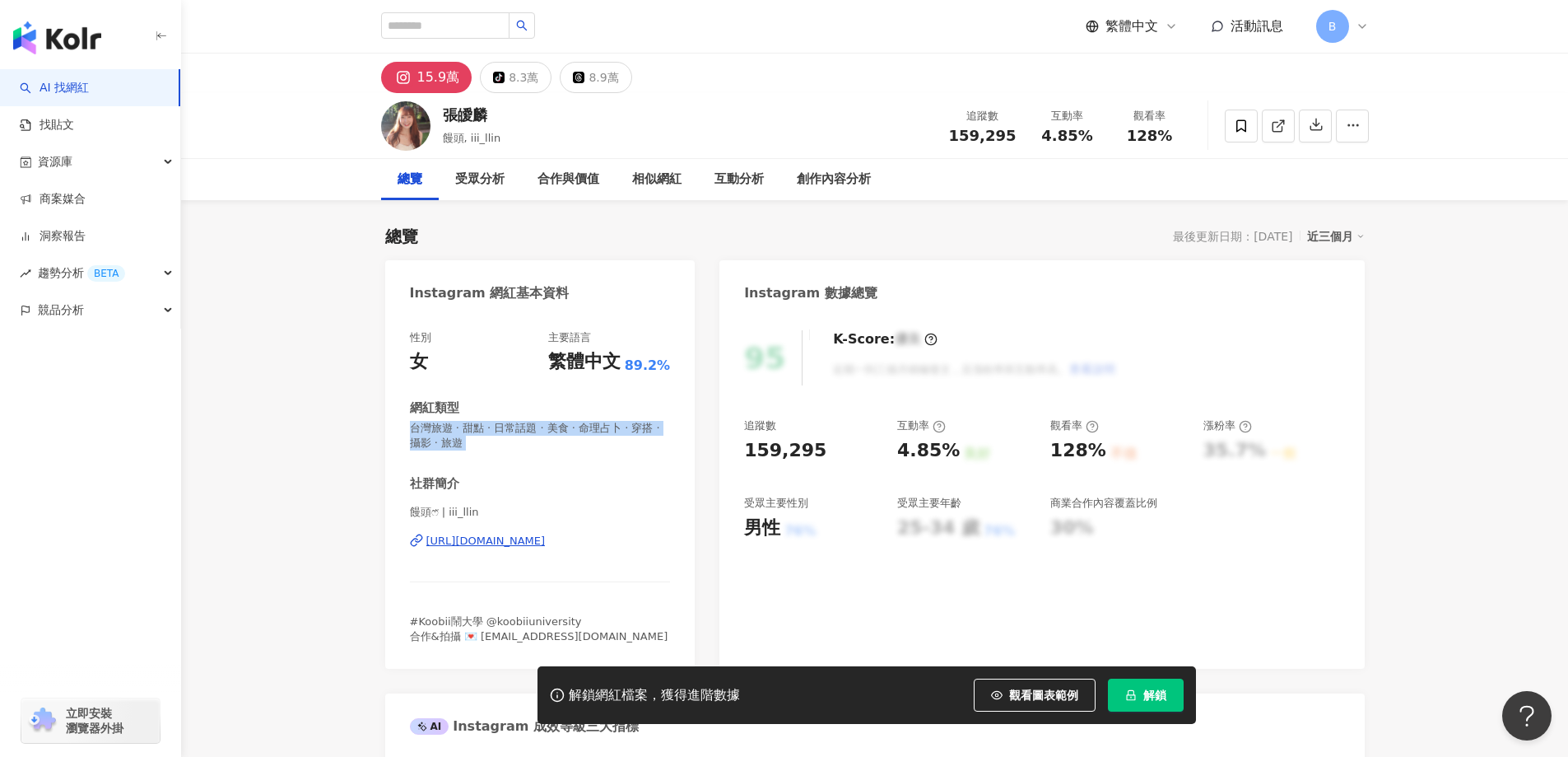
copy span "台灣旅遊 · 甜點 · 日常話題 · 美食 · 命理占卜 · 穿搭 · 攝影 · 旅遊"
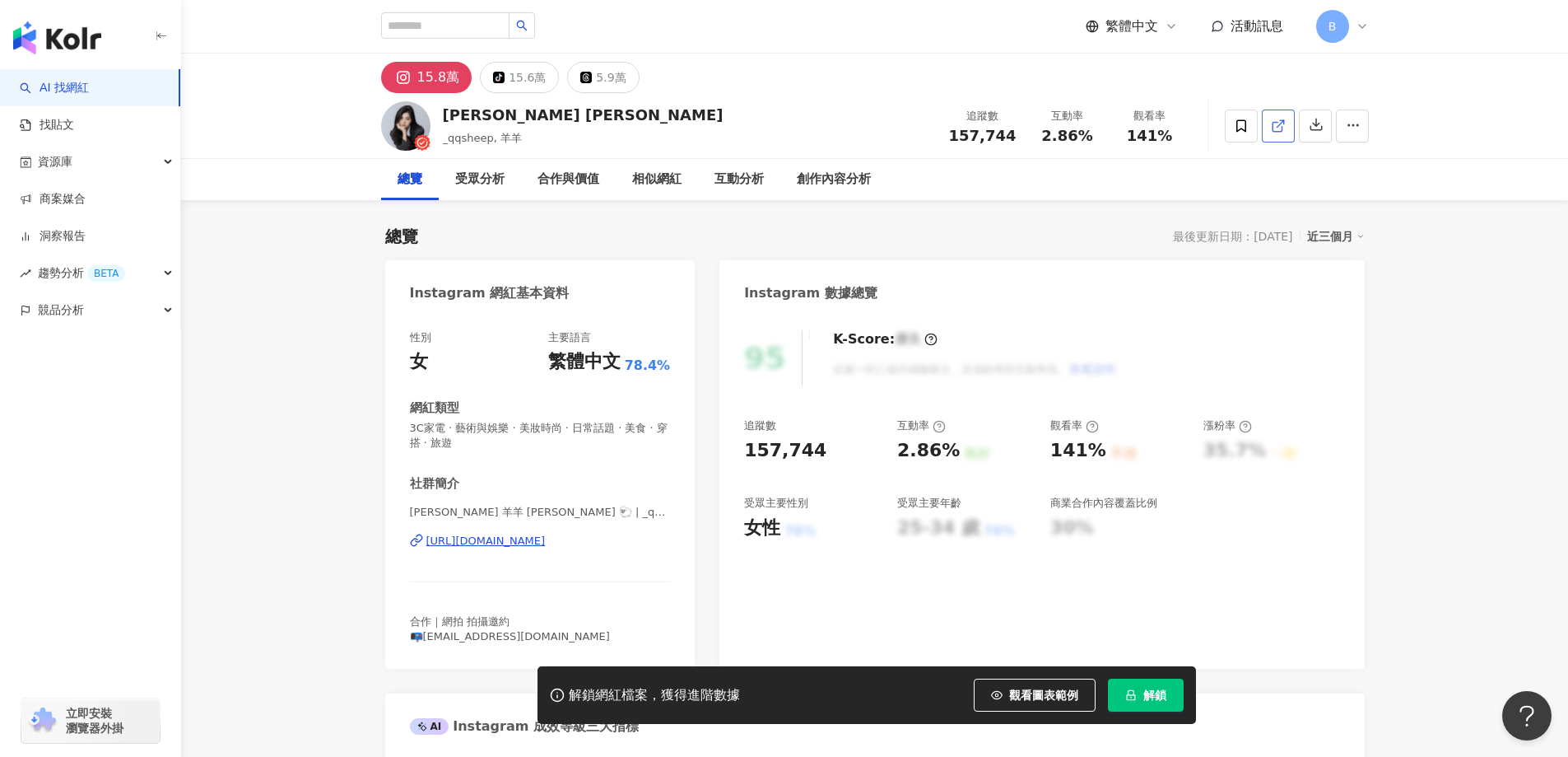
click at [1285, 123] on icon at bounding box center [1278, 126] width 15 height 15
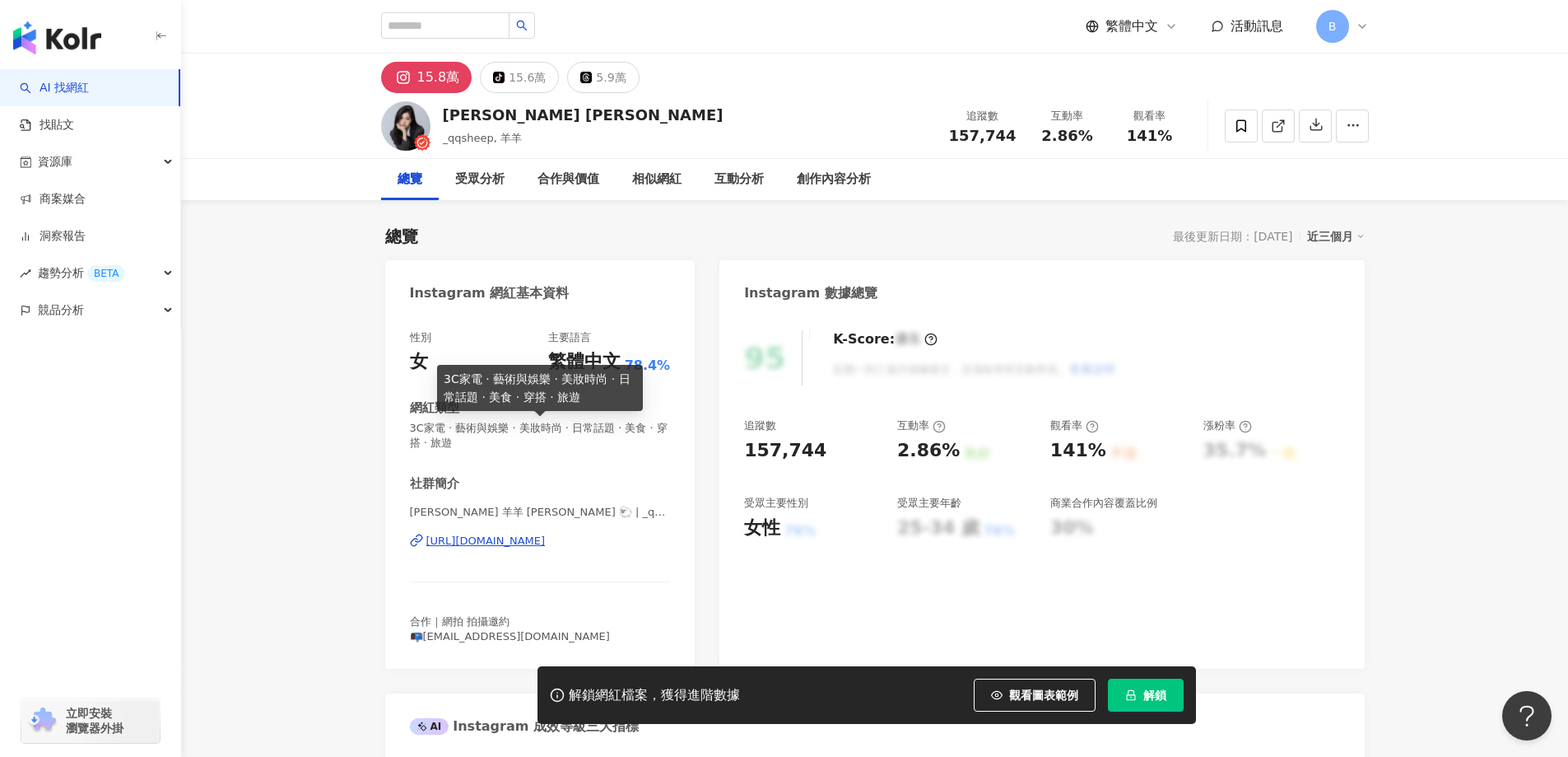
click at [555, 428] on span "3C家電 · 藝術與娛樂 · 美妝時尚 · 日常話題 · 美食 · 穿搭 · 旅遊" at bounding box center [541, 436] width 261 height 30
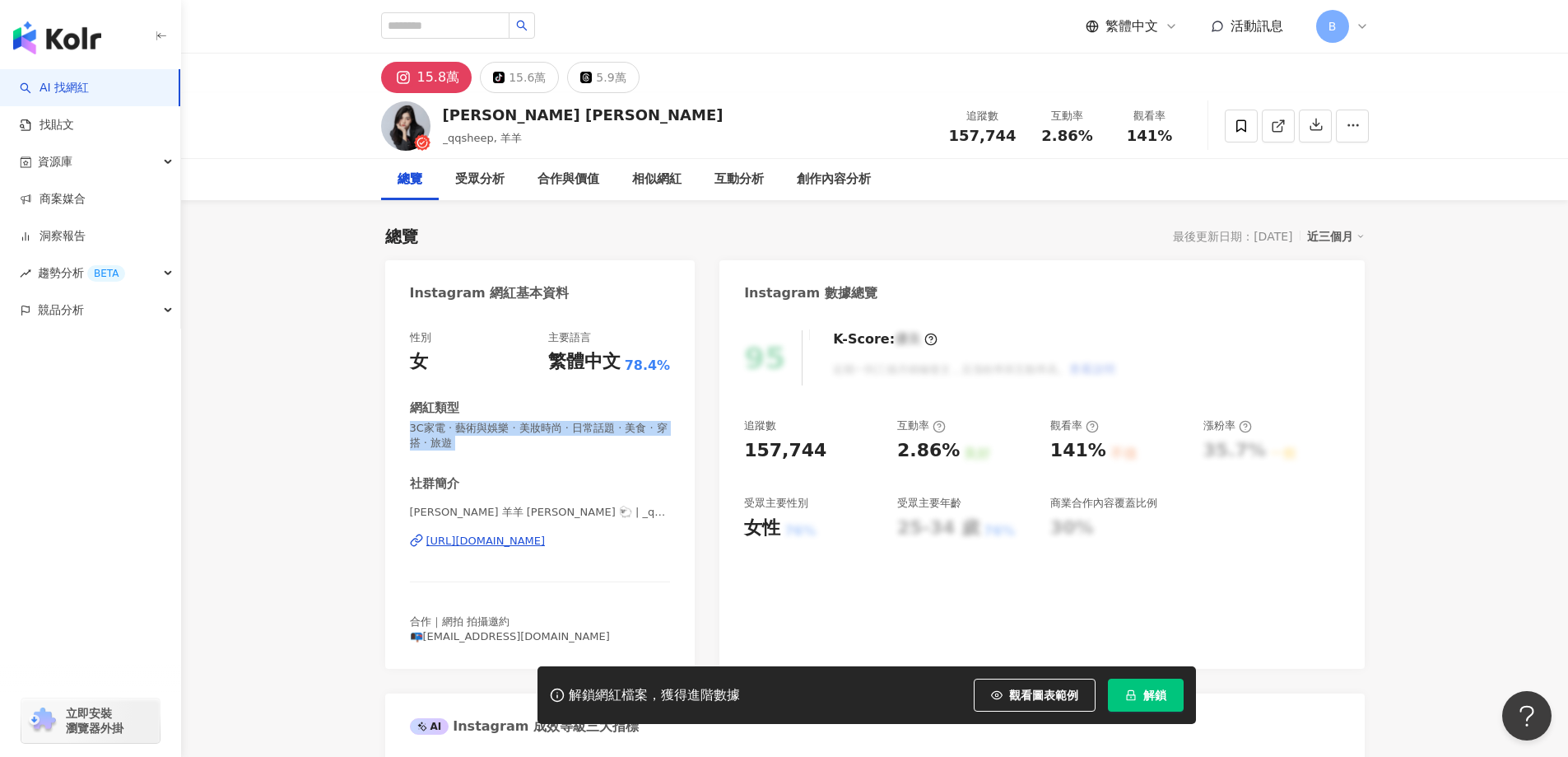
copy span "3C家電 · 藝術與娛樂 · 美妝時尚 · 日常話題 · 美食 · 穿搭 · 旅遊"
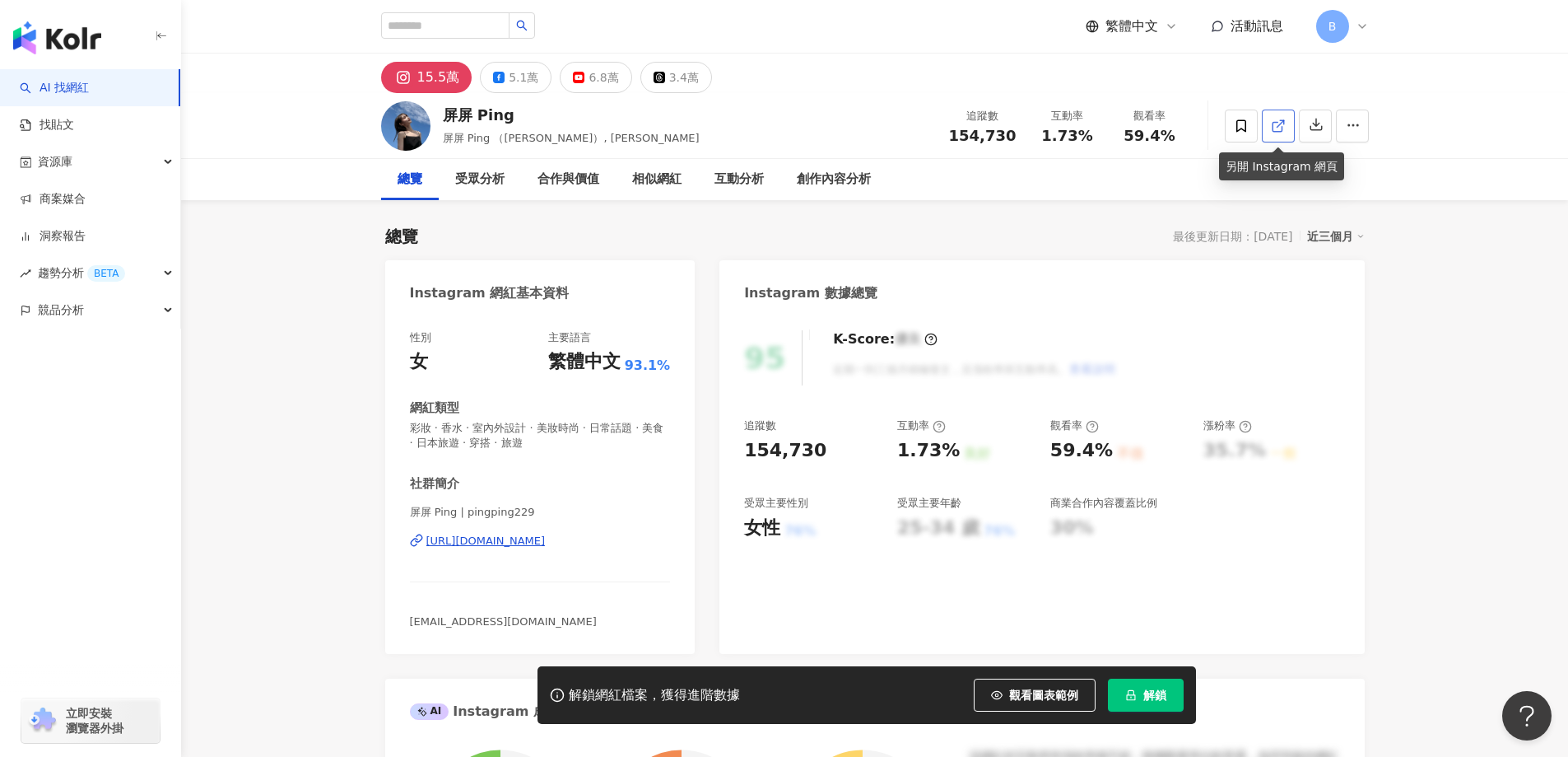
click at [1279, 135] on span at bounding box center [1278, 125] width 15 height 17
click at [606, 425] on span "彩妝 · 香水 · 室內外設計 · 美妝時尚 · 日常話題 · 美食 · 日本旅遊 · 穿搭 · 旅遊" at bounding box center [541, 436] width 261 height 30
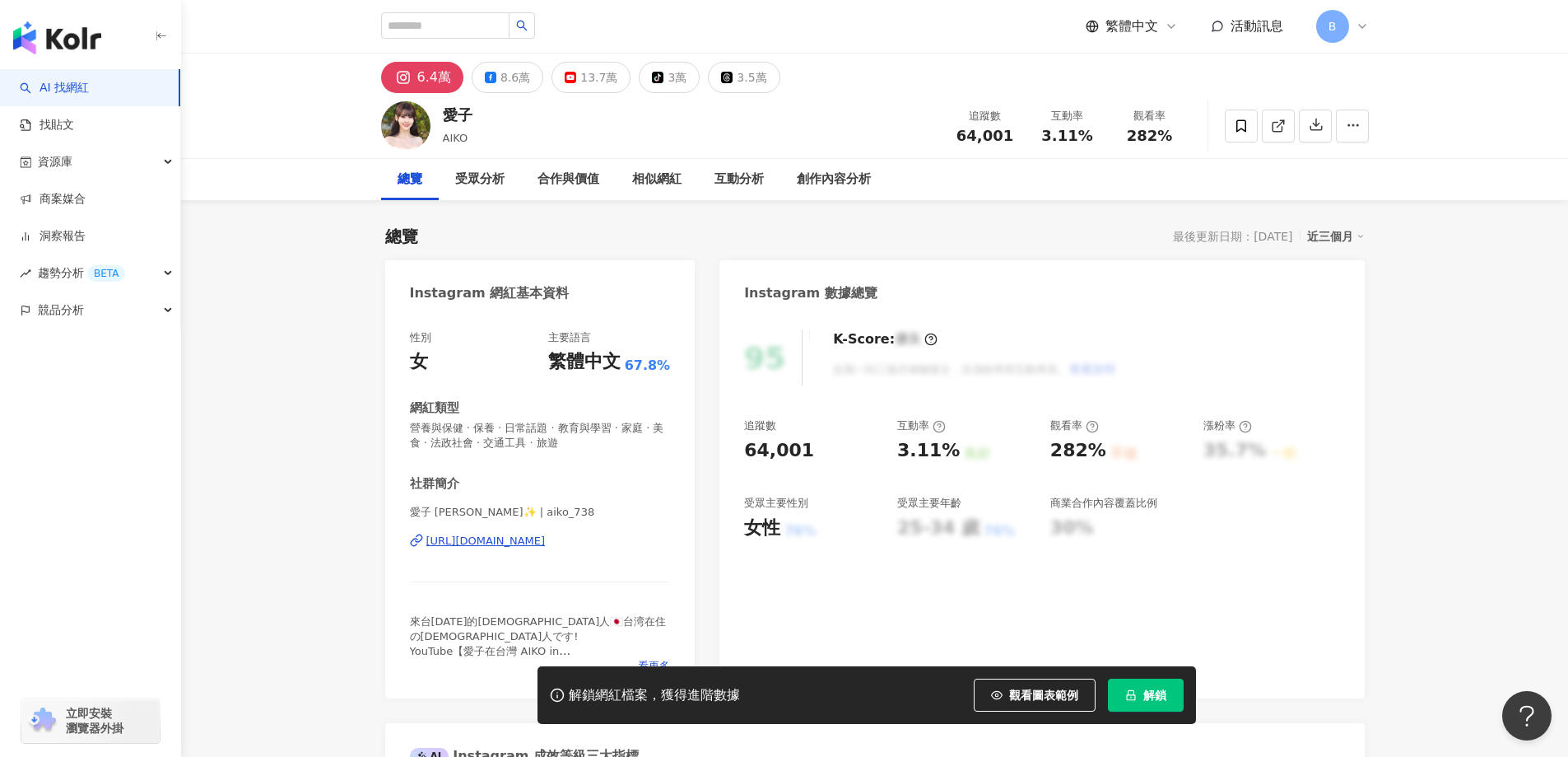
click at [1280, 122] on icon at bounding box center [1278, 126] width 15 height 15
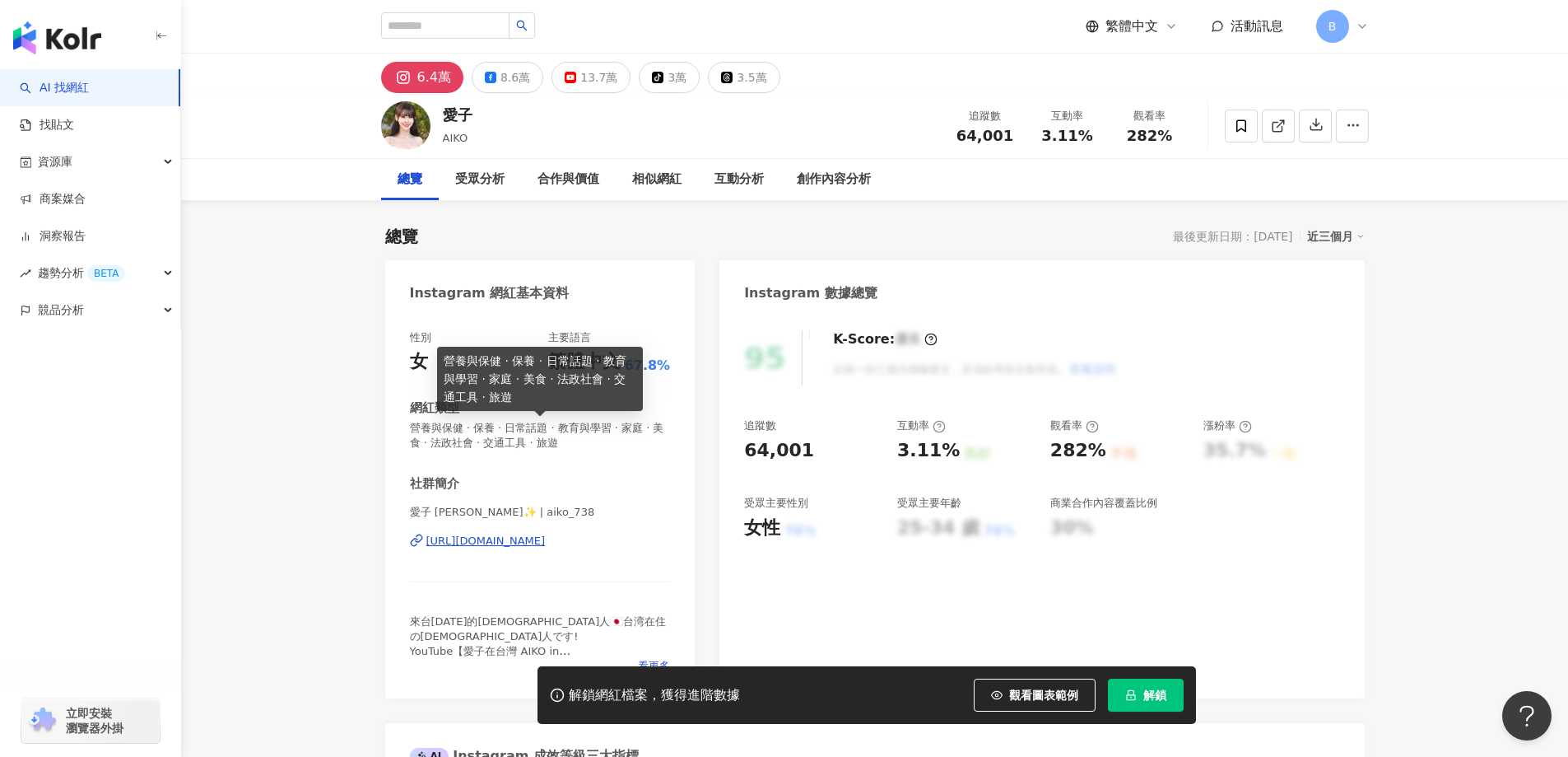
click at [619, 431] on span "營養與保健 · 保養 · 日常話題 · 教育與學習 · 家庭 · 美食 · 法政社會 · 交通工具 · 旅遊" at bounding box center [541, 436] width 261 height 30
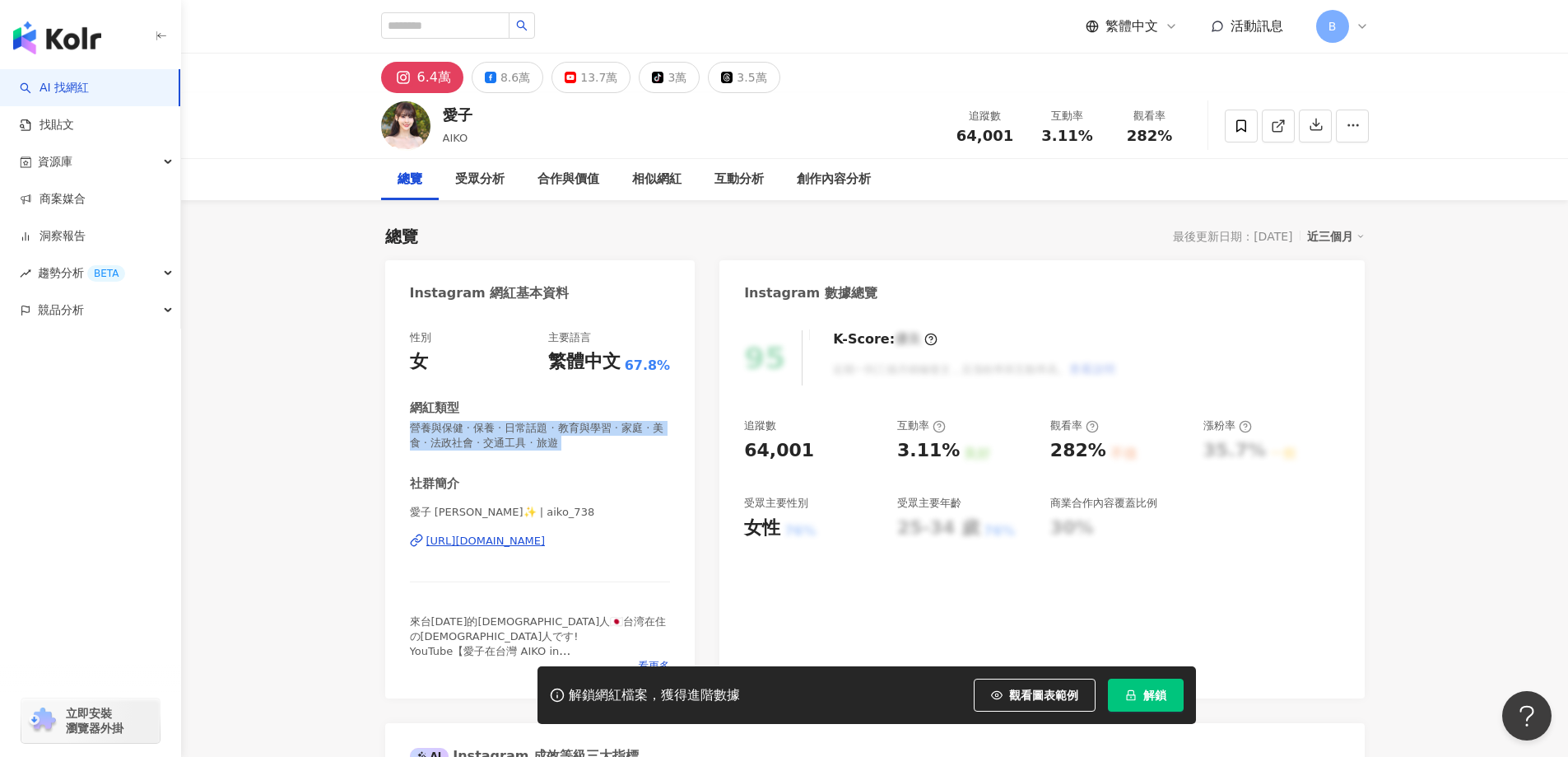
copy span "營養與保健 · 保養 · 日常話題 · 教育與學習 · 家庭 · 美食 · 法政社會 · 交通工具 · 旅遊"
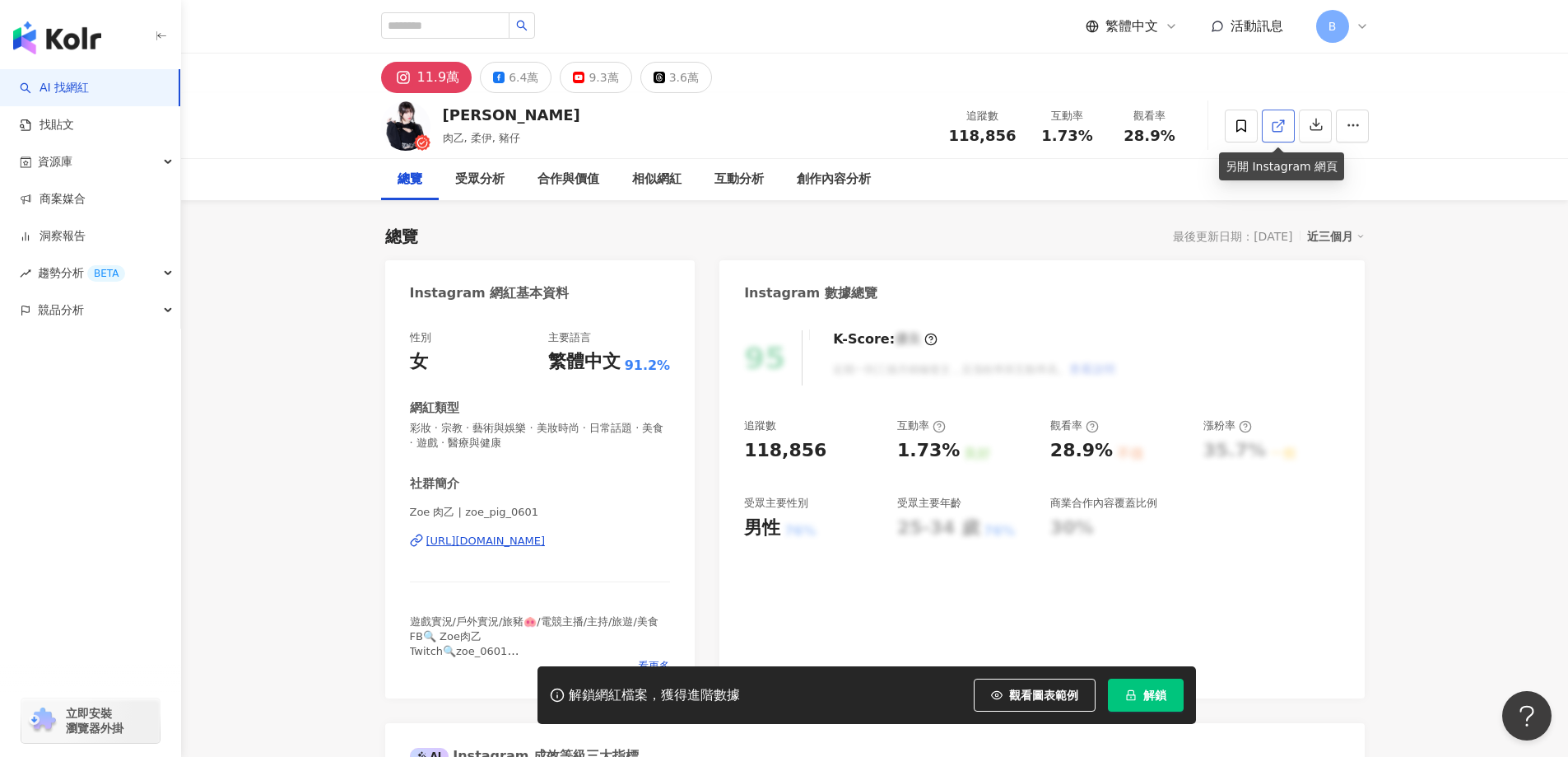
click at [1279, 130] on icon at bounding box center [1278, 126] width 15 height 15
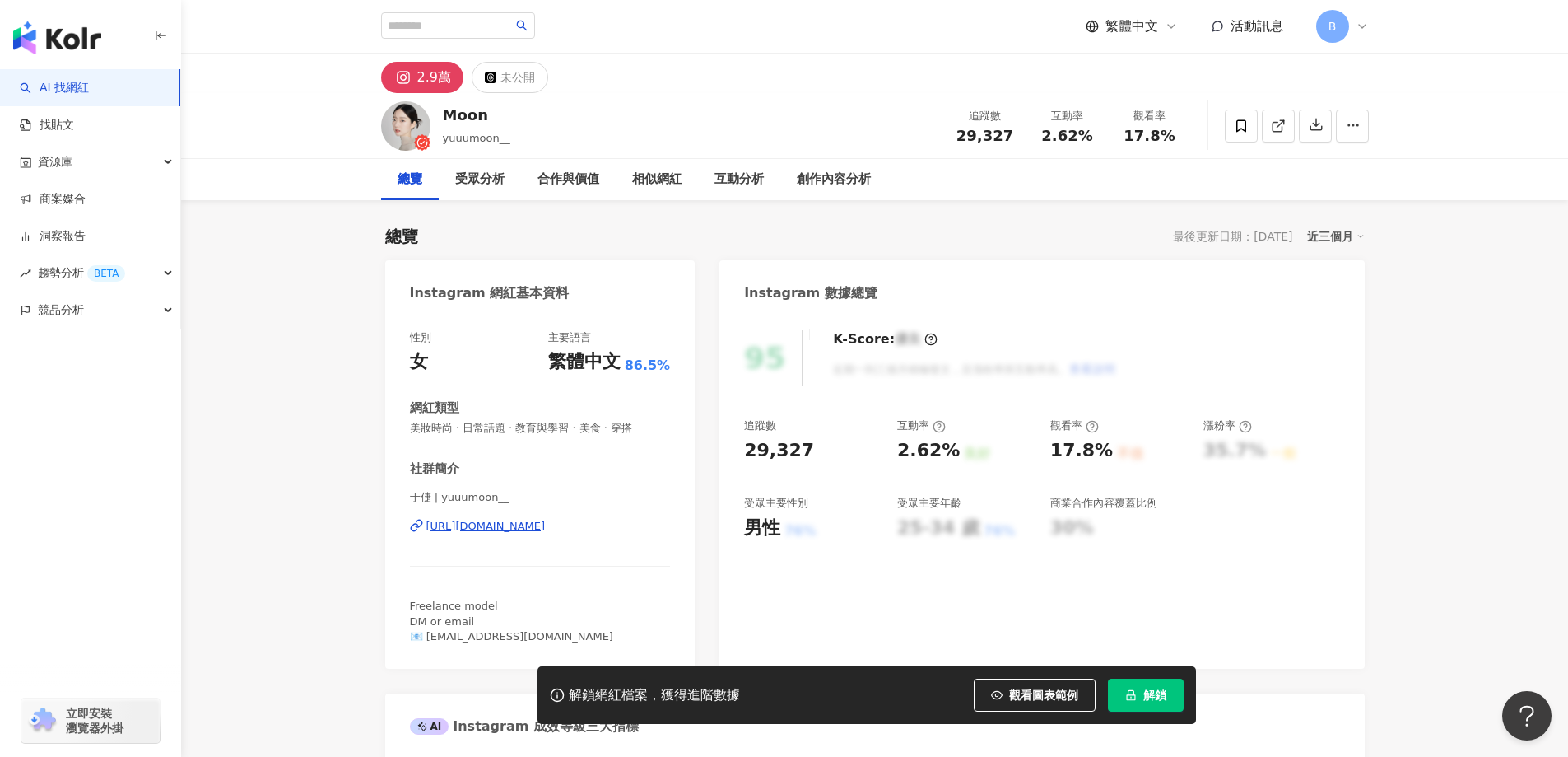
click at [1274, 125] on icon at bounding box center [1278, 126] width 15 height 15
click at [1282, 119] on icon at bounding box center [1278, 126] width 15 height 15
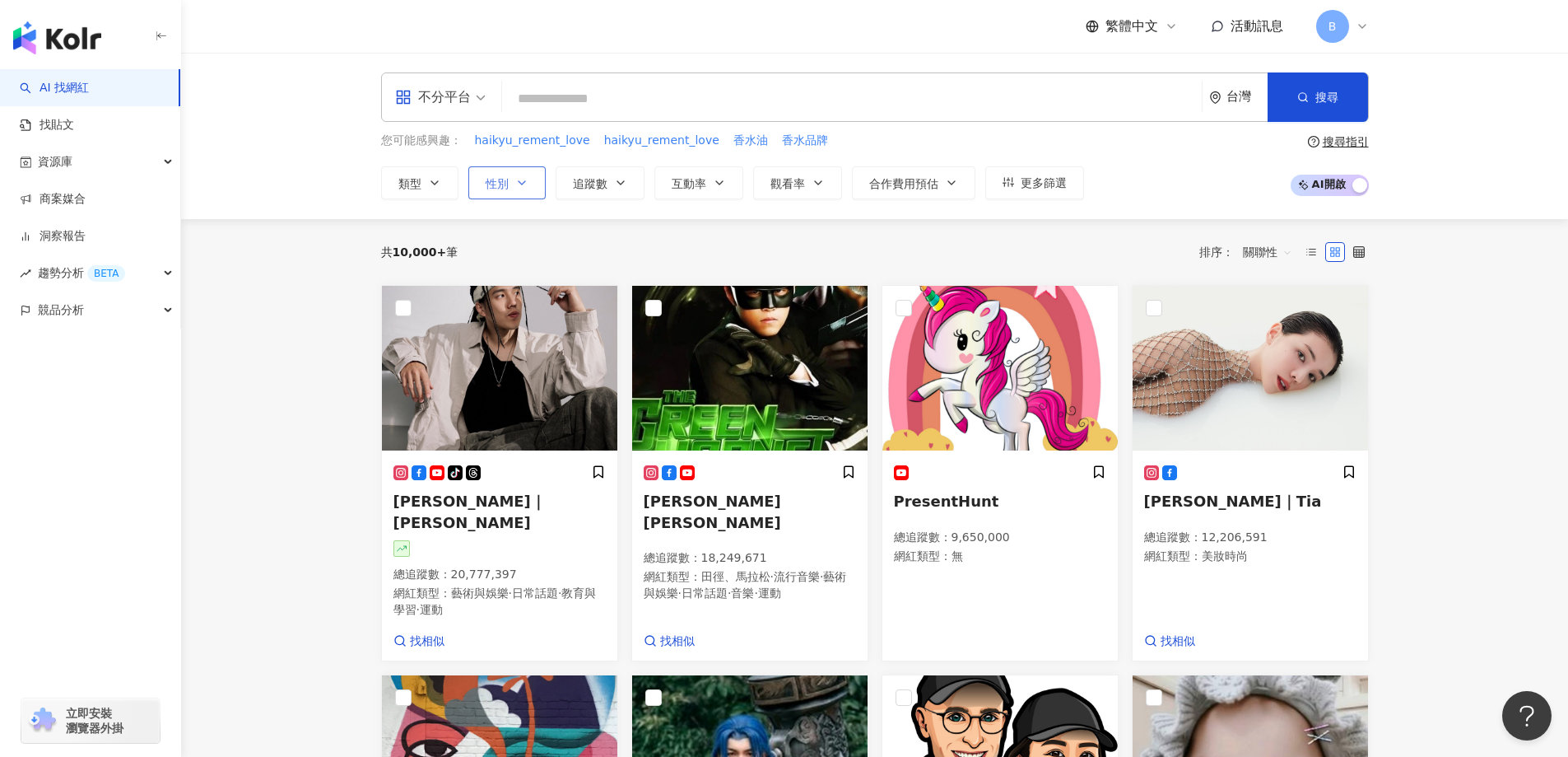
drag, startPoint x: 274, startPoint y: 286, endPoint x: 498, endPoint y: 179, distance: 248.2
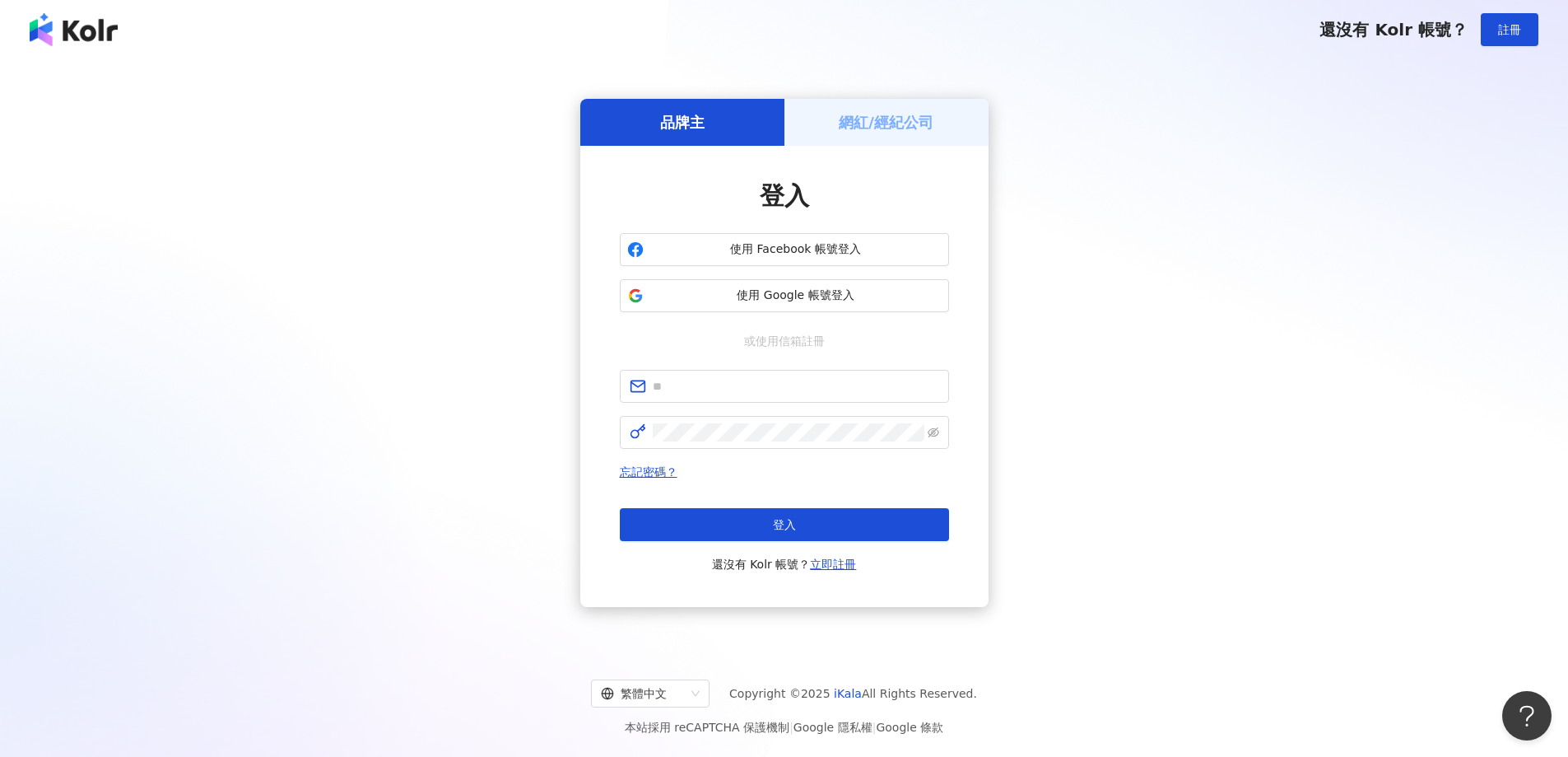
click at [415, 117] on div "品牌主 網紅/經紀公司 登入 使用 Facebook 帳號登入 使用 Google 帳號登入 或使用信箱註冊 忘記密碼？ 登入 還沒有 Kolr 帳號？ 立即…" at bounding box center [784, 352] width 1528 height 561
click at [817, 289] on span "使用 Google 帳號登入" at bounding box center [796, 296] width 291 height 17
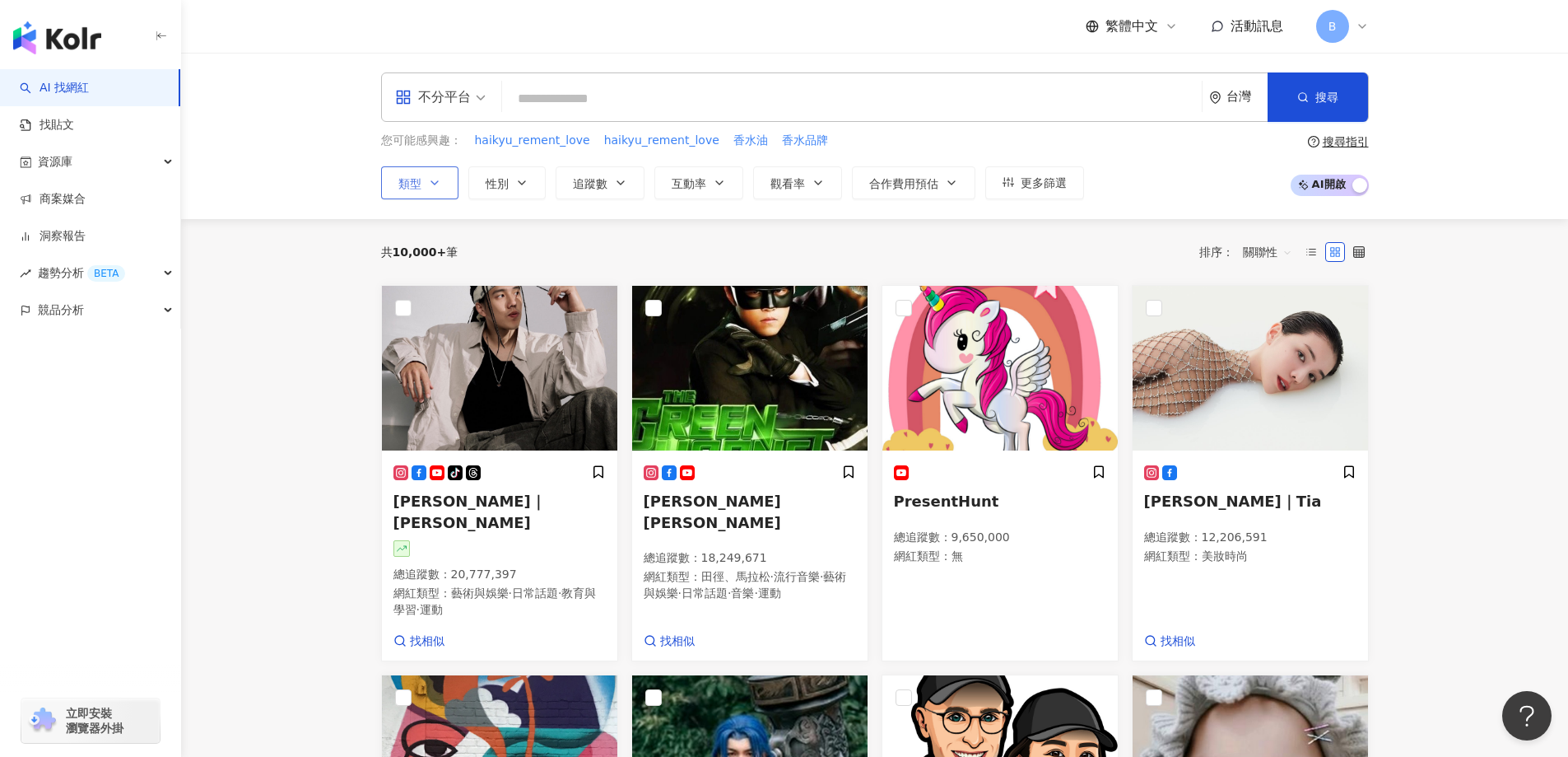
click at [434, 187] on icon "button" at bounding box center [435, 182] width 13 height 13
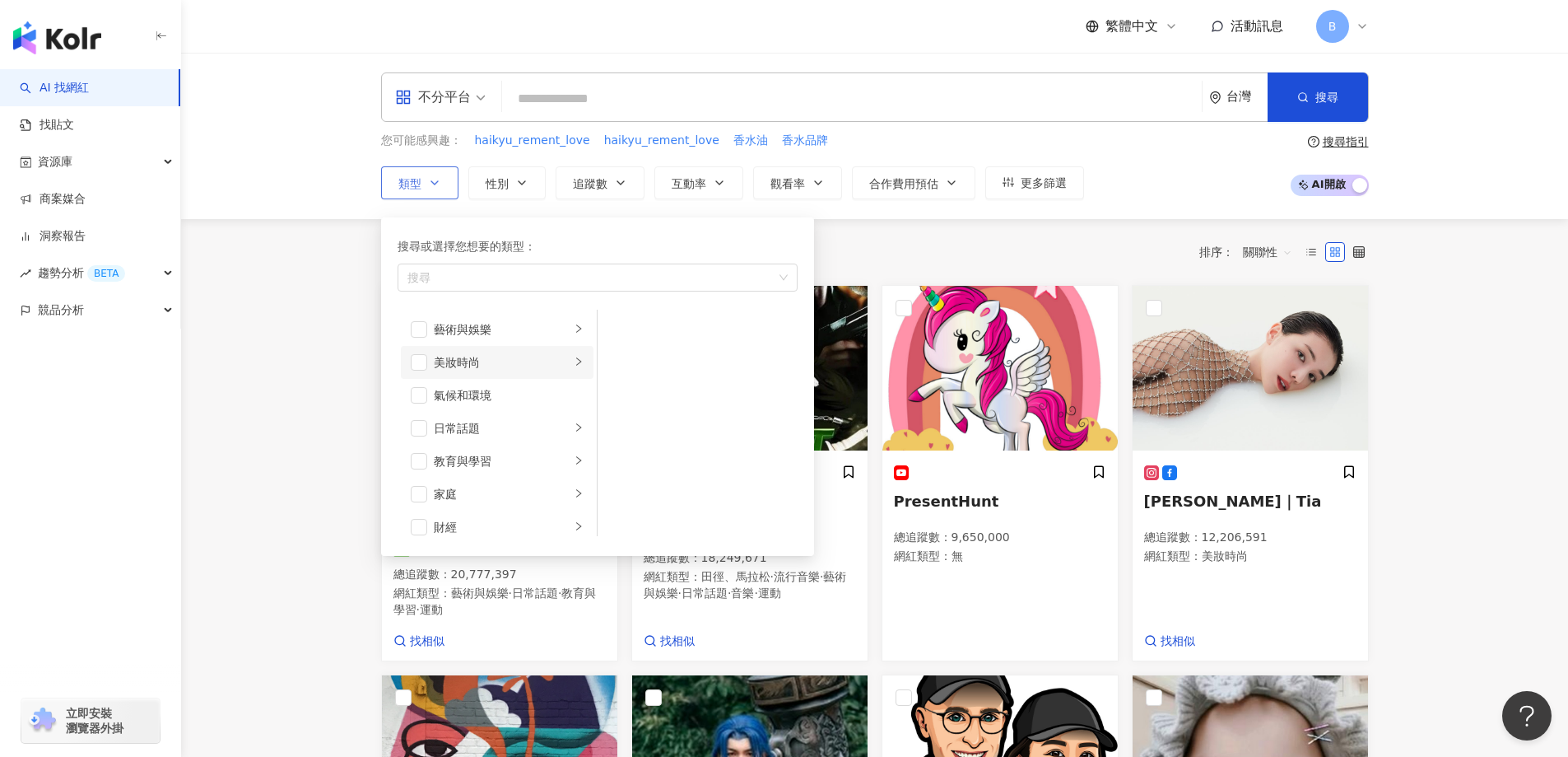
click at [444, 362] on div "美妝時尚" at bounding box center [503, 362] width 137 height 18
click at [622, 333] on span "button" at bounding box center [619, 329] width 17 height 17
click at [623, 436] on span "button" at bounding box center [619, 428] width 17 height 17
click at [623, 460] on span "button" at bounding box center [619, 461] width 17 height 17
drag, startPoint x: 621, startPoint y: 463, endPoint x: 621, endPoint y: 485, distance: 22.0
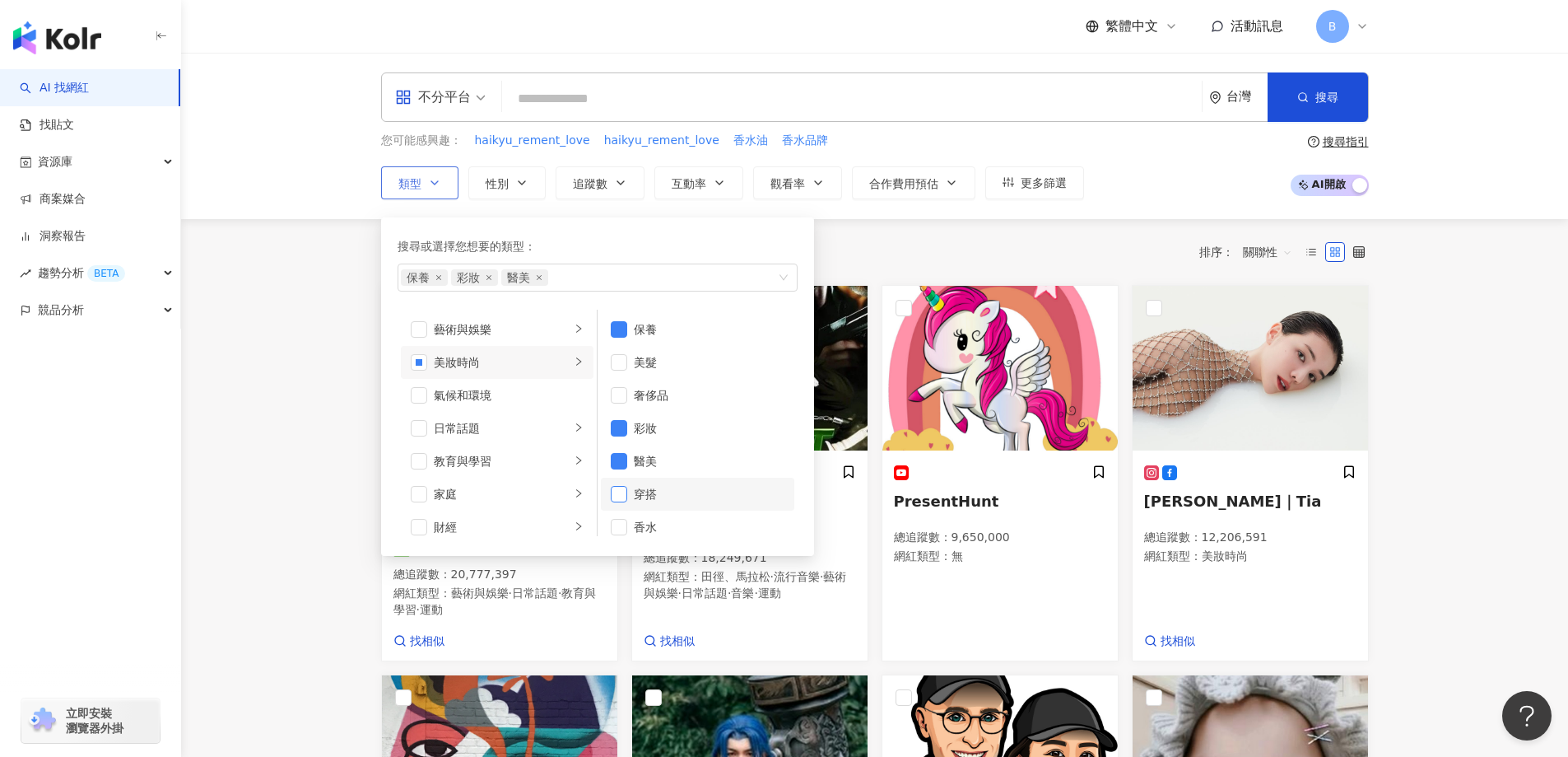
click at [621, 466] on span "button" at bounding box center [619, 461] width 17 height 17
drag, startPoint x: 621, startPoint y: 487, endPoint x: 621, endPoint y: 512, distance: 25.0
click at [621, 488] on span "button" at bounding box center [619, 494] width 17 height 17
click at [618, 521] on span "button" at bounding box center [619, 527] width 17 height 17
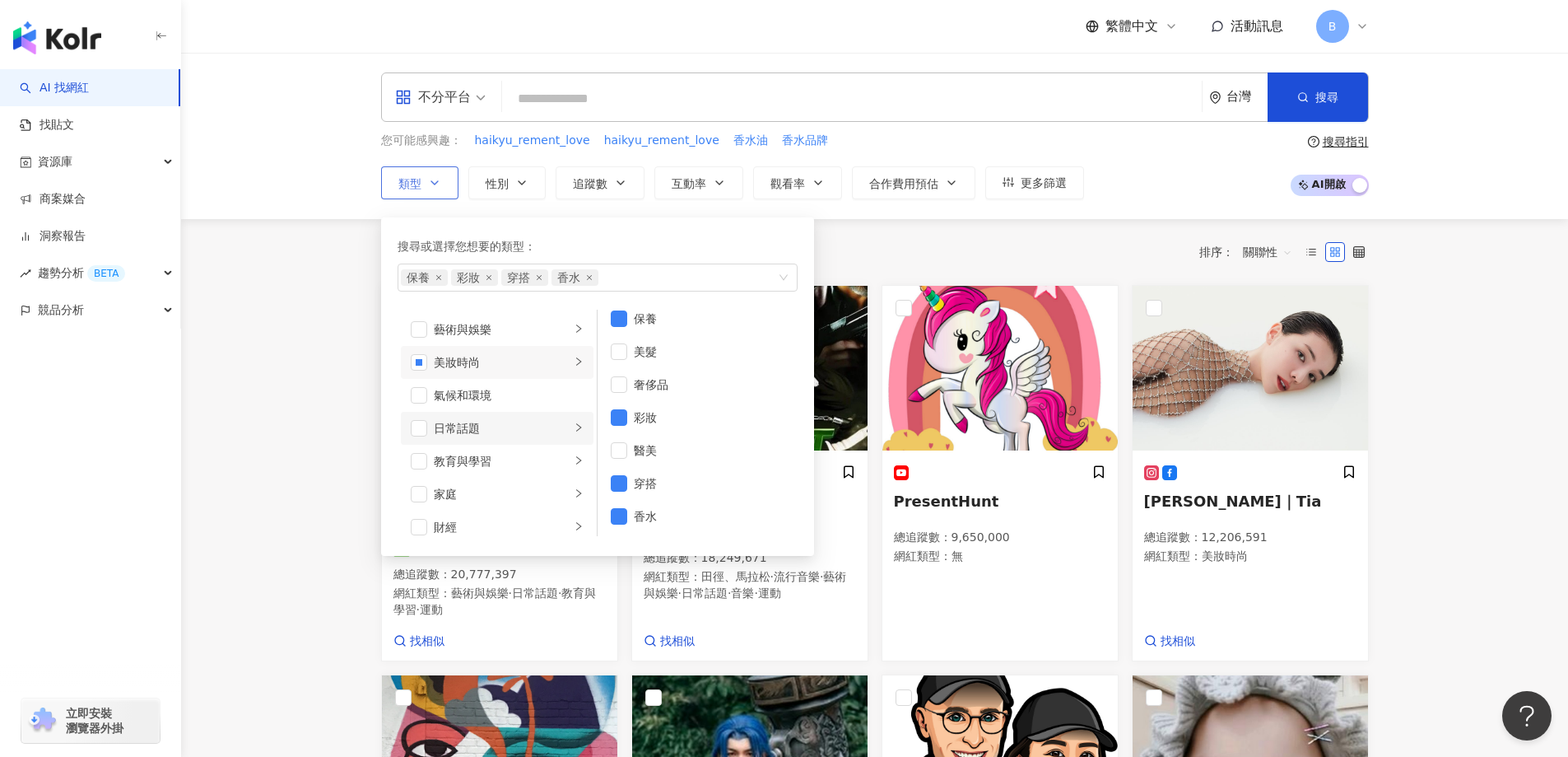
click at [574, 428] on icon "right" at bounding box center [579, 428] width 10 height 10
click at [635, 324] on div "名人動態" at bounding box center [709, 329] width 151 height 18
click at [631, 362] on li "節慶" at bounding box center [697, 362] width 193 height 33
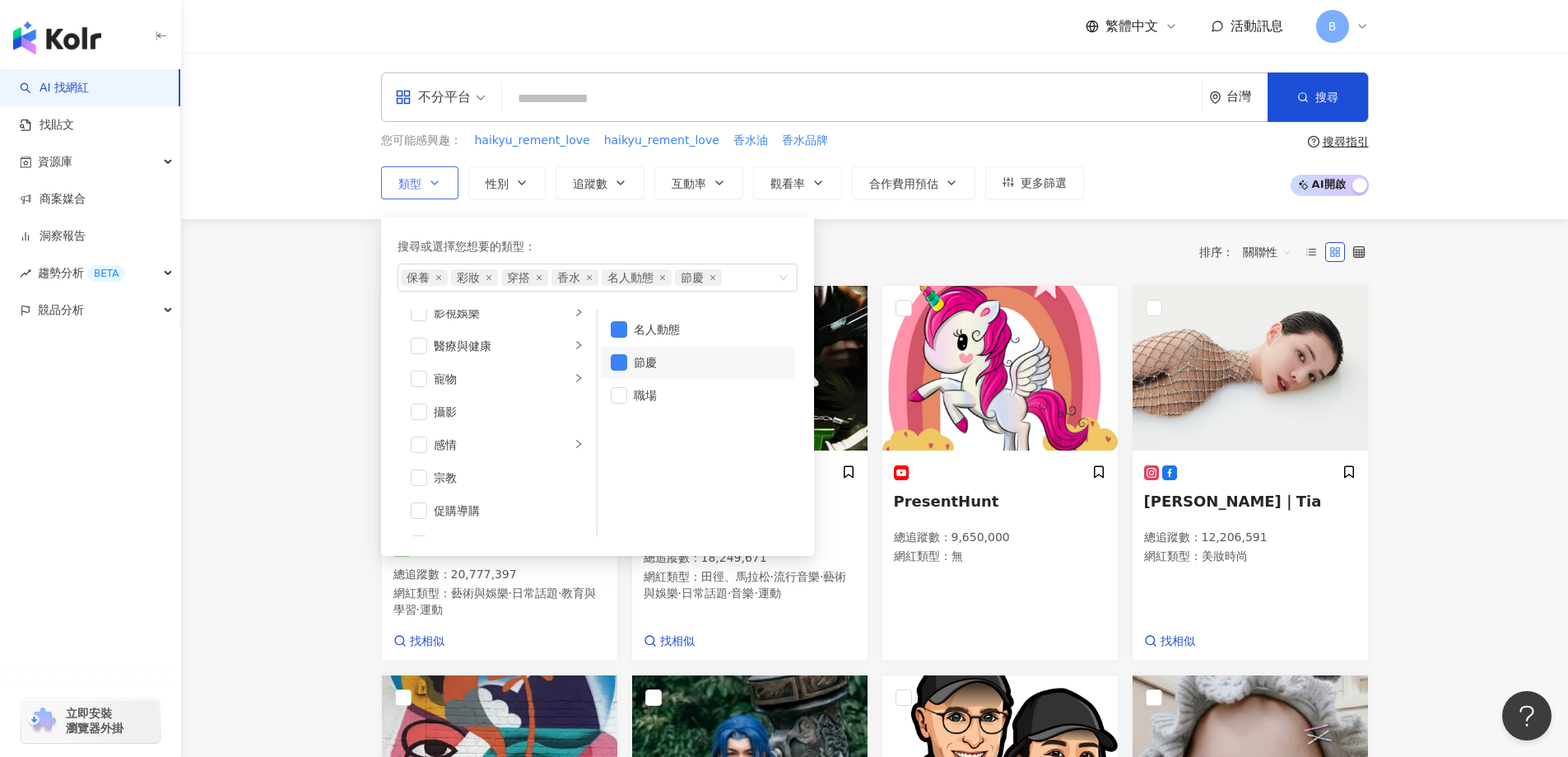
scroll to position [494, 0]
click at [420, 427] on span "button" at bounding box center [419, 428] width 17 height 17
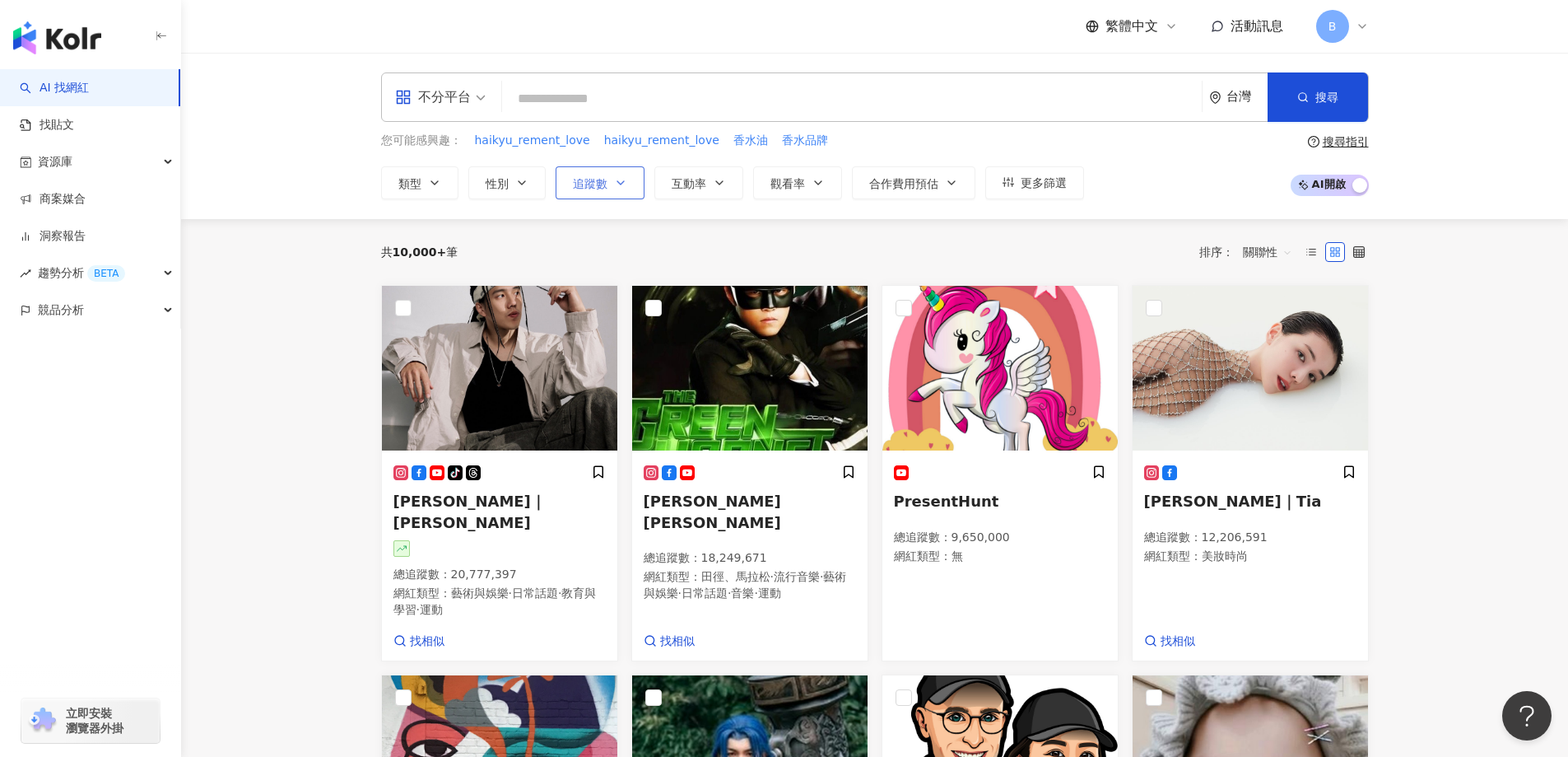
click at [612, 180] on button "追蹤數" at bounding box center [600, 182] width 89 height 33
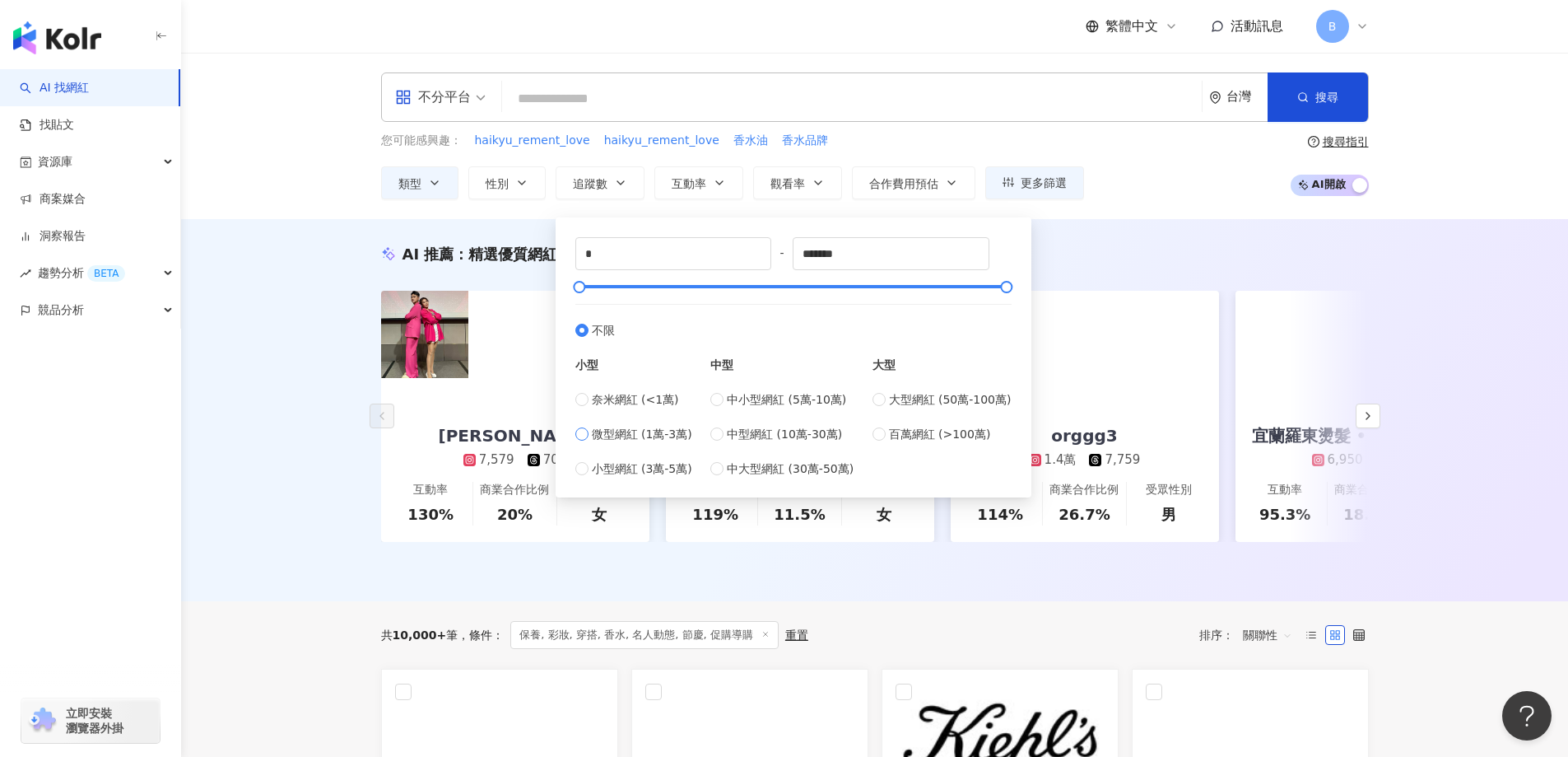
click at [630, 437] on span "微型網紅 (1萬-3萬)" at bounding box center [642, 434] width 101 height 18
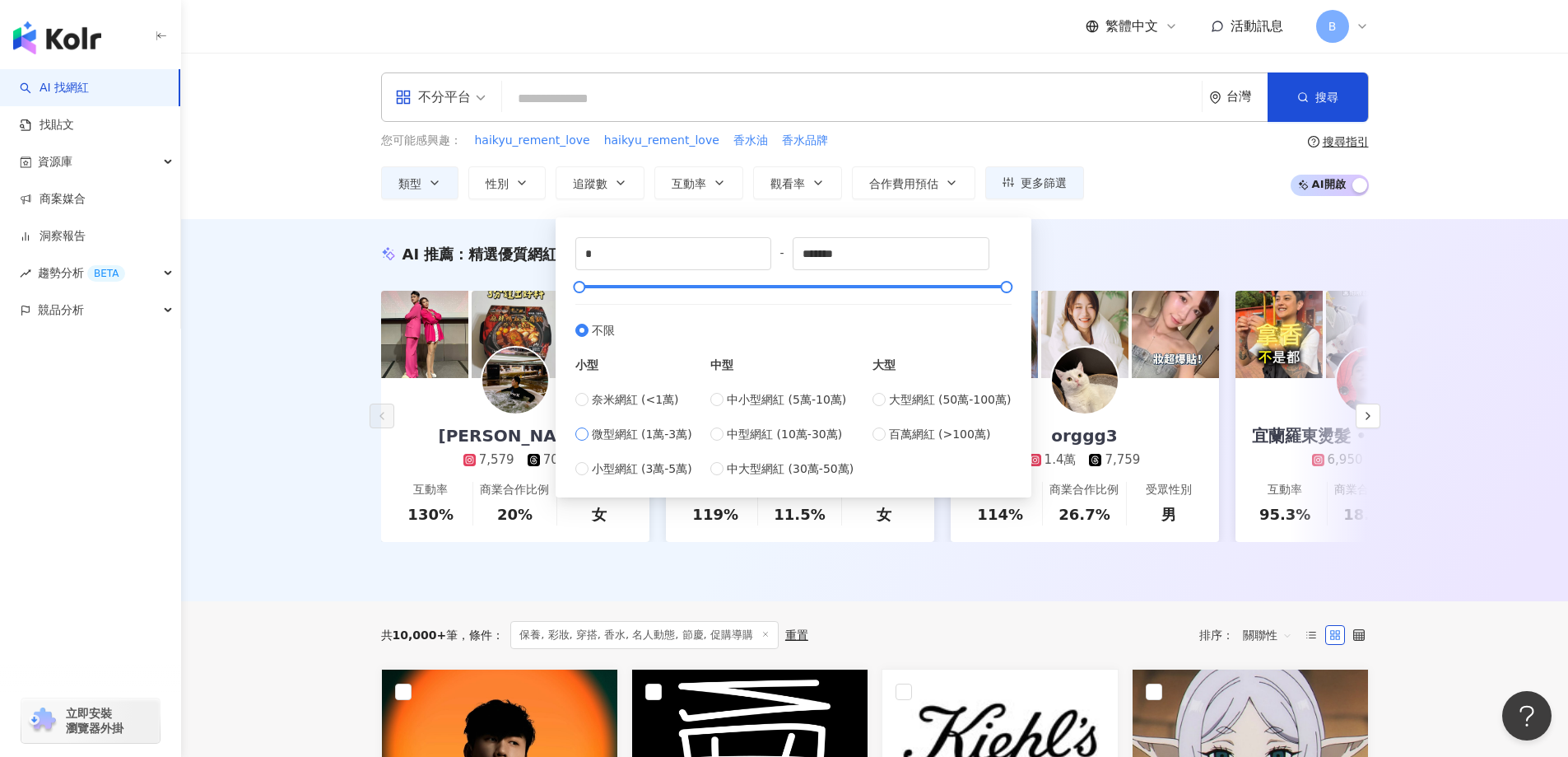
type input "*****"
click at [324, 414] on div "AI 推薦 ： 精選優質網紅 Sheng En 馬馬 7,579 702 互動率 130% 商業合作比例 20% 受眾性別 女 Leiro Lai 9.6萬 …" at bounding box center [874, 409] width 1387 height 382
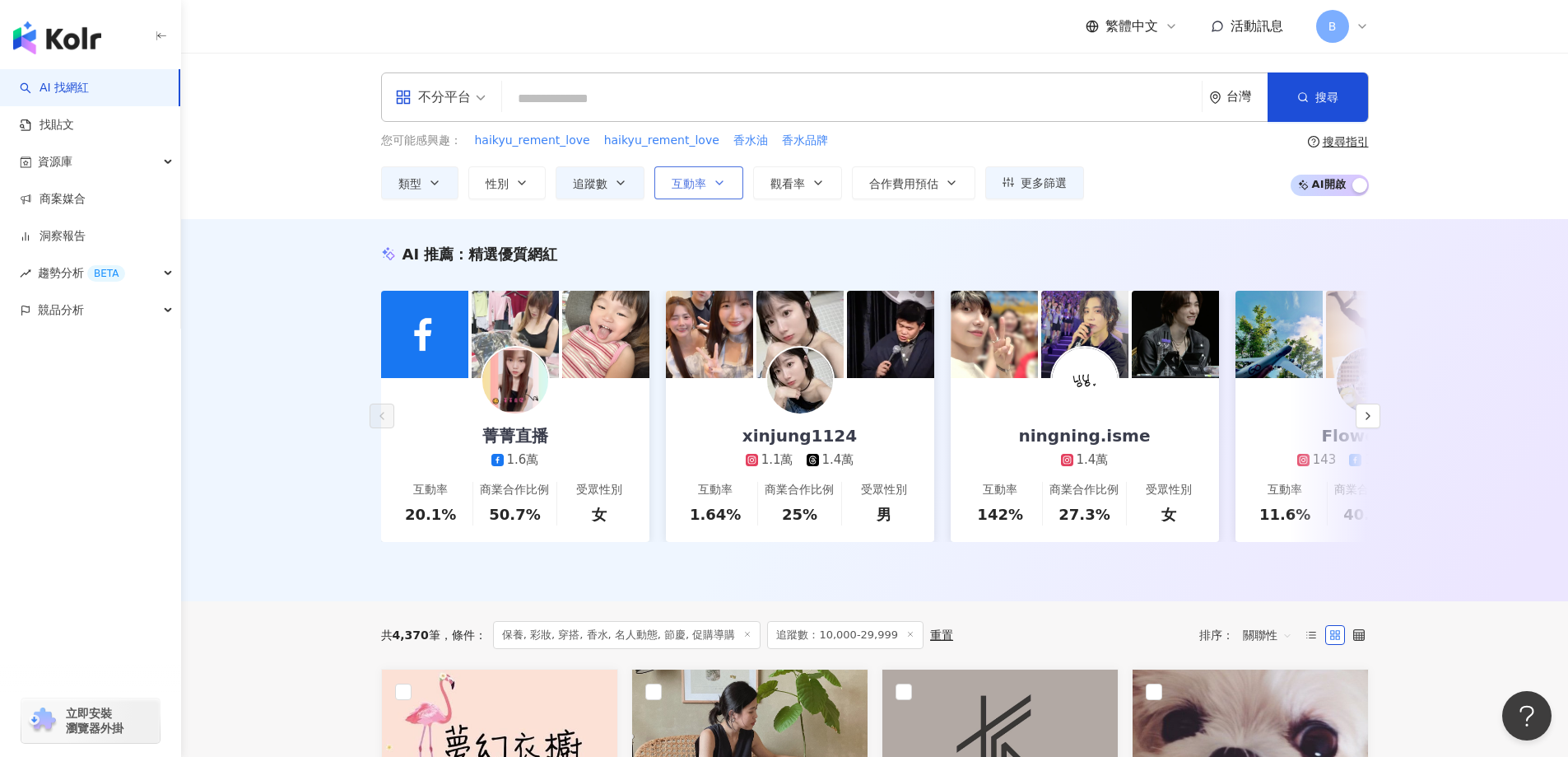
click at [716, 184] on icon "button" at bounding box center [720, 182] width 13 height 13
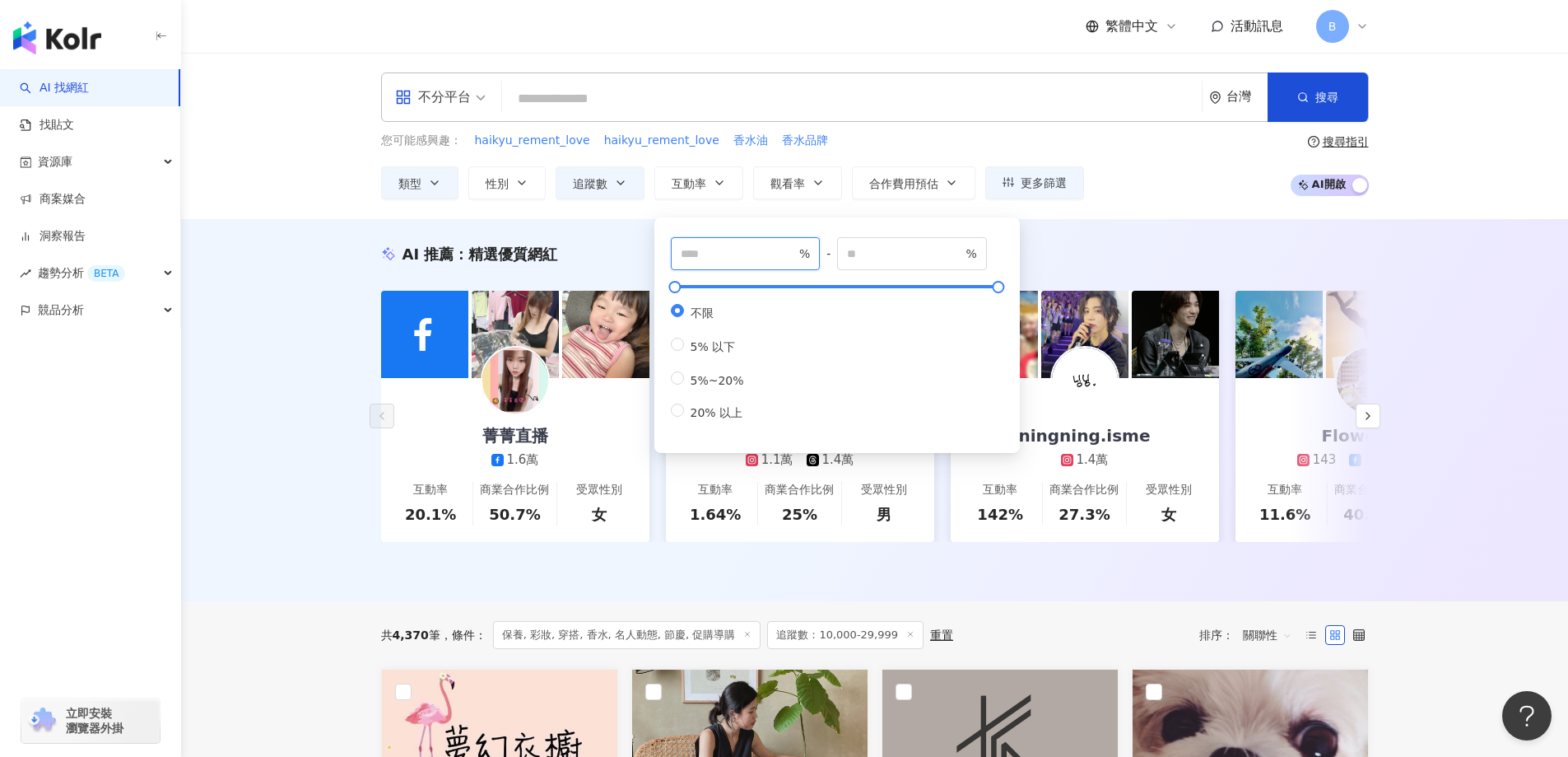
click at [730, 253] on input "number" at bounding box center [739, 253] width 116 height 18
type input "*"
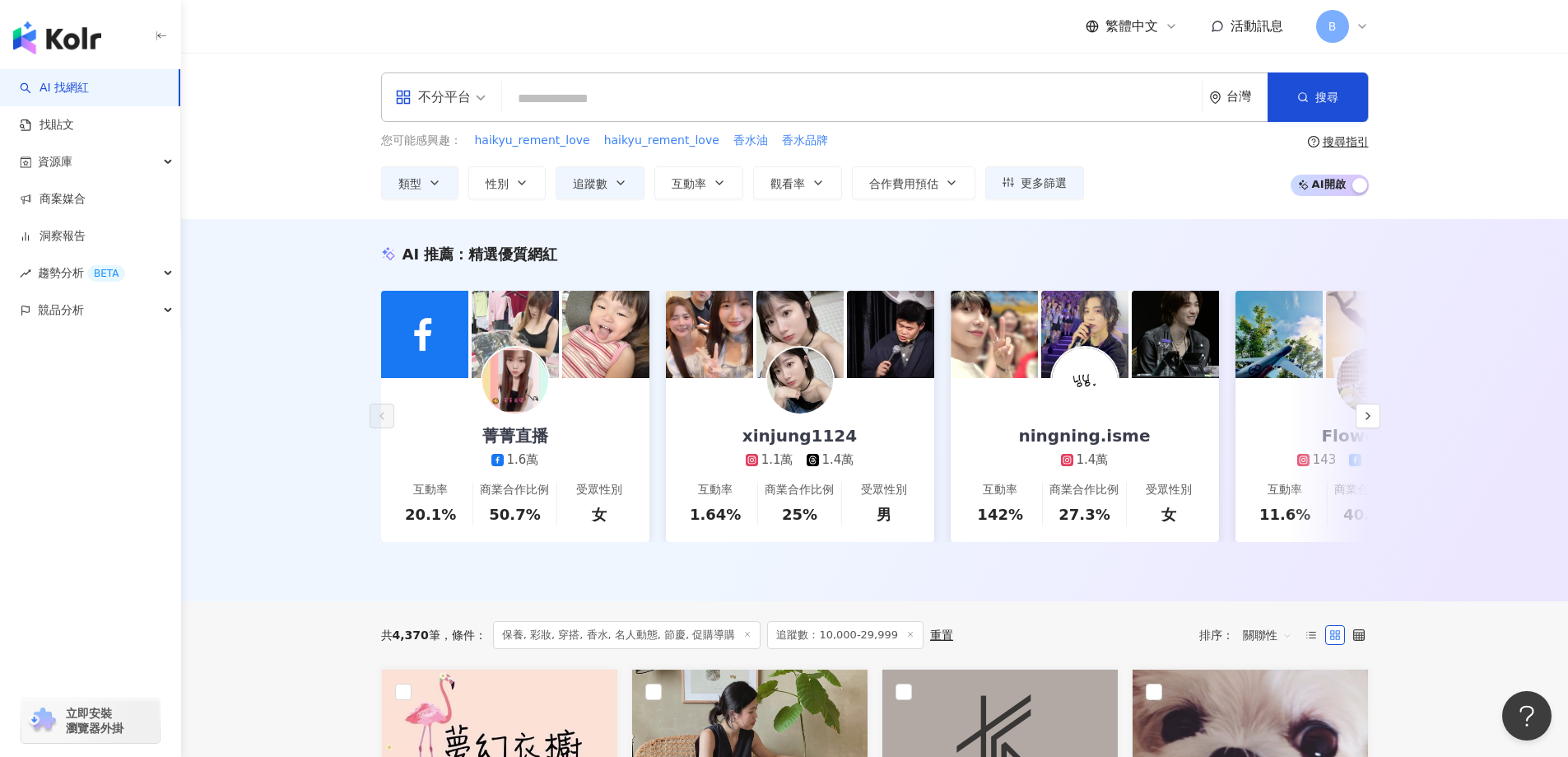
click at [314, 277] on div "AI 推薦 ： 精選優質網紅 菁菁直播 1.6萬 互動率 20.1% 商業合作比例 50.7% 受眾性別 女 xinjung1124 1.1萬 1.4萬 互動…" at bounding box center [874, 409] width 1387 height 382
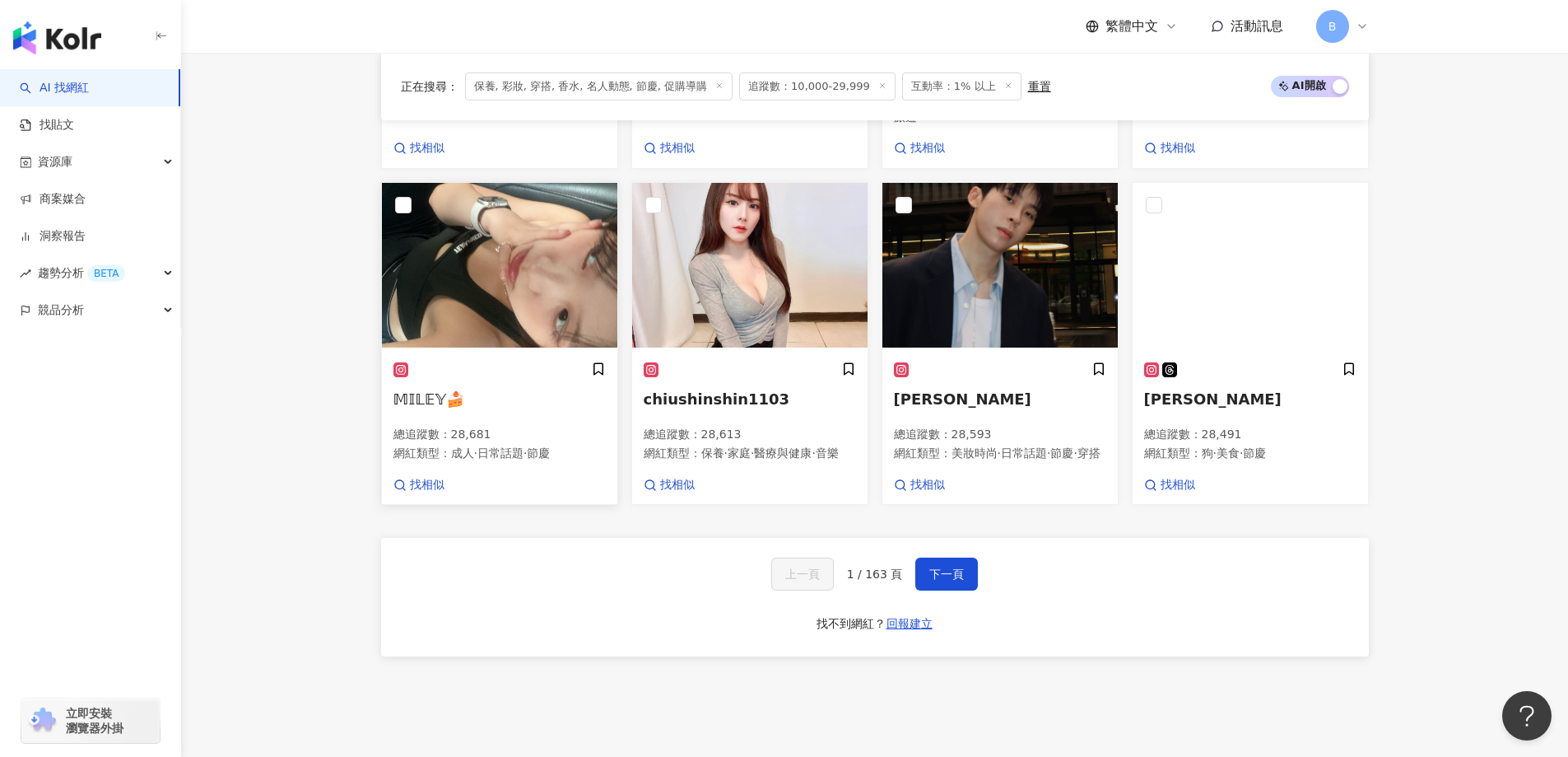
scroll to position [1235, 0]
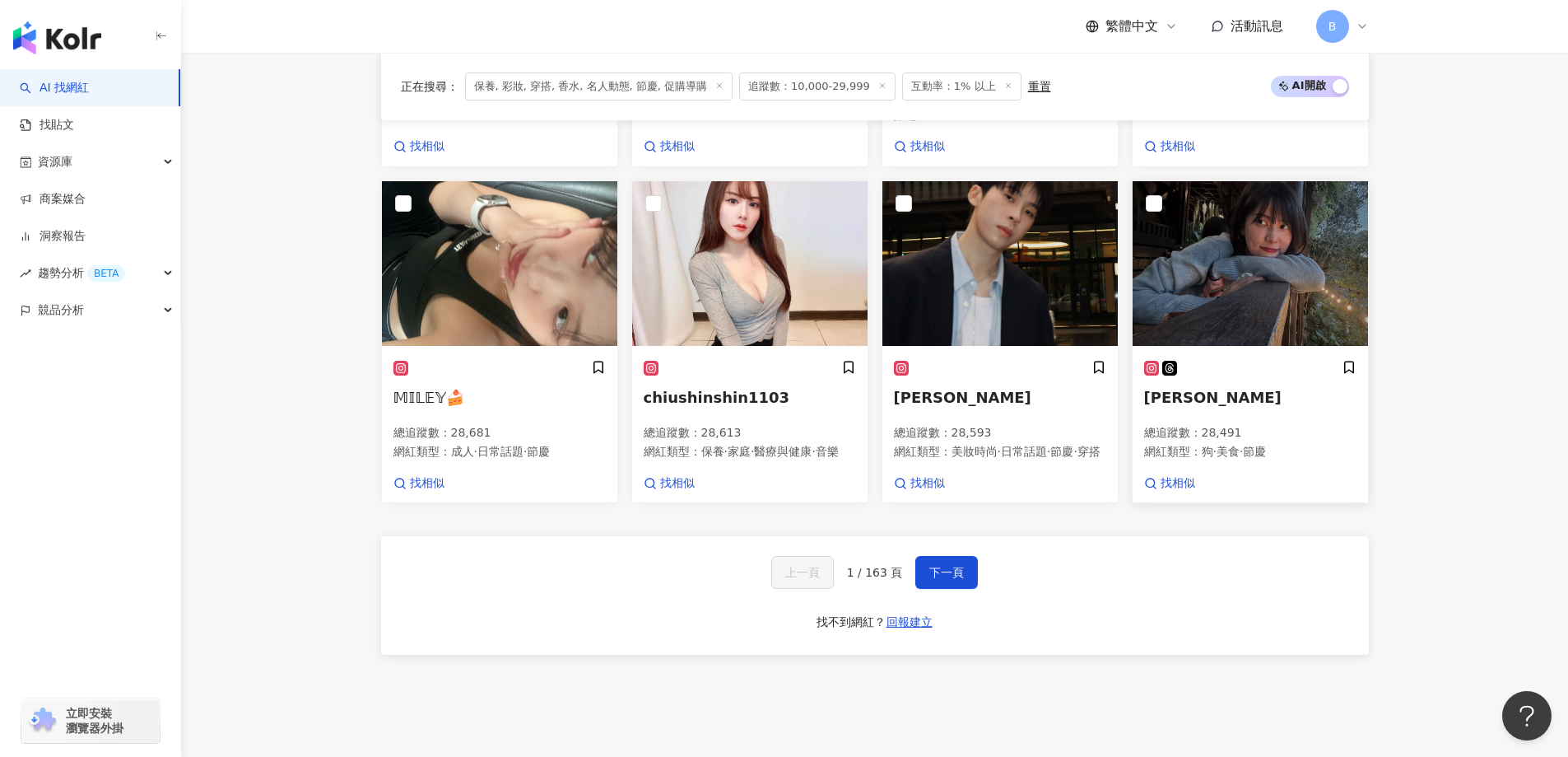
click at [1235, 250] on img at bounding box center [1250, 263] width 235 height 165
click at [950, 578] on span "下一頁" at bounding box center [947, 572] width 35 height 13
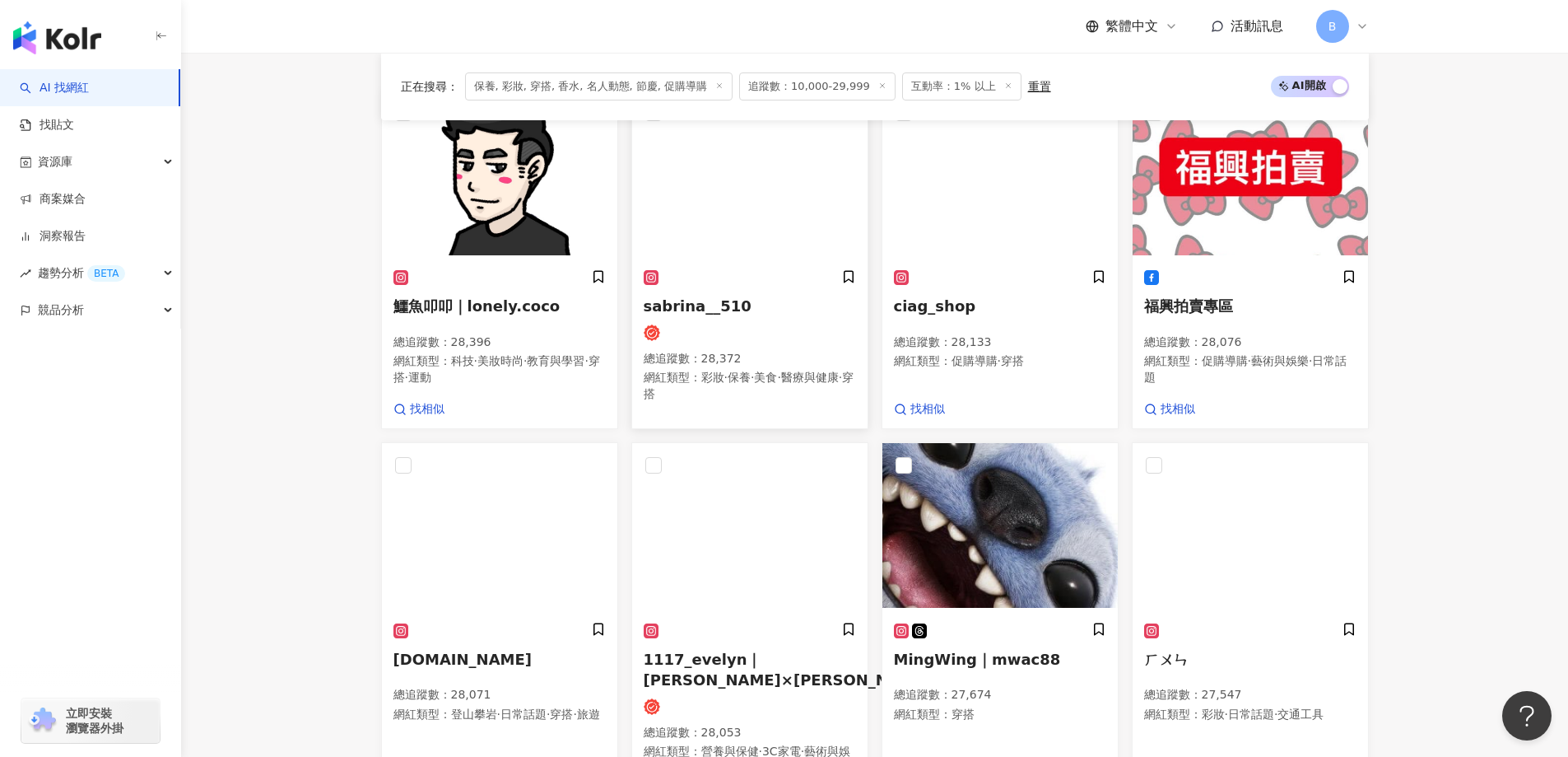
scroll to position [758, 0]
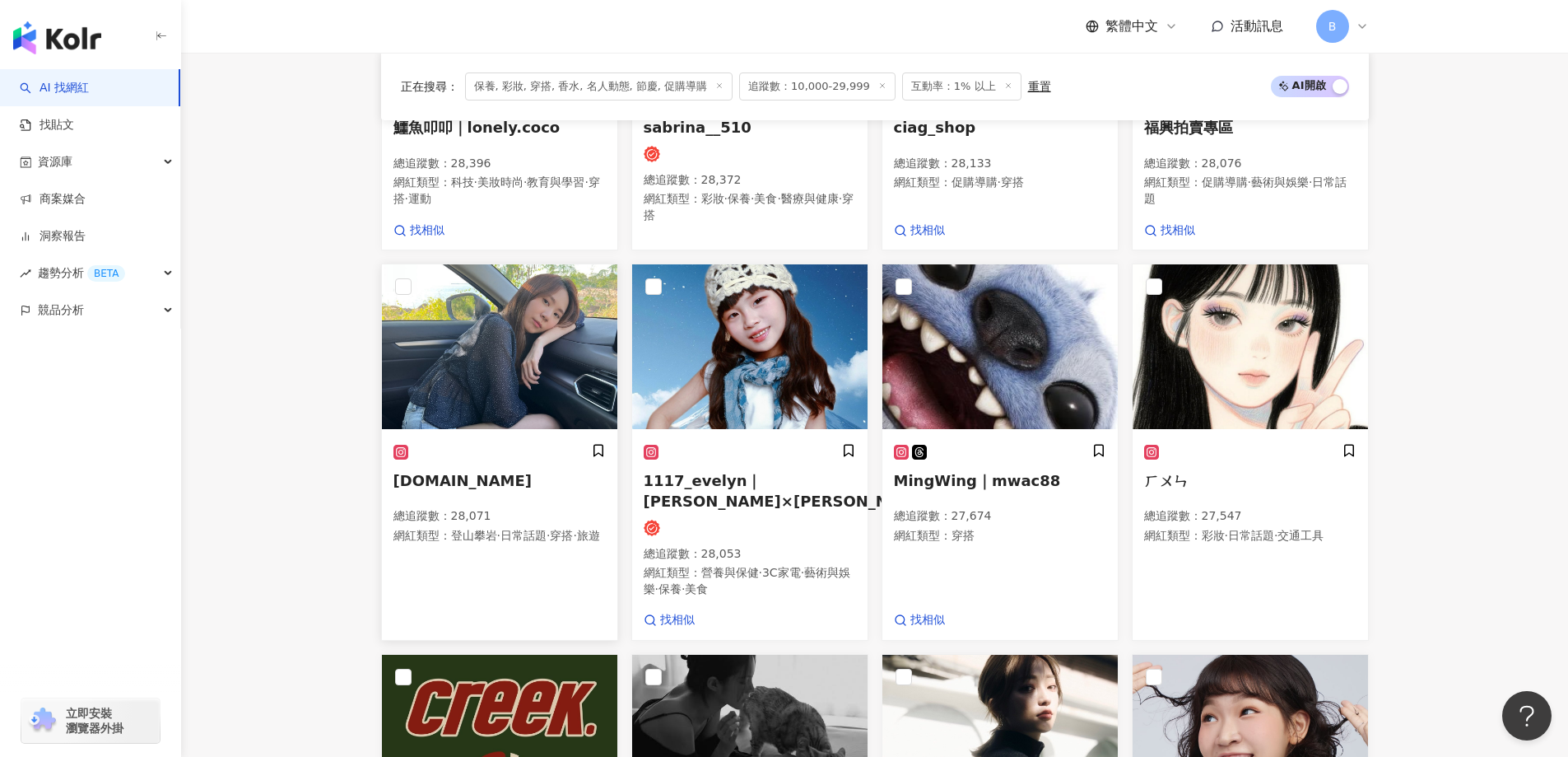
click at [562, 348] on img at bounding box center [499, 347] width 235 height 165
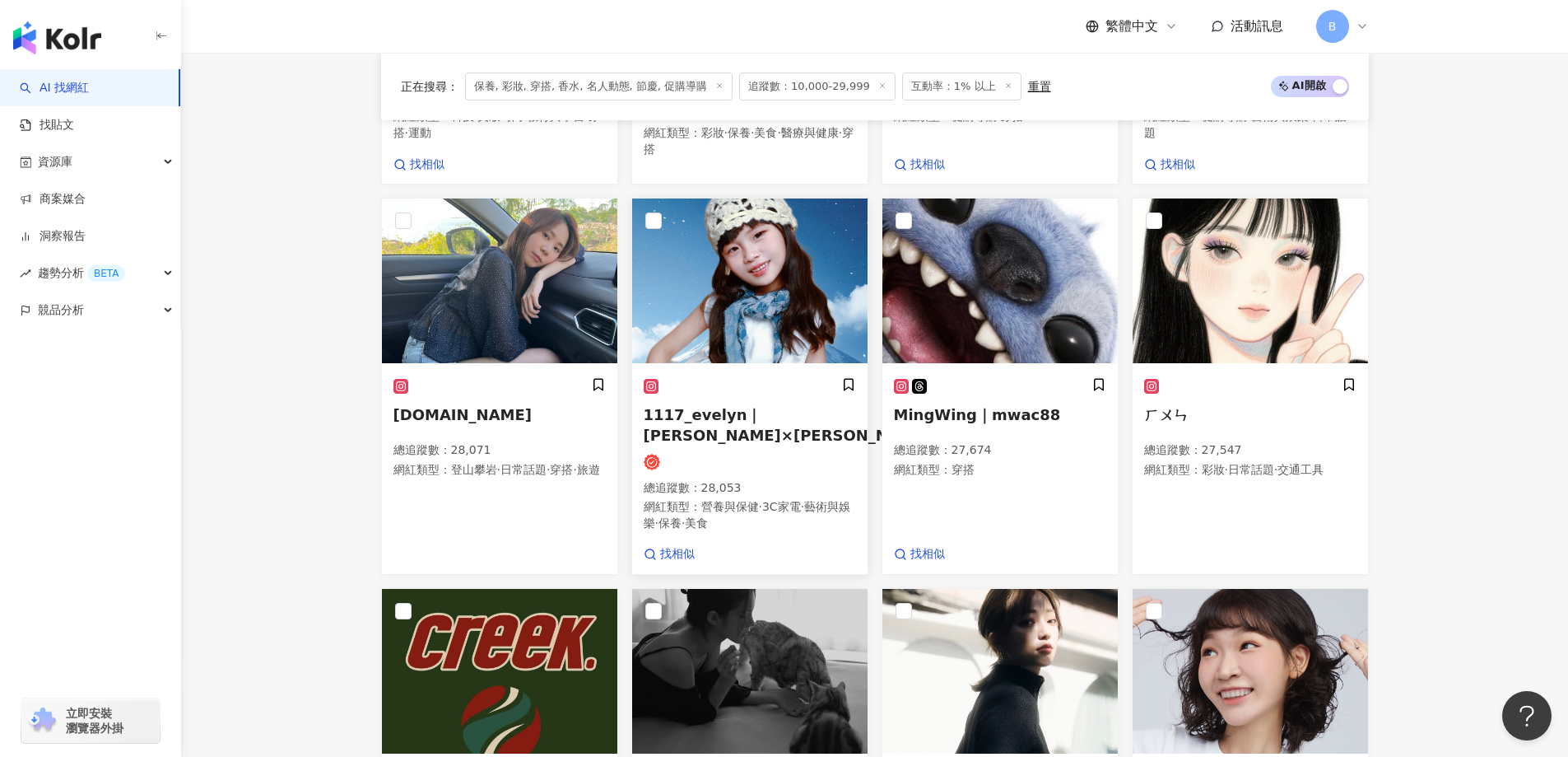
scroll to position [922, 0]
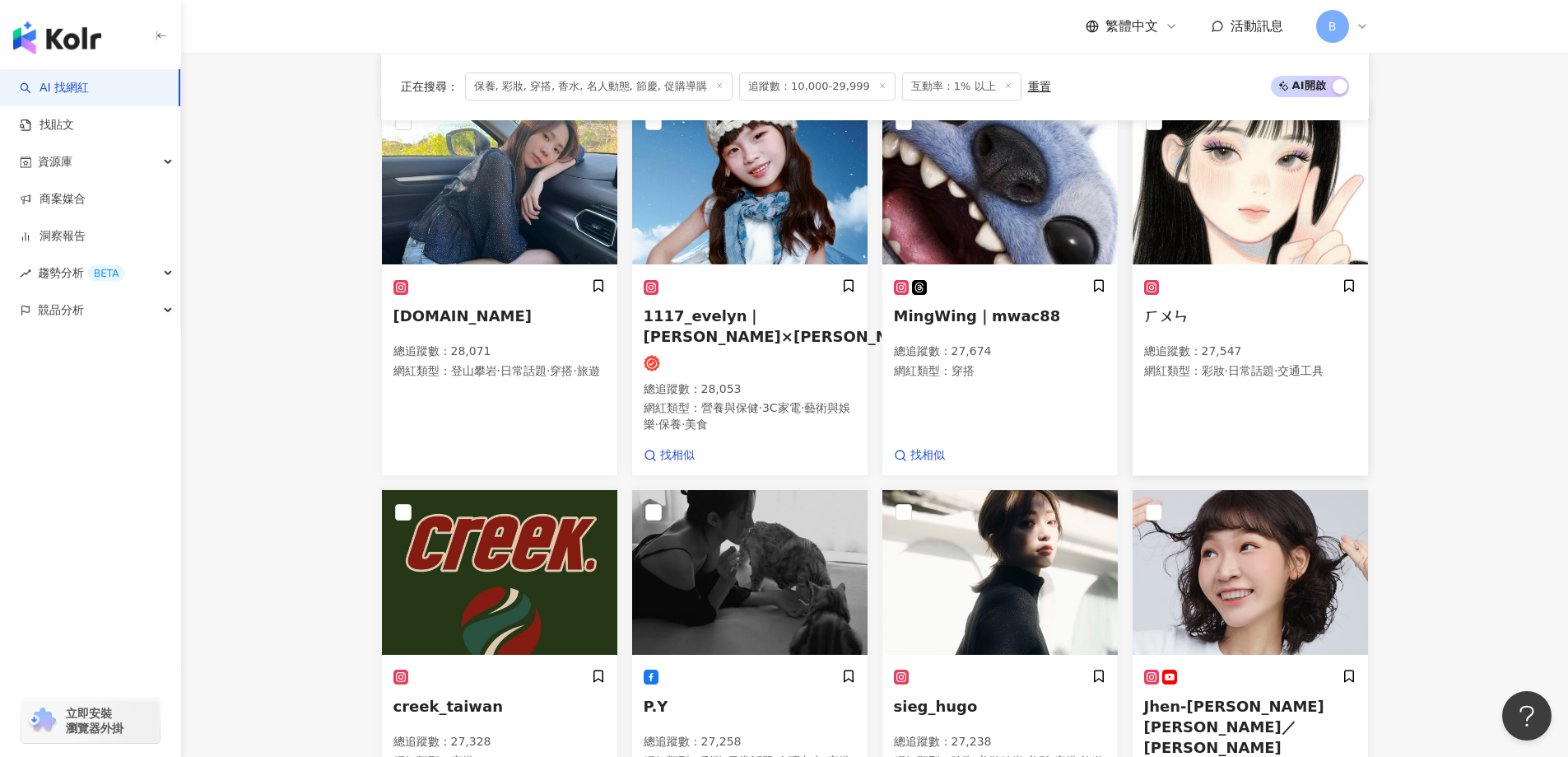
click at [1280, 193] on img at bounding box center [1250, 182] width 235 height 165
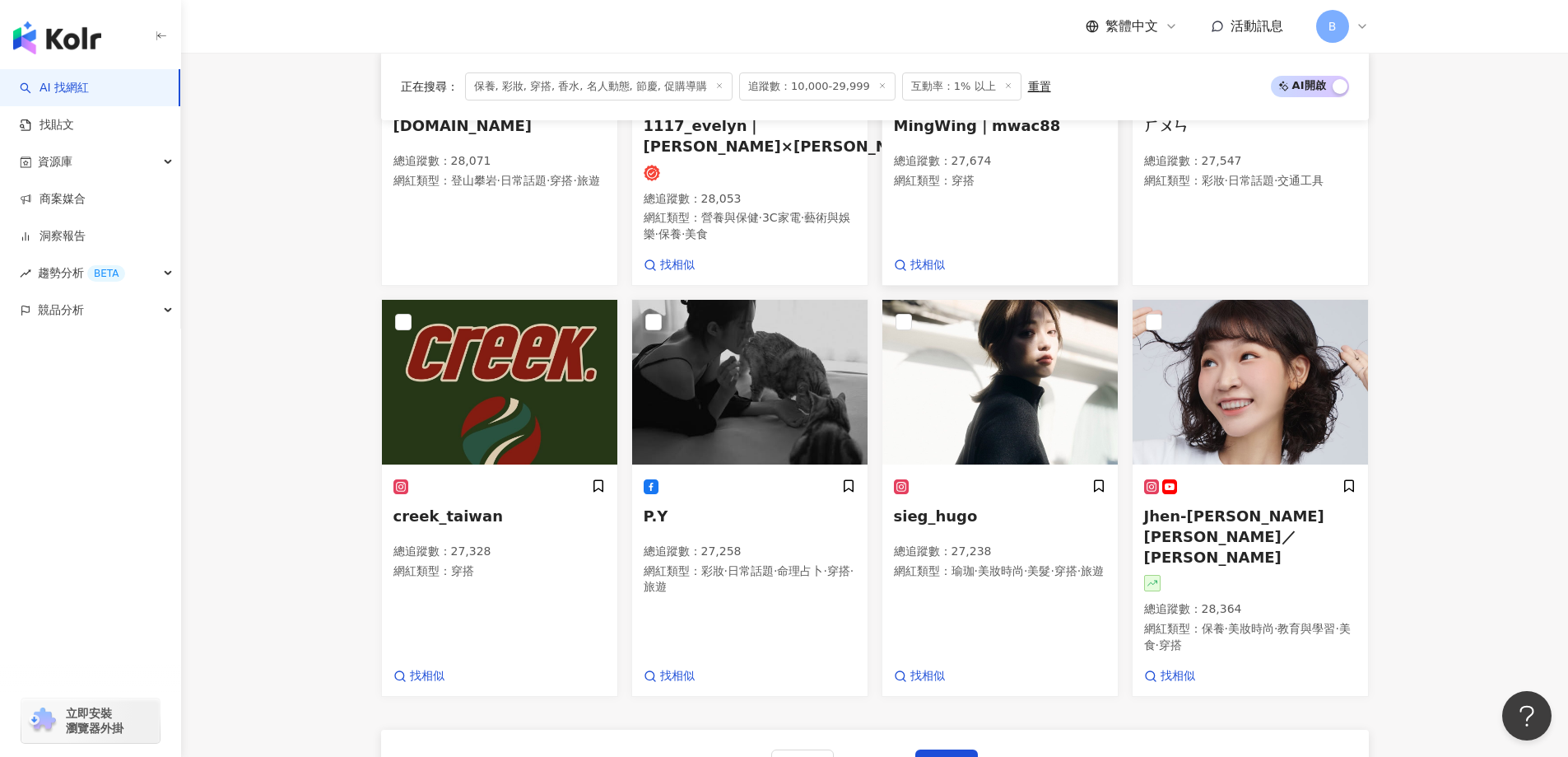
scroll to position [1169, 0]
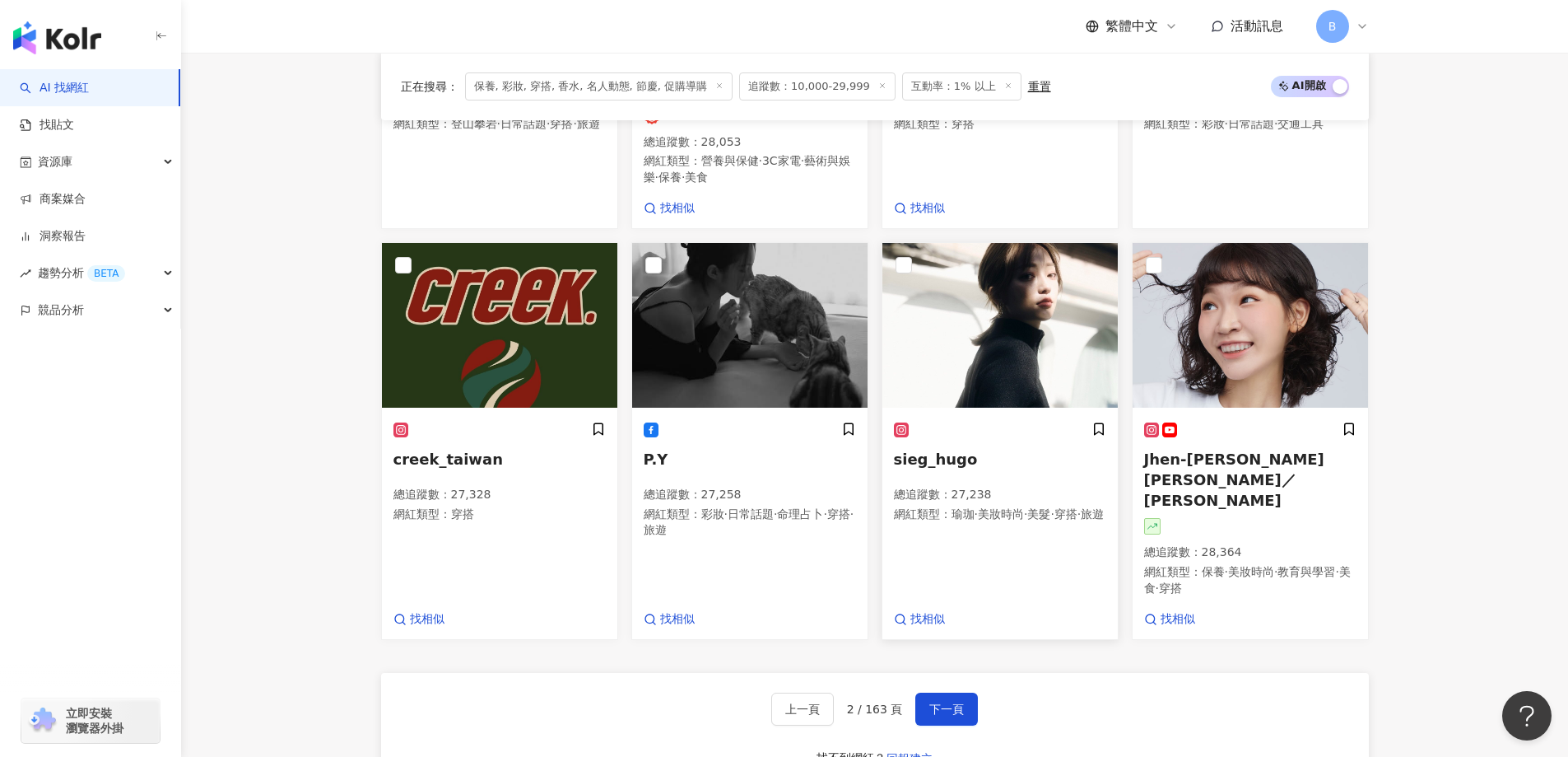
click at [1017, 326] on img at bounding box center [999, 325] width 235 height 165
click at [734, 272] on img at bounding box center [749, 325] width 235 height 165
click at [980, 334] on img at bounding box center [999, 325] width 235 height 165
click at [968, 693] on button "下一頁" at bounding box center [947, 709] width 63 height 33
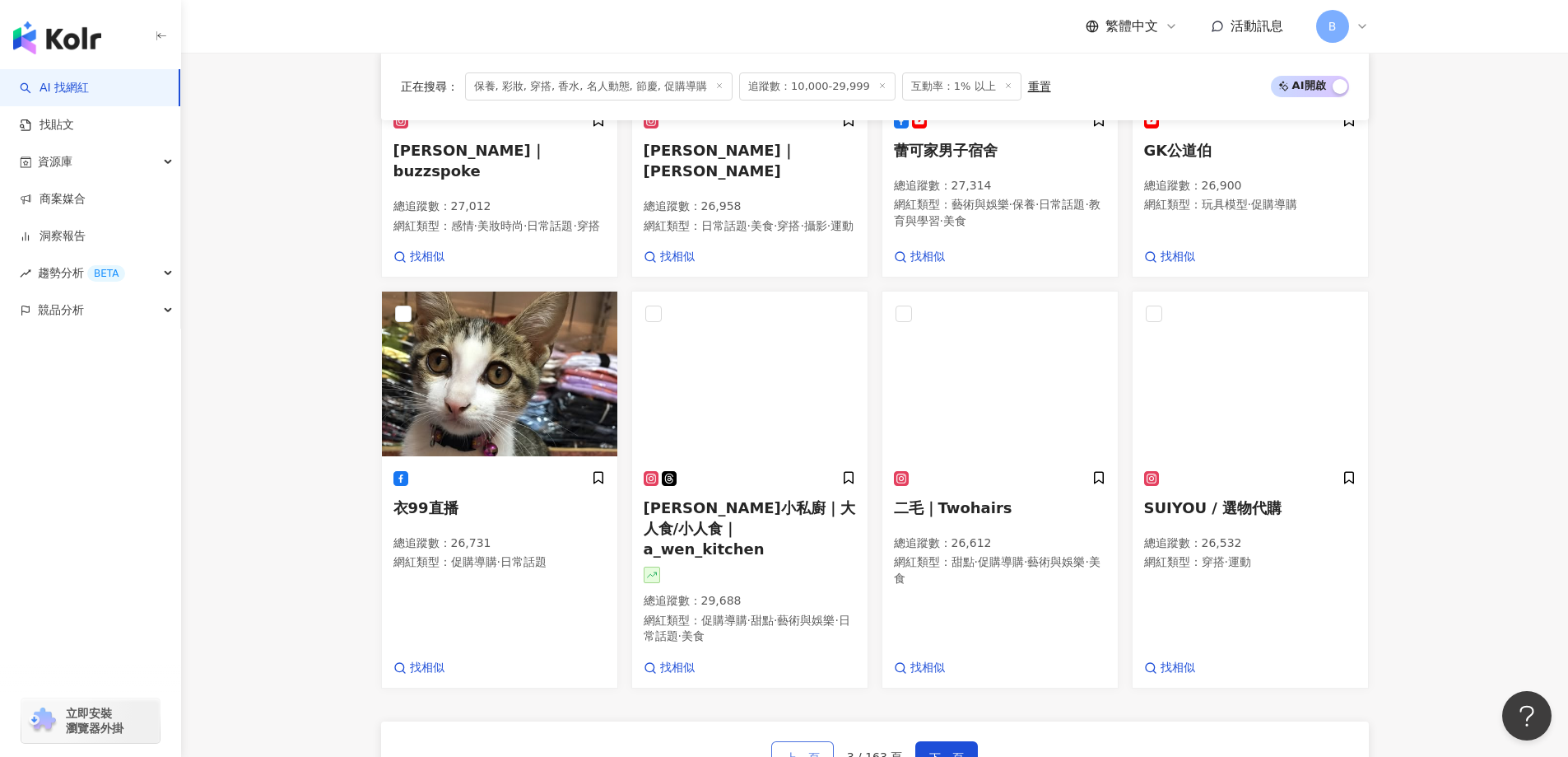
scroll to position [1173, 0]
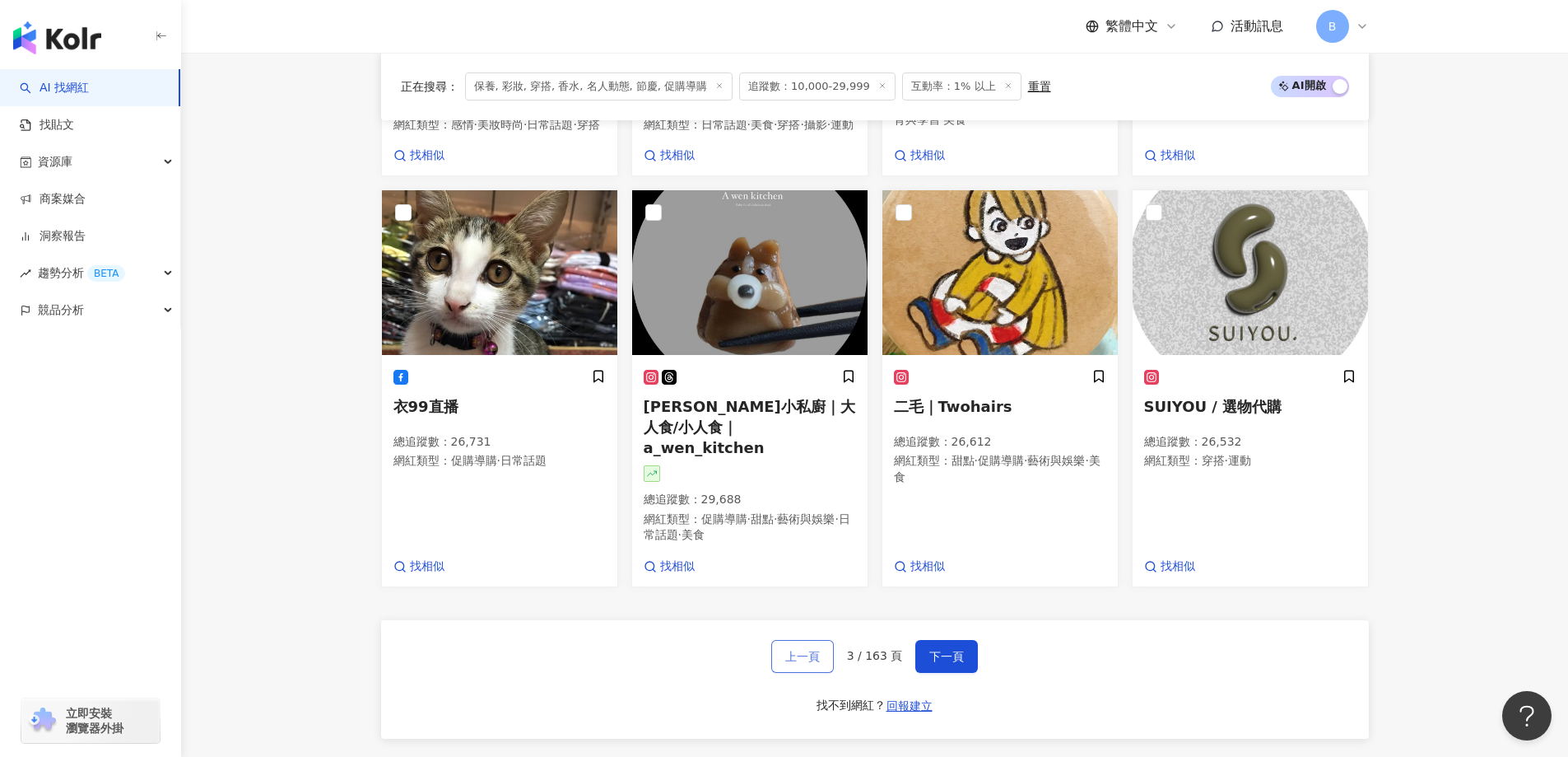
click at [806, 661] on span "上一頁" at bounding box center [803, 656] width 35 height 13
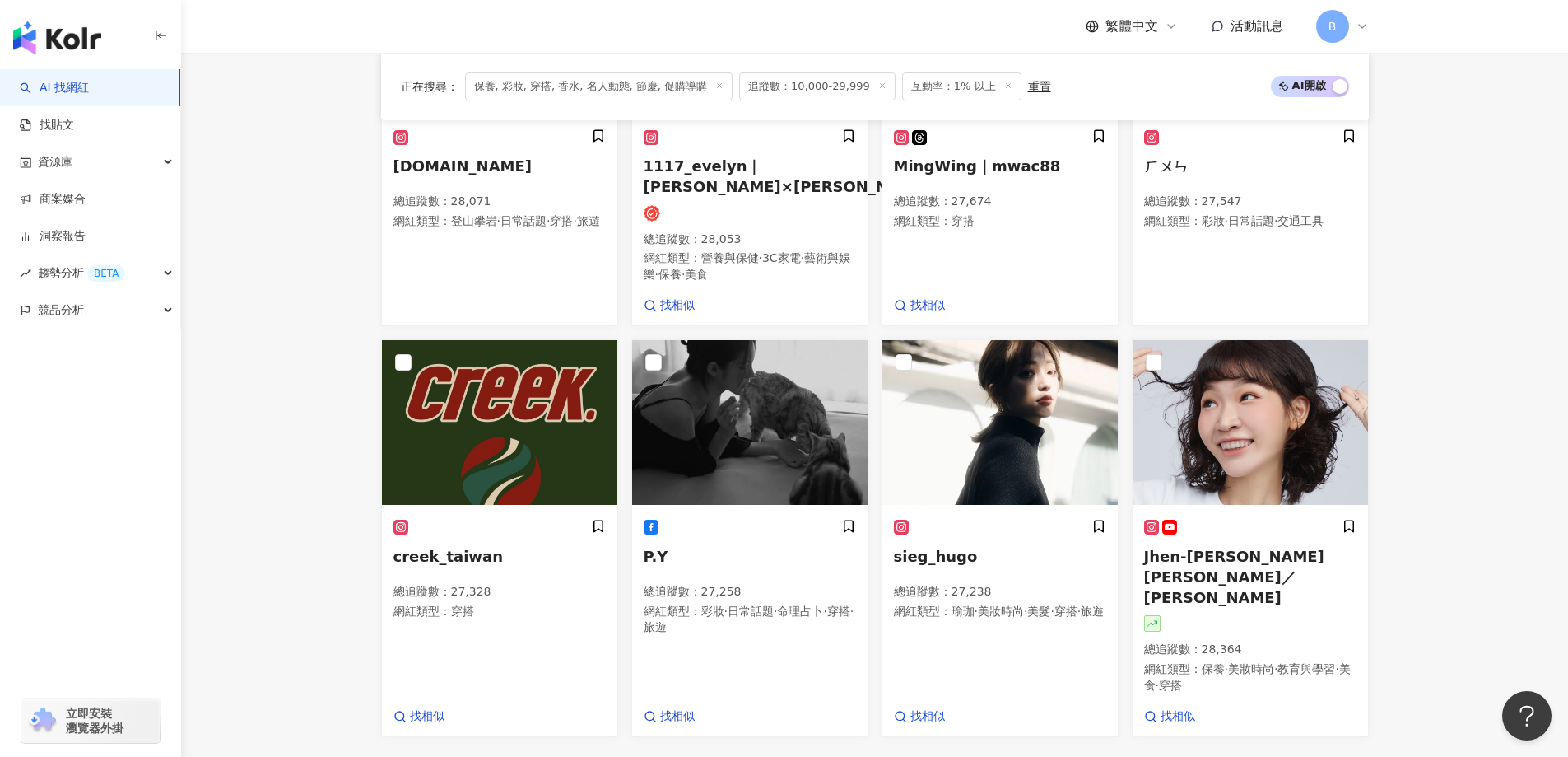
scroll to position [1169, 0]
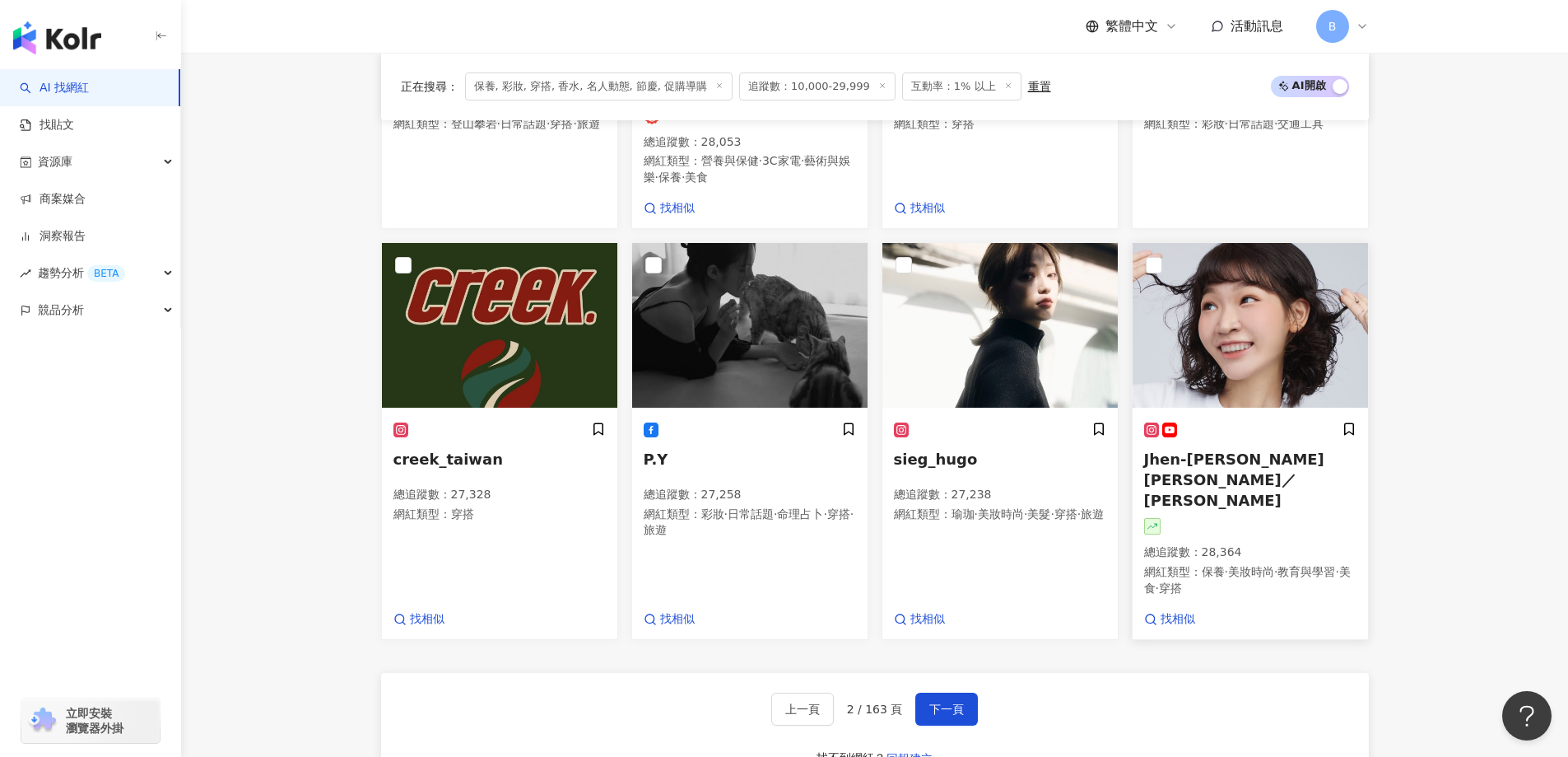
click at [1220, 332] on img at bounding box center [1250, 325] width 235 height 165
click at [929, 703] on span "下一頁" at bounding box center [947, 709] width 35 height 13
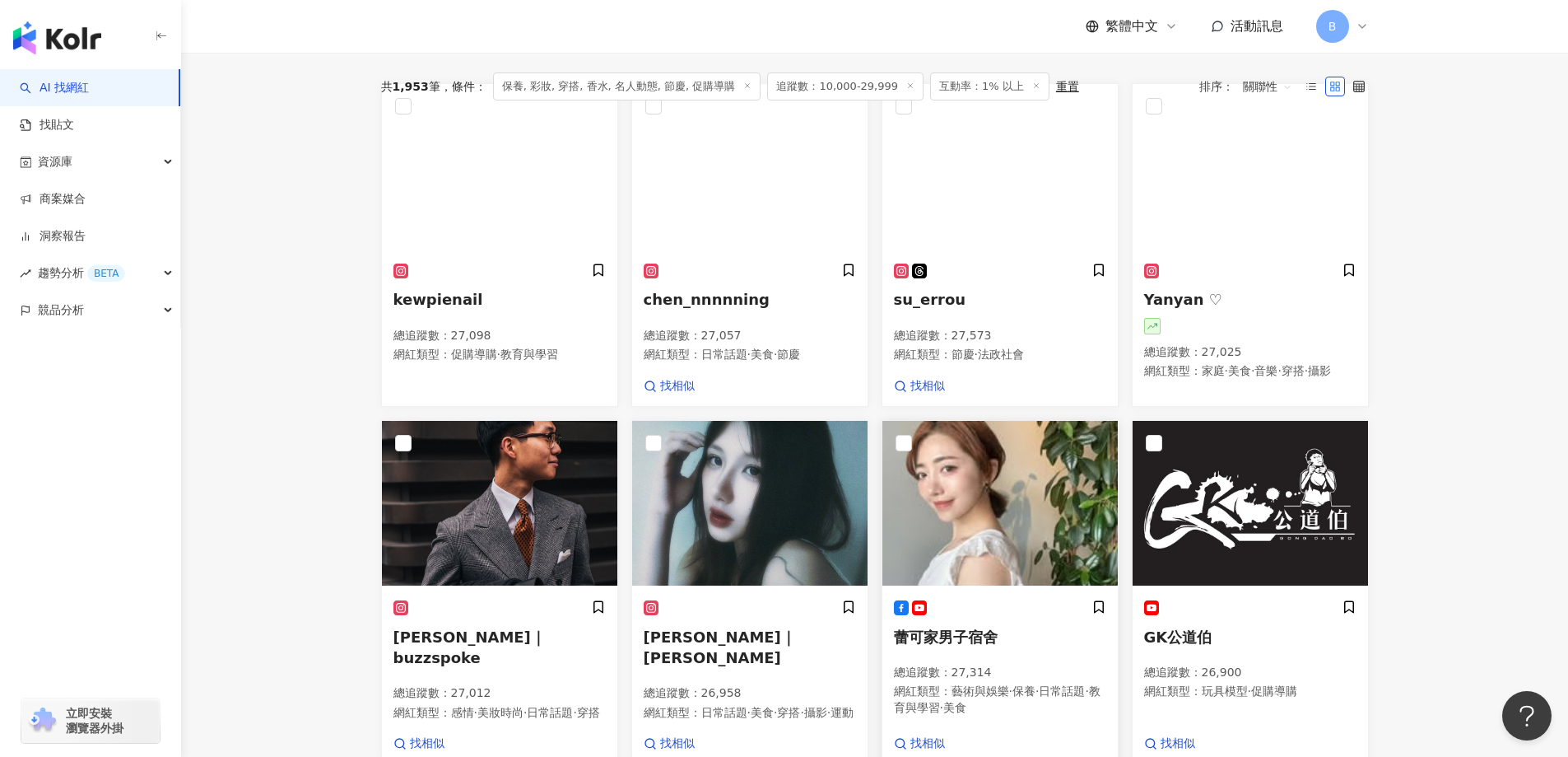
scroll to position [428, 0]
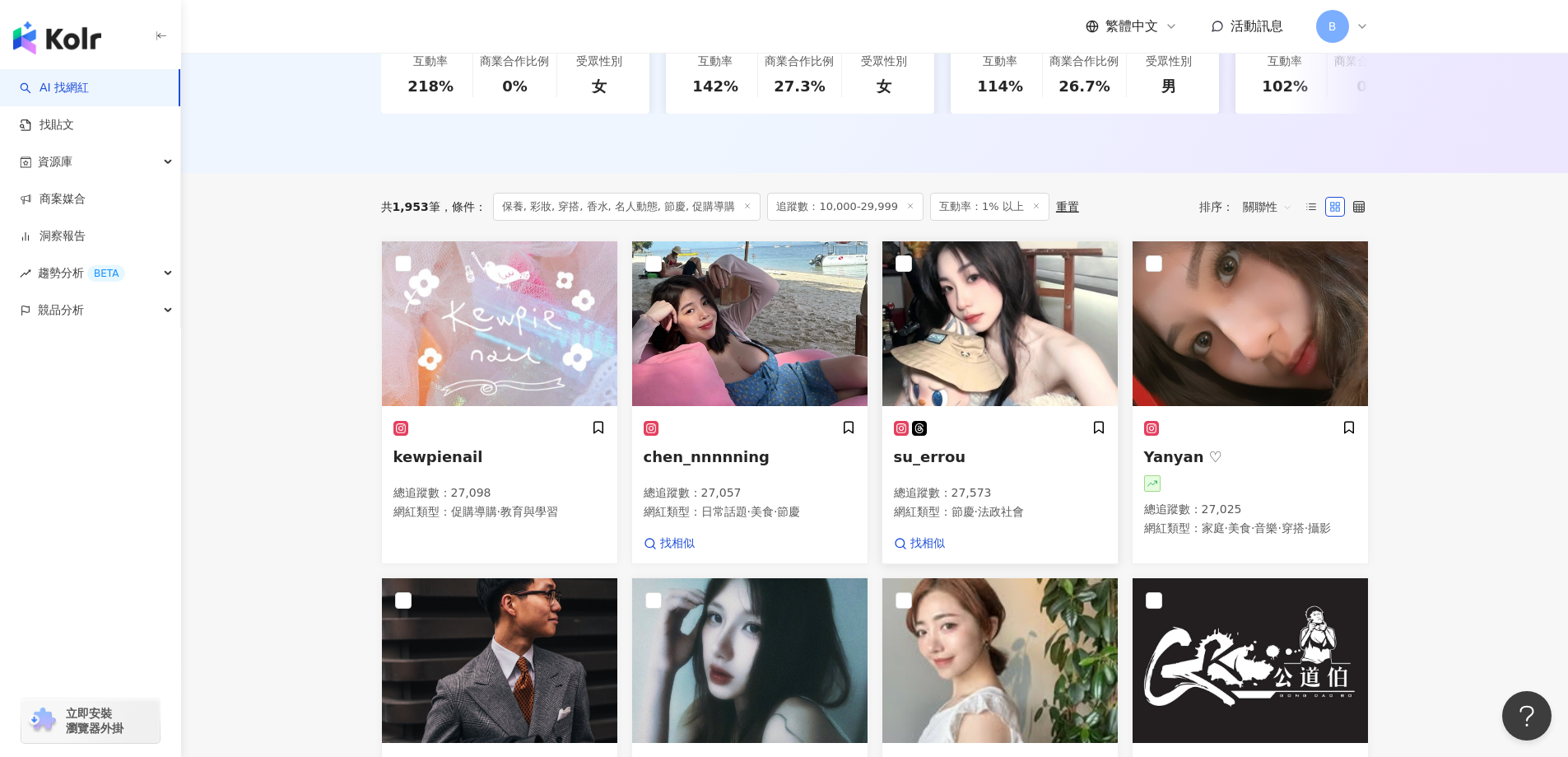
click at [971, 366] on img at bounding box center [999, 324] width 235 height 165
click at [1197, 354] on img at bounding box center [1250, 324] width 235 height 165
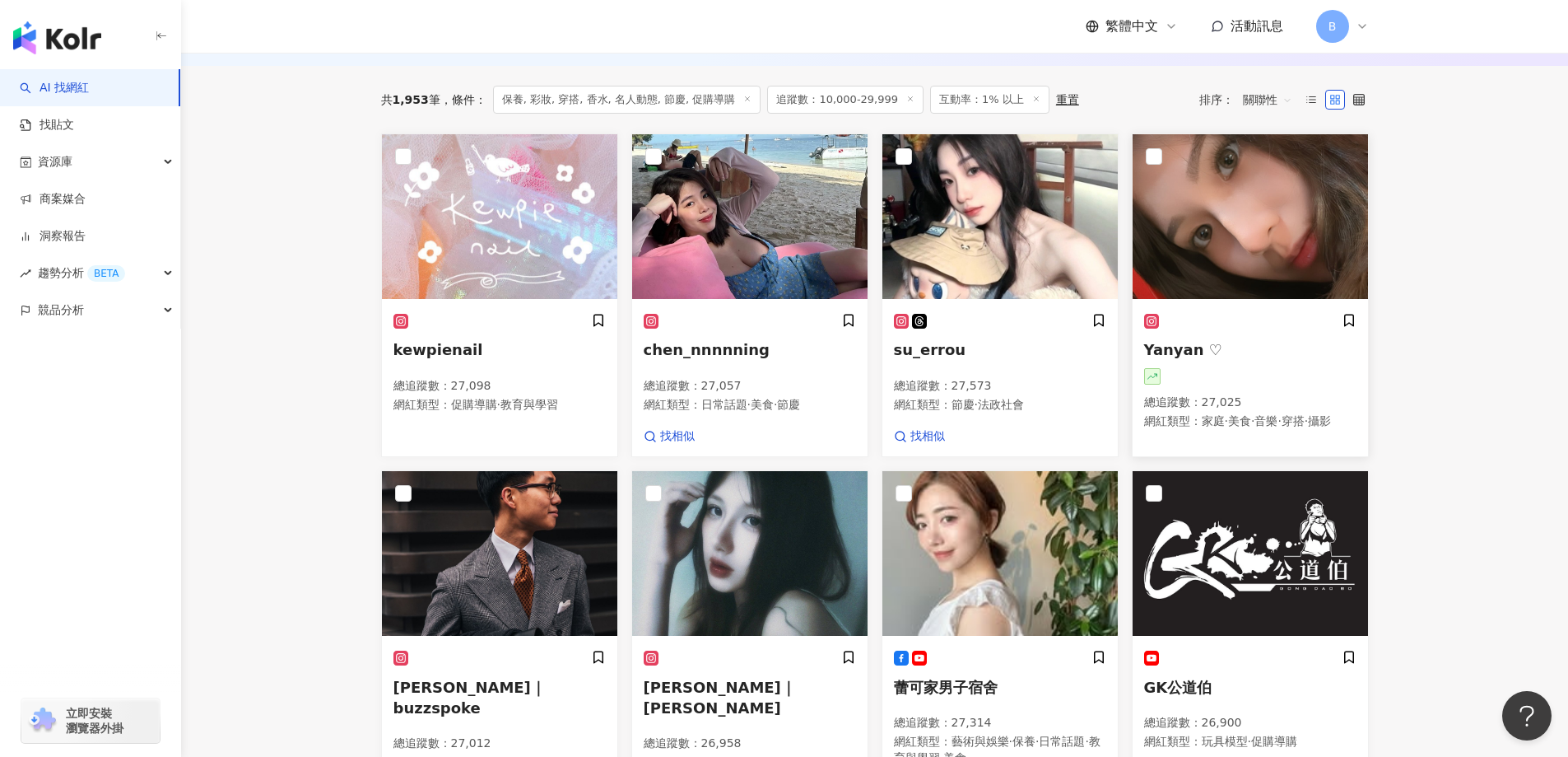
scroll to position [675, 0]
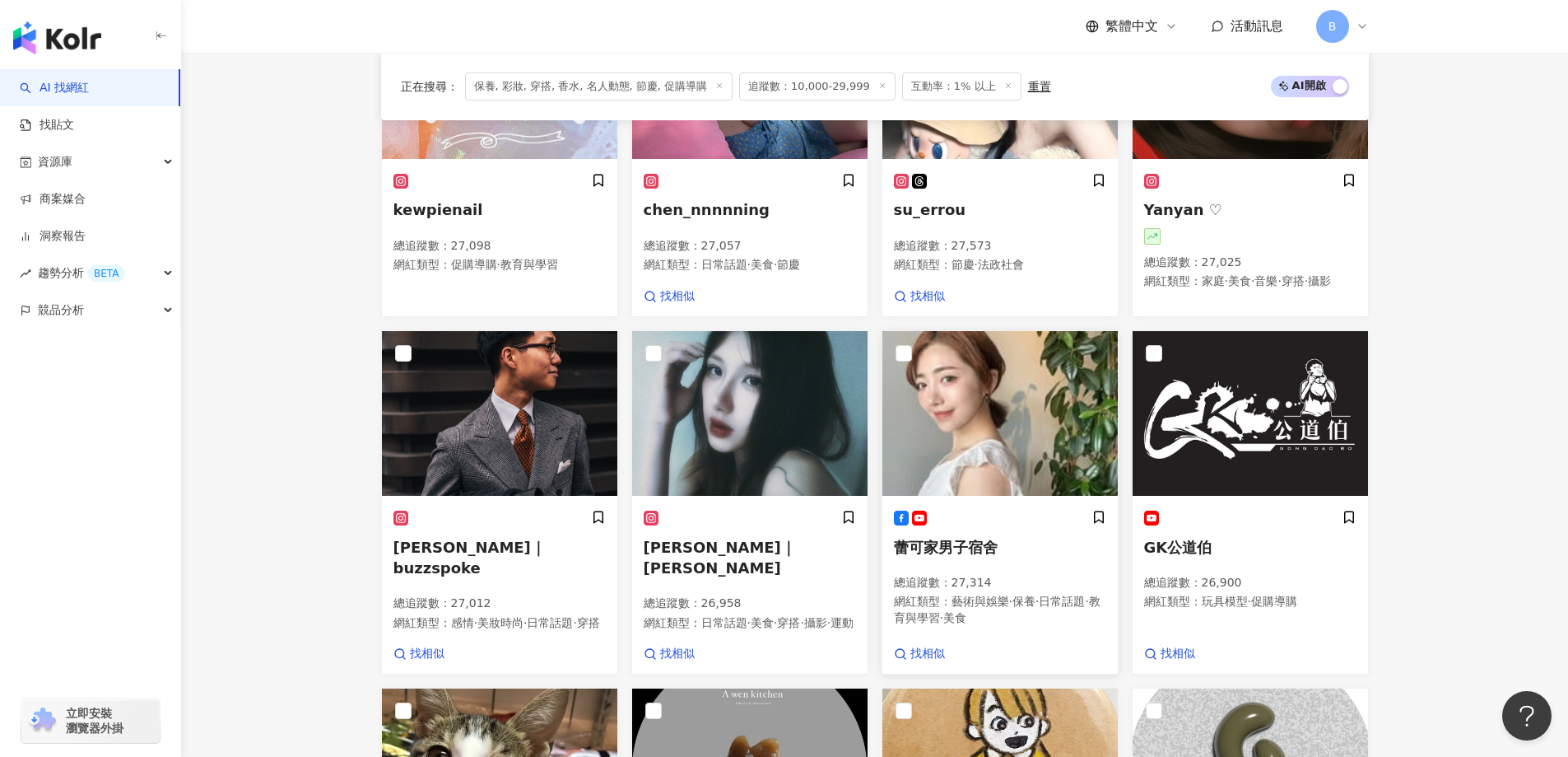
click at [1029, 412] on img at bounding box center [999, 414] width 235 height 165
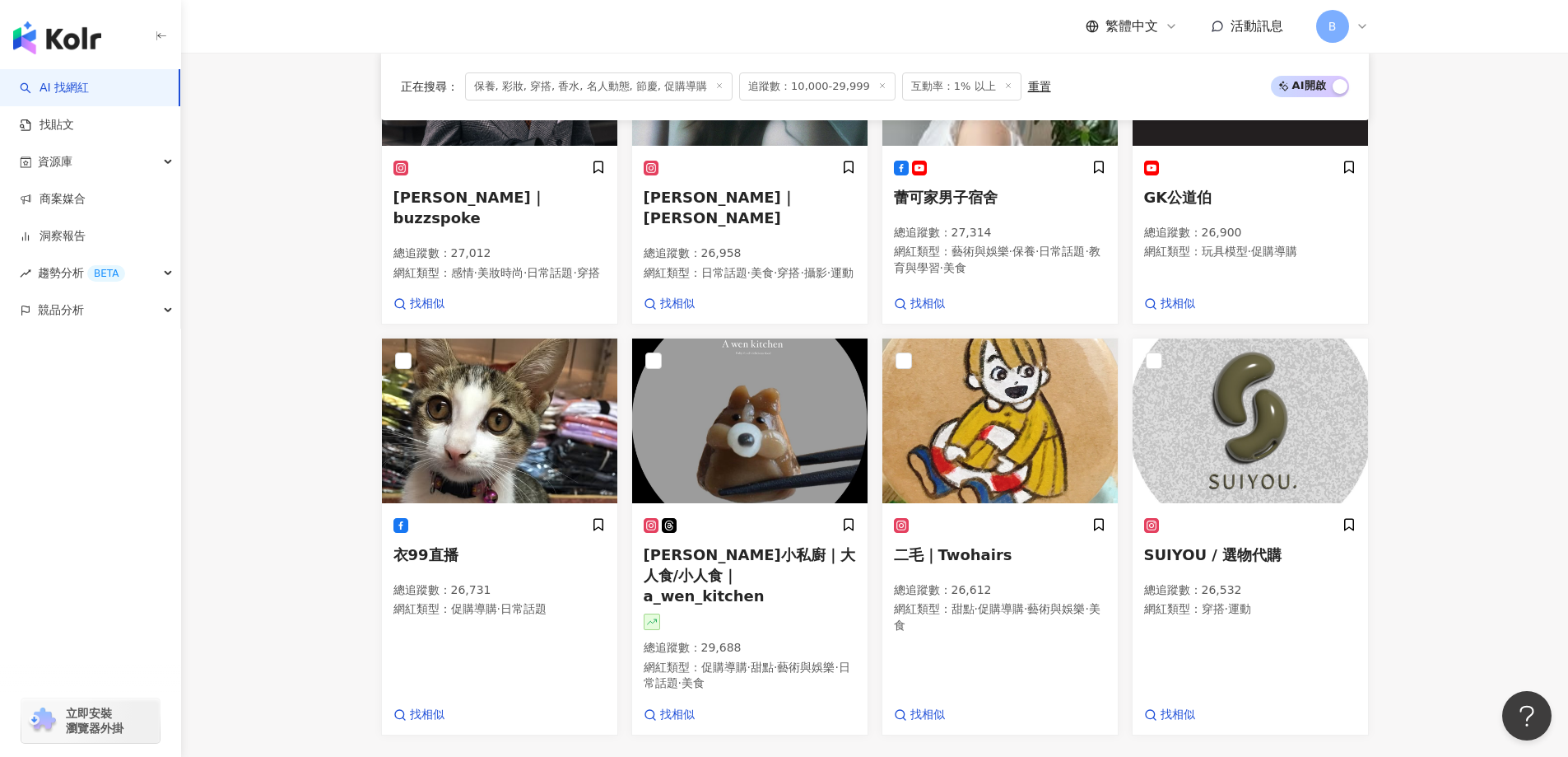
scroll to position [1169, 0]
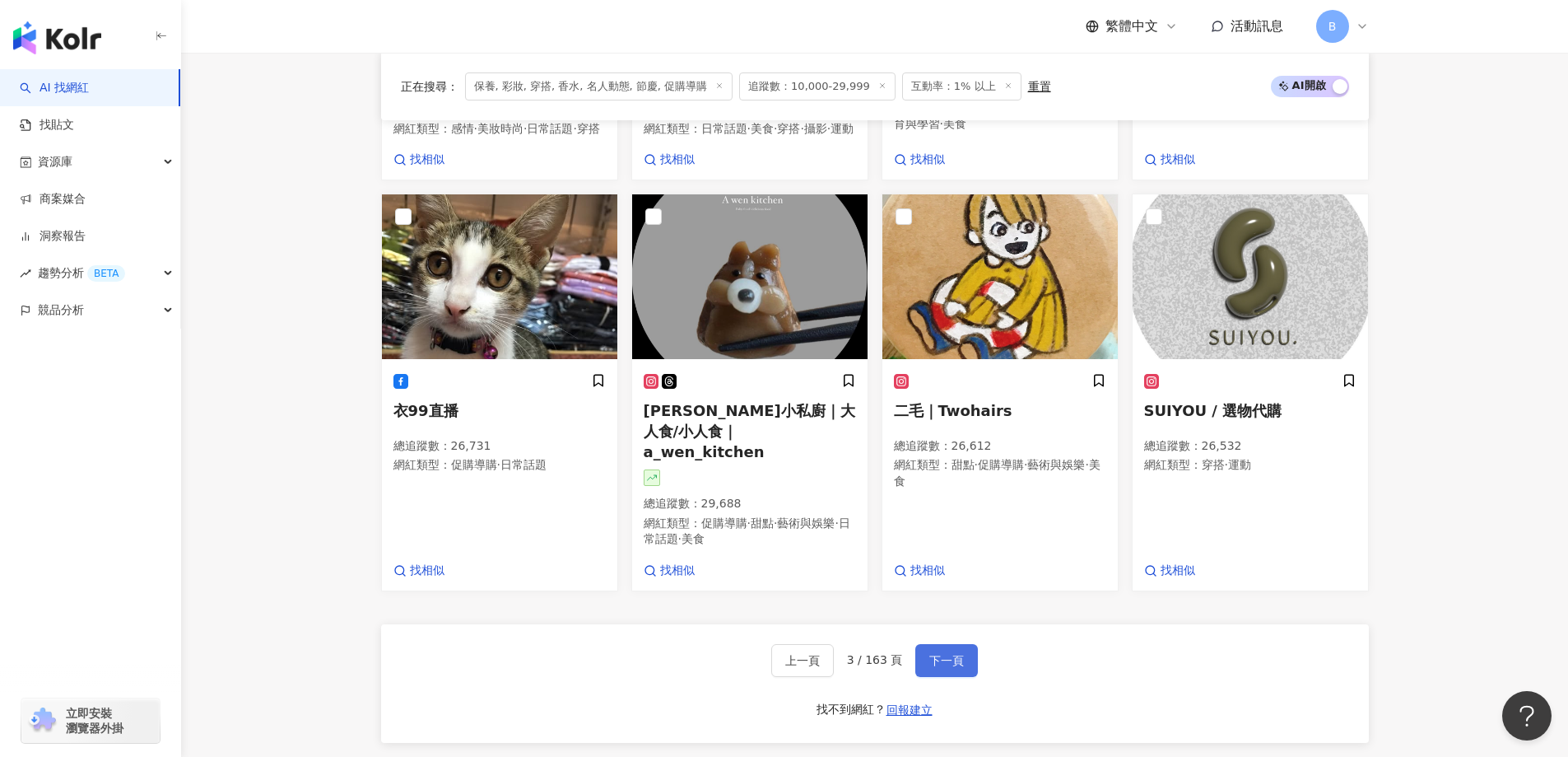
click at [947, 672] on button "下一頁" at bounding box center [947, 660] width 63 height 33
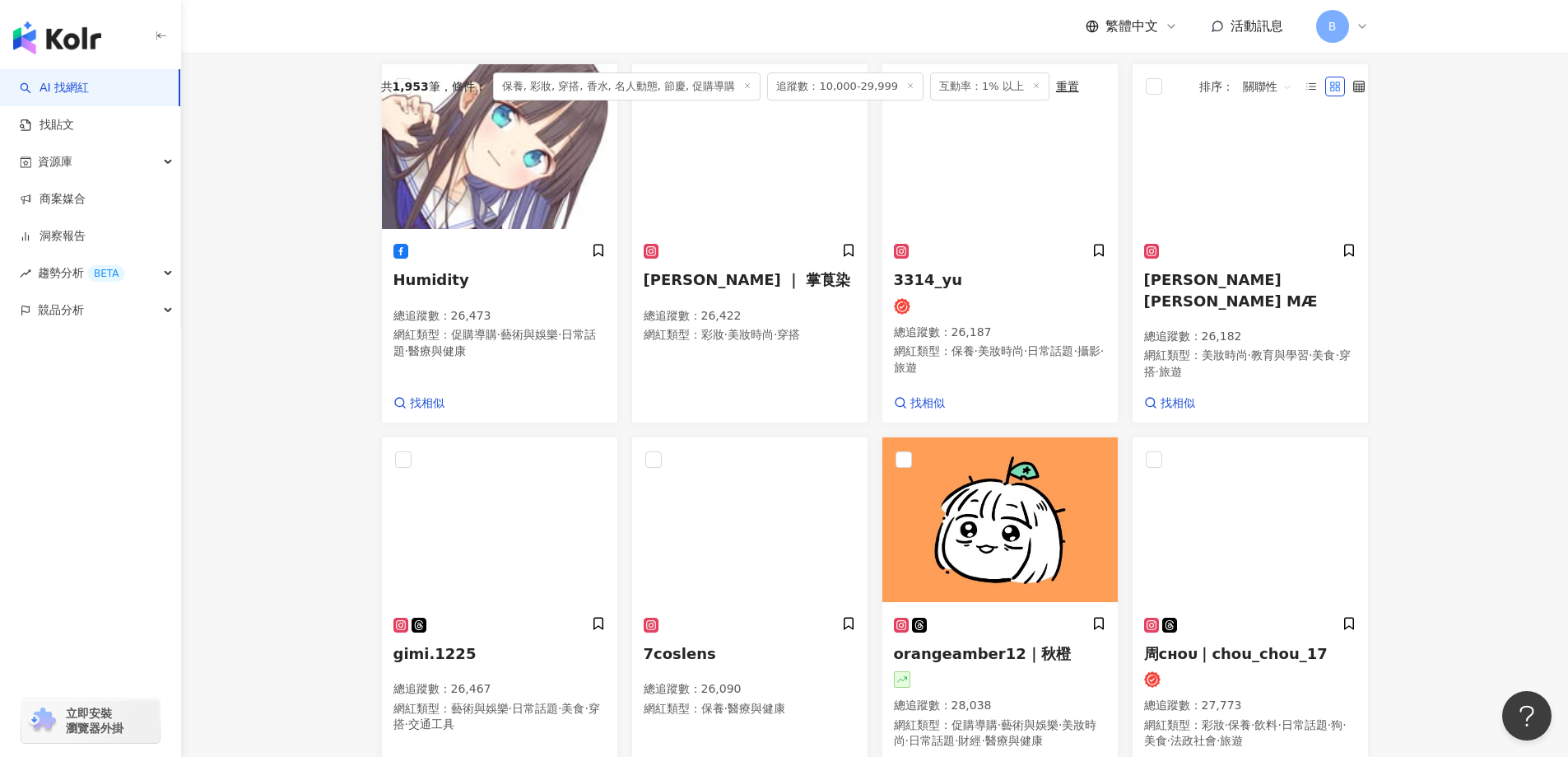
scroll to position [492, 0]
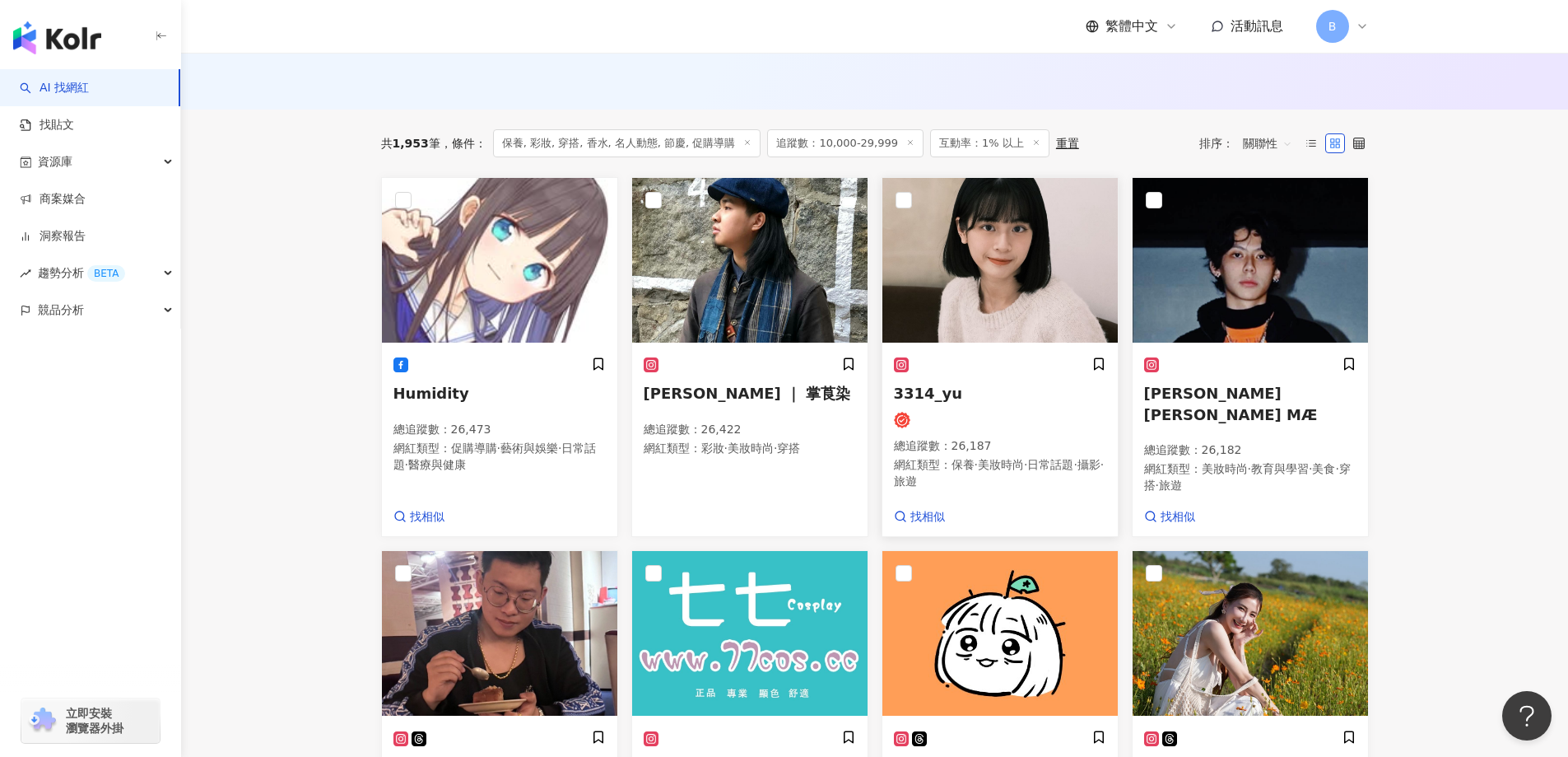
click at [999, 238] on img at bounding box center [999, 260] width 235 height 165
click at [281, 258] on main "不分平台 台灣 搜尋 您可能感興趣： haikyu_rement_love haikyu_rement_love 香水油 香水品牌 類型 性別 追蹤數 互動率…" at bounding box center [874, 514] width 1387 height 1907
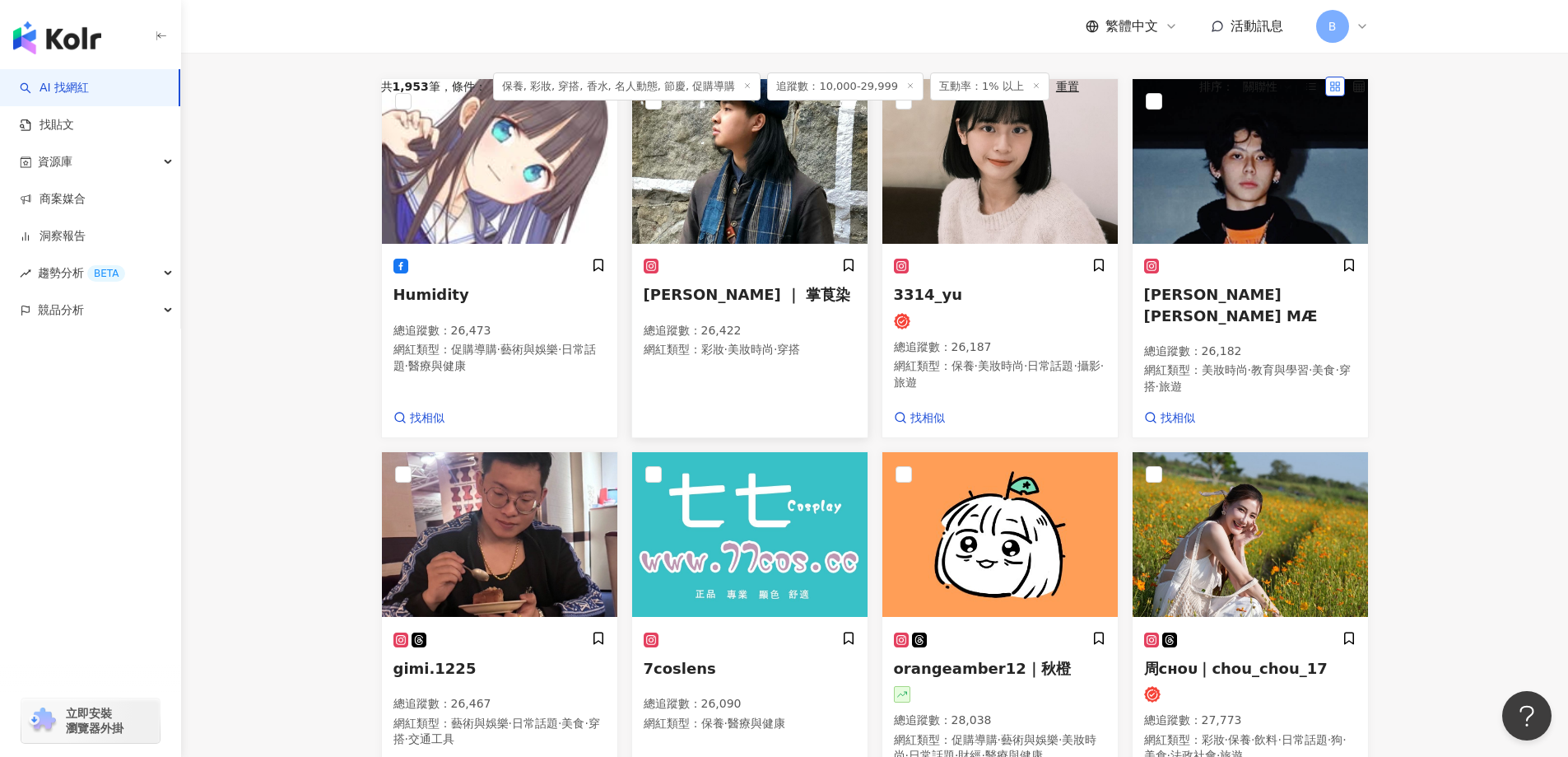
scroll to position [739, 0]
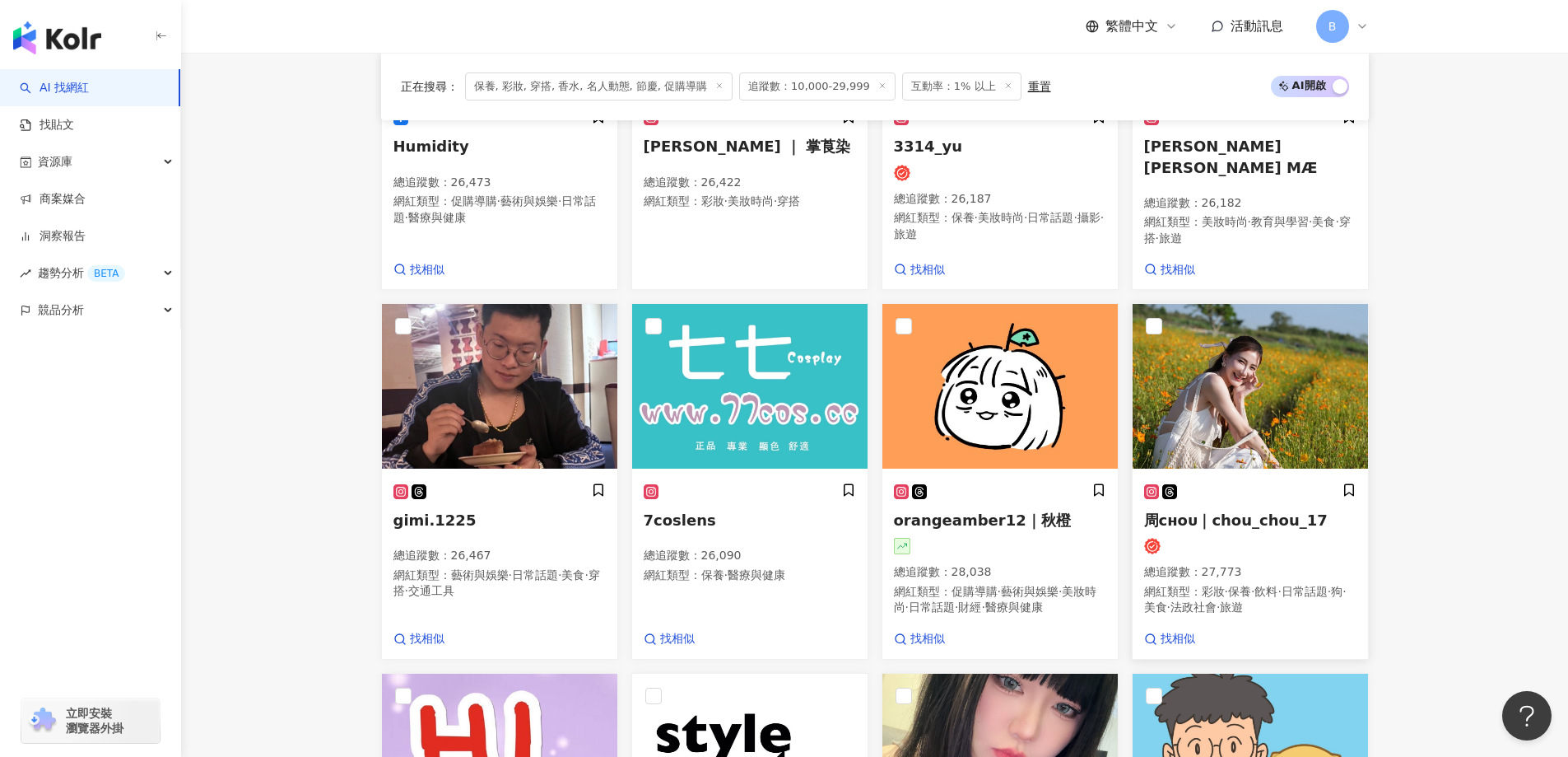
click at [1294, 405] on img at bounding box center [1250, 386] width 235 height 165
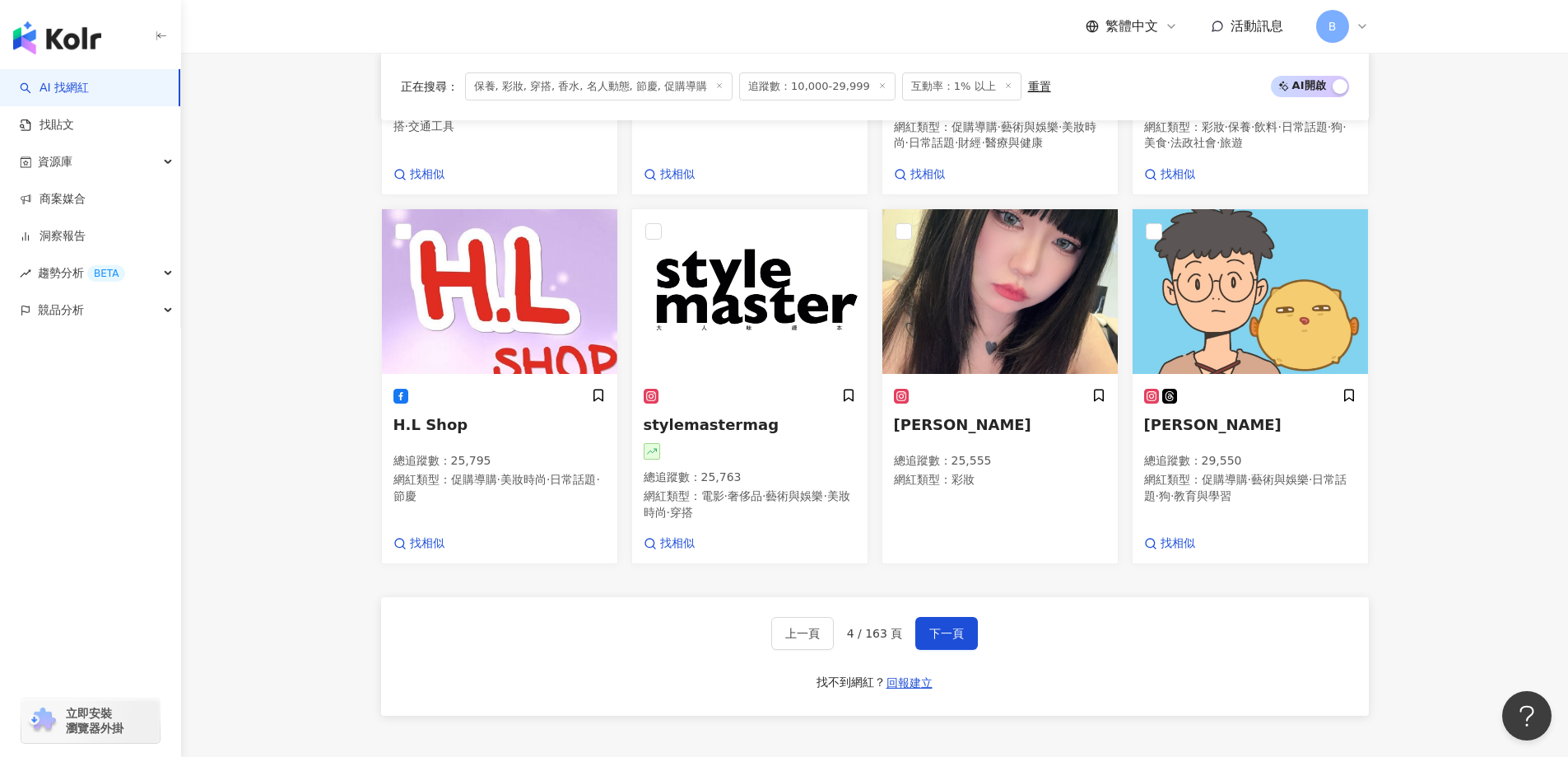
scroll to position [1151, 0]
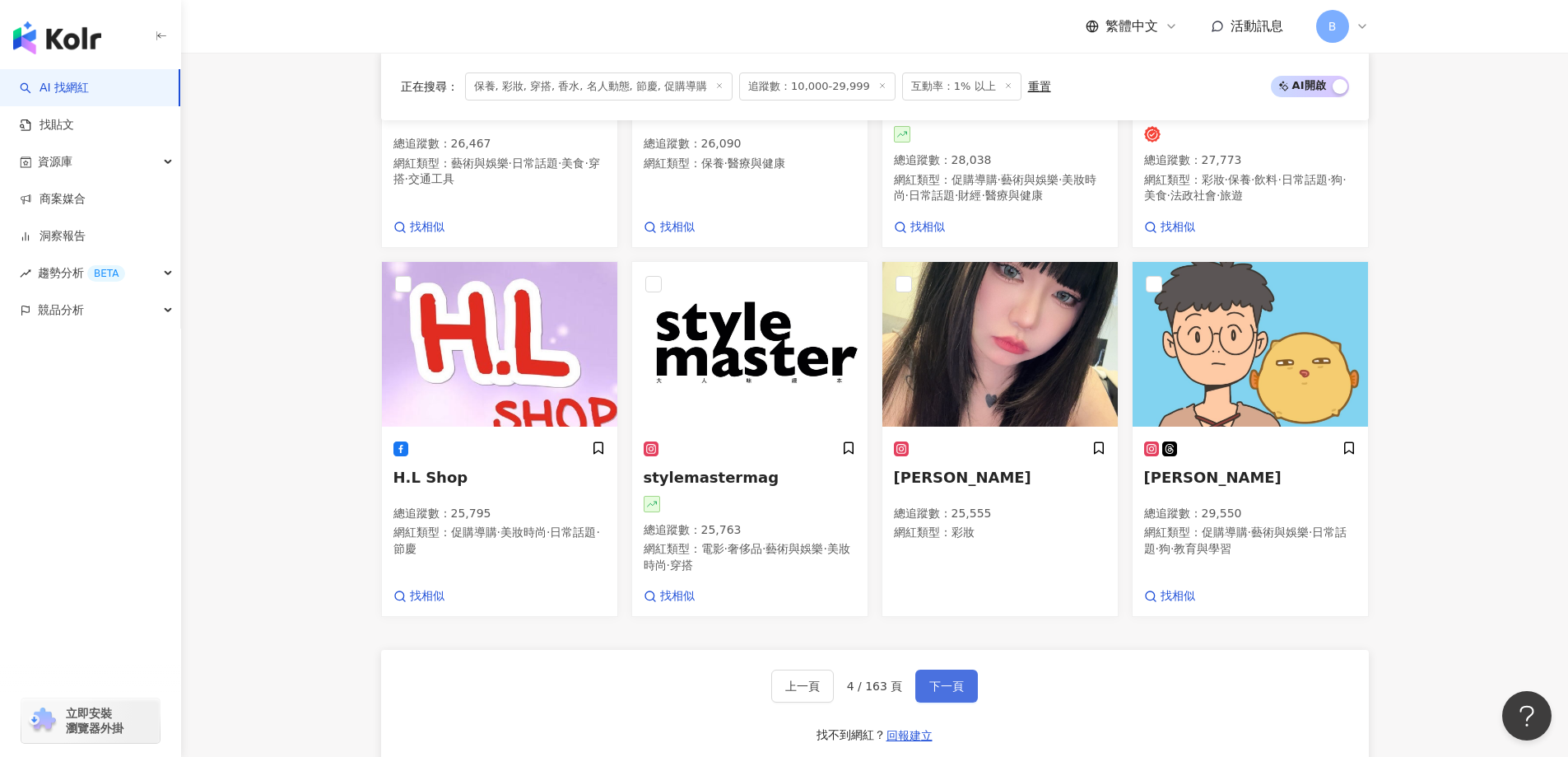
click at [944, 688] on span "下一頁" at bounding box center [947, 686] width 35 height 13
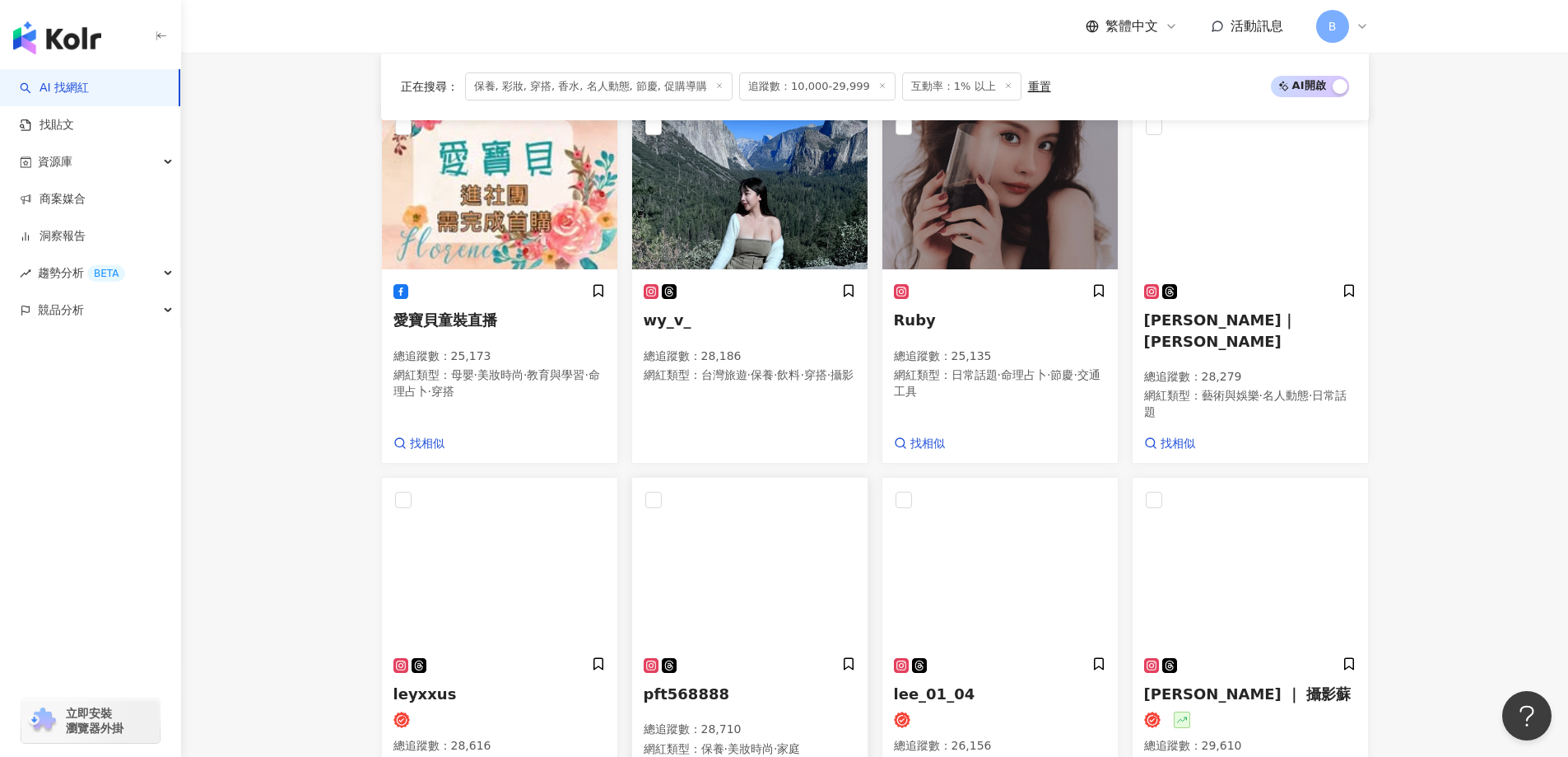
scroll to position [376, 0]
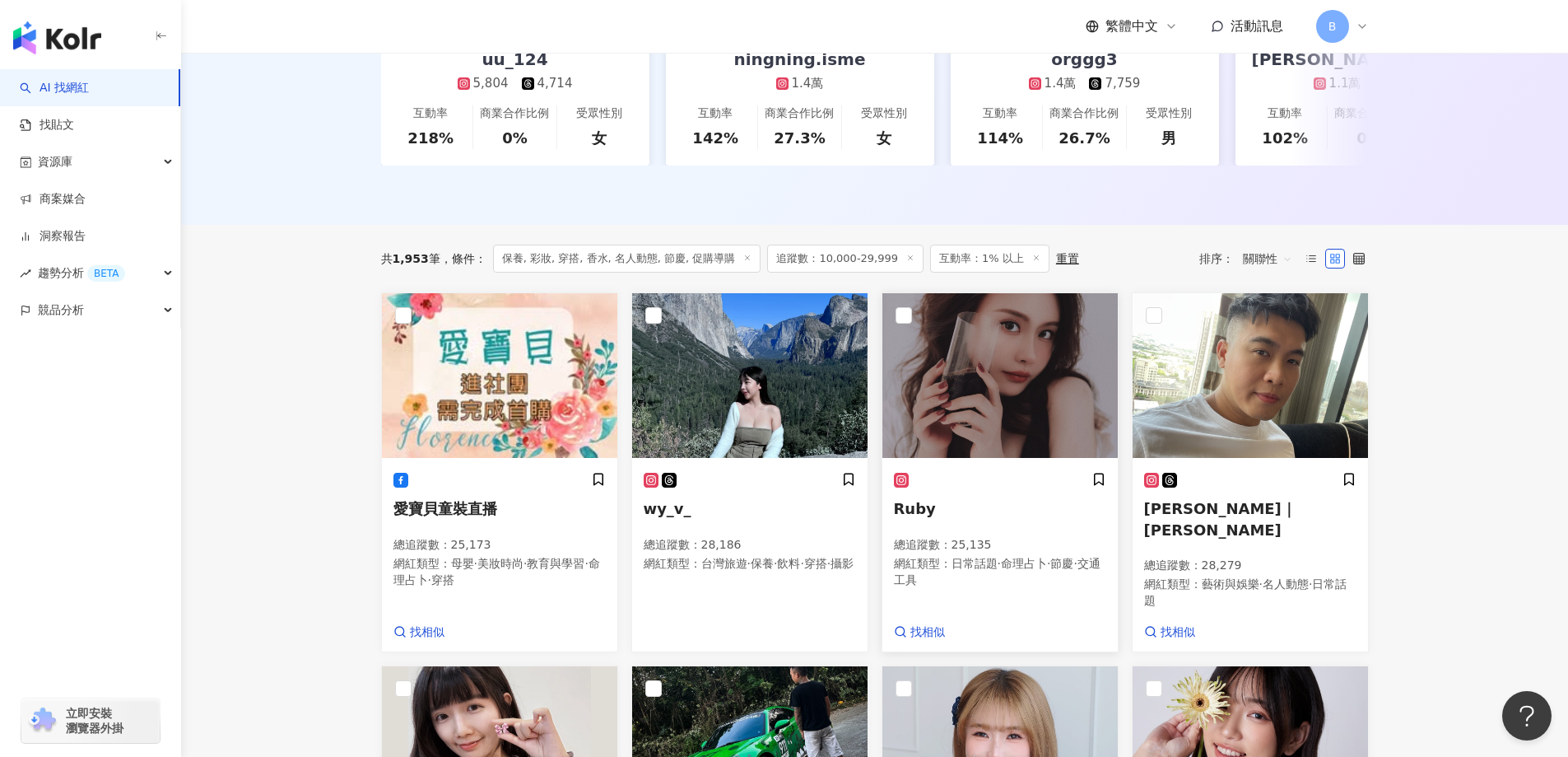
click at [969, 398] on img at bounding box center [999, 376] width 235 height 165
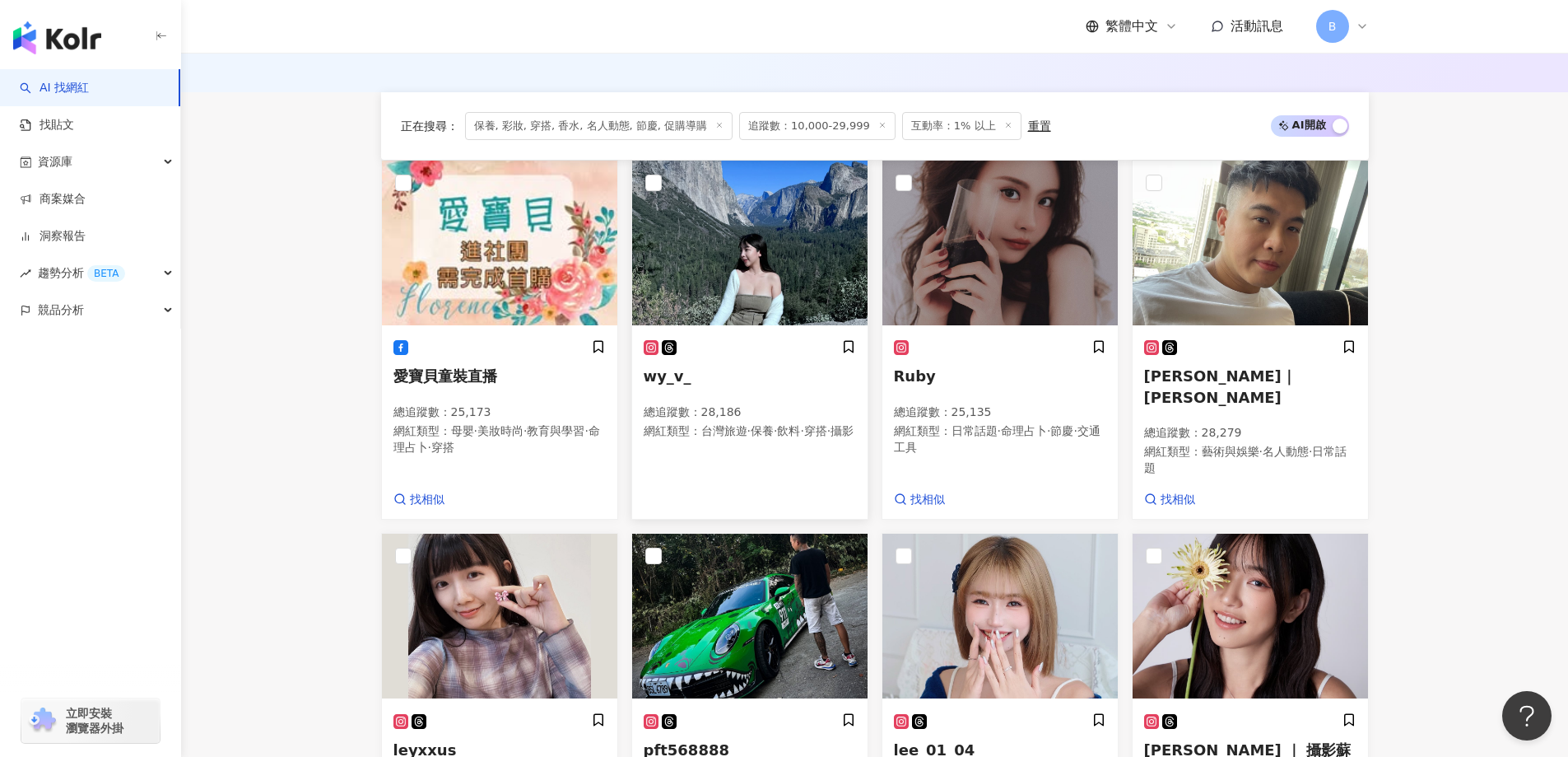
scroll to position [623, 0]
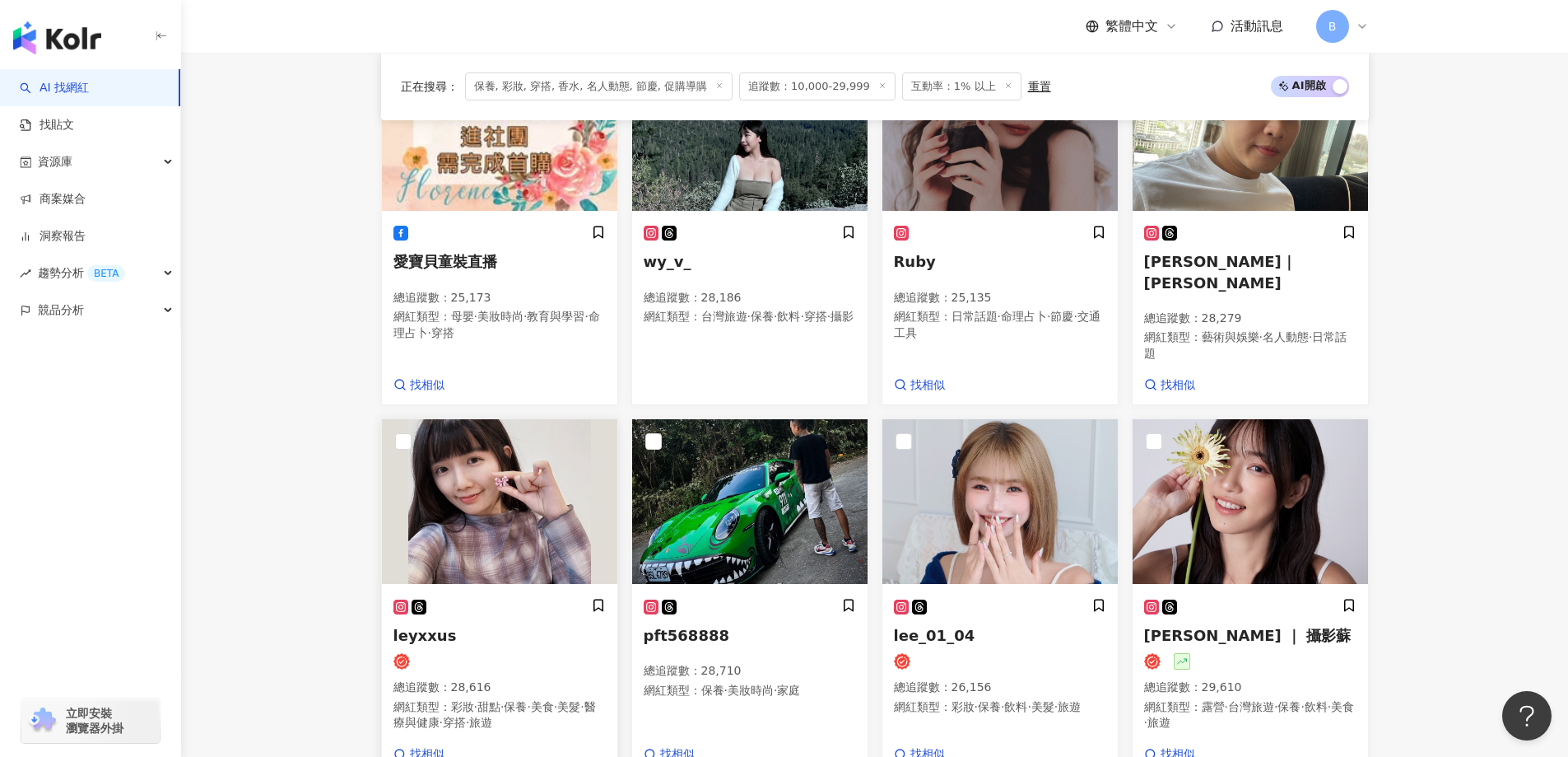
click at [469, 509] on img at bounding box center [499, 502] width 235 height 165
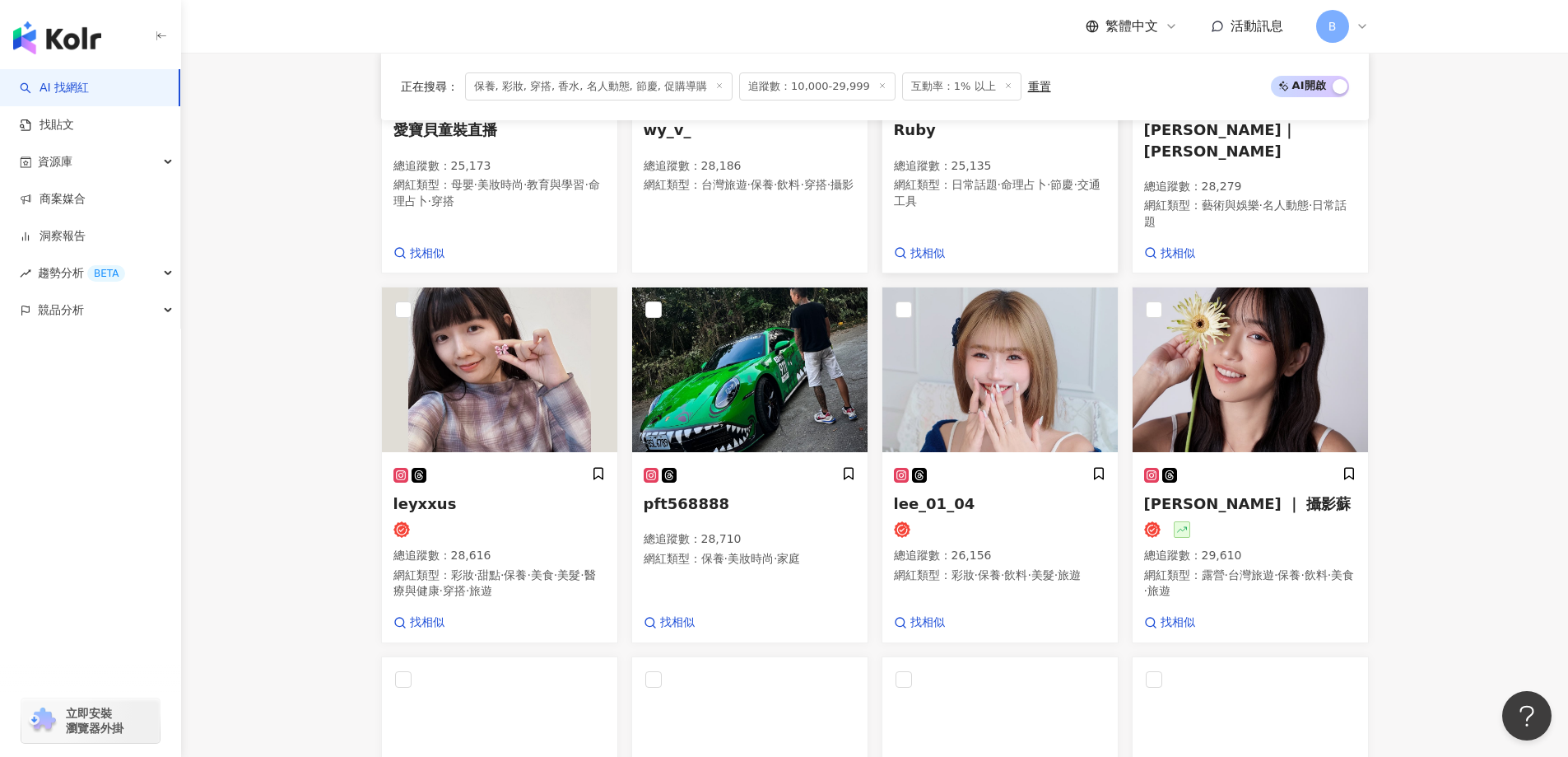
scroll to position [788, 0]
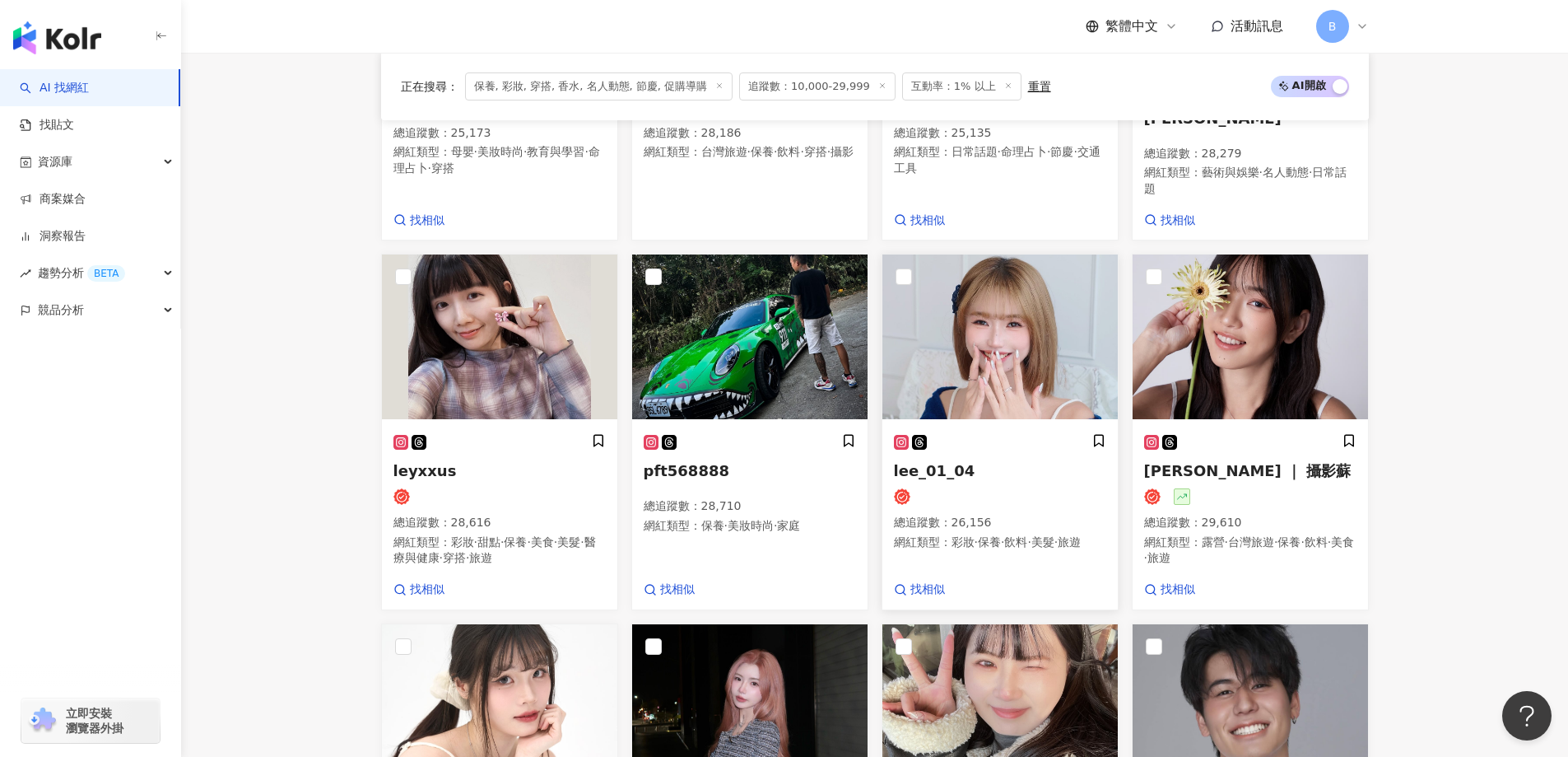
click at [985, 342] on img at bounding box center [999, 337] width 235 height 165
click at [1265, 348] on img at bounding box center [1250, 337] width 235 height 165
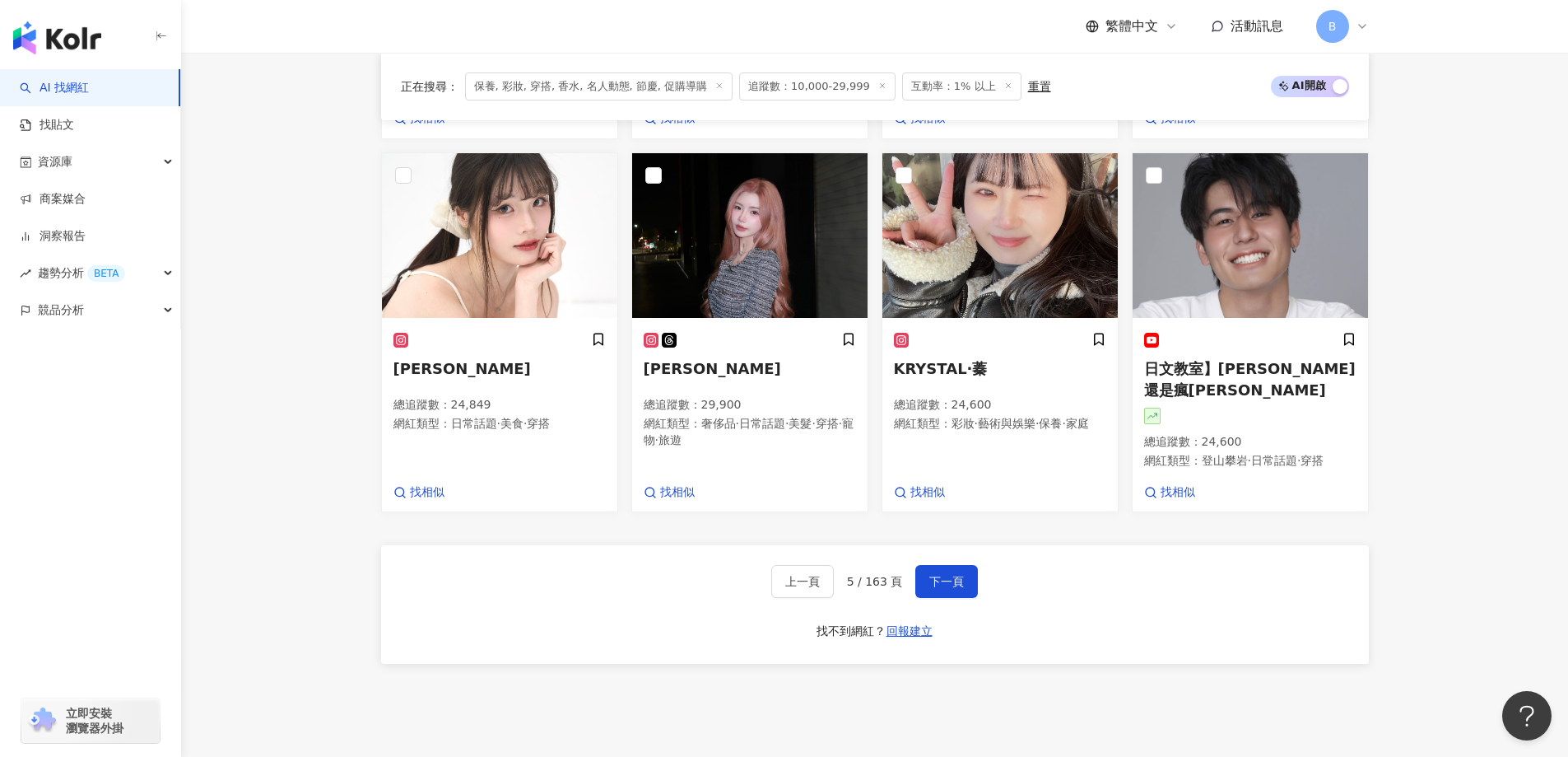
scroll to position [1282, 0]
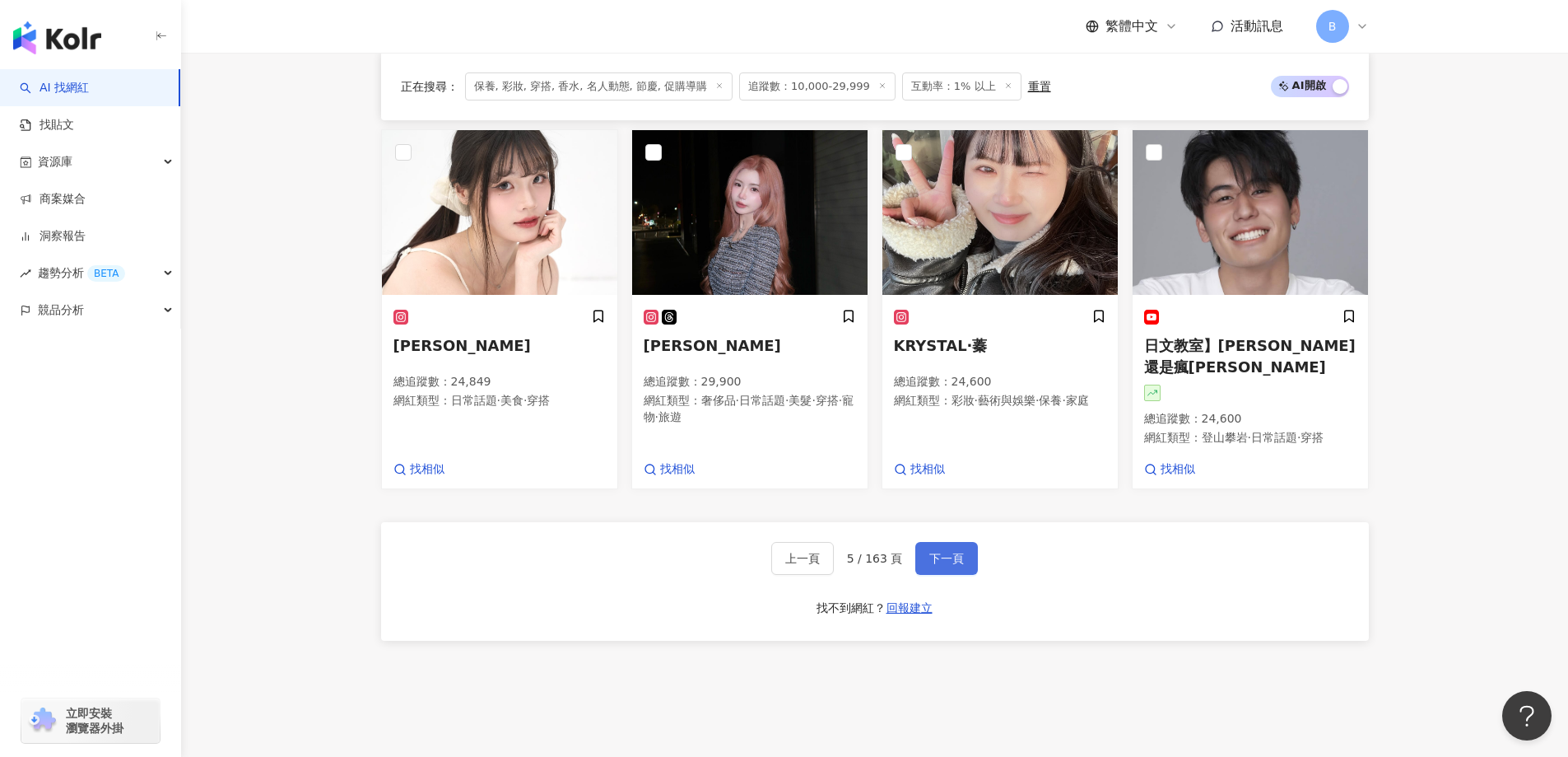
click at [956, 551] on span "下一頁" at bounding box center [947, 558] width 35 height 13
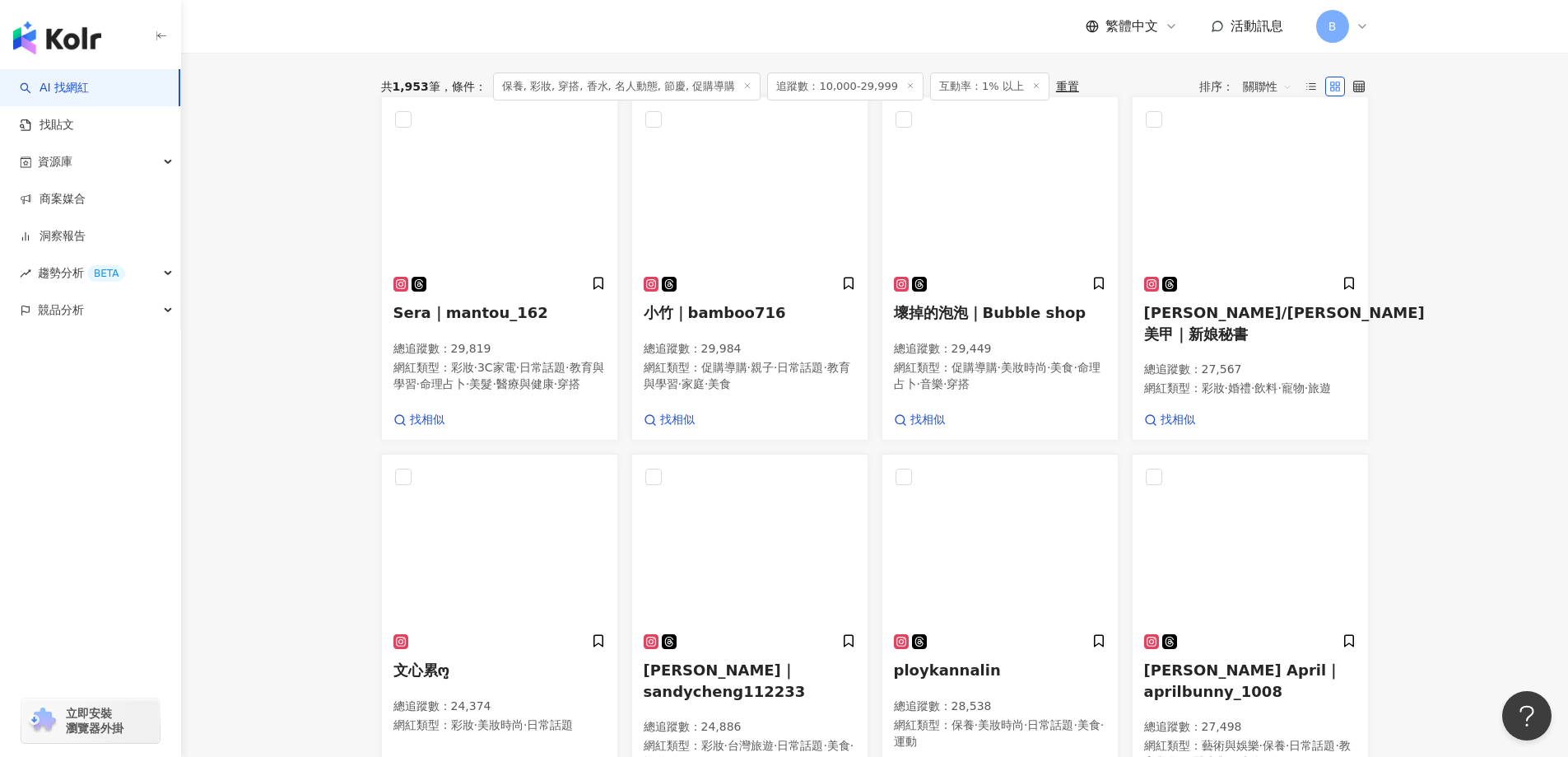
scroll to position [422, 0]
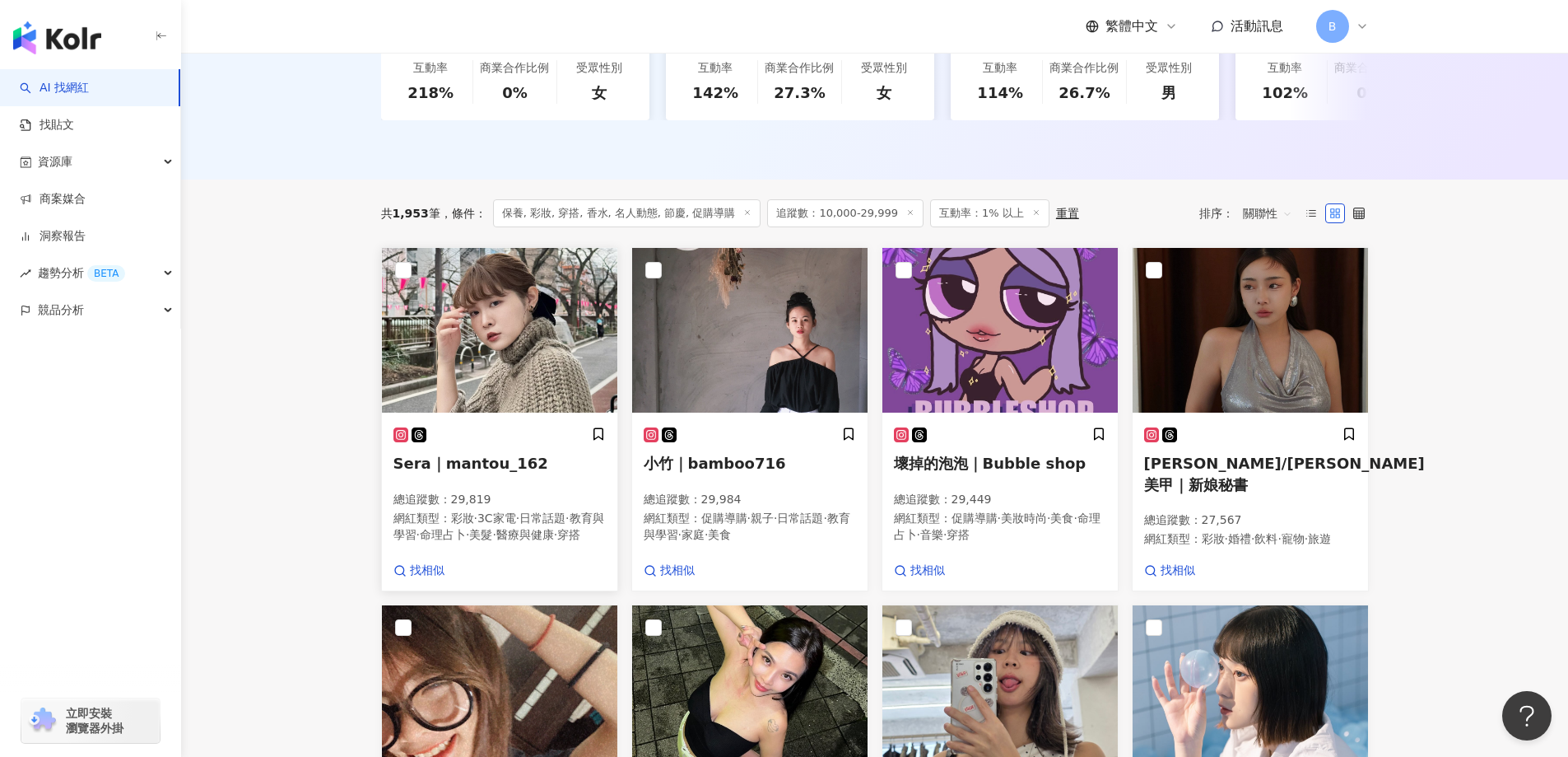
click at [486, 395] on img at bounding box center [499, 330] width 235 height 165
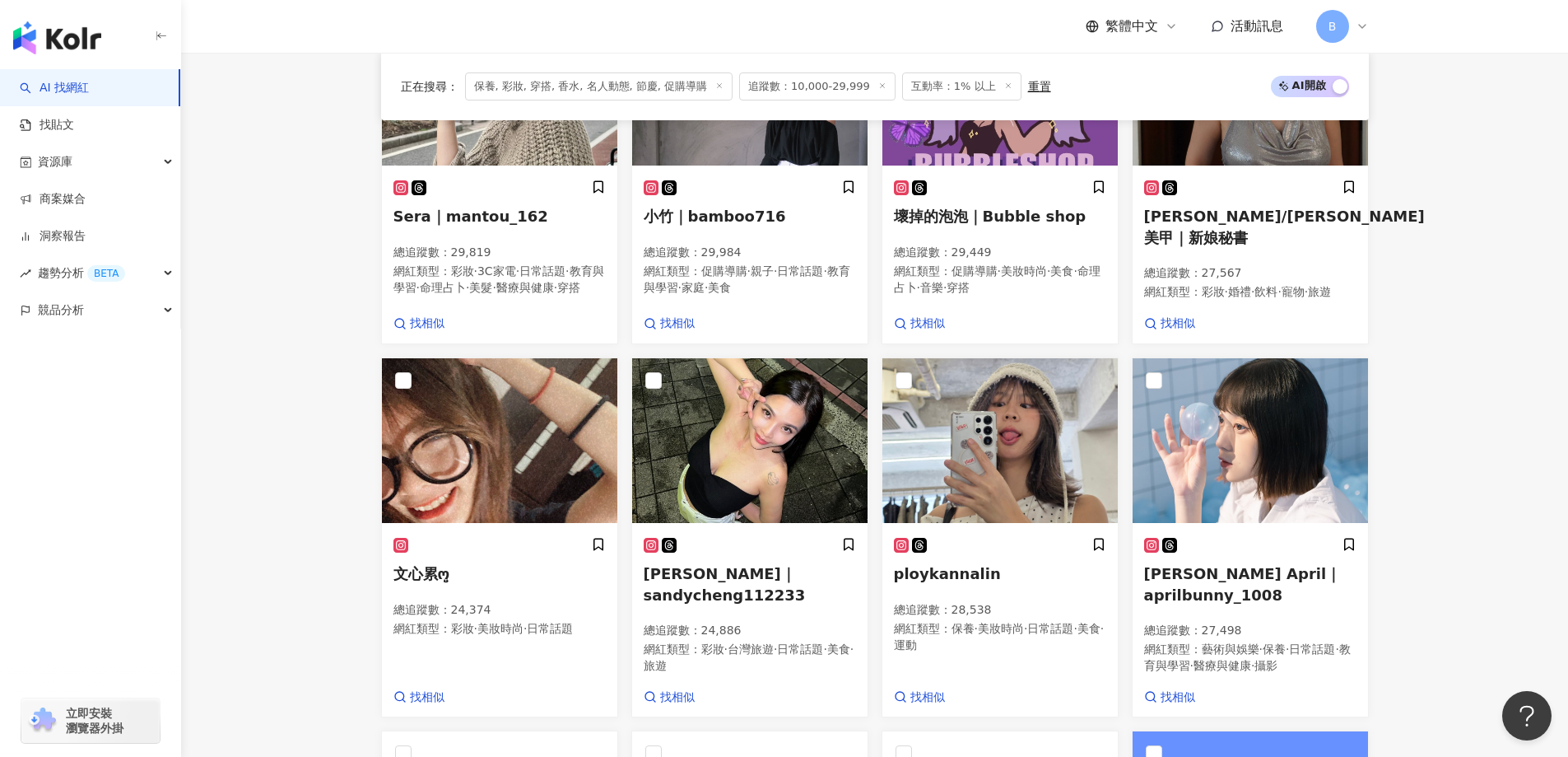
scroll to position [833, 0]
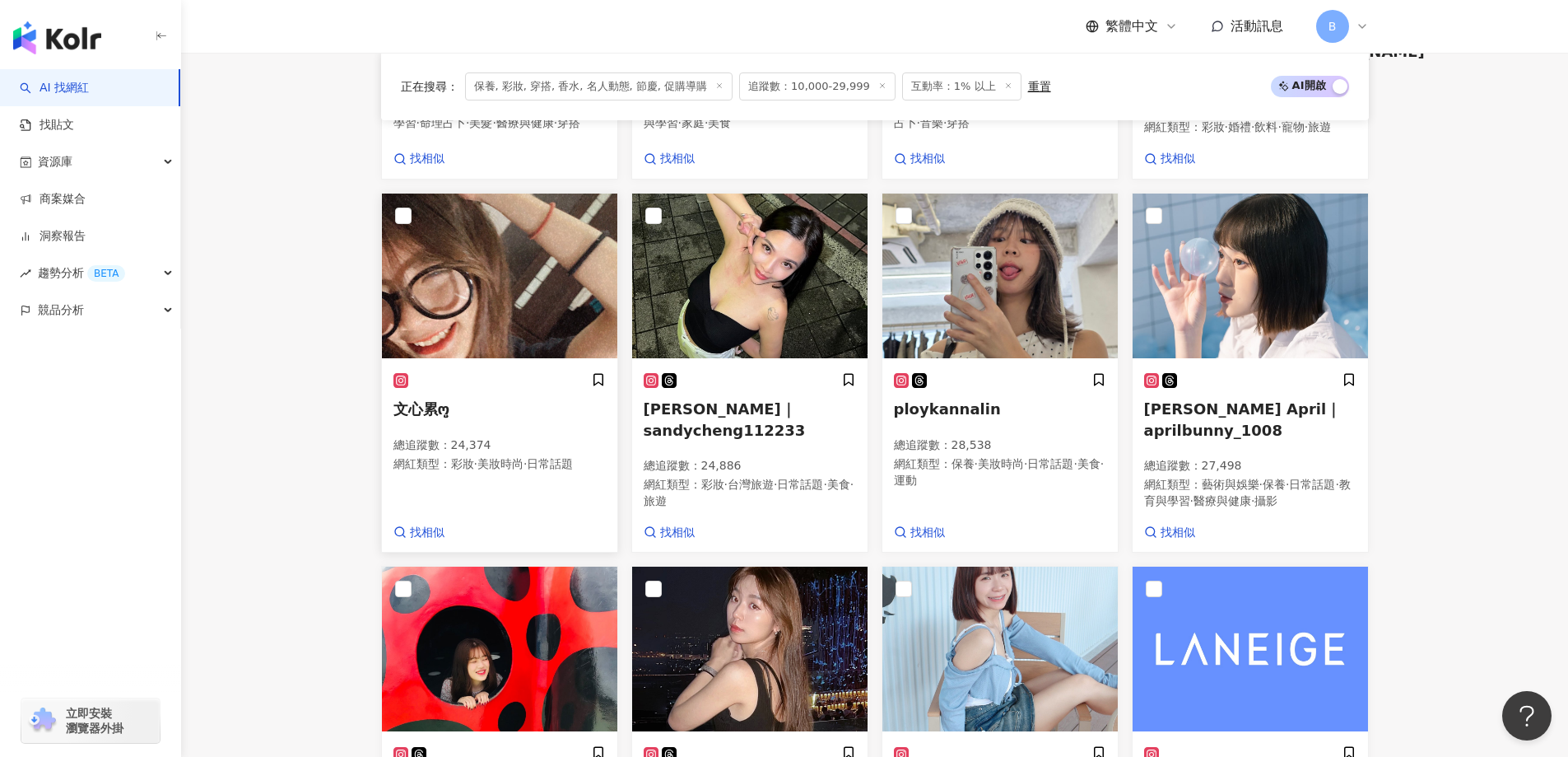
click at [461, 274] on img at bounding box center [499, 276] width 235 height 165
click at [954, 286] on img at bounding box center [999, 276] width 235 height 165
click at [1215, 318] on img at bounding box center [1250, 276] width 235 height 165
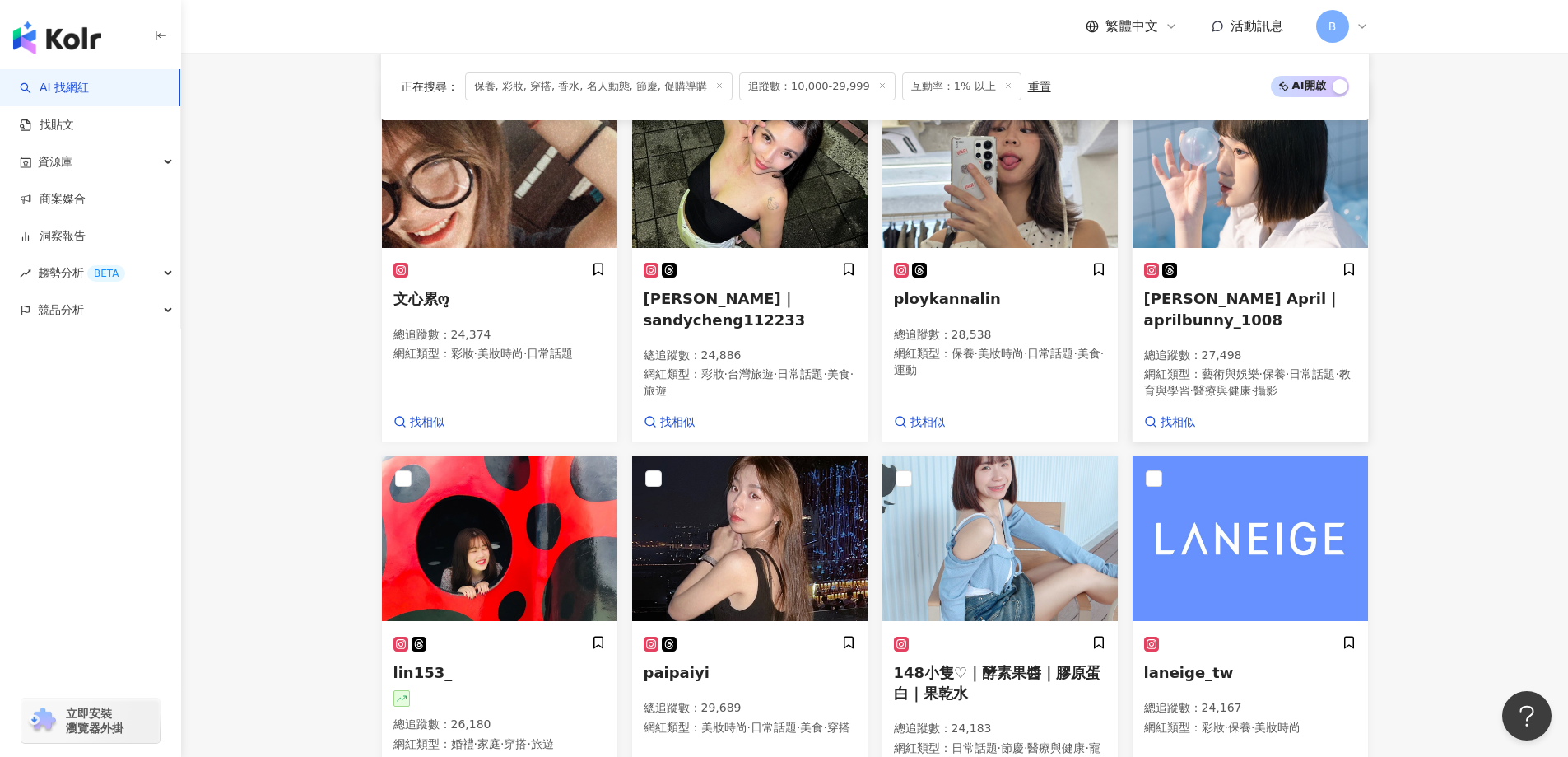
scroll to position [1081, 0]
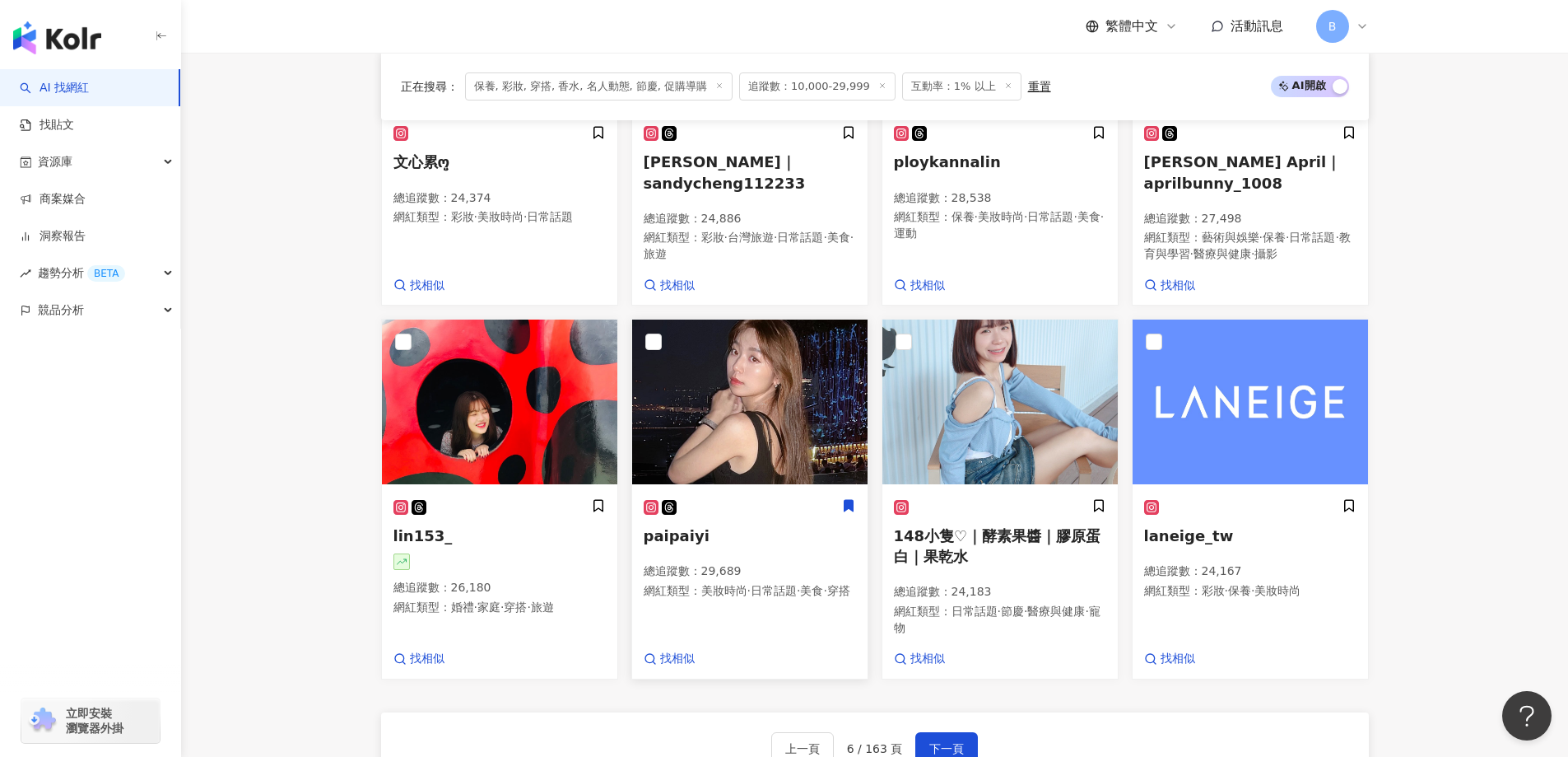
click at [770, 426] on img at bounding box center [749, 402] width 235 height 165
click at [513, 387] on img at bounding box center [499, 402] width 235 height 165
click at [777, 415] on img at bounding box center [749, 402] width 235 height 165
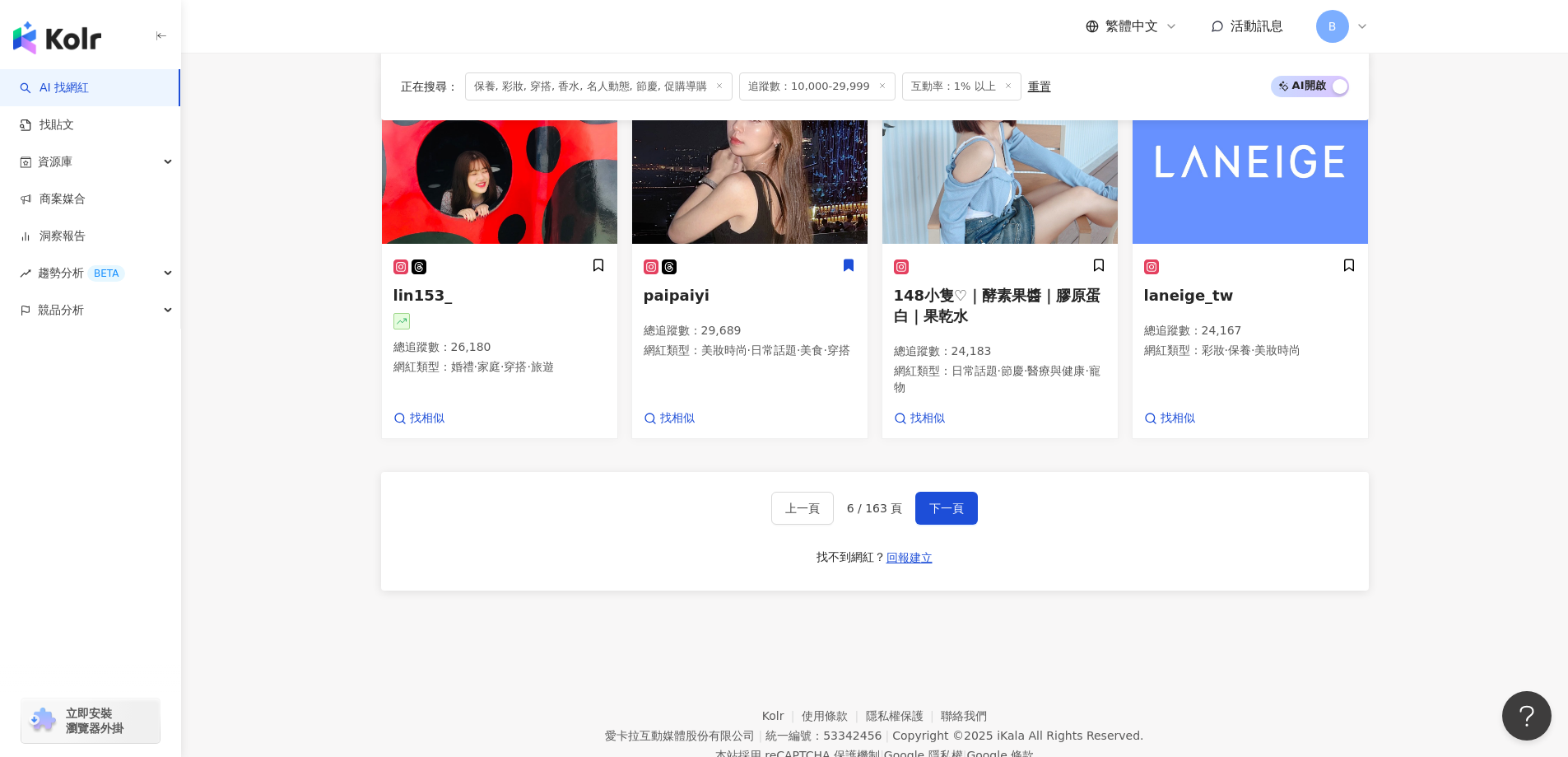
scroll to position [1327, 0]
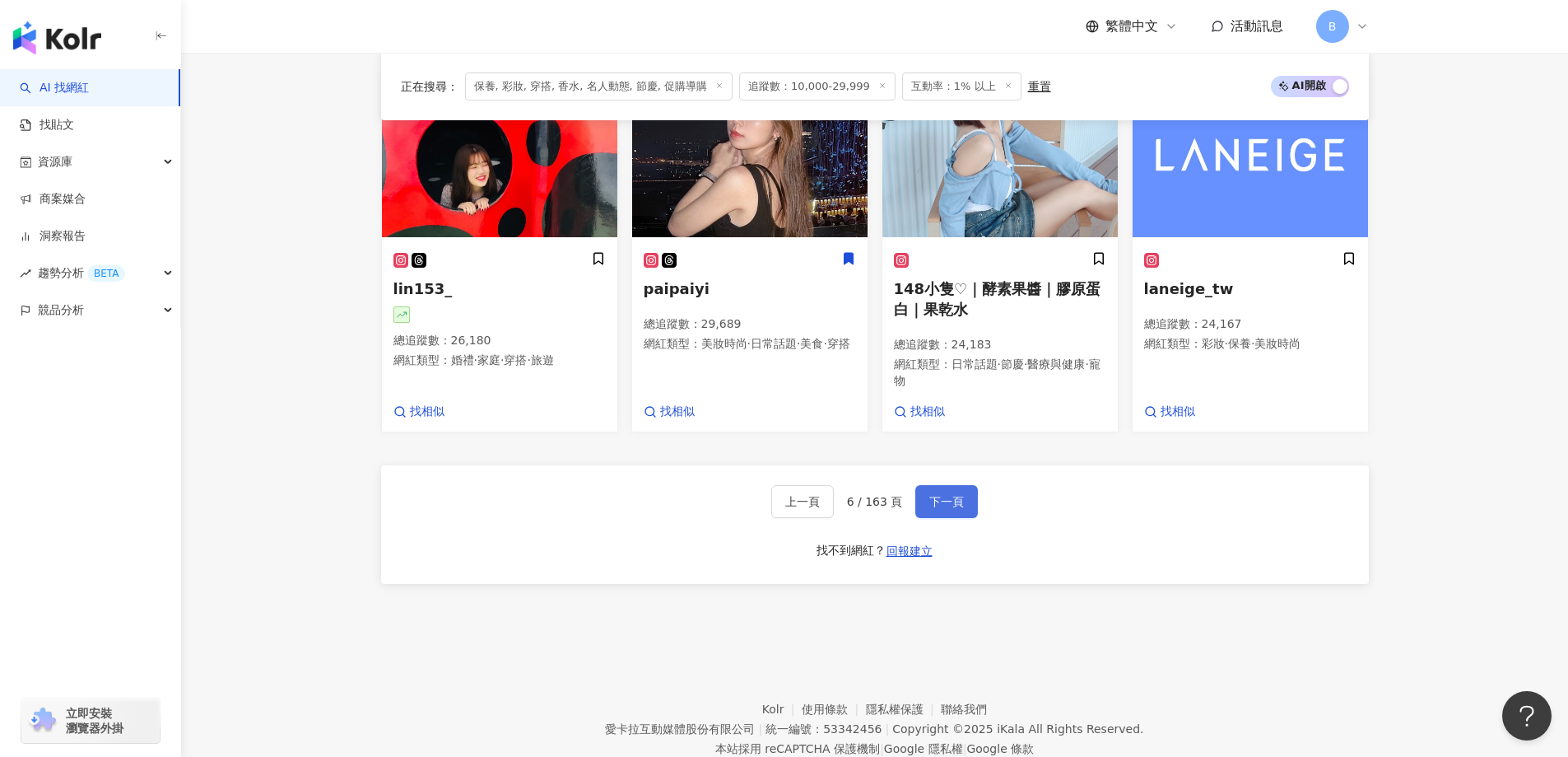
click at [937, 517] on button "下一頁" at bounding box center [947, 502] width 63 height 33
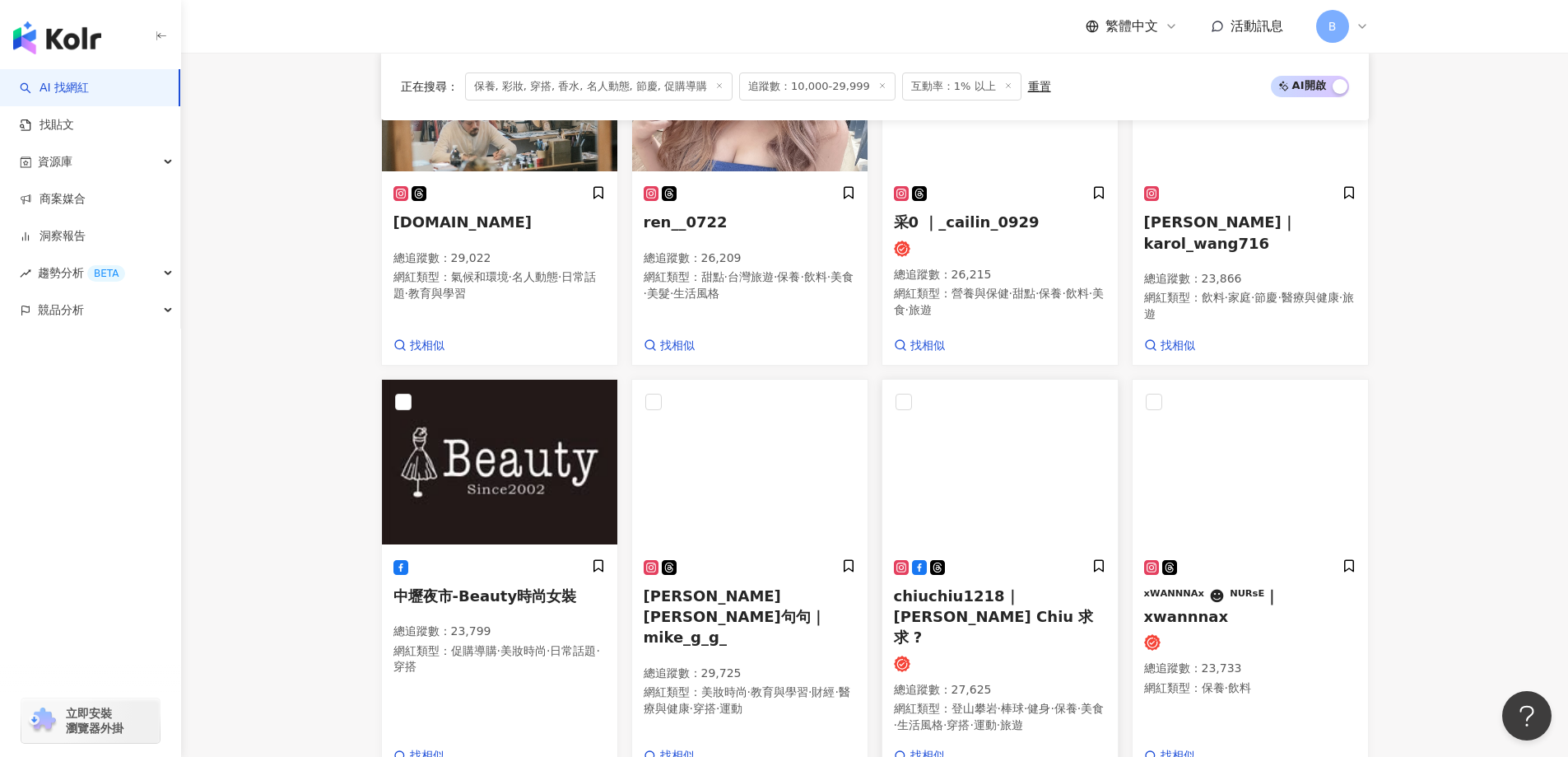
scroll to position [511, 0]
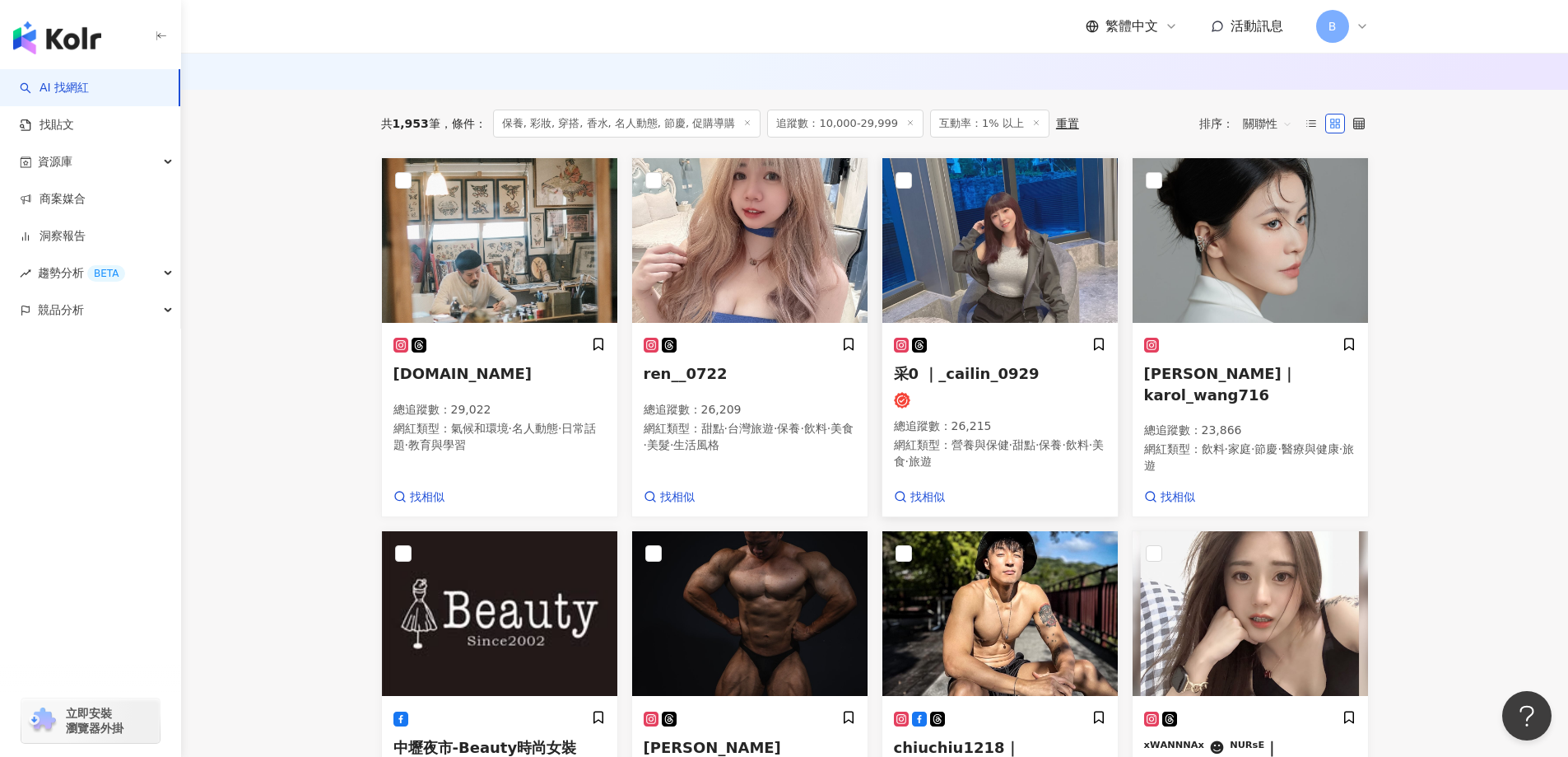
click at [965, 224] on img at bounding box center [999, 241] width 235 height 165
click at [1237, 260] on img at bounding box center [1250, 241] width 235 height 165
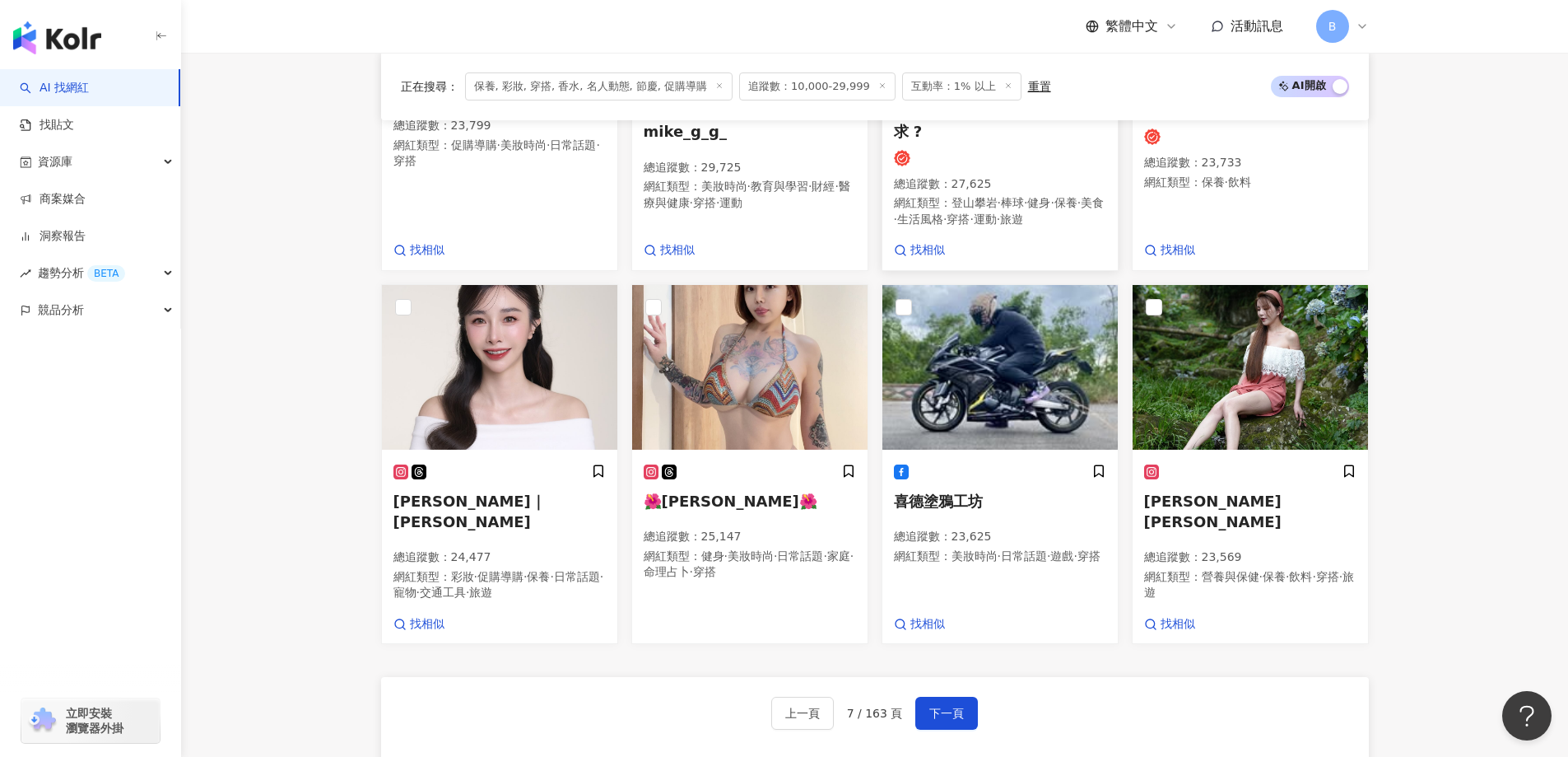
scroll to position [1170, 0]
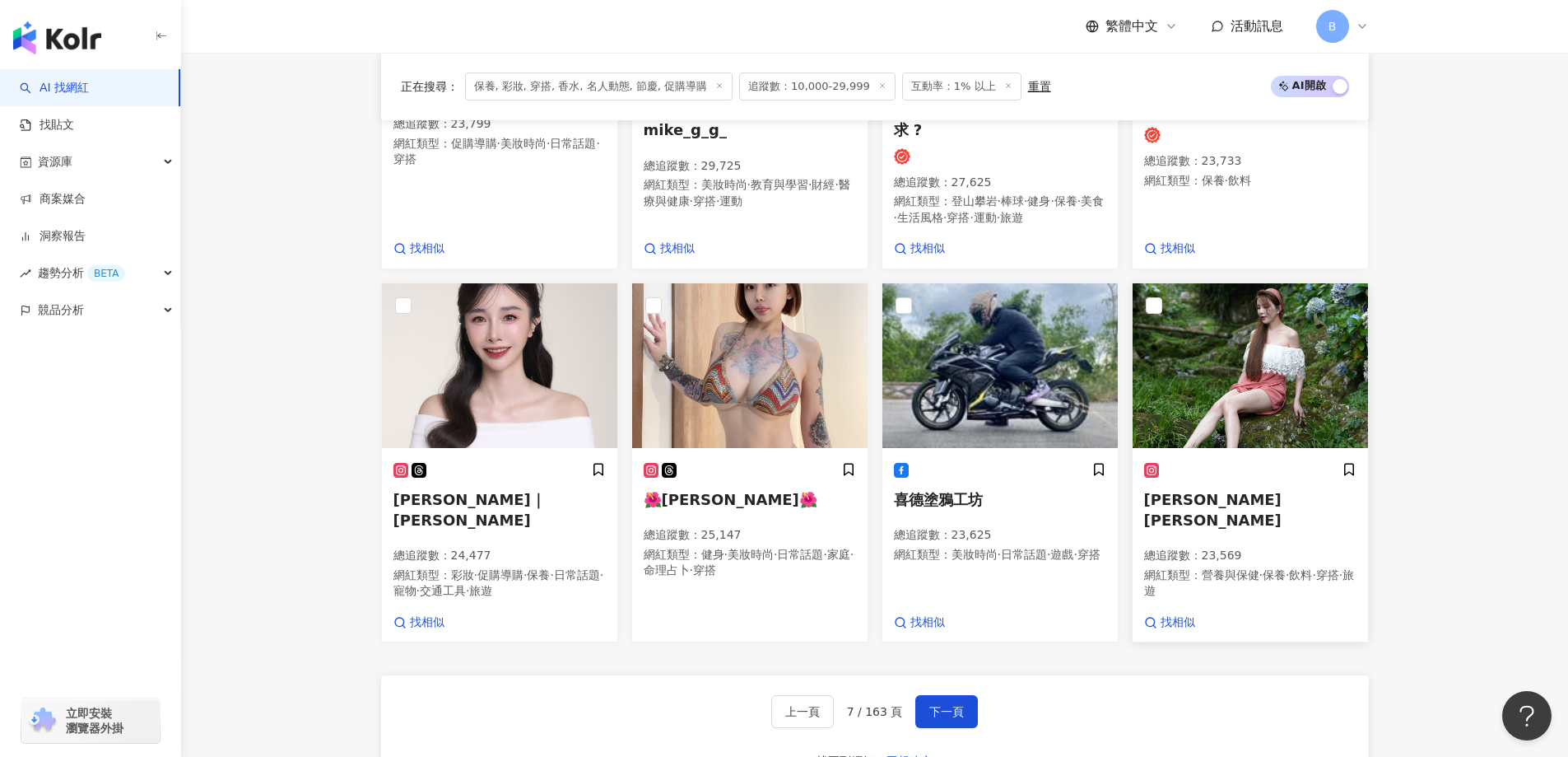
click at [1230, 377] on img at bounding box center [1250, 366] width 235 height 165
click at [56, 436] on div "button" at bounding box center [90, 383] width 181 height 109
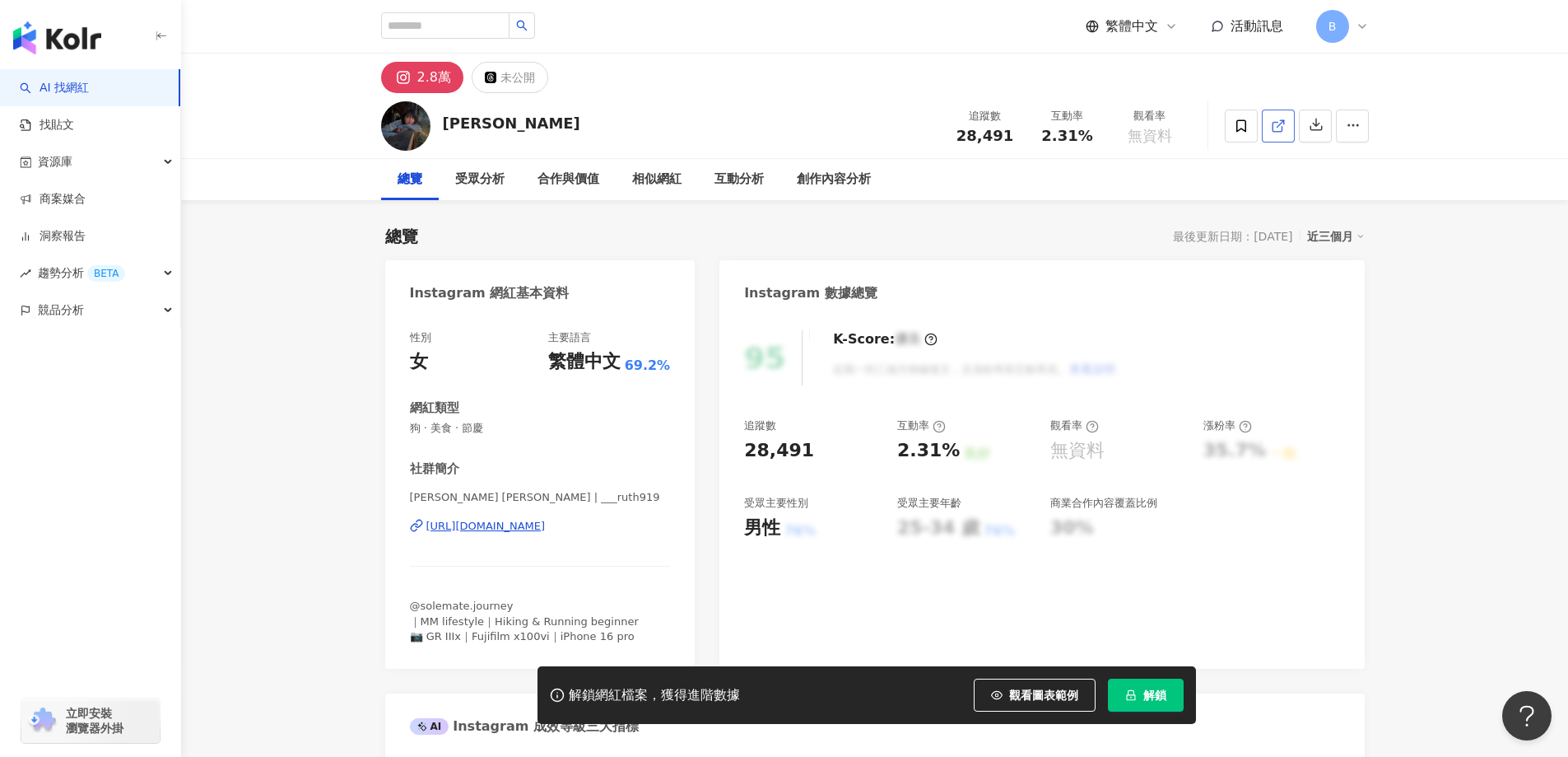
click at [1282, 126] on icon at bounding box center [1277, 126] width 9 height 9
click at [447, 424] on span "狗 · 美食 · 節慶" at bounding box center [541, 428] width 261 height 15
click at [446, 426] on span "狗 · 美食 · 節慶" at bounding box center [541, 428] width 261 height 15
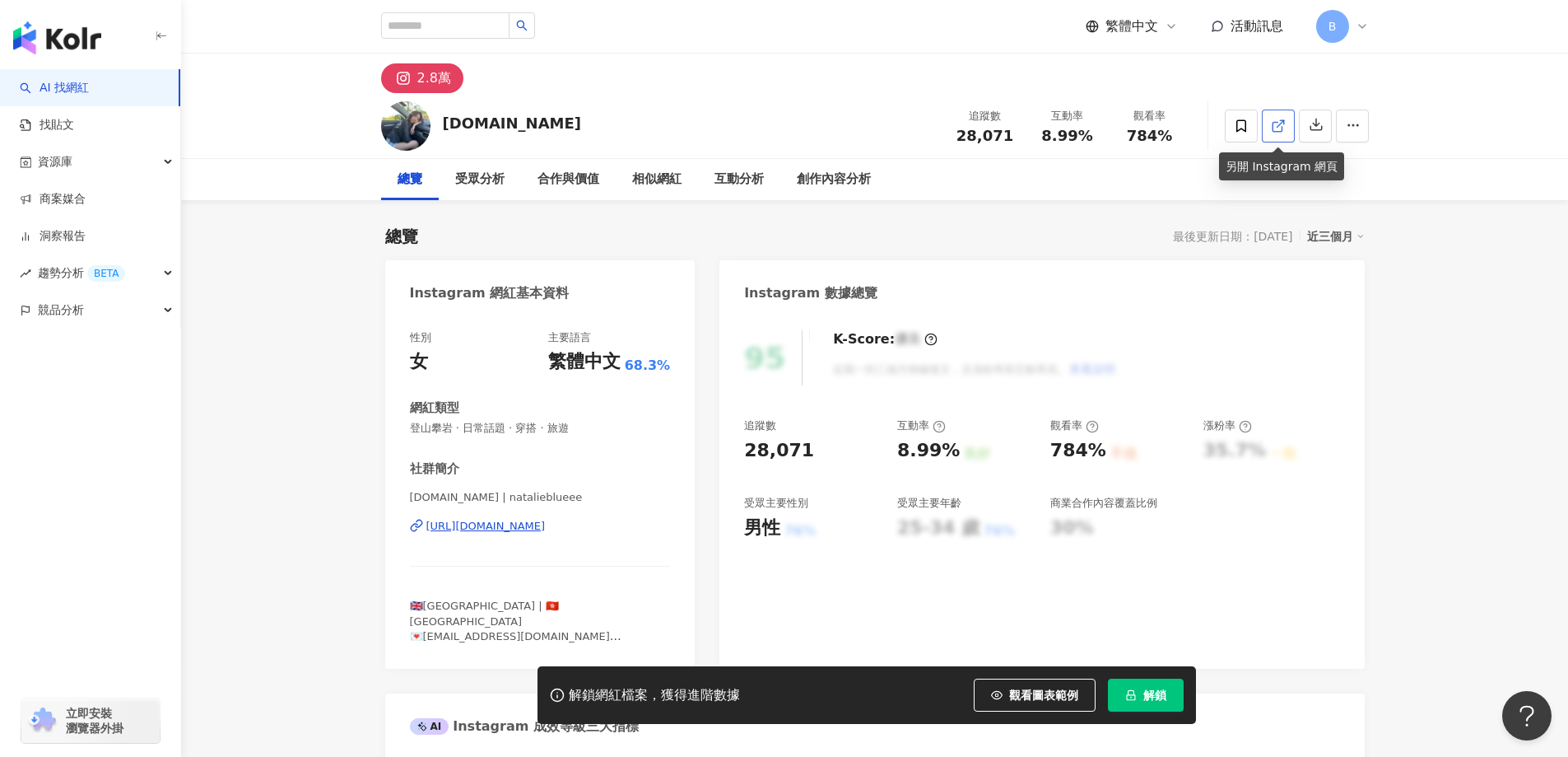
click at [1292, 121] on link at bounding box center [1278, 126] width 33 height 33
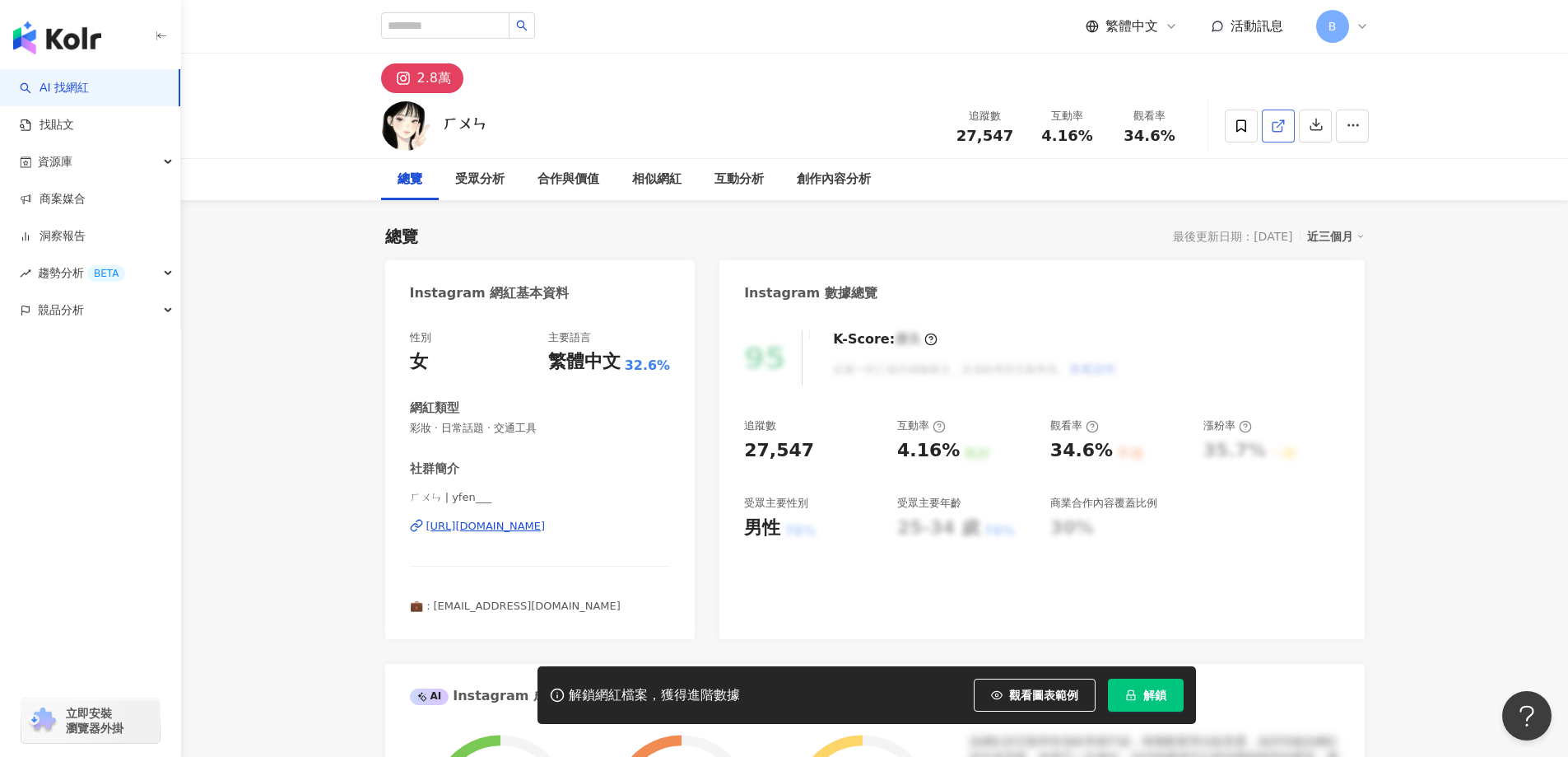
click at [1282, 117] on span at bounding box center [1278, 125] width 15 height 17
click at [515, 429] on span "彩妝 · 日常話題 · 交通工具" at bounding box center [541, 428] width 261 height 15
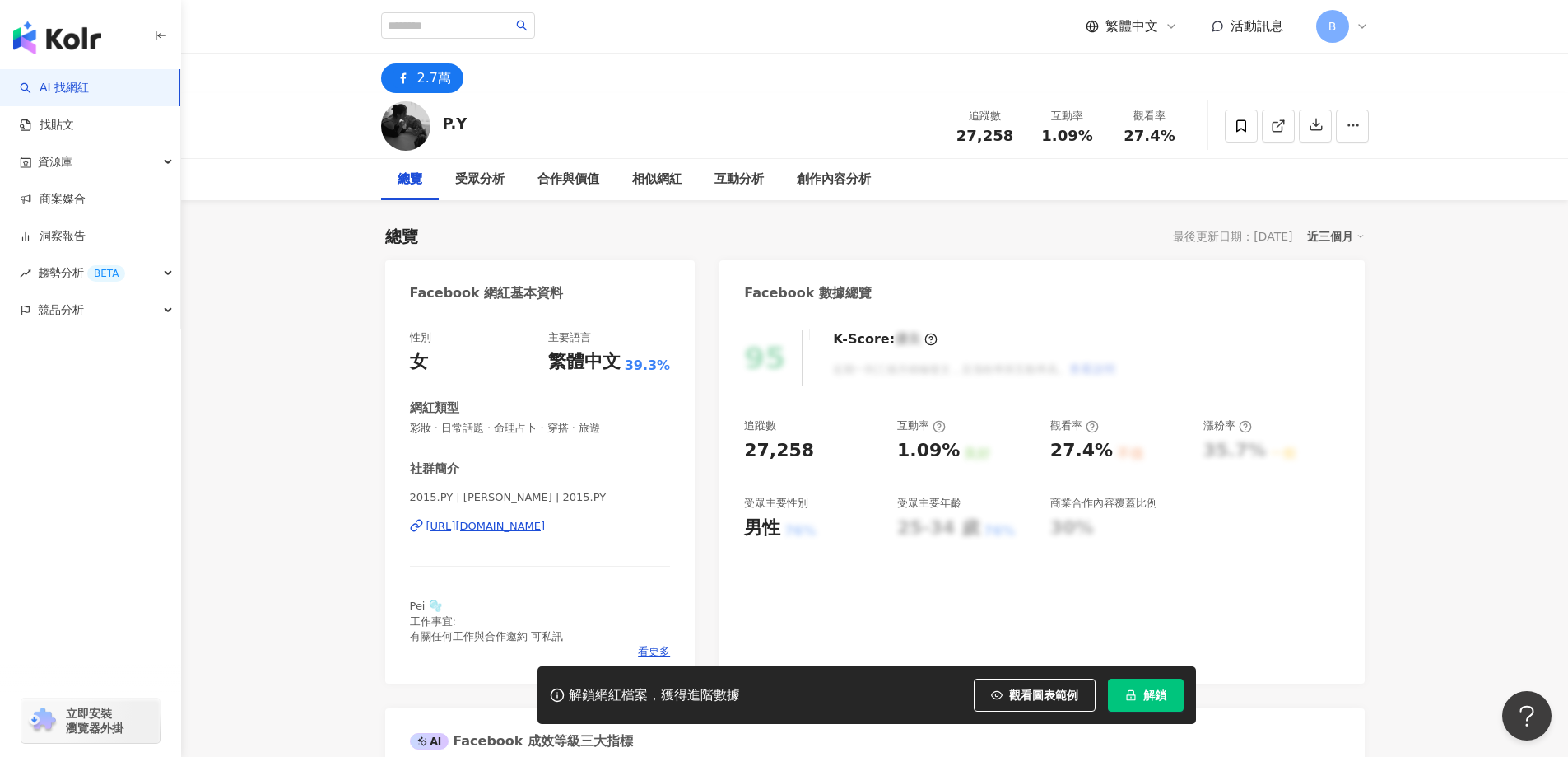
click at [1285, 121] on icon at bounding box center [1278, 126] width 15 height 15
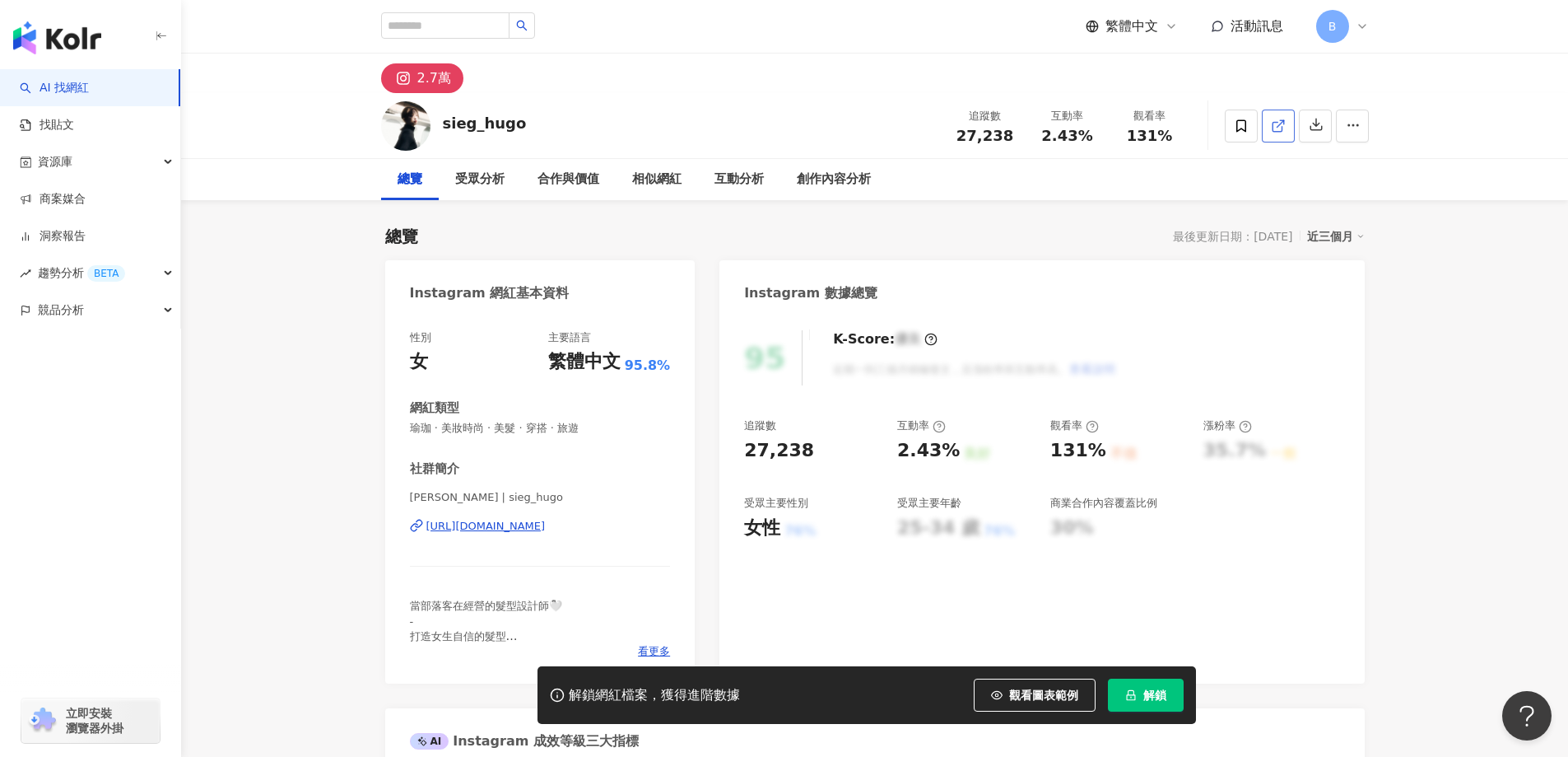
click at [1283, 123] on polyline at bounding box center [1282, 122] width 4 height 4
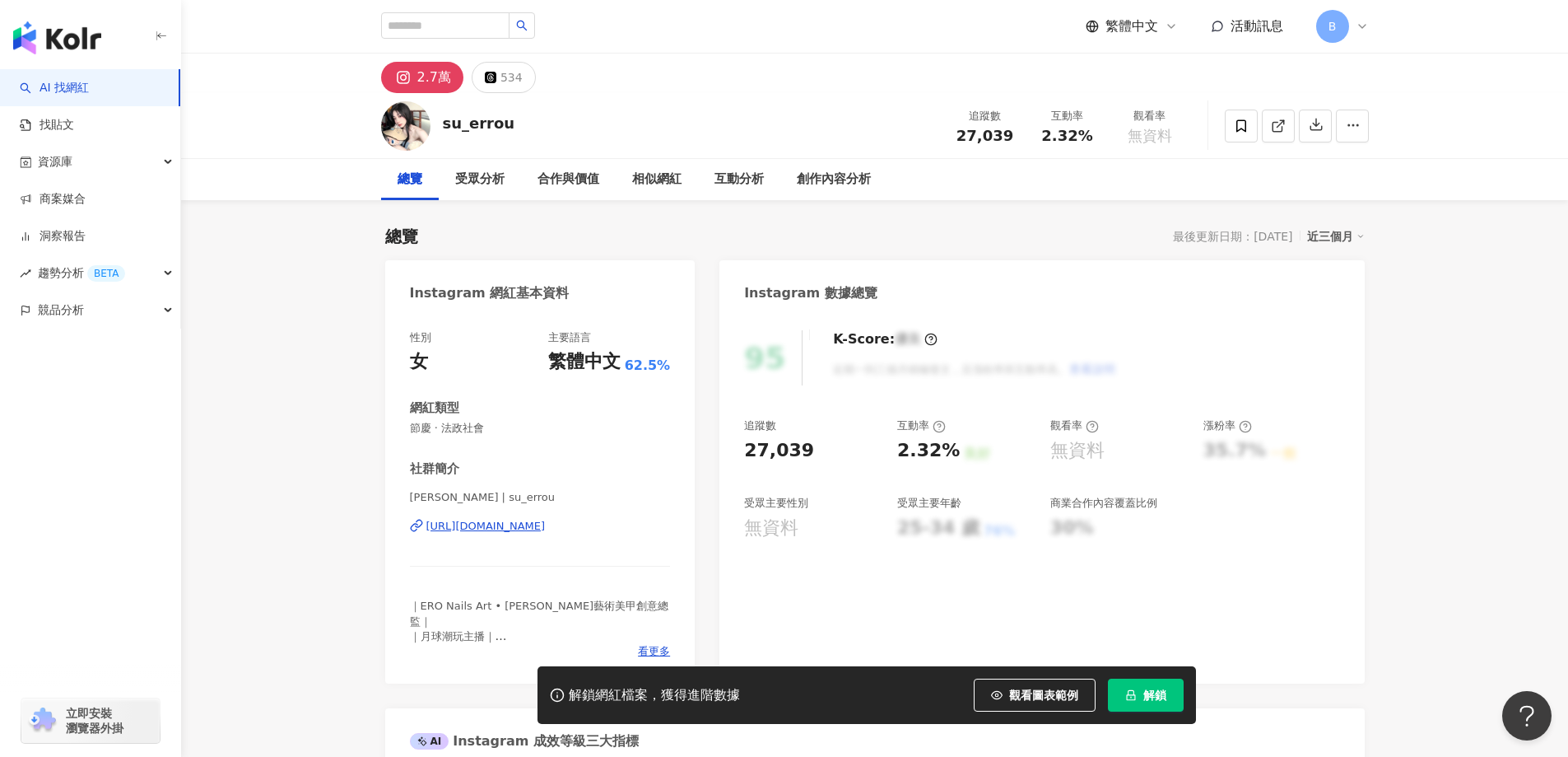
click at [1282, 127] on icon at bounding box center [1277, 126] width 9 height 9
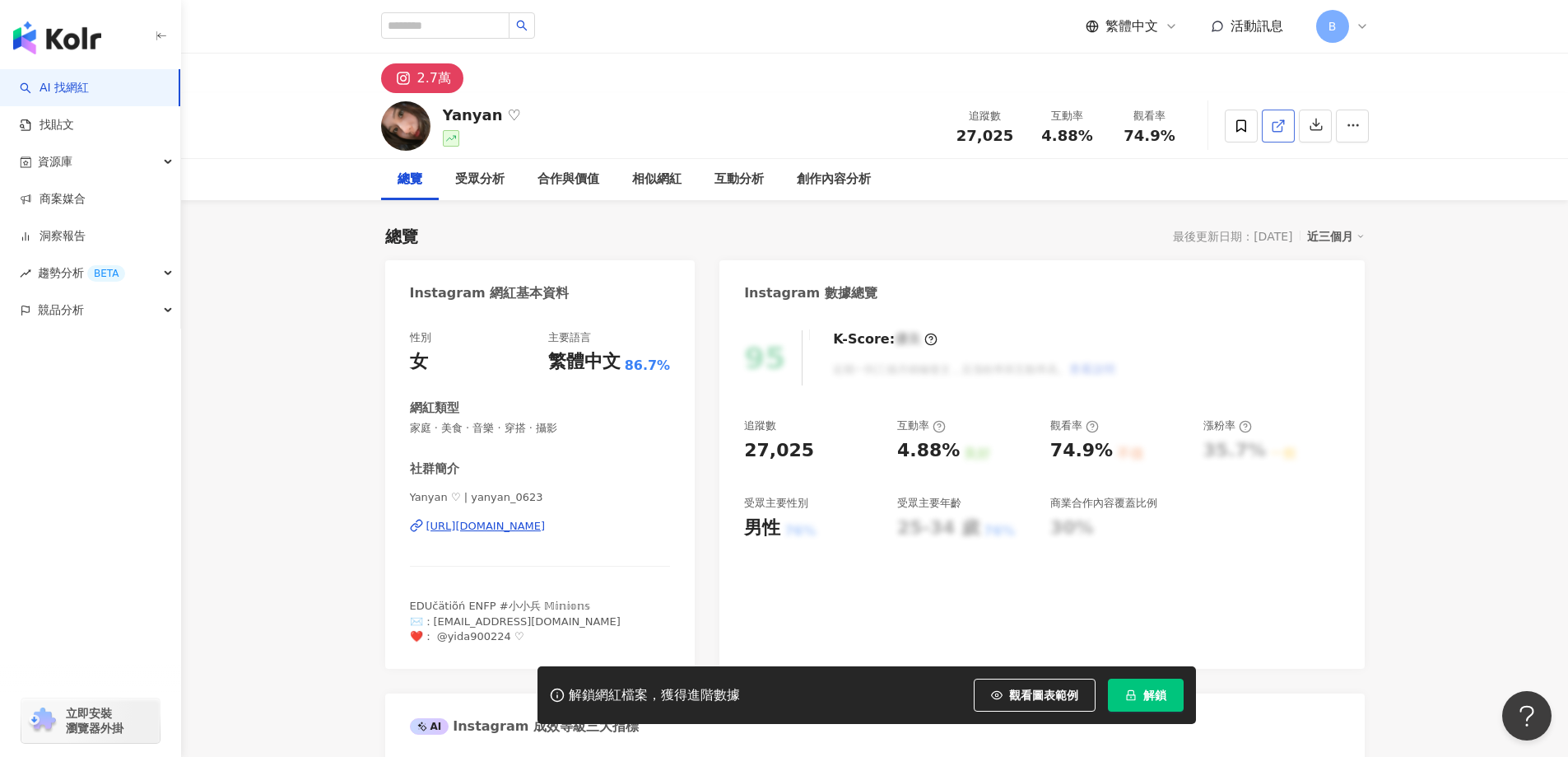
click at [1279, 131] on icon at bounding box center [1277, 126] width 9 height 9
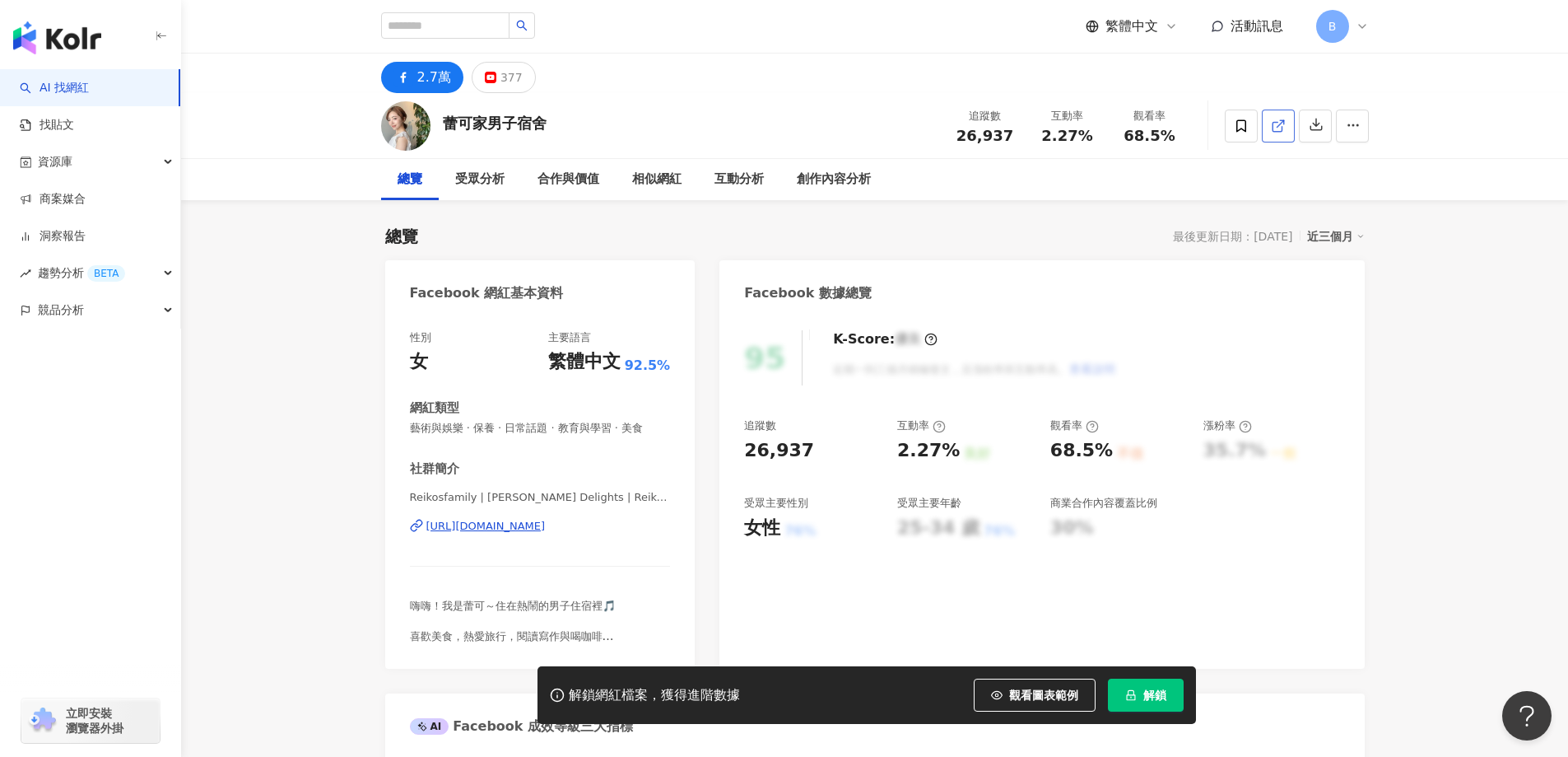
click at [1273, 131] on icon at bounding box center [1277, 126] width 9 height 9
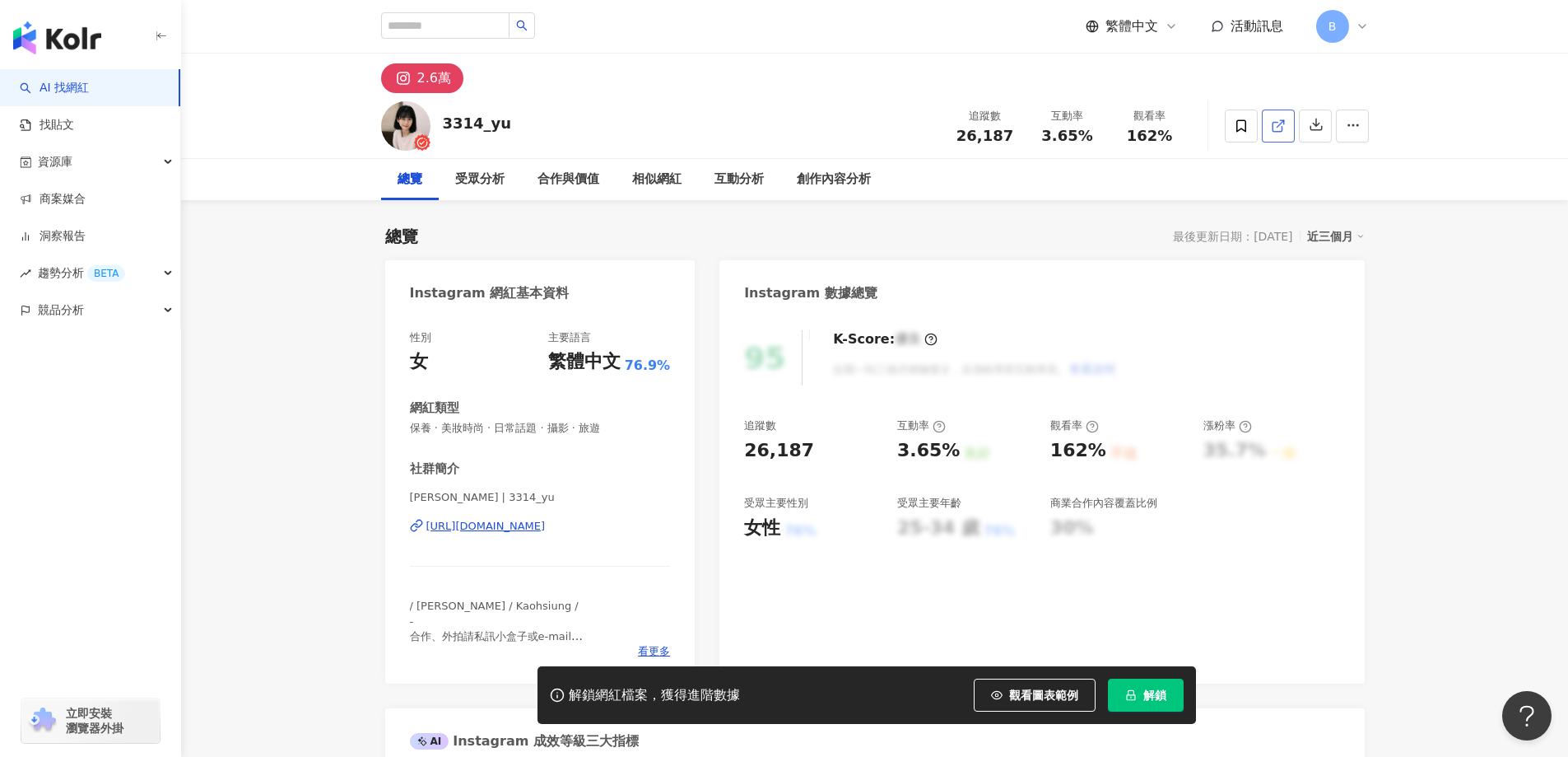
click at [1283, 129] on icon at bounding box center [1278, 126] width 15 height 15
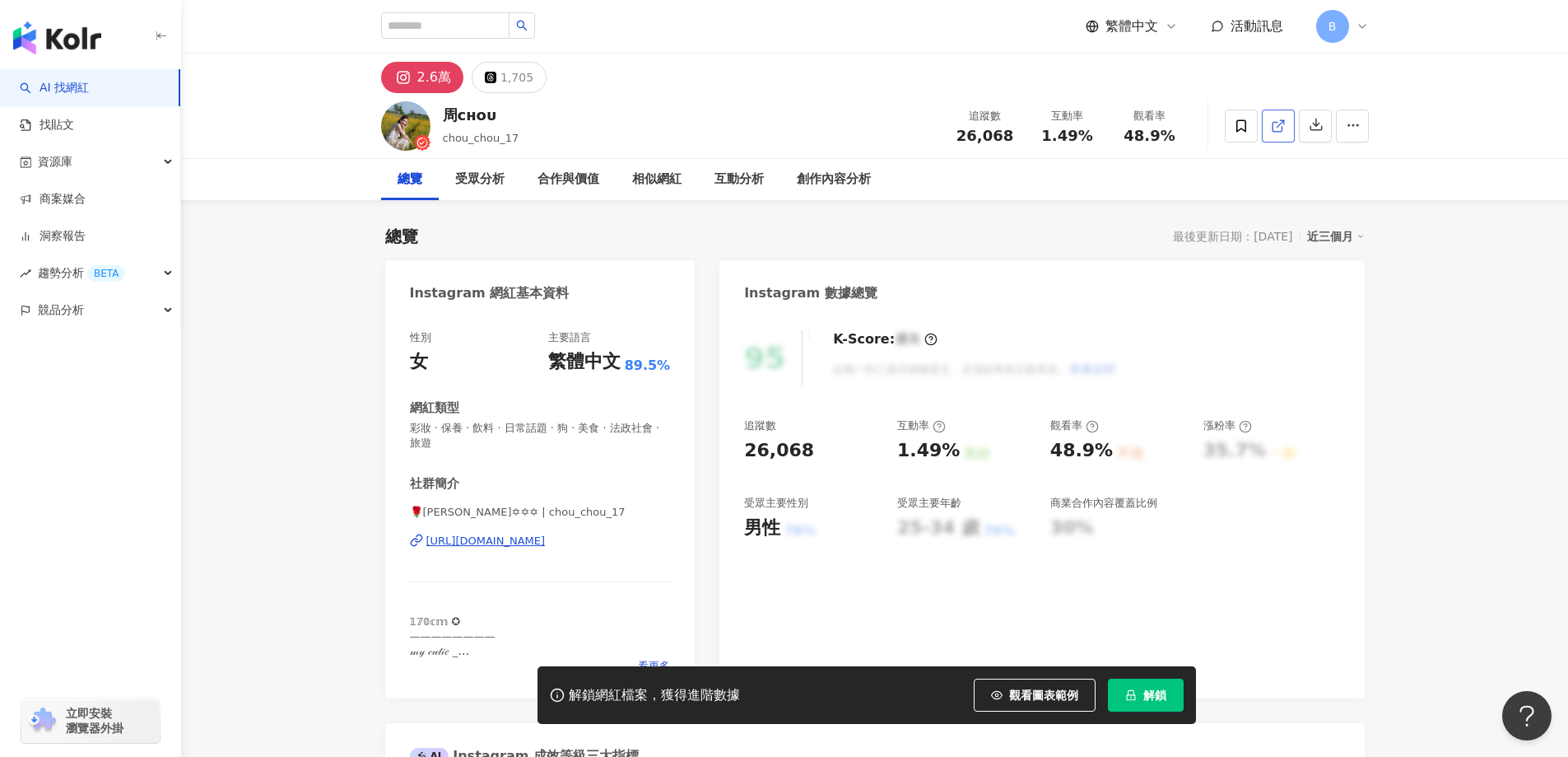
click at [1278, 131] on icon at bounding box center [1277, 126] width 9 height 9
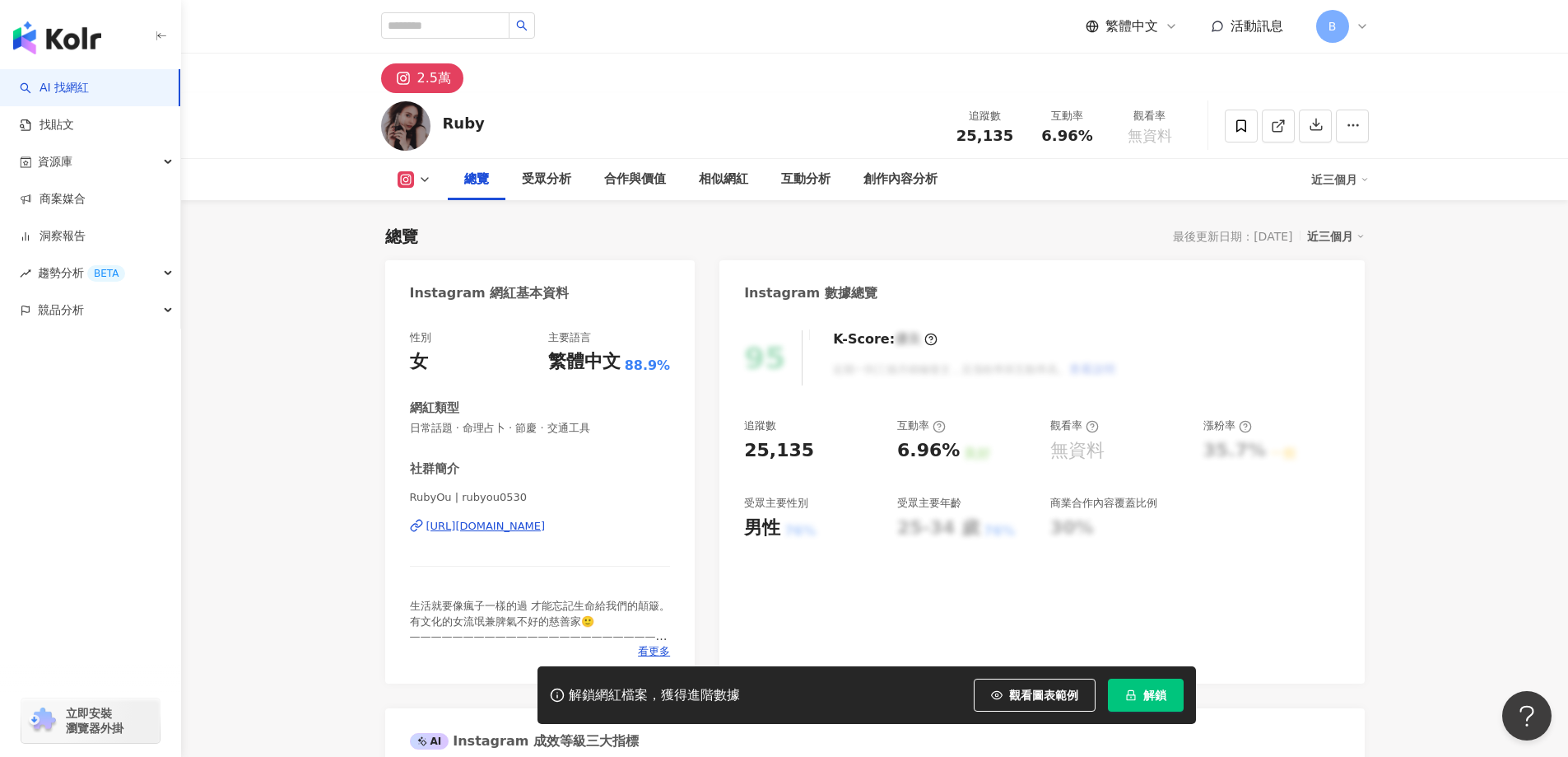
drag, startPoint x: 286, startPoint y: 304, endPoint x: 821, endPoint y: 282, distance: 535.5
click at [1274, 131] on icon at bounding box center [1277, 126] width 9 height 9
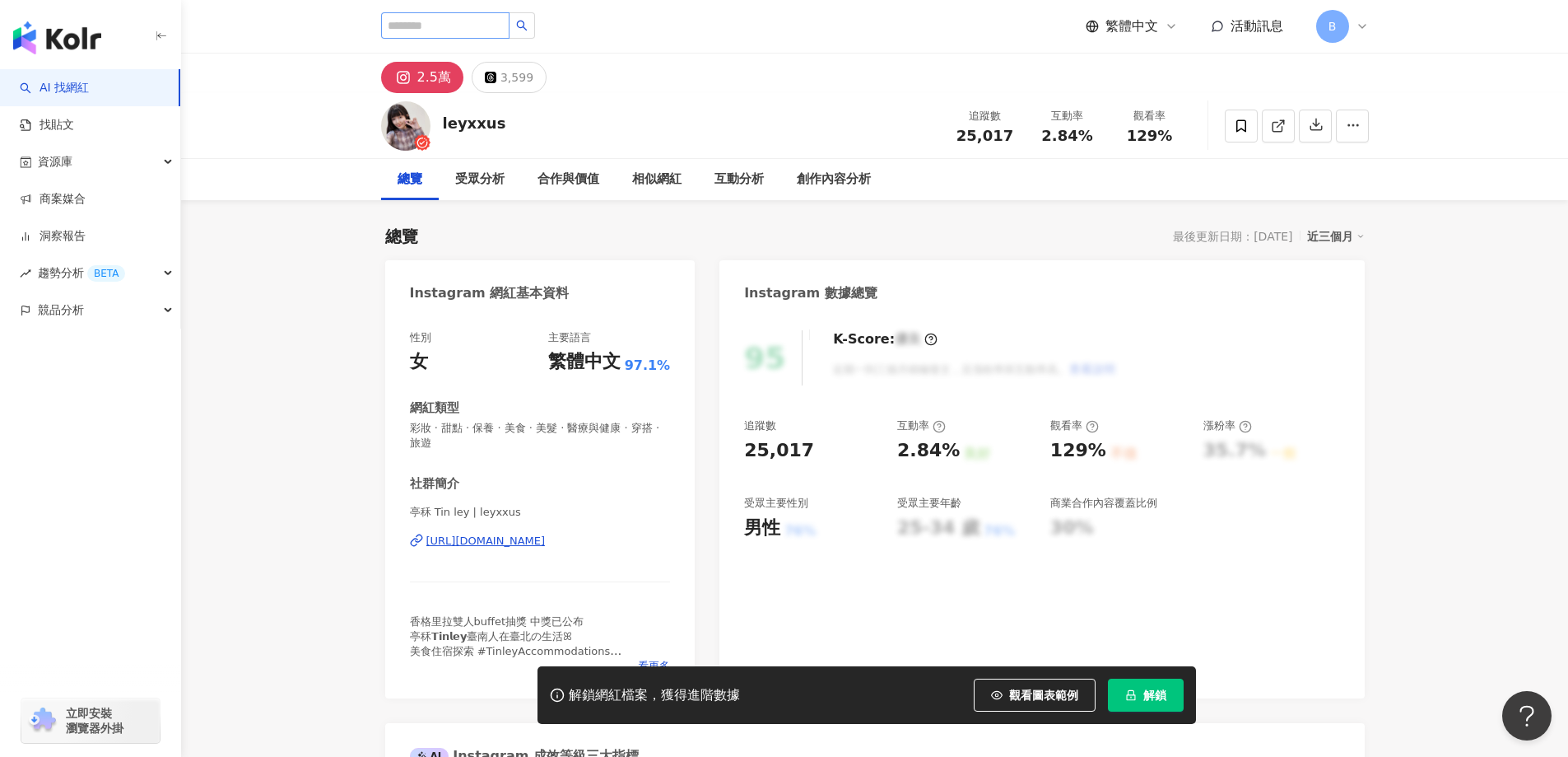
click at [1282, 127] on icon at bounding box center [1277, 126] width 9 height 9
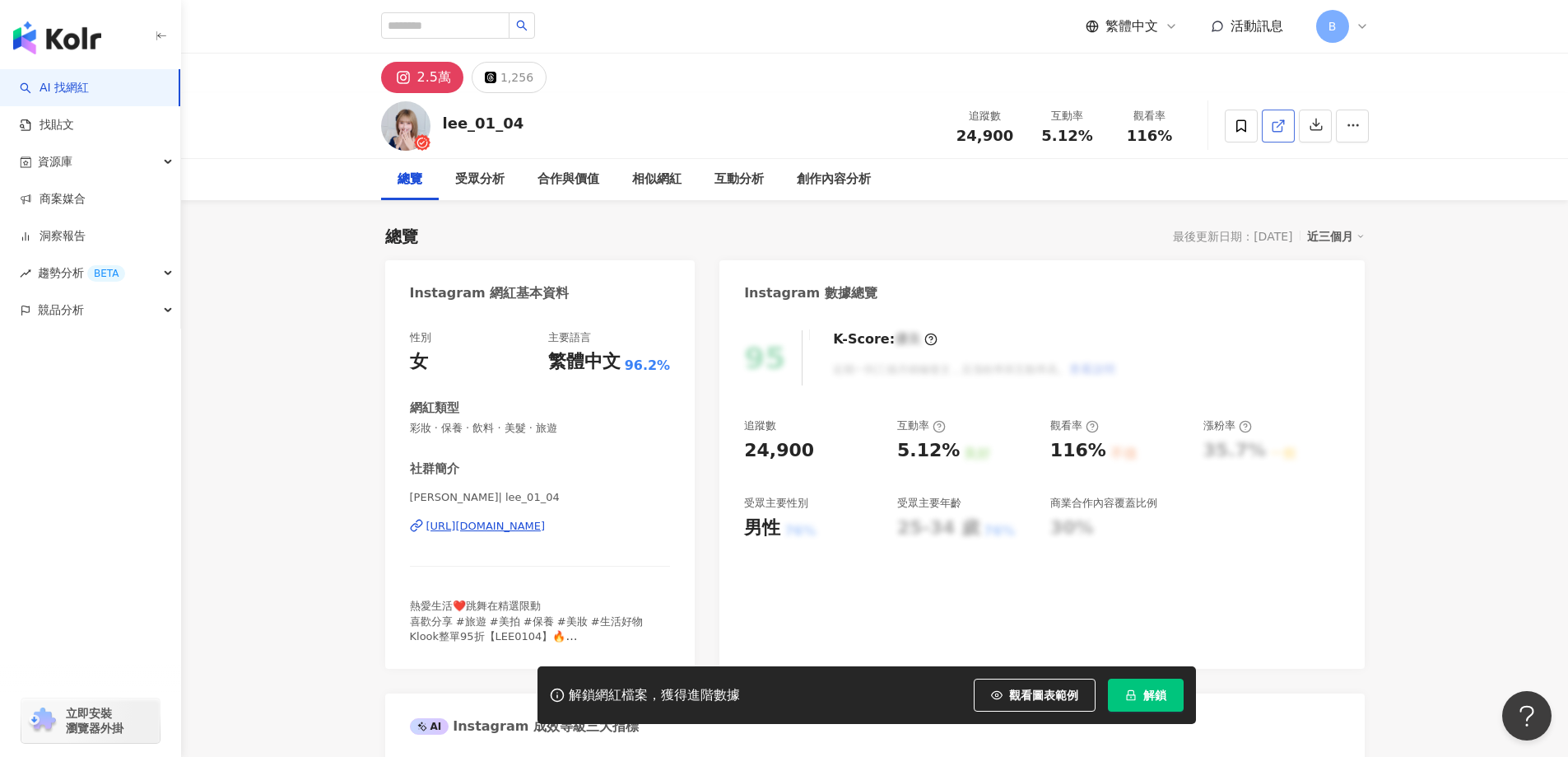
click at [1494, 186] on div "總覽 受眾分析 合作與價值 相似網紅 互動分析 創作內容分析" at bounding box center [874, 180] width 1387 height 41
click at [1273, 130] on icon at bounding box center [1277, 126] width 9 height 9
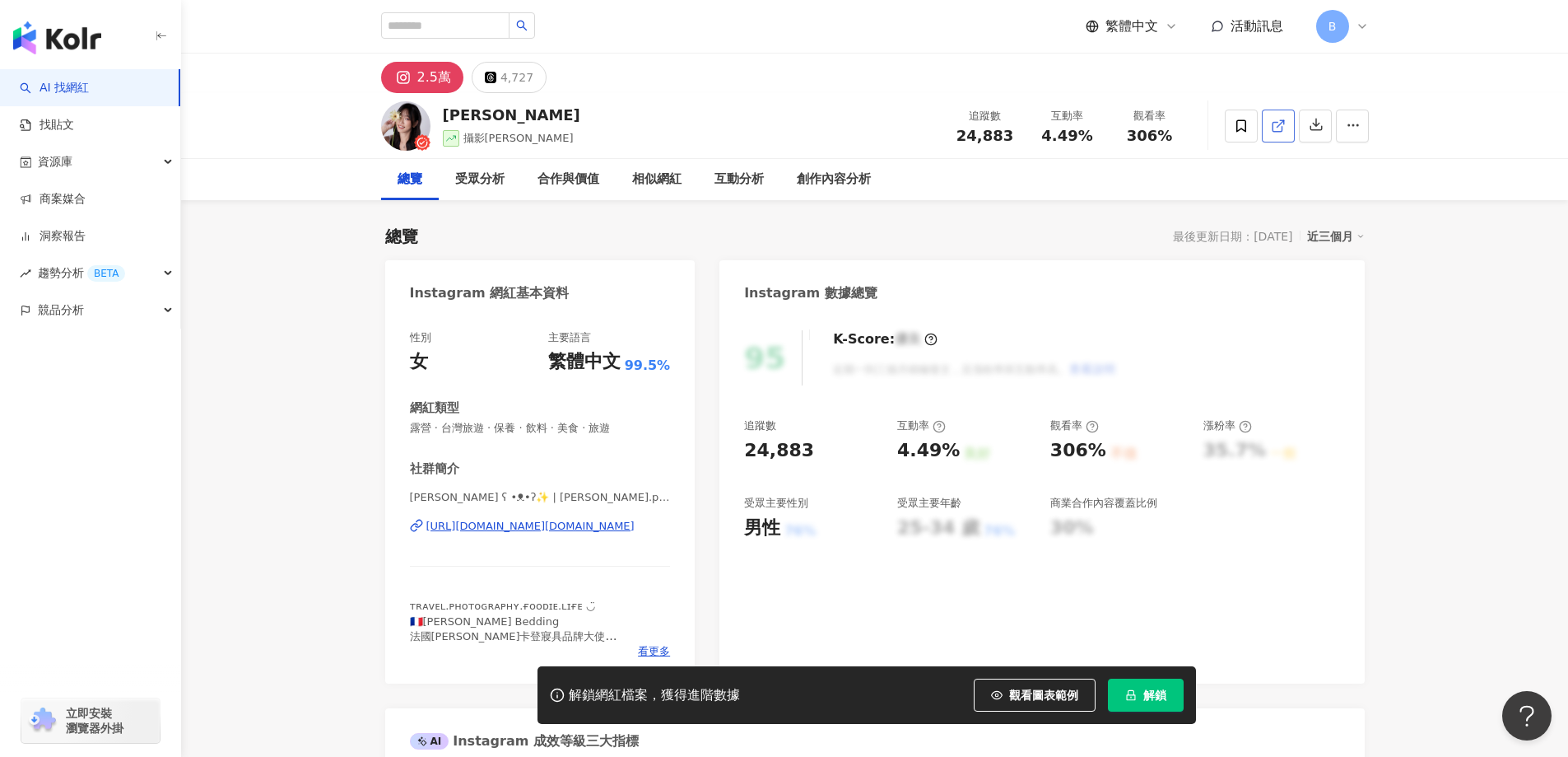
click at [1278, 124] on icon at bounding box center [1278, 126] width 15 height 15
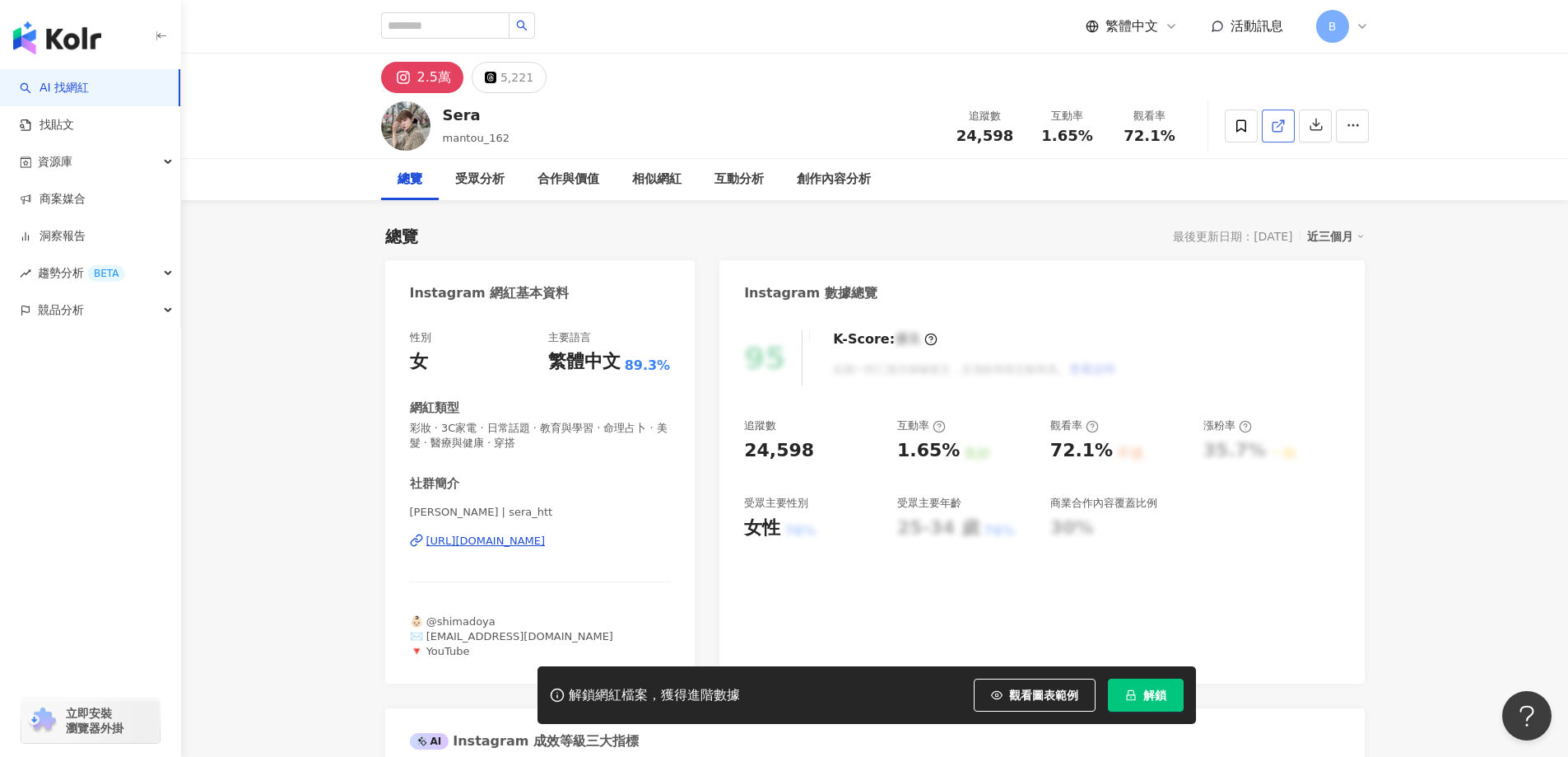
click at [1279, 128] on icon at bounding box center [1278, 126] width 15 height 15
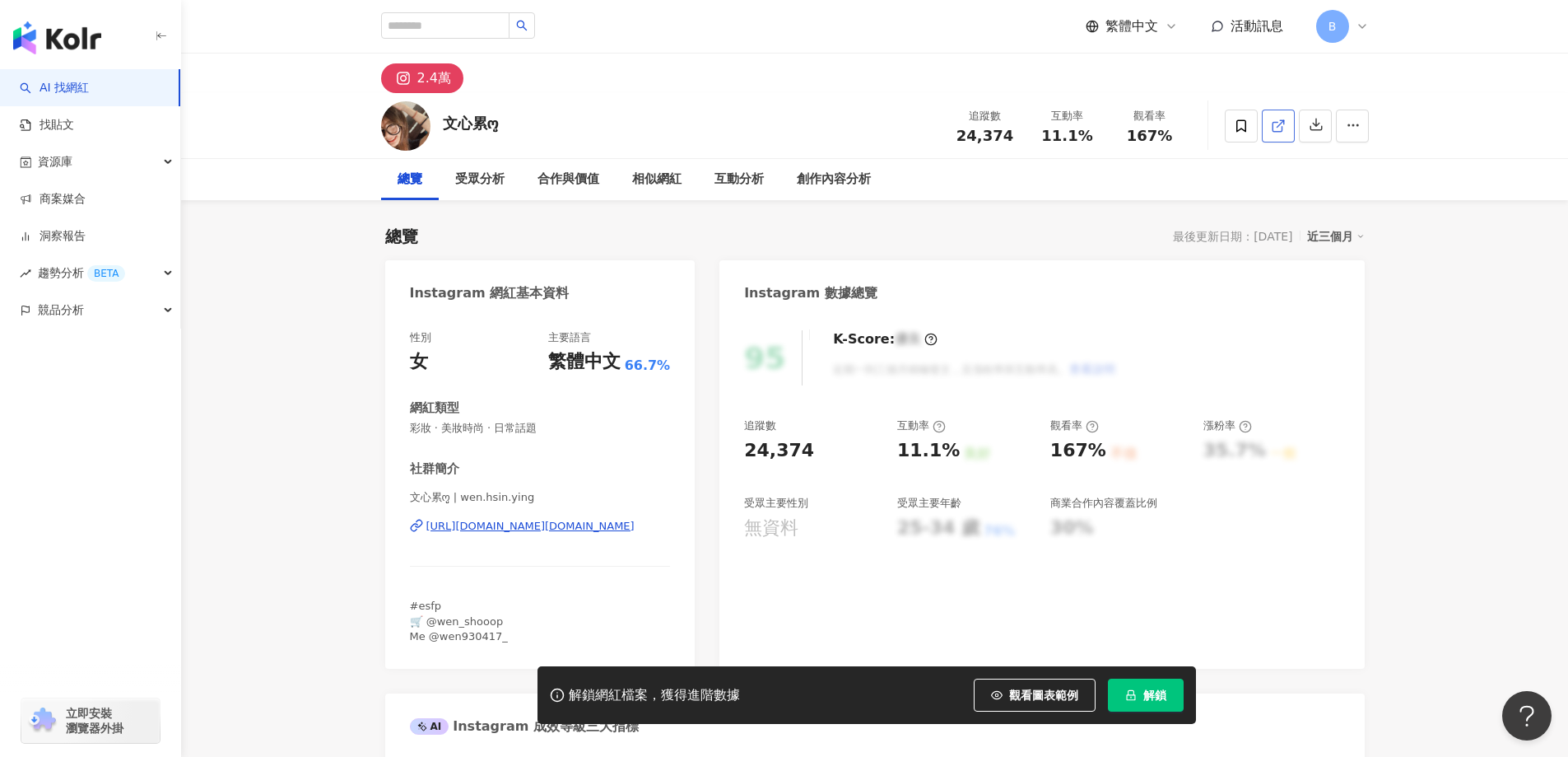
click at [1274, 131] on icon at bounding box center [1277, 126] width 9 height 9
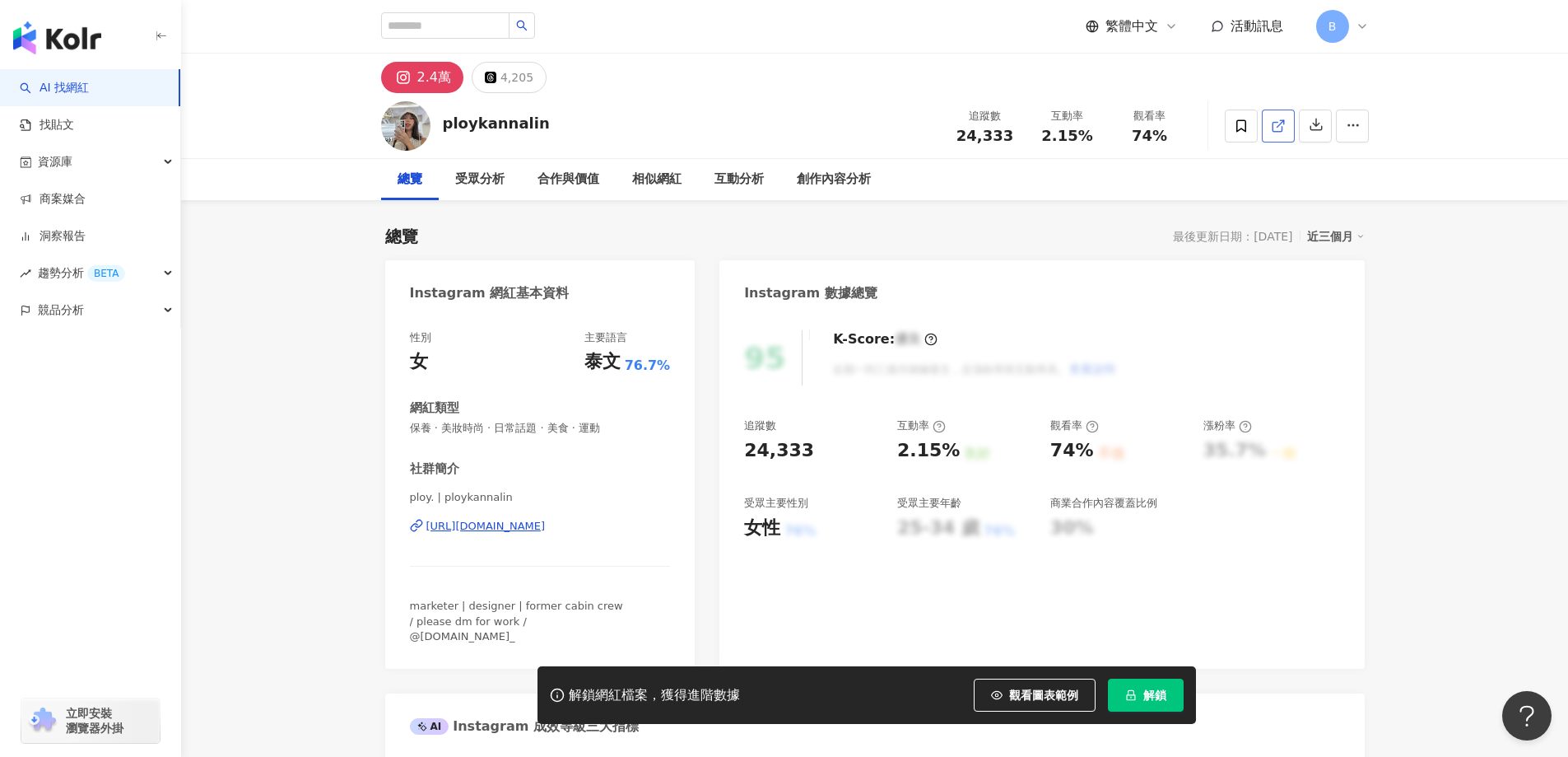
click at [1282, 124] on icon at bounding box center [1278, 126] width 15 height 15
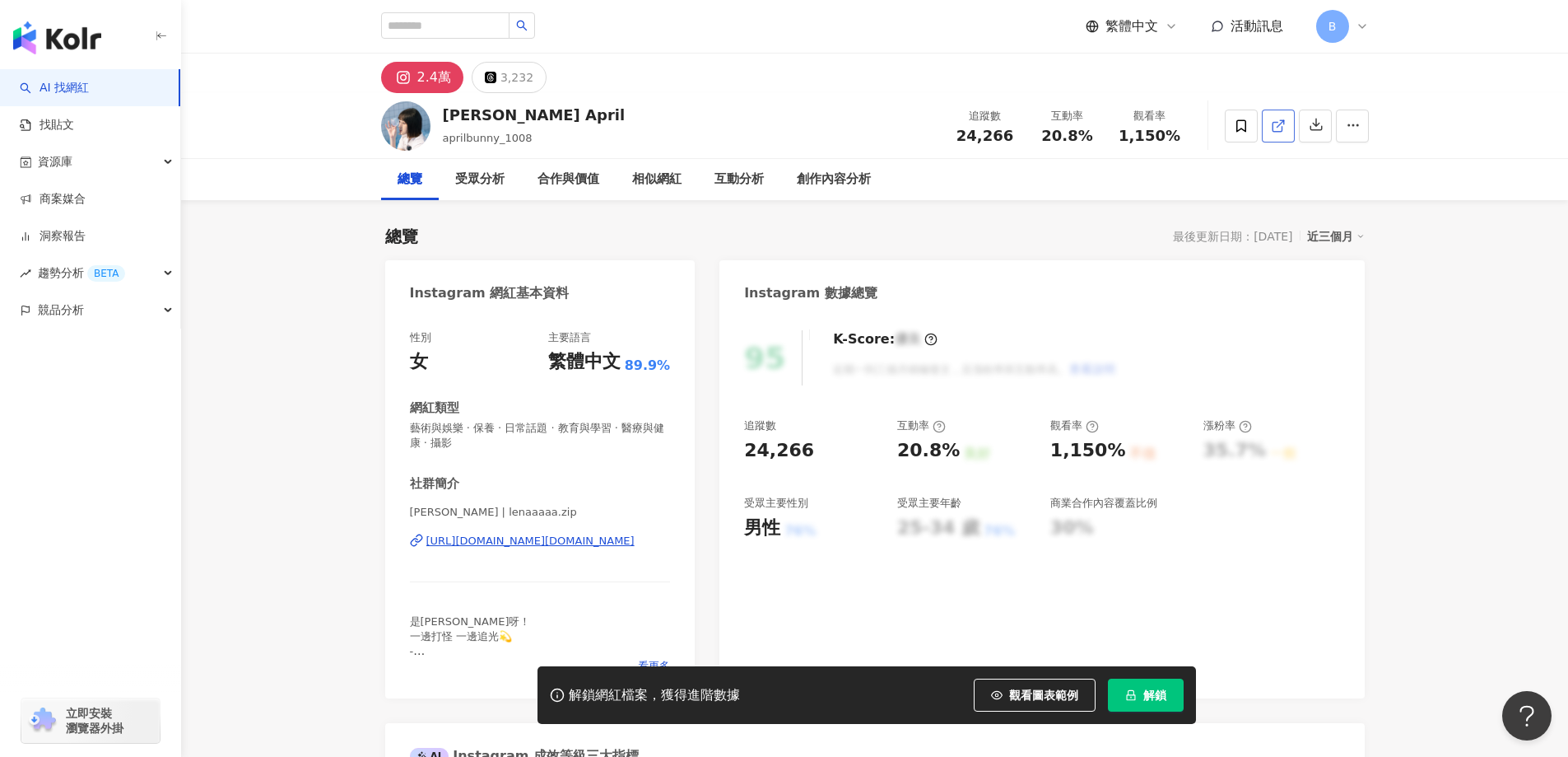
click at [1285, 129] on icon at bounding box center [1278, 126] width 15 height 15
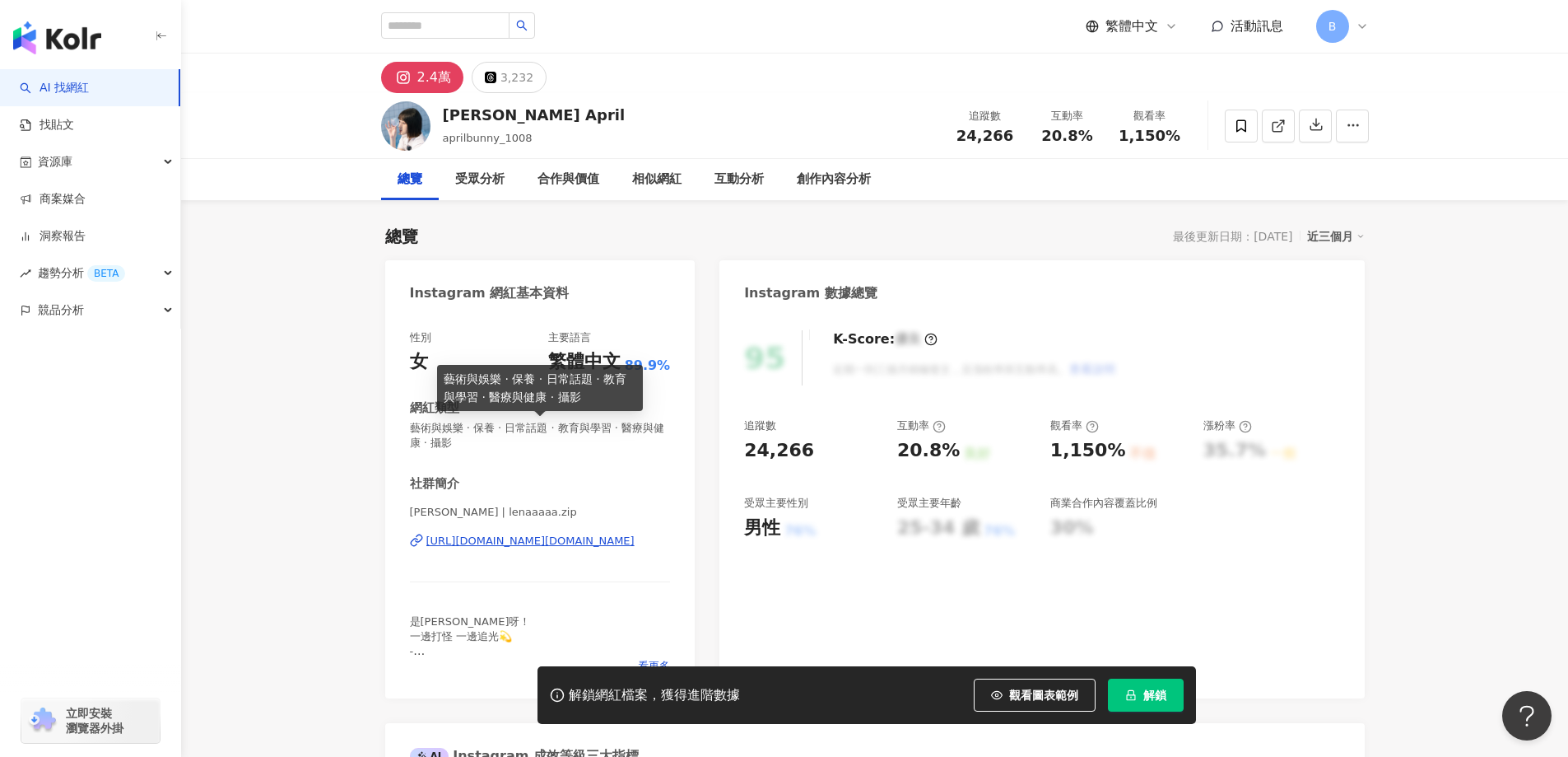
click at [578, 429] on span "藝術與娛樂 · 保養 · 日常話題 · 教育與學習 · 醫療與健康 · 攝影" at bounding box center [541, 436] width 261 height 30
copy span "藝術與娛樂 · 保養 · 日常話題 · 教育與學習 · 醫療與健康 · 攝影"
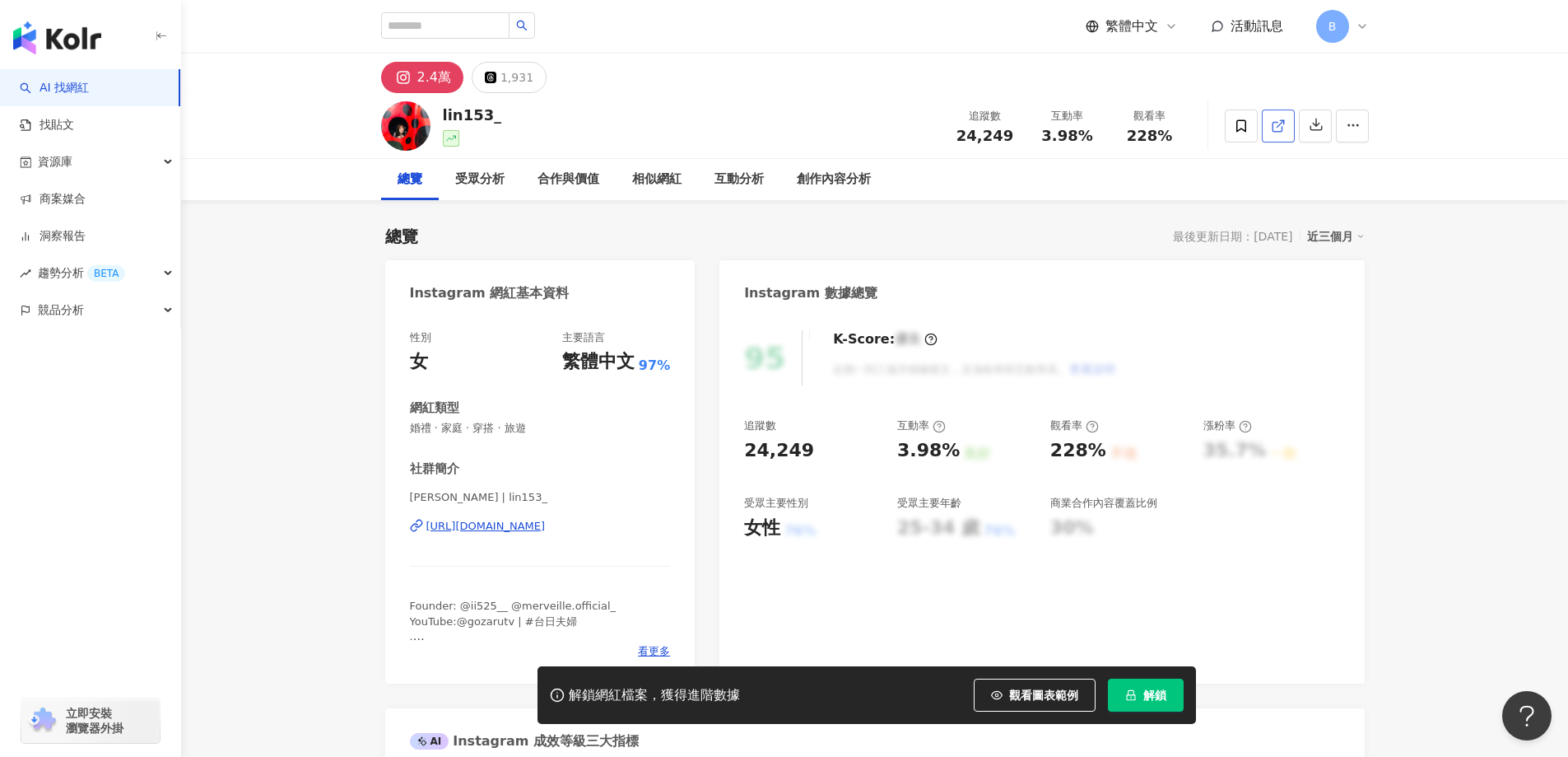
click at [1280, 128] on icon at bounding box center [1278, 126] width 15 height 15
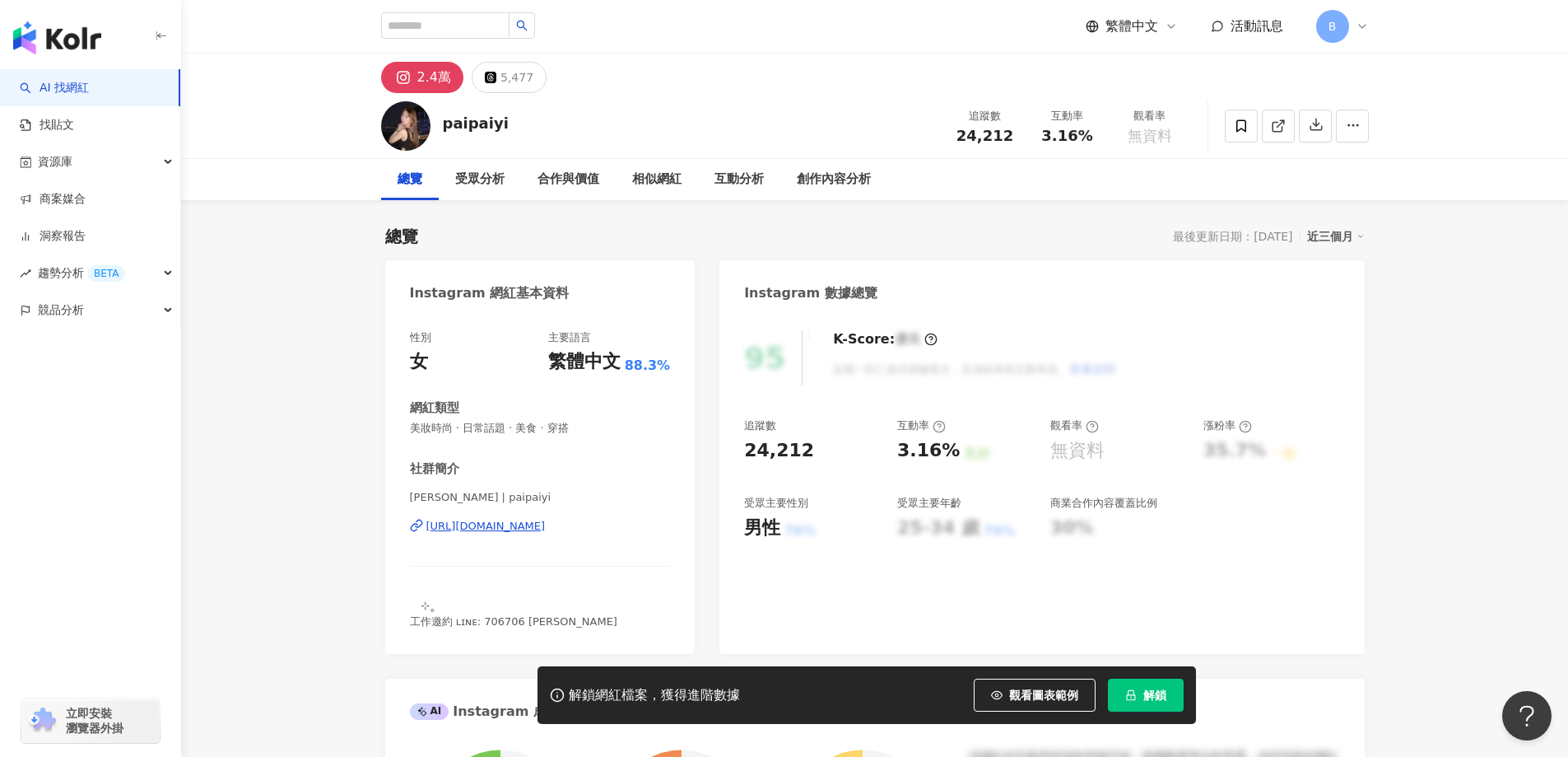
drag, startPoint x: 272, startPoint y: 366, endPoint x: 1306, endPoint y: 106, distance: 1066.2
click at [1277, 126] on line at bounding box center [1280, 124] width 7 height 7
click at [569, 425] on span "美妝時尚 · 日常話題 · 美食 · 穿搭" at bounding box center [541, 428] width 261 height 15
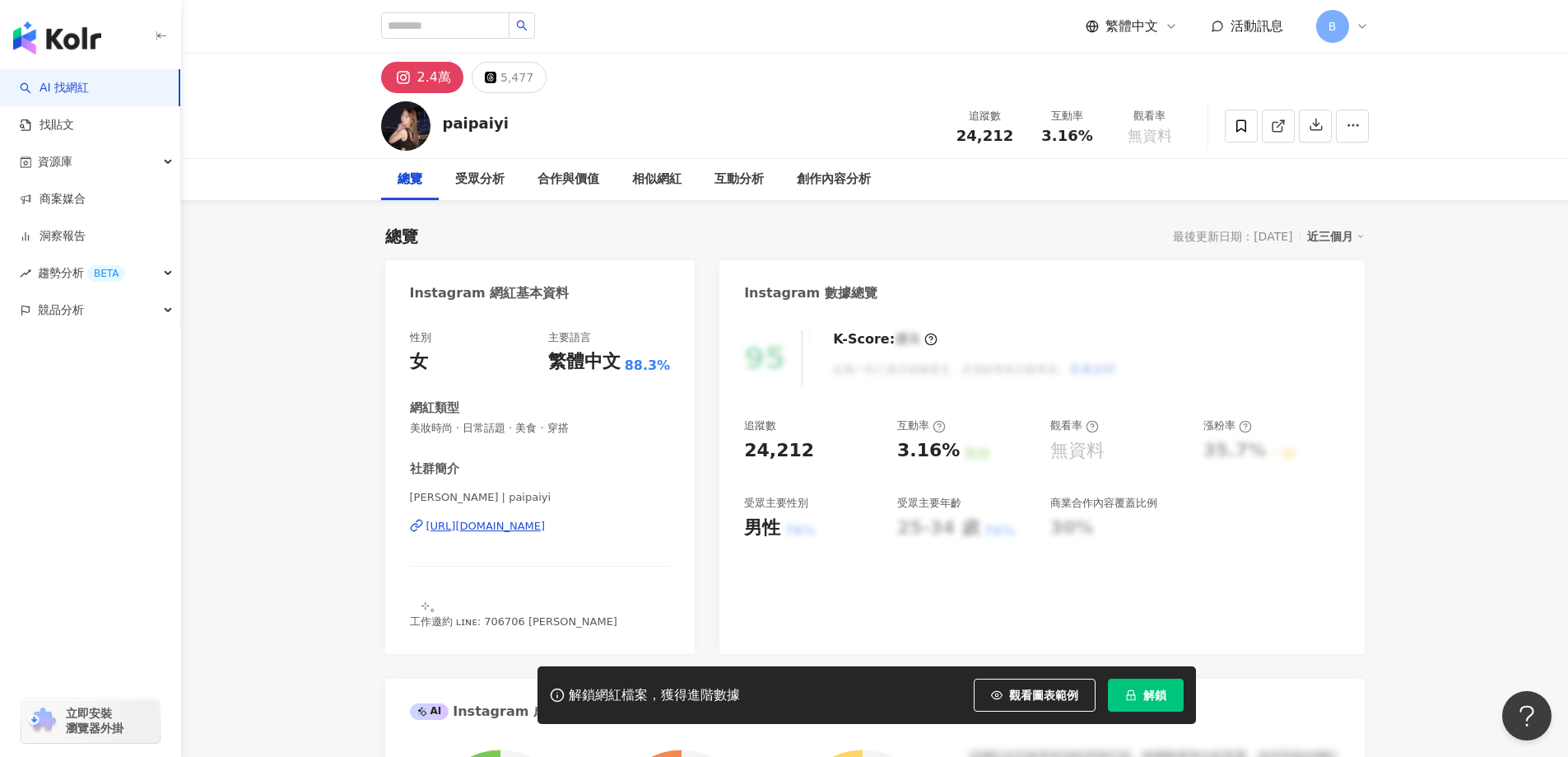
click at [569, 425] on span "美妝時尚 · 日常話題 · 美食 · 穿搭" at bounding box center [541, 428] width 261 height 15
copy span "美妝時尚 · 日常話題 · 美食 · 穿搭"
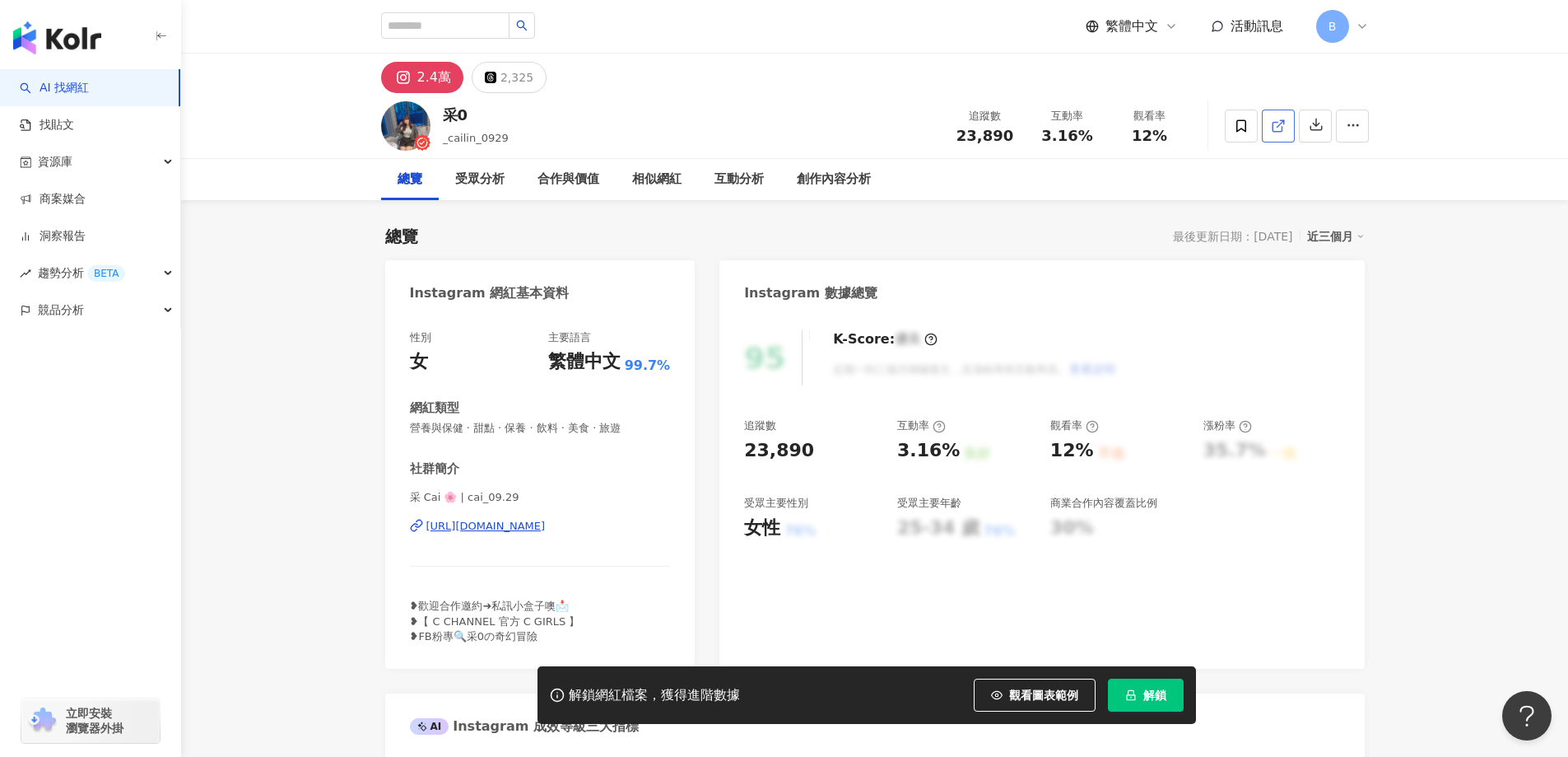
click at [1276, 122] on icon at bounding box center [1277, 126] width 9 height 9
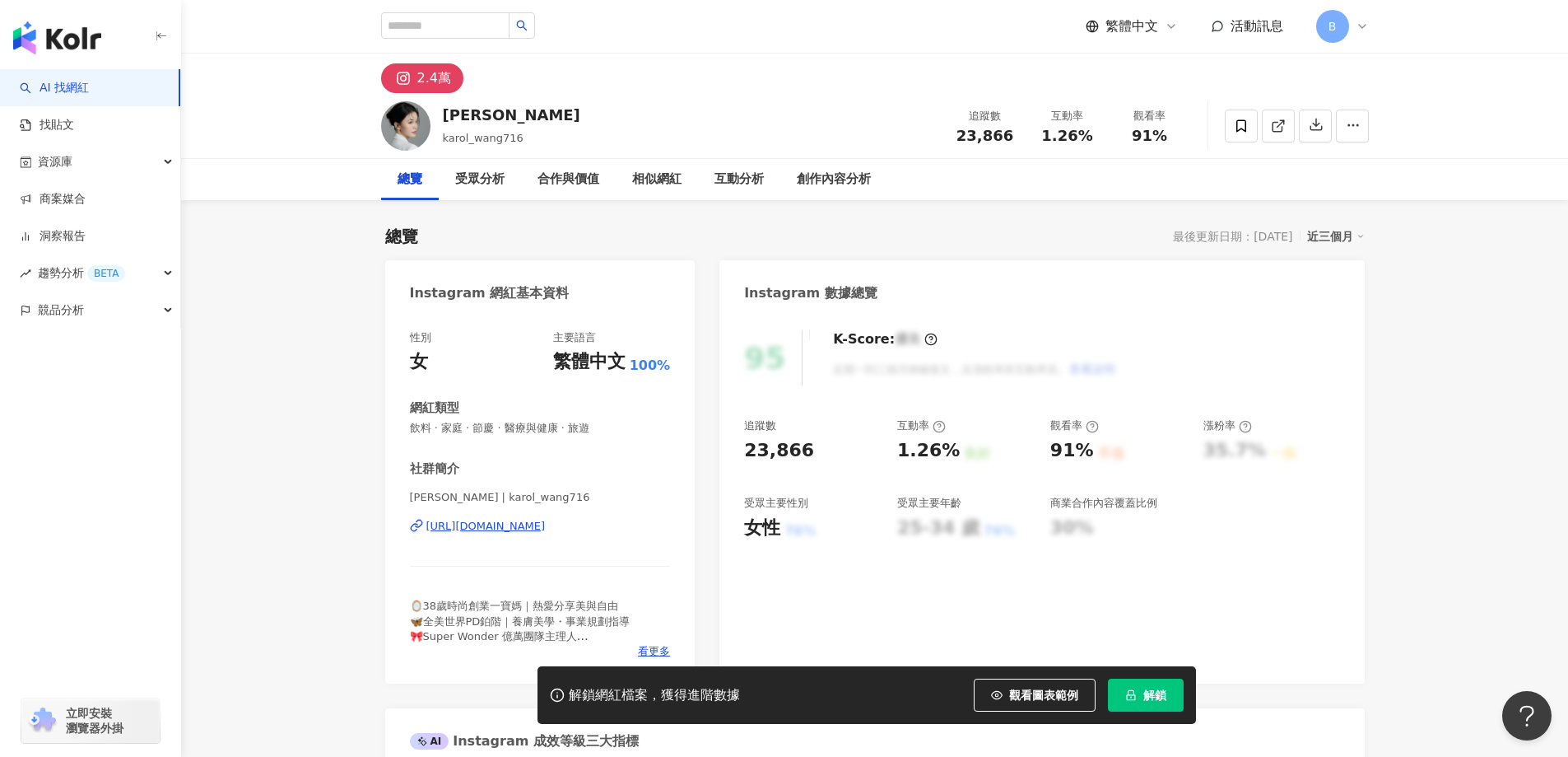
click at [1279, 124] on line at bounding box center [1280, 124] width 7 height 7
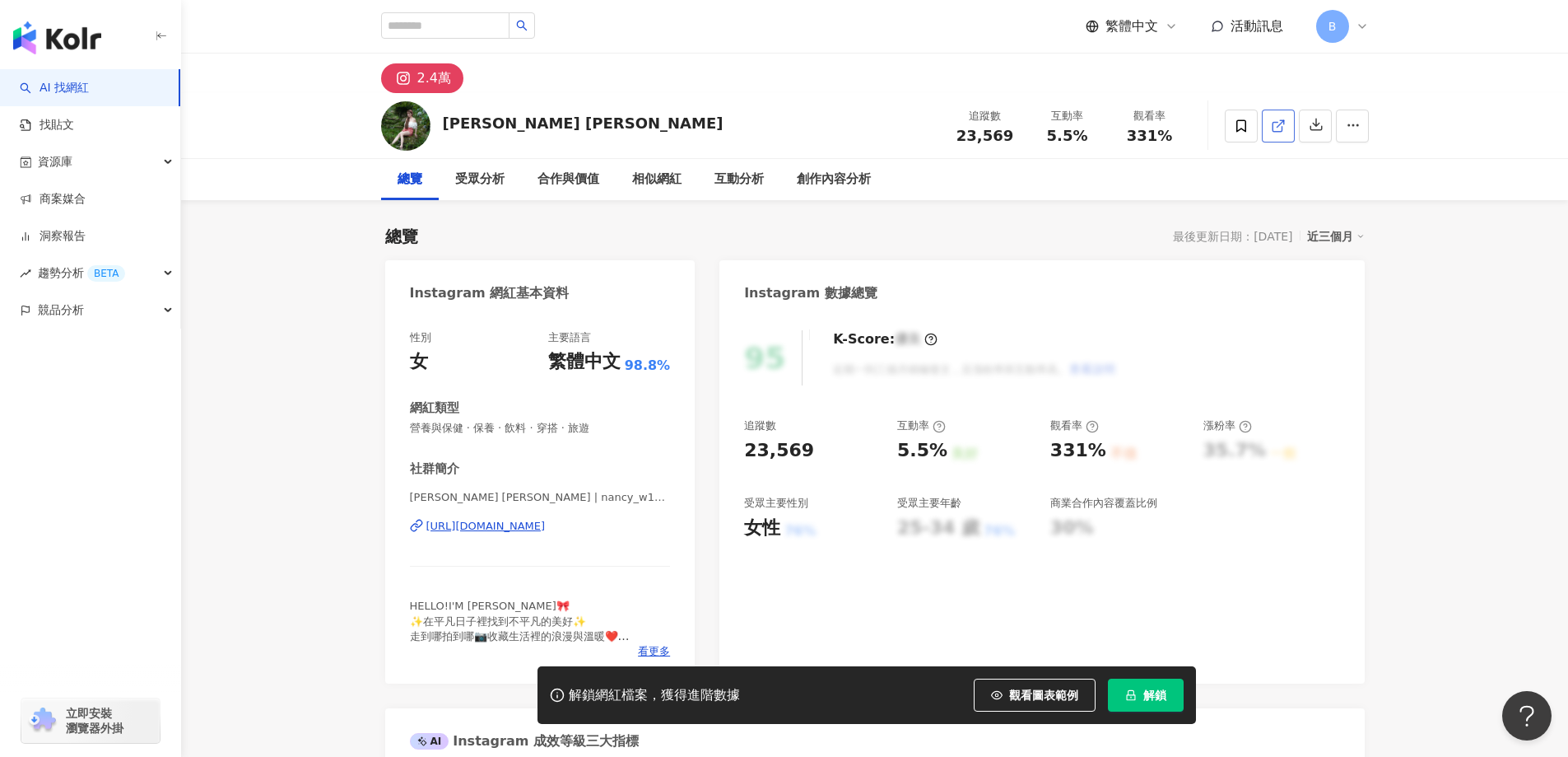
click at [1284, 129] on icon at bounding box center [1278, 126] width 15 height 15
